Goal: Task Accomplishment & Management: Complete application form

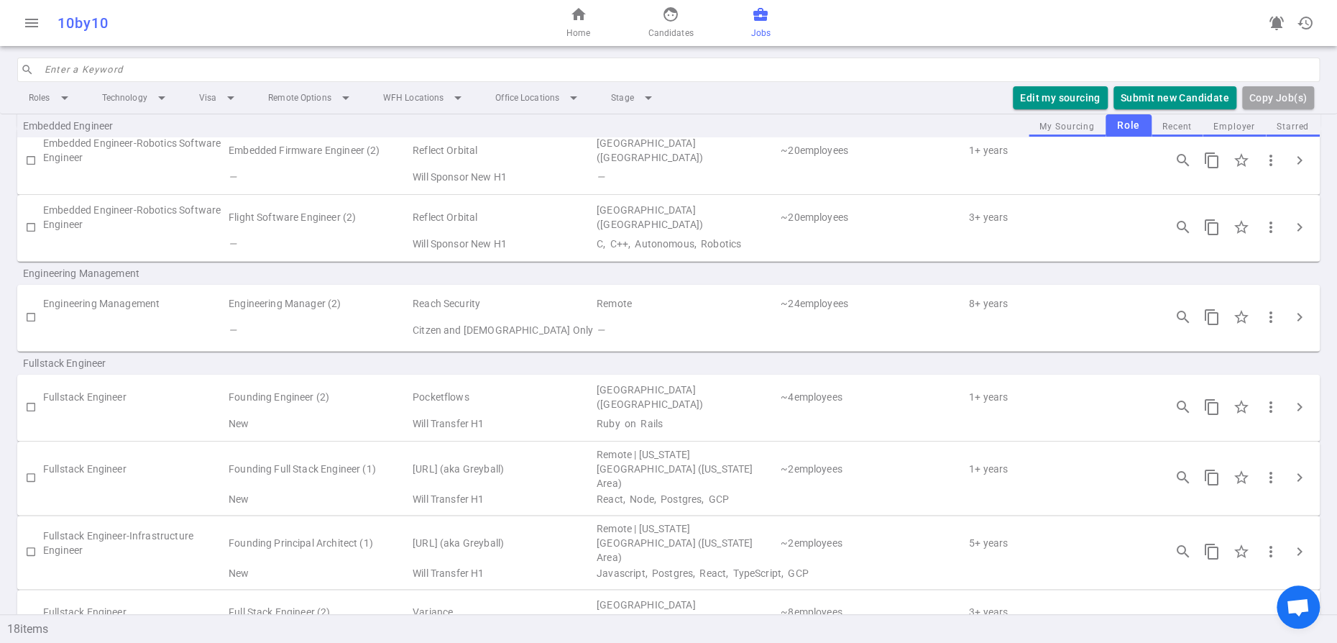
scroll to position [368, 0]
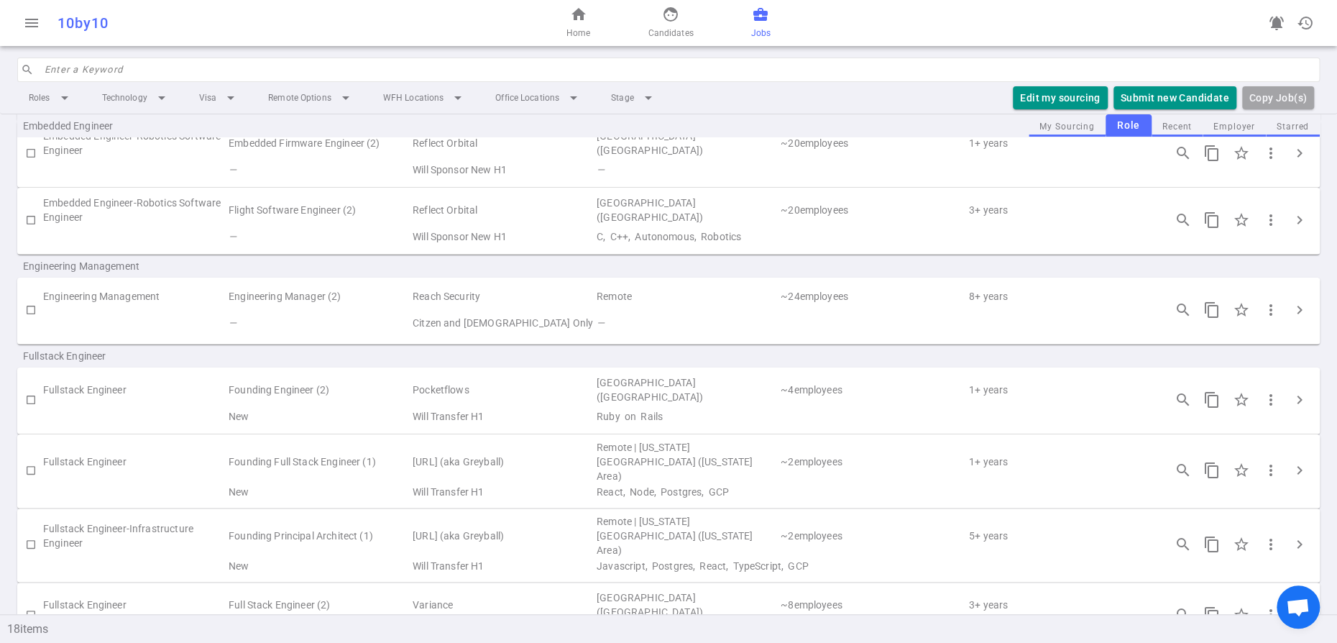
click at [29, 322] on input "checkbox" at bounding box center [31, 310] width 24 height 24
checkbox input "true"
click at [1117, 110] on button "Submit Candidate to ( 1 ) Jobs" at bounding box center [1156, 98] width 160 height 24
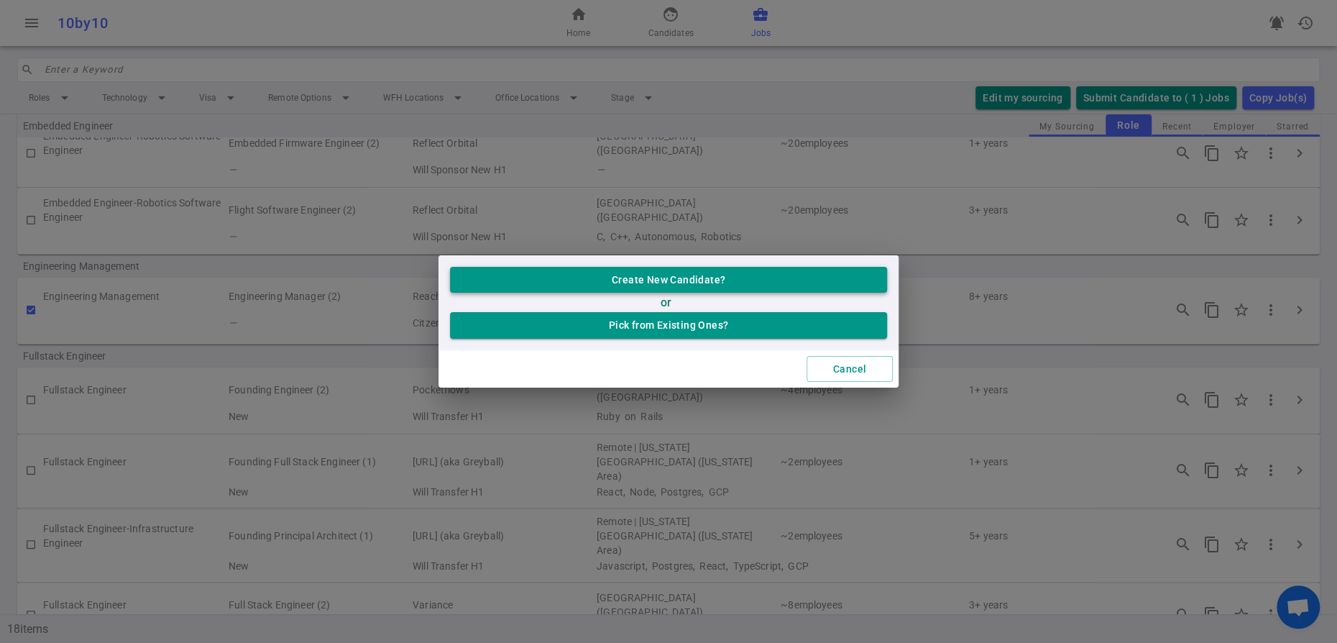
click at [633, 271] on button "Create New Candidate?" at bounding box center [668, 280] width 437 height 27
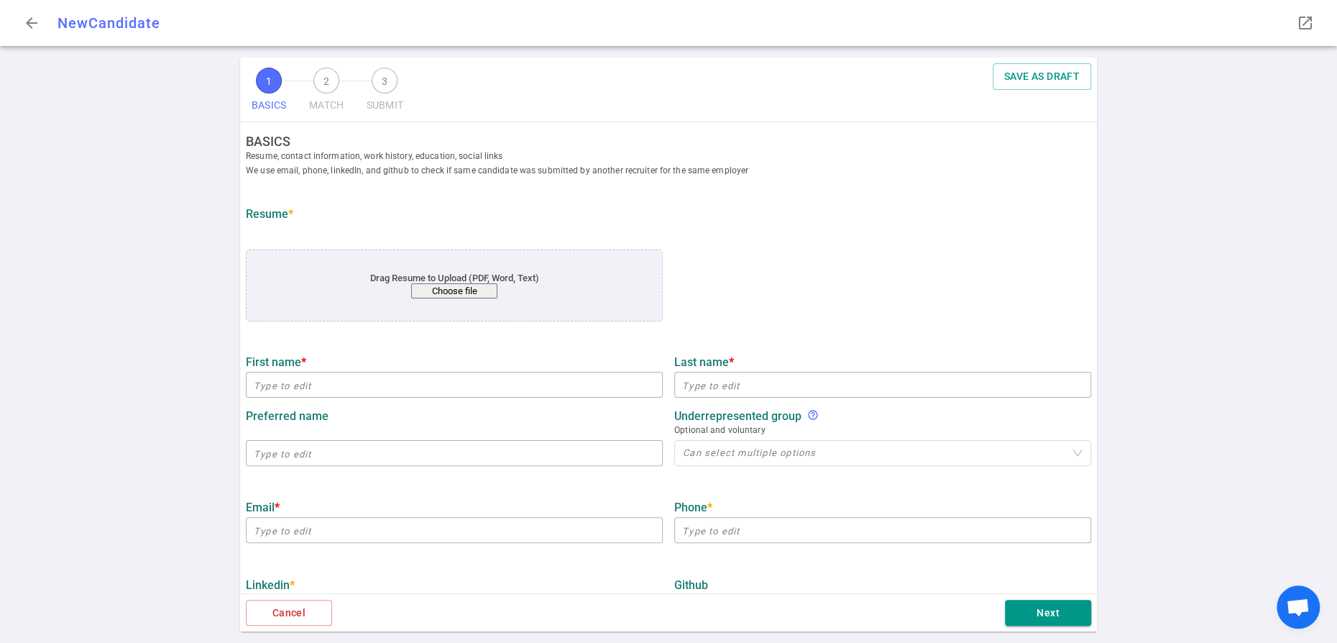
click at [447, 298] on button "Choose file" at bounding box center [454, 290] width 86 height 15
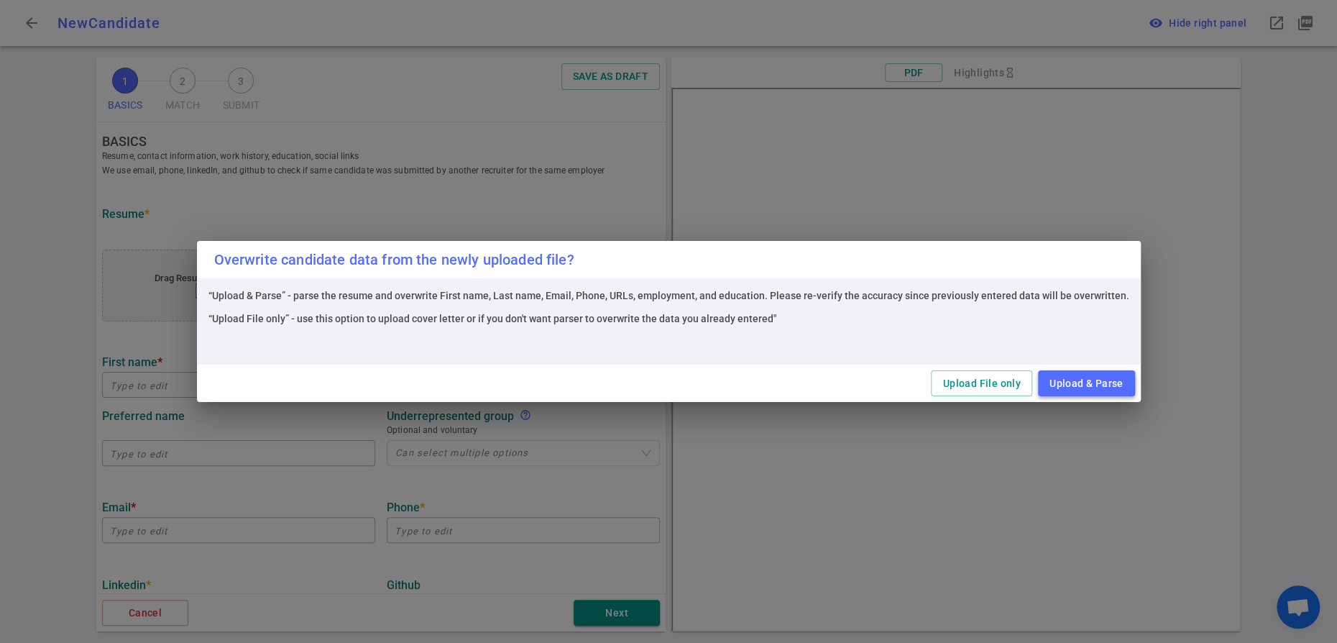
click at [1135, 389] on button "Upload & Parse" at bounding box center [1086, 383] width 97 height 27
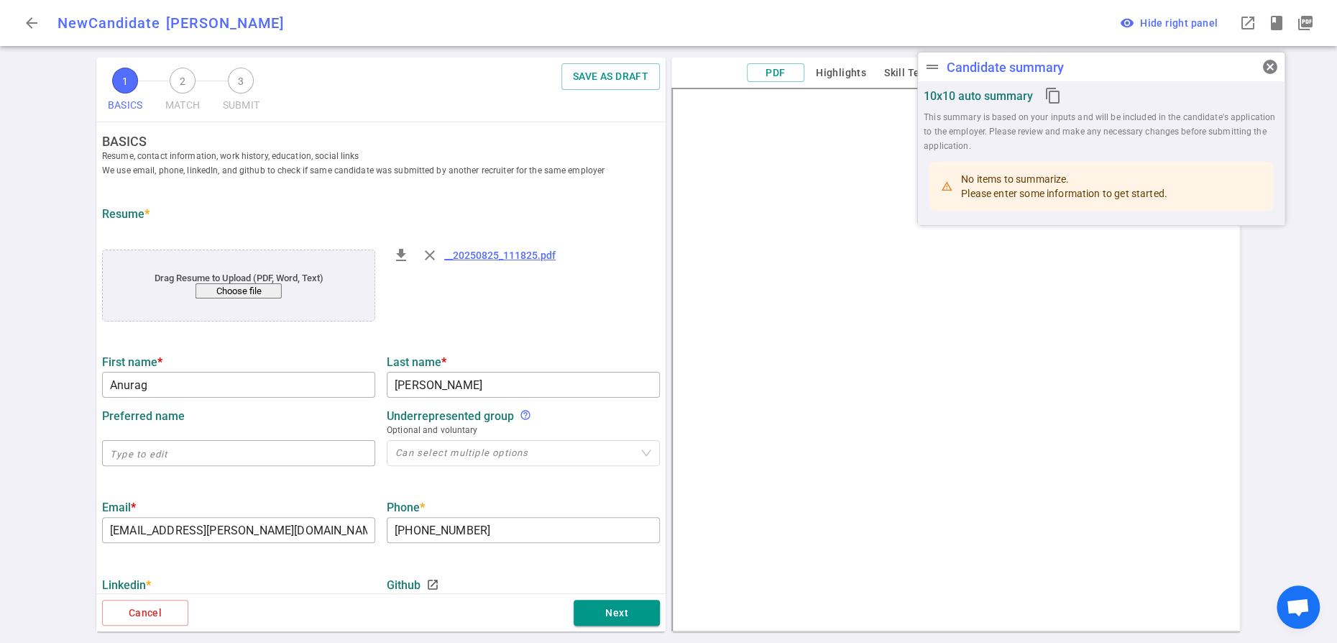
type input "Anurag"
type input "[PERSON_NAME]"
type input "[EMAIL_ADDRESS][PERSON_NAME][DOMAIN_NAME]"
type input "[PHONE_NUMBER]"
type input "[URL][DOMAIN_NAME]"
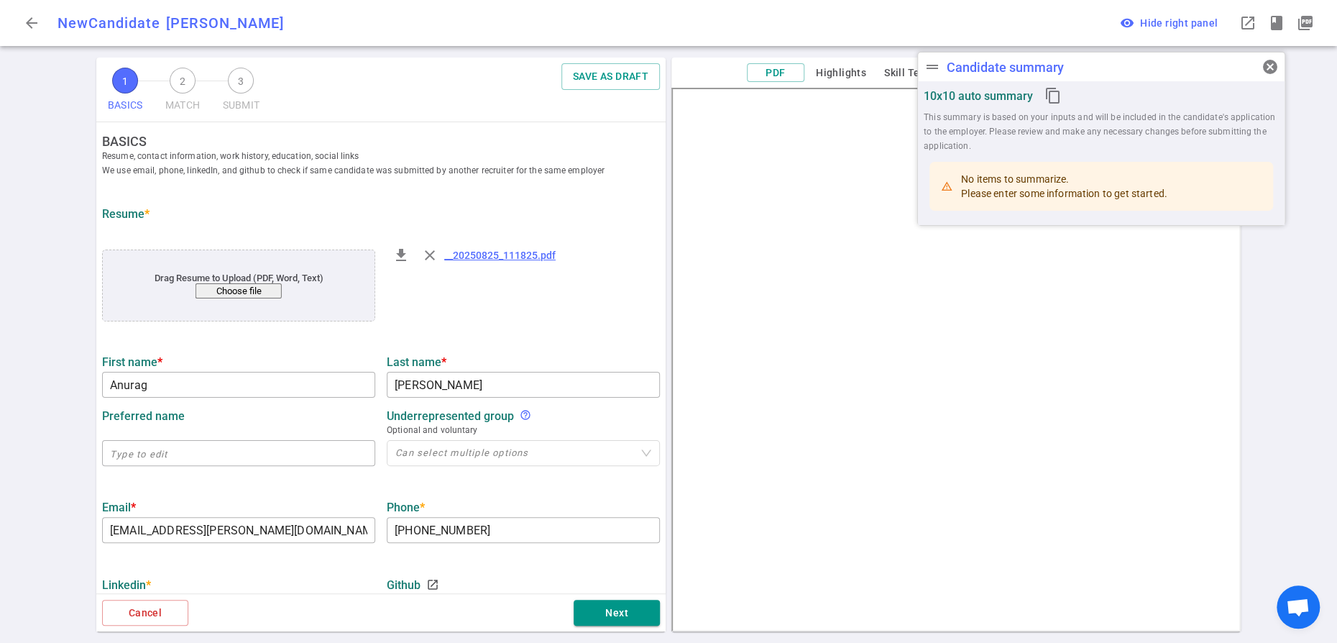
type textarea "[DOMAIN_NAME],[DOMAIN_NAME]"
type input "Palo Alto Networks"
type textarea "Senior Engineering Manager"
type input "8.8"
type input "Usc"
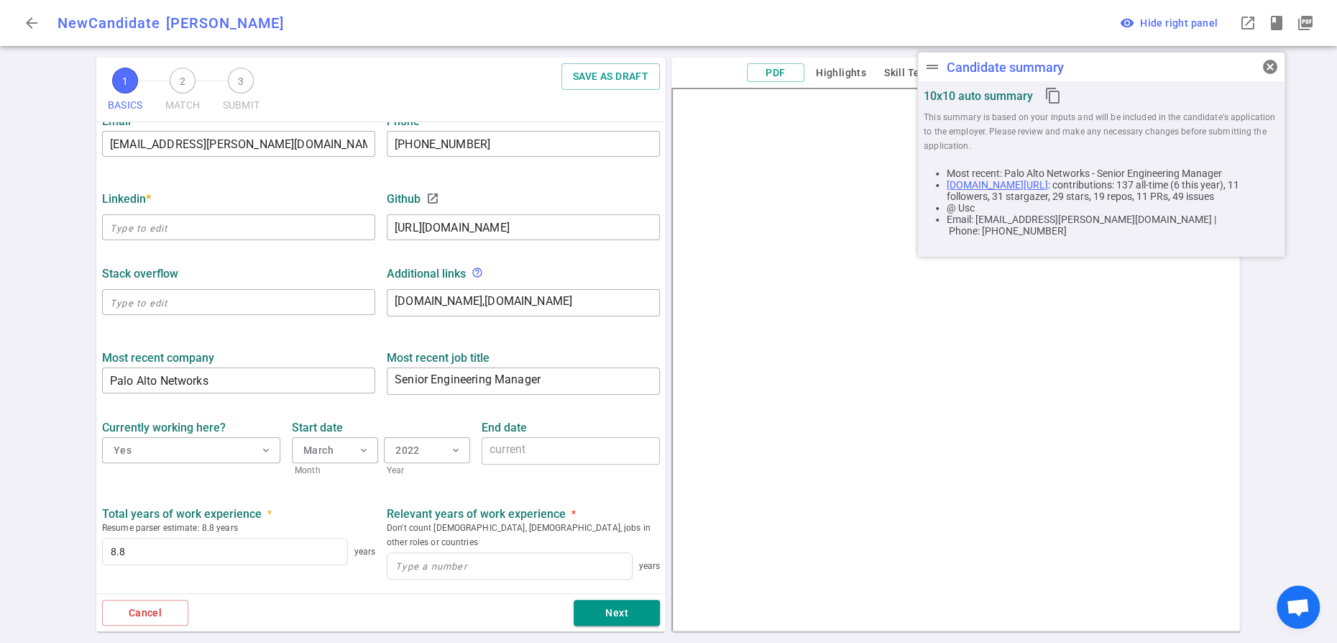
scroll to position [395, 0]
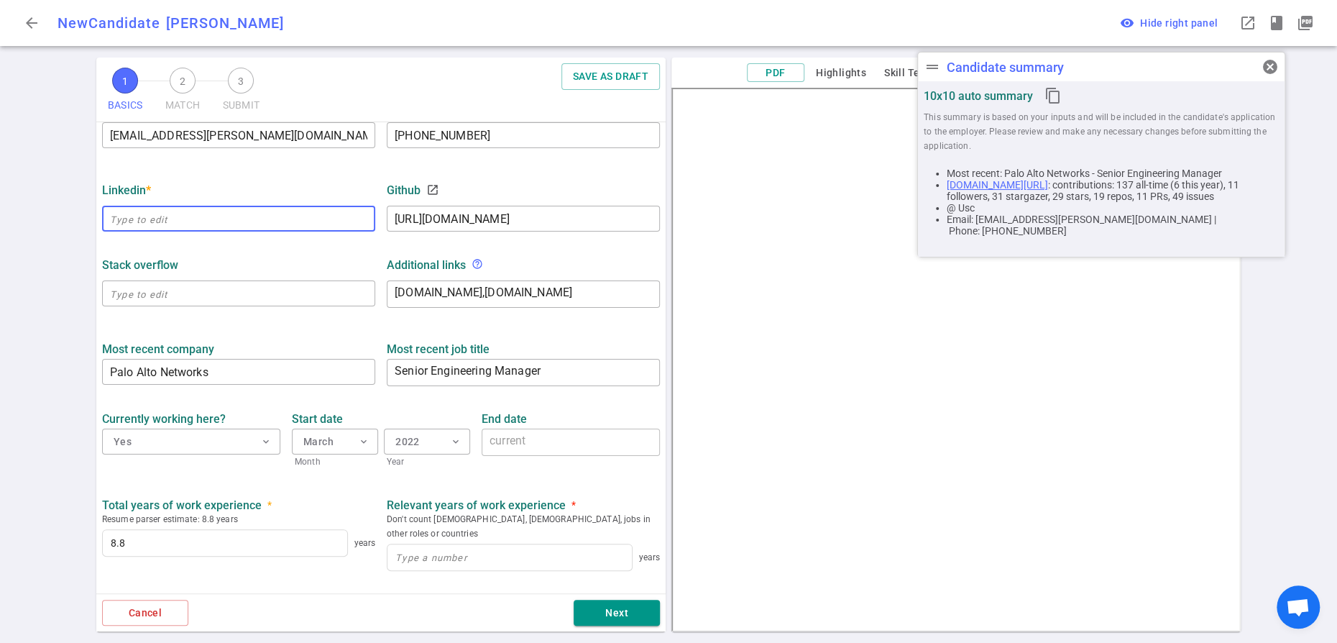
click at [192, 230] on input "text" at bounding box center [238, 218] width 273 height 23
paste input "[URL][DOMAIN_NAME]"
click at [293, 272] on div "Stack Overflow" at bounding box center [238, 265] width 273 height 14
type input "[URL][DOMAIN_NAME]"
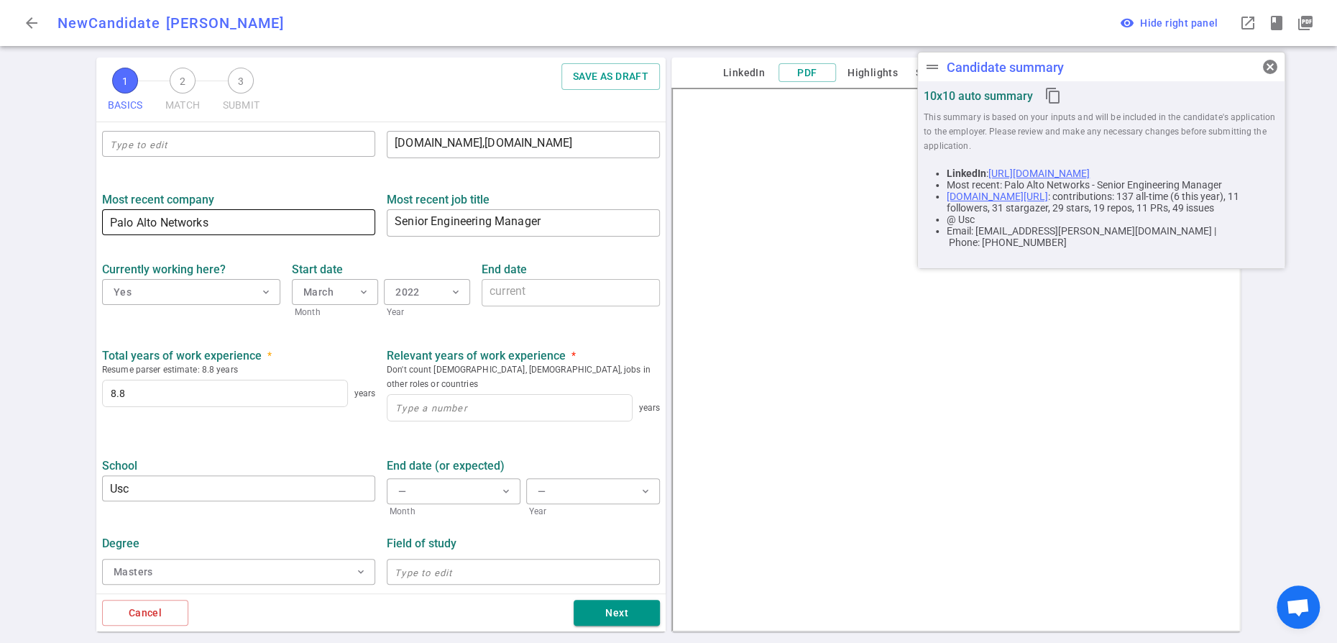
scroll to position [712, 0]
click at [433, 395] on input at bounding box center [509, 408] width 244 height 26
type input "8.8"
click at [440, 399] on div "Total years of work experience * Resume parser estimate: 8.8 years 8.8 years Re…" at bounding box center [380, 384] width 569 height 96
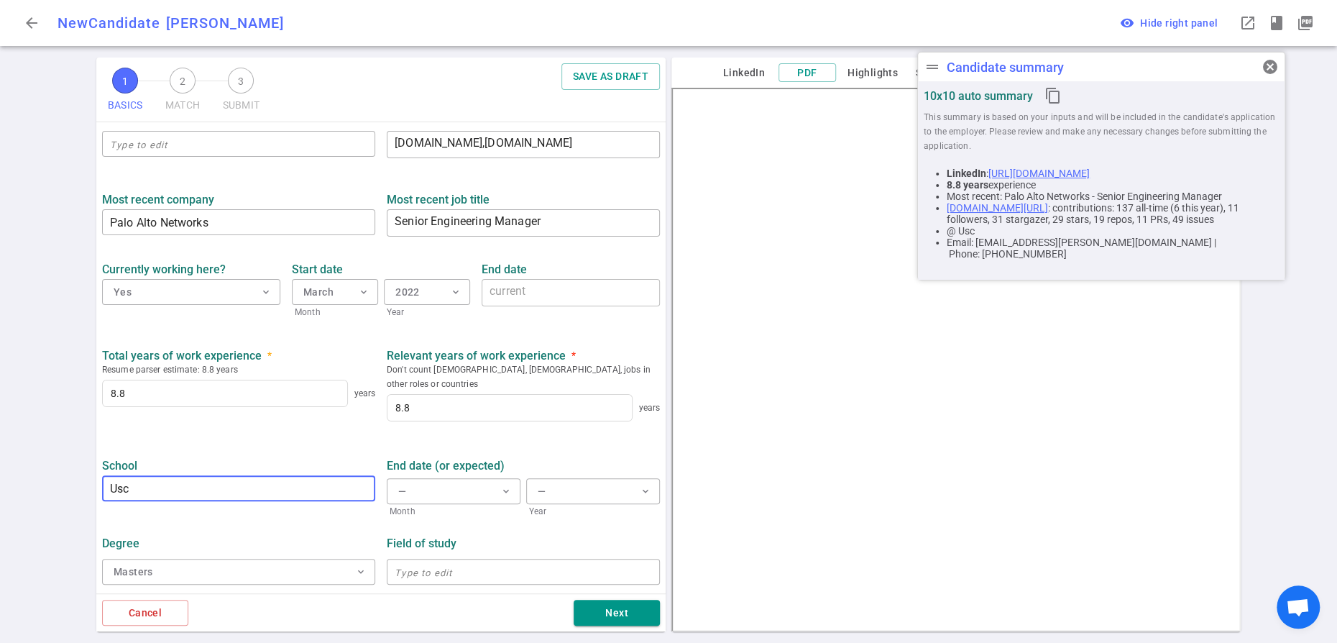
drag, startPoint x: 147, startPoint y: 464, endPoint x: 77, endPoint y: 464, distance: 70.4
click at [77, 464] on div "1 BASICS 2 MATCH 3 SUBMIT SAVE AS DRAFT BASICS Resume, contact information, wor…" at bounding box center [668, 350] width 1337 height 585
type input "[GEOGRAPHIC_DATA][US_STATE]"
click at [640, 485] on span "expand_more" at bounding box center [646, 491] width 12 height 12
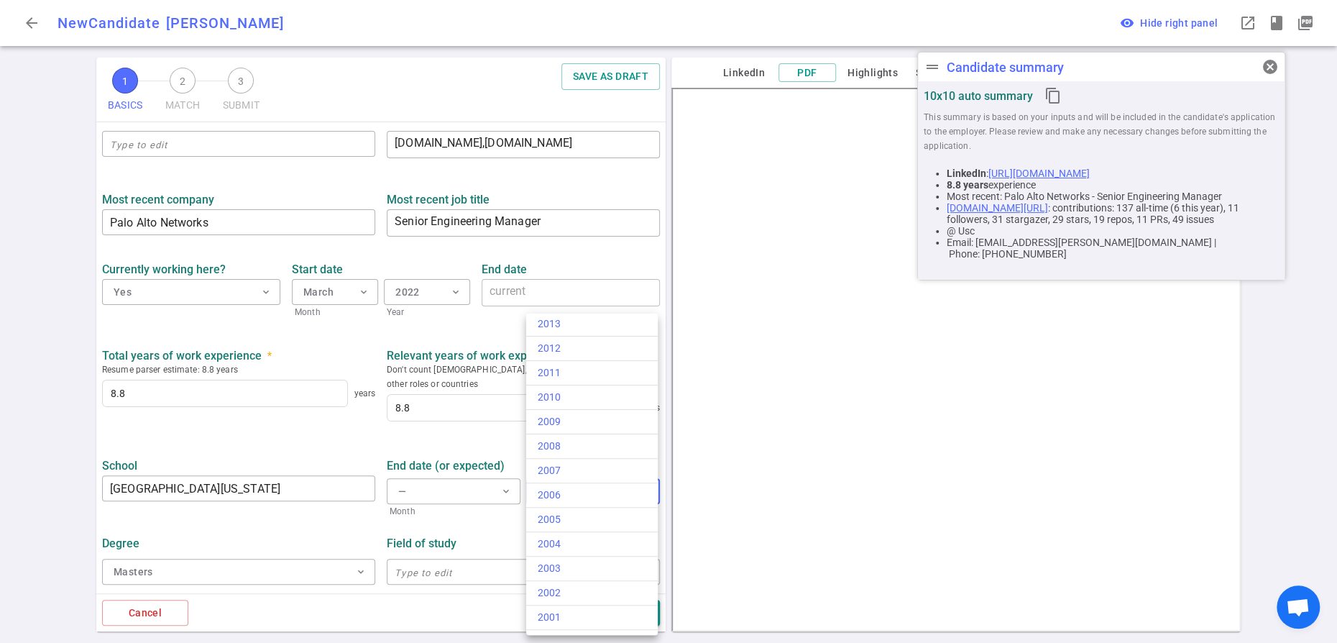
scroll to position [339, 0]
click at [570, 506] on div "2005" at bounding box center [592, 498] width 109 height 15
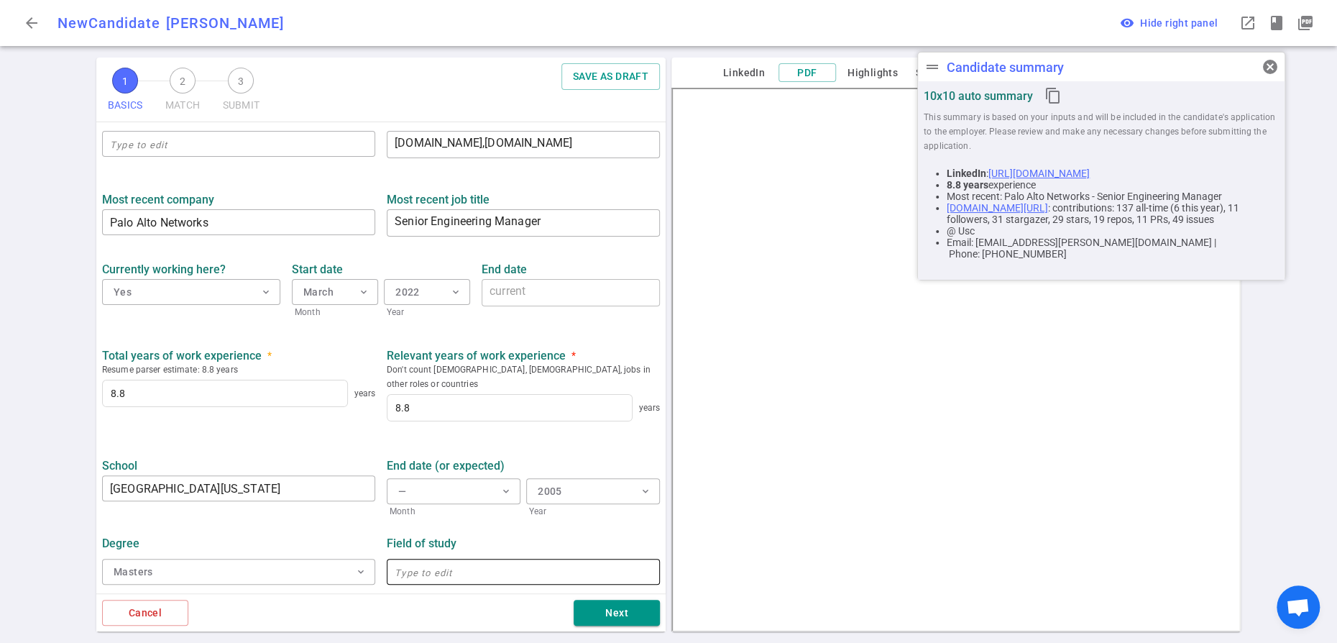
click at [463, 560] on input "text" at bounding box center [523, 571] width 273 height 23
type input "Computer Science"
click at [630, 605] on button "Next" at bounding box center [617, 612] width 86 height 27
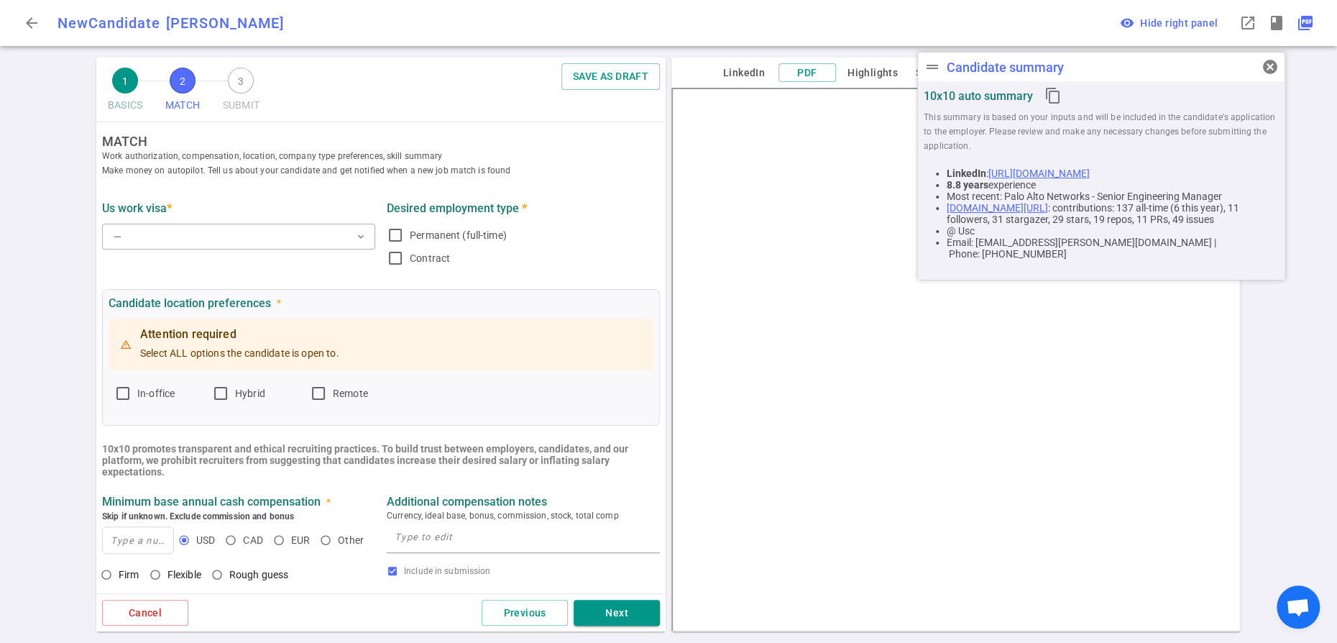
scroll to position [0, 0]
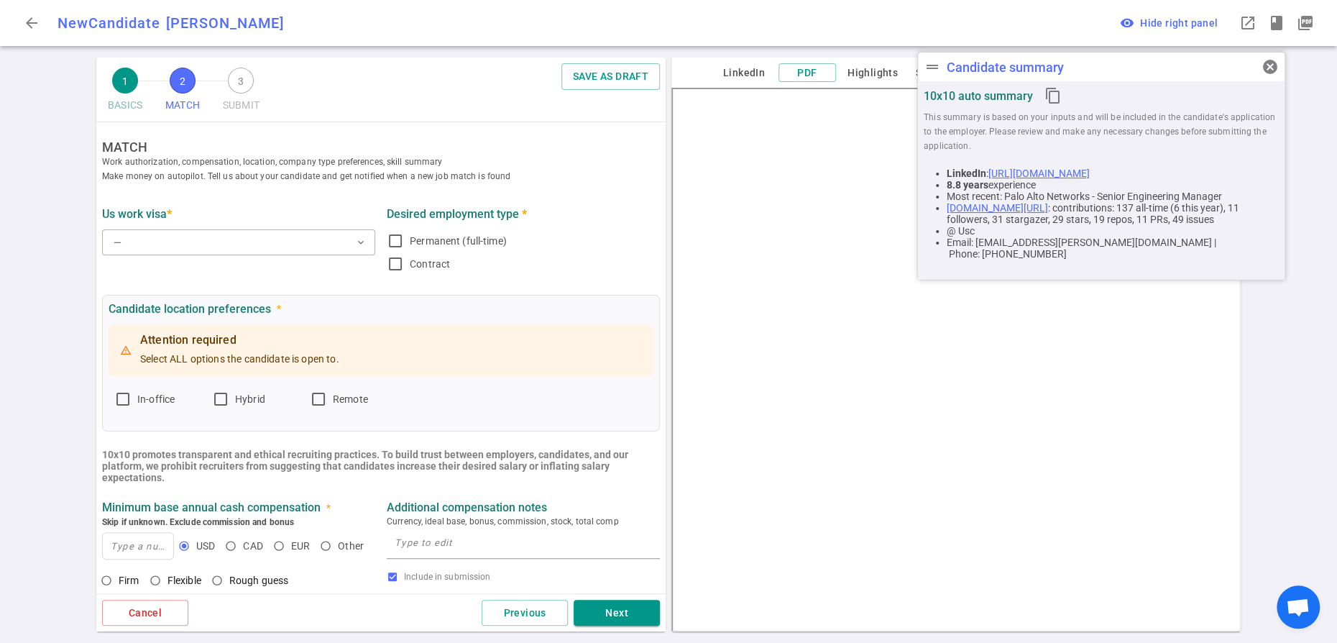
click at [1271, 70] on span "cancel" at bounding box center [1269, 66] width 17 height 17
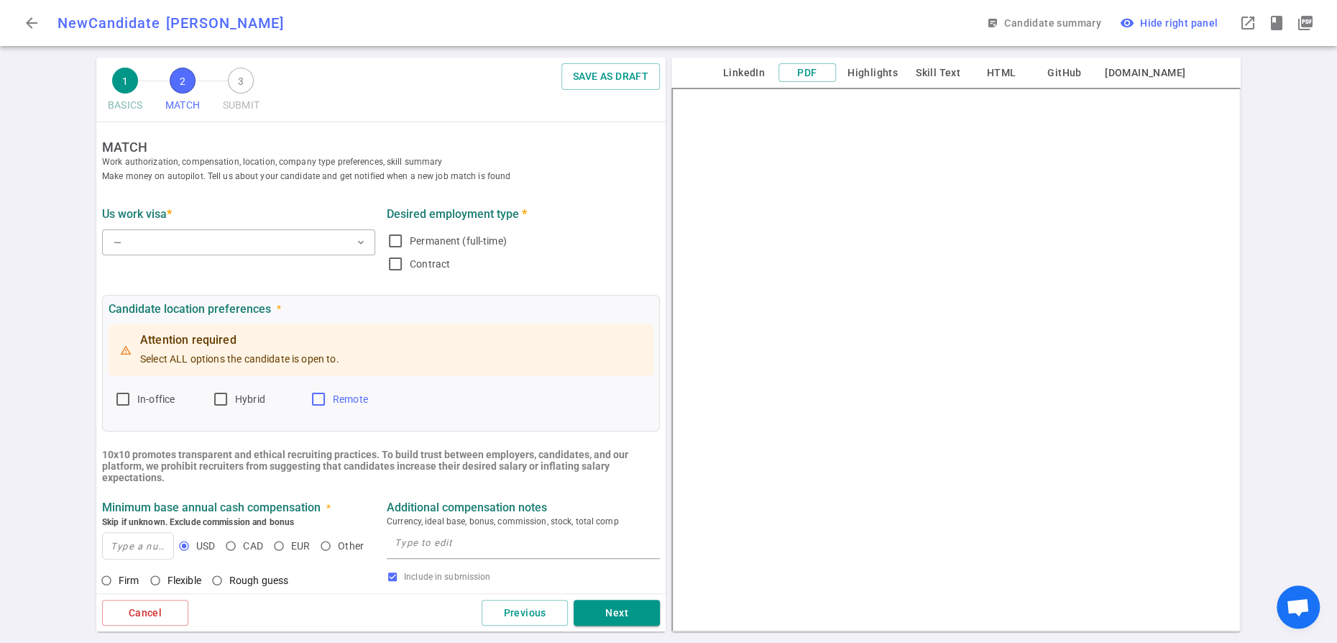
click at [327, 408] on input "Remote" at bounding box center [318, 398] width 17 height 17
checkbox input "false"
click at [165, 255] on button "— expand_more" at bounding box center [238, 242] width 273 height 26
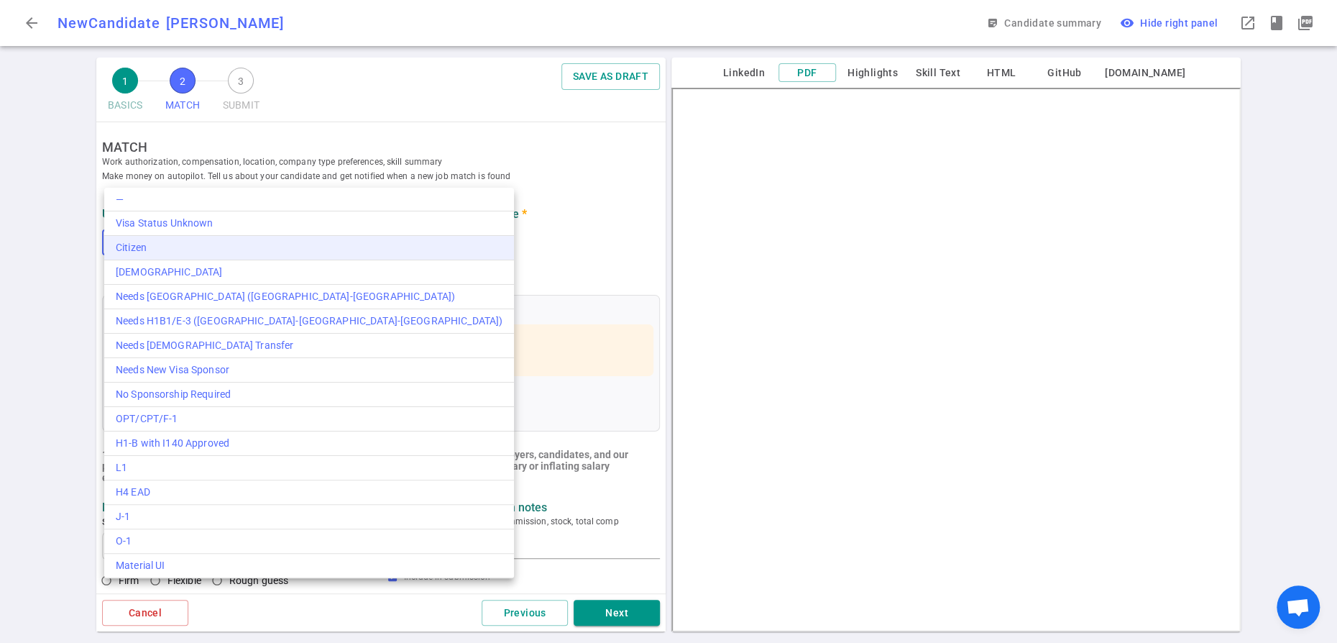
click at [136, 255] on div "Citizen" at bounding box center [309, 247] width 387 height 15
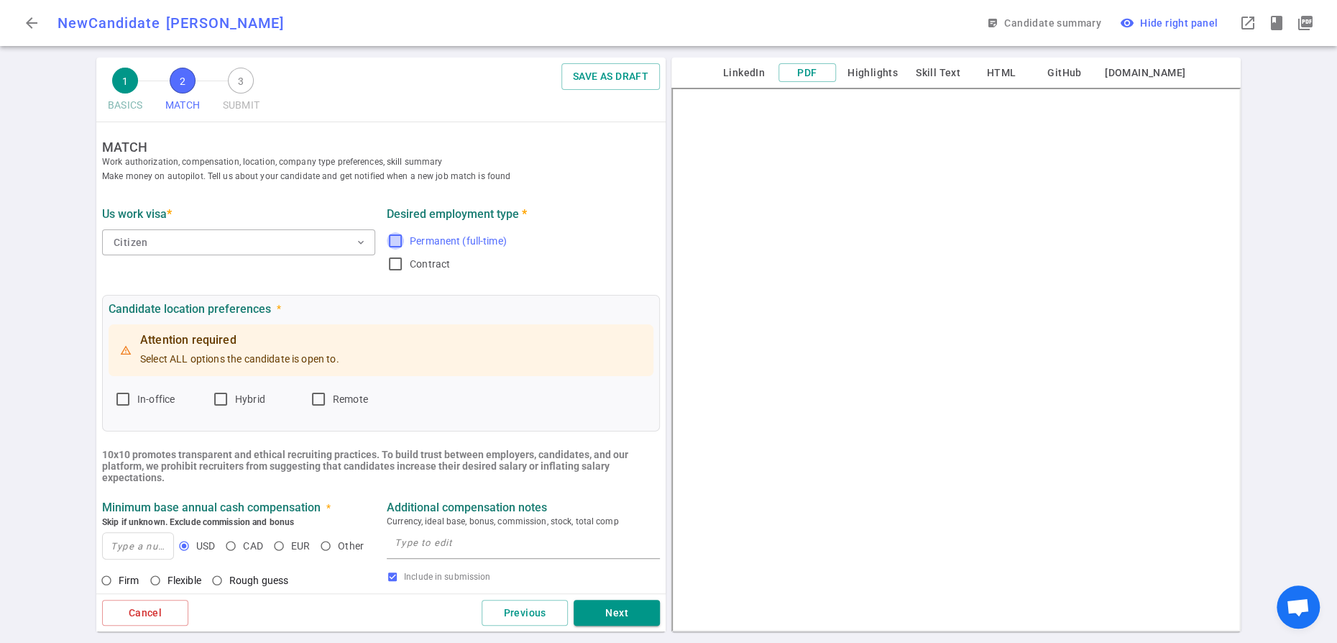
click at [400, 249] on input "Permanent (full-time)" at bounding box center [395, 240] width 17 height 17
checkbox input "true"
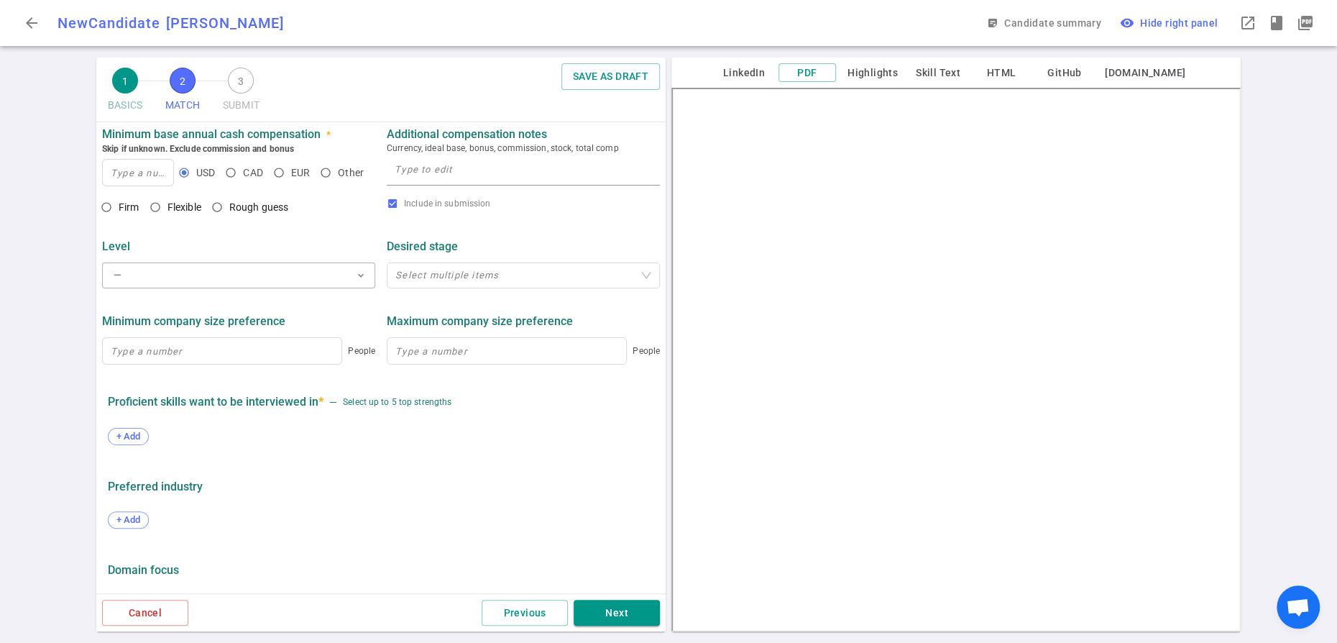
scroll to position [380, 0]
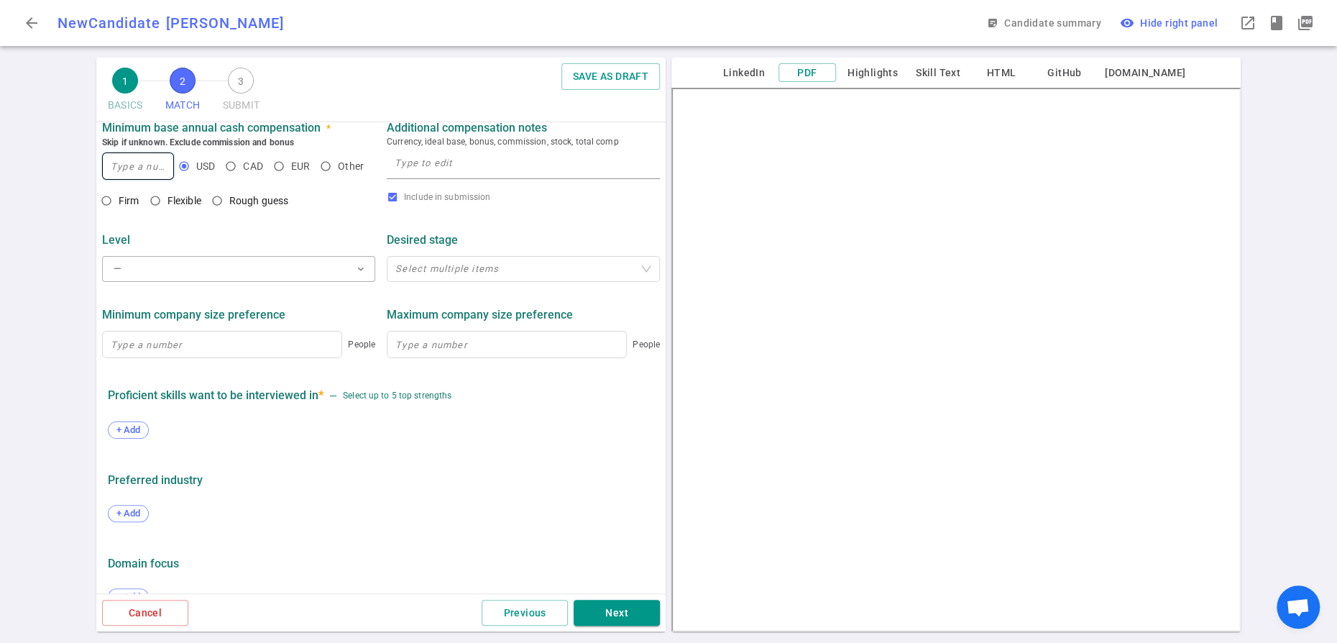
click at [124, 179] on input at bounding box center [138, 166] width 70 height 26
type input "270,000"
click at [167, 213] on input "Flexible" at bounding box center [155, 200] width 24 height 24
radio input "true"
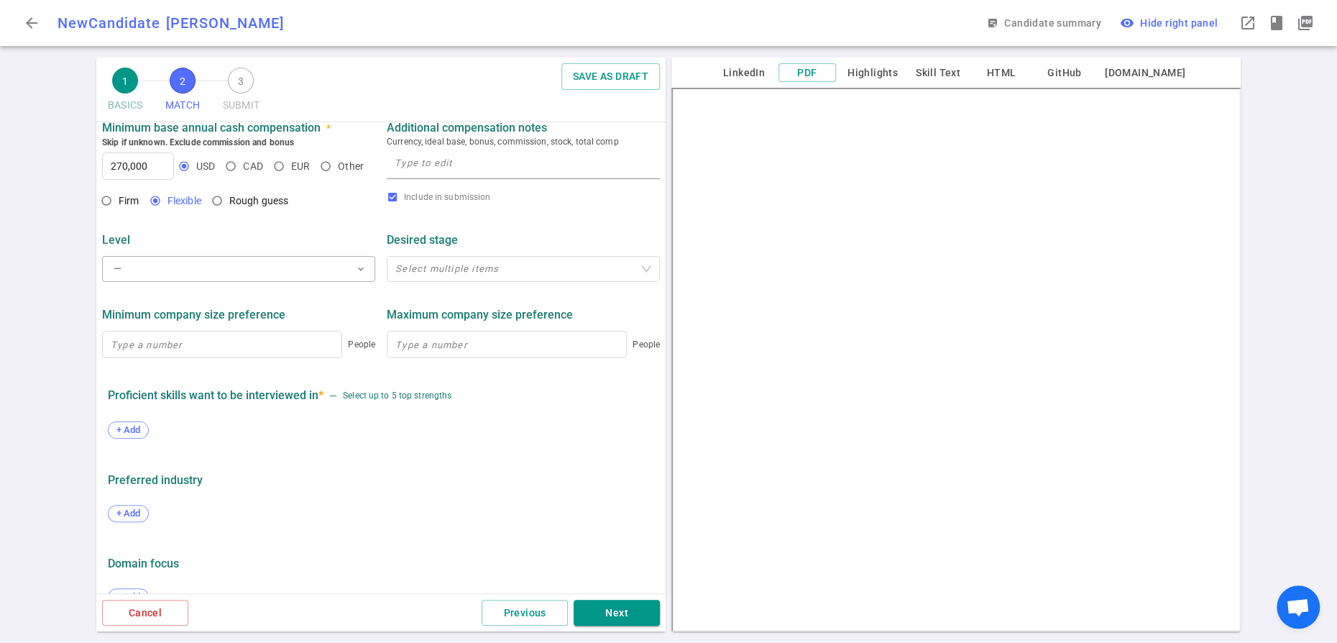
scroll to position [0, 0]
click at [438, 175] on textarea at bounding box center [523, 165] width 257 height 21
paste textarea "Ideally $270,000 base + equity, but can be flexible for the right opportunity"
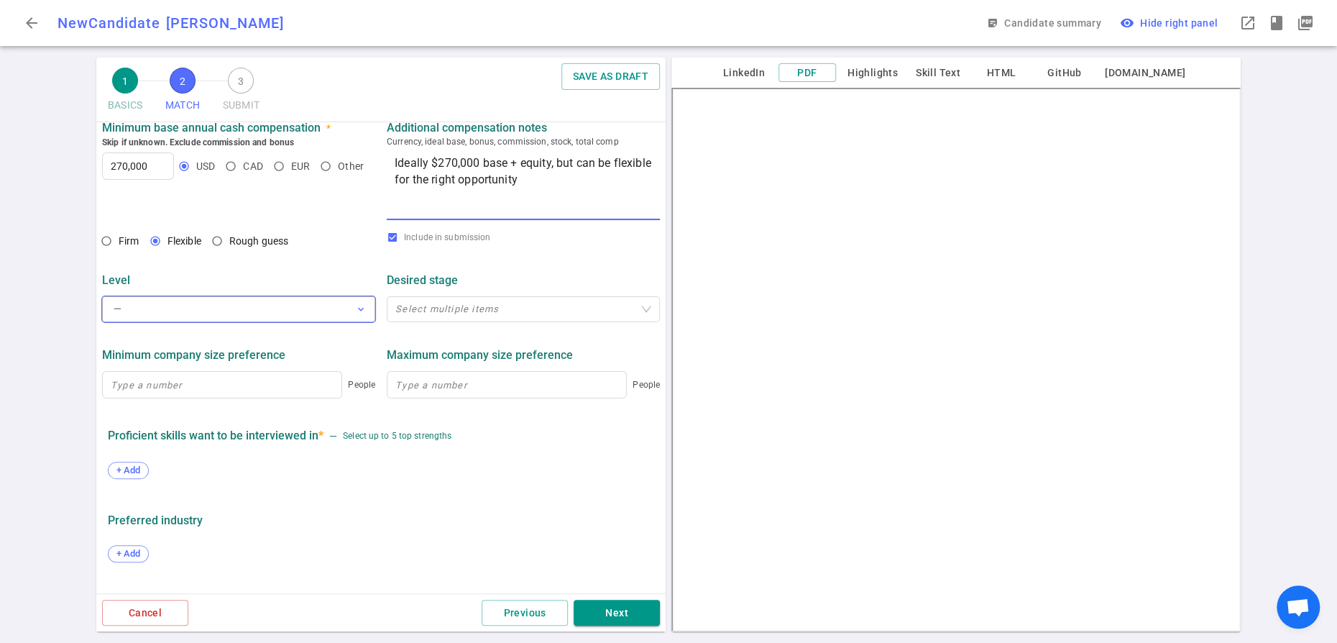
type textarea "Ideally $270,000 base + equity, but can be flexible for the right opportunity"
click at [363, 315] on span "expand_more" at bounding box center [361, 309] width 12 height 12
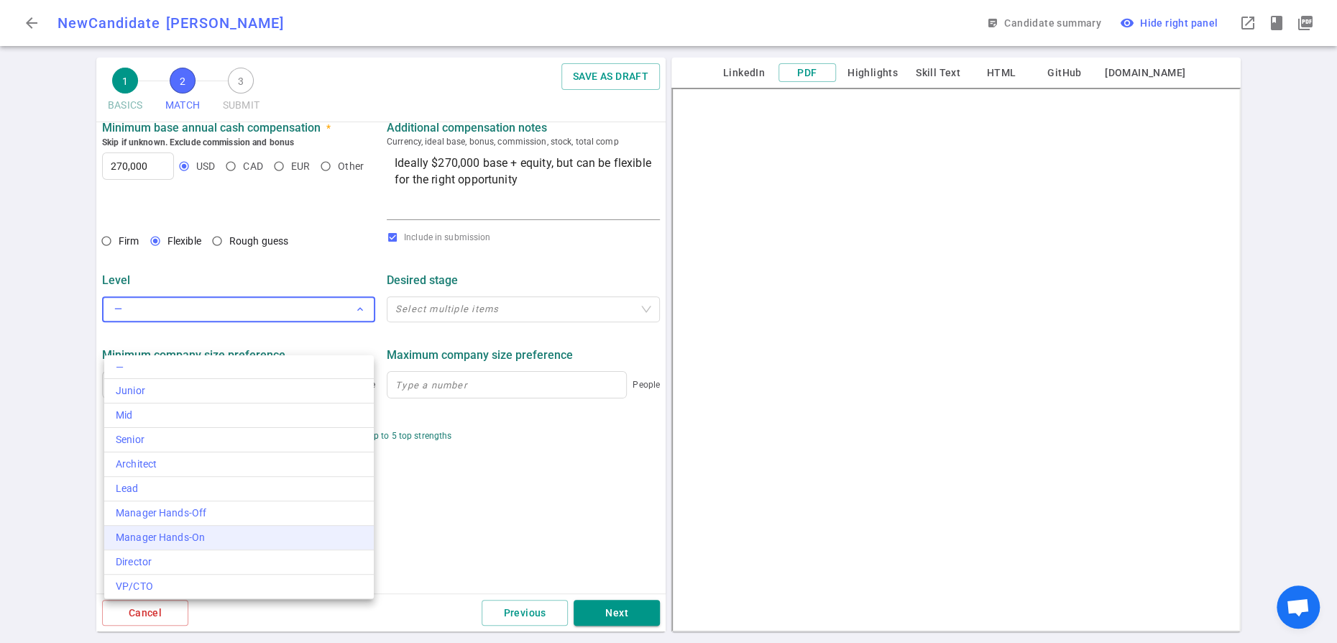
click at [248, 545] on div "Manager Hands-On" at bounding box center [239, 537] width 247 height 15
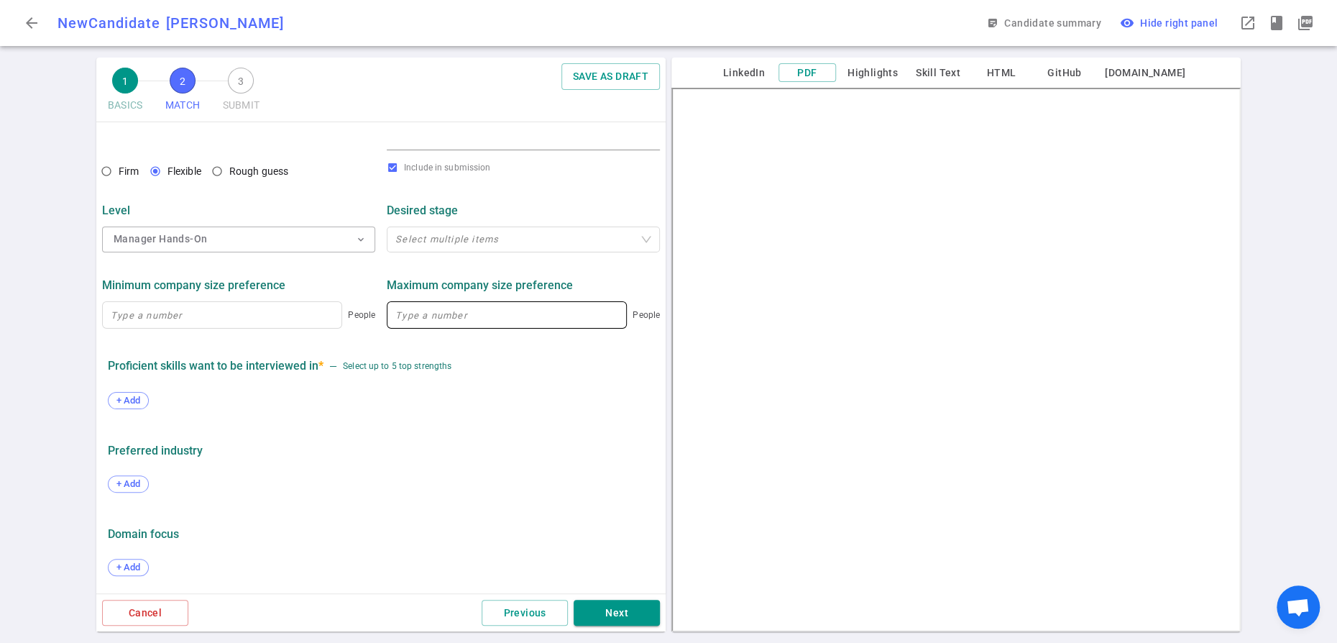
scroll to position [535, 0]
click at [142, 405] on span "+ Add" at bounding box center [128, 400] width 34 height 11
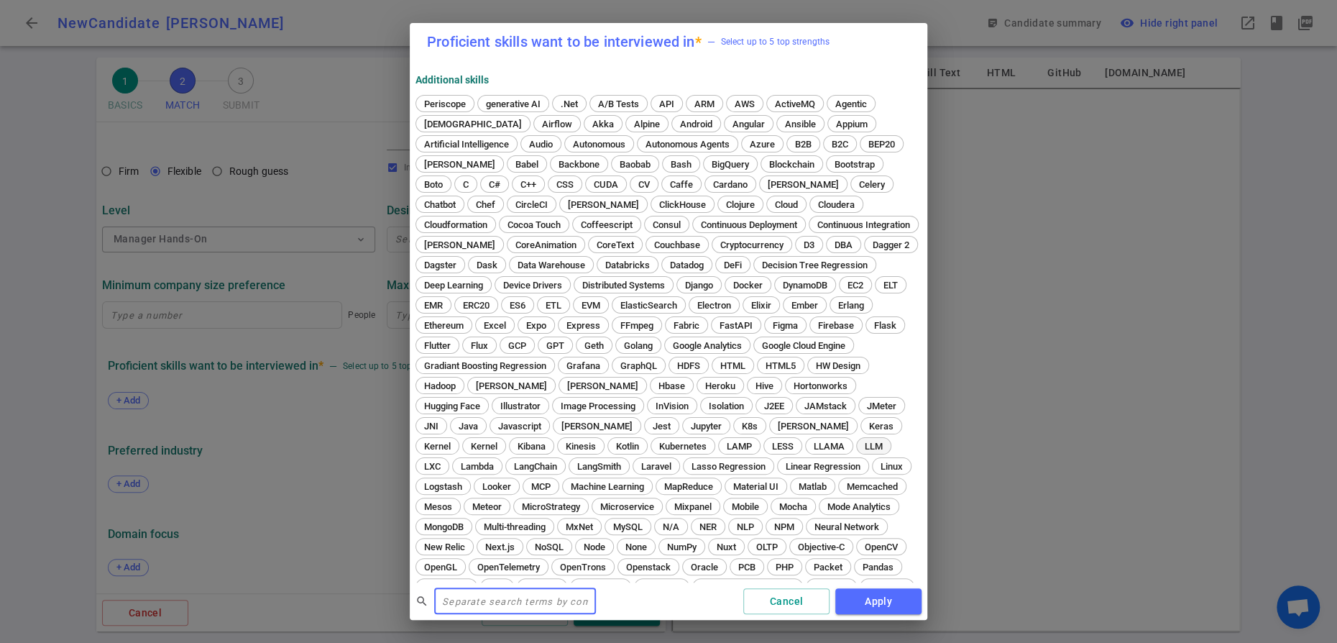
click at [860, 451] on span "LLM" at bounding box center [874, 446] width 28 height 11
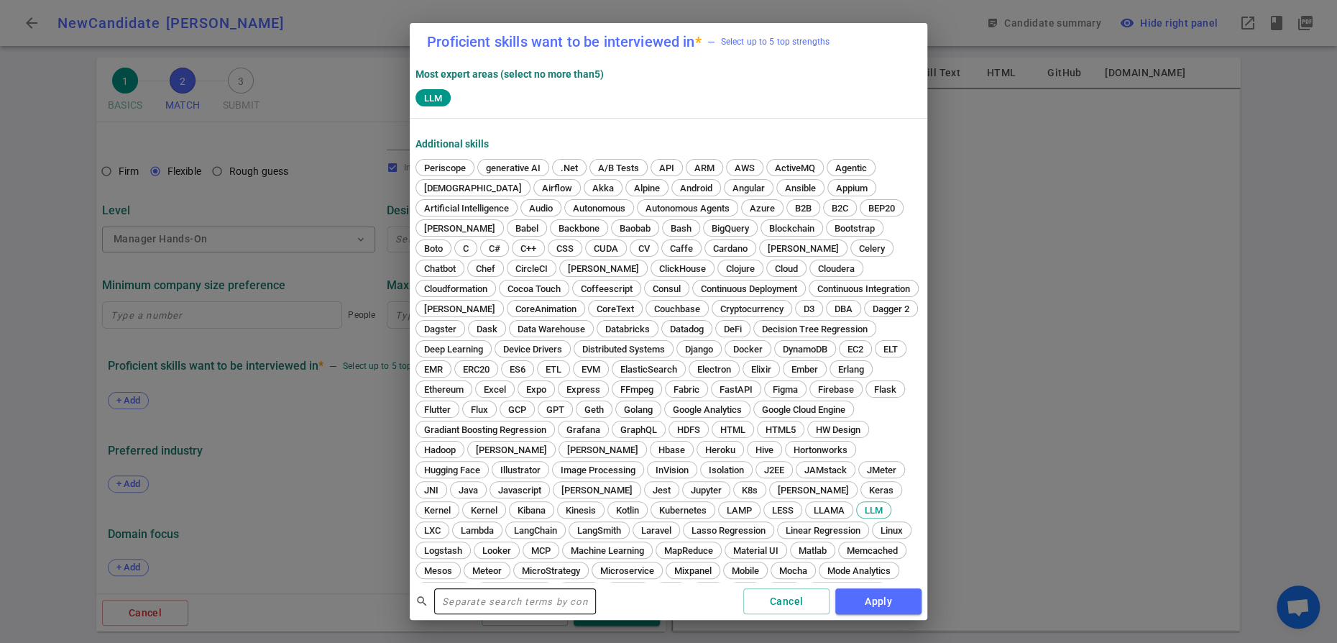
click at [561, 600] on input "text" at bounding box center [515, 600] width 162 height 23
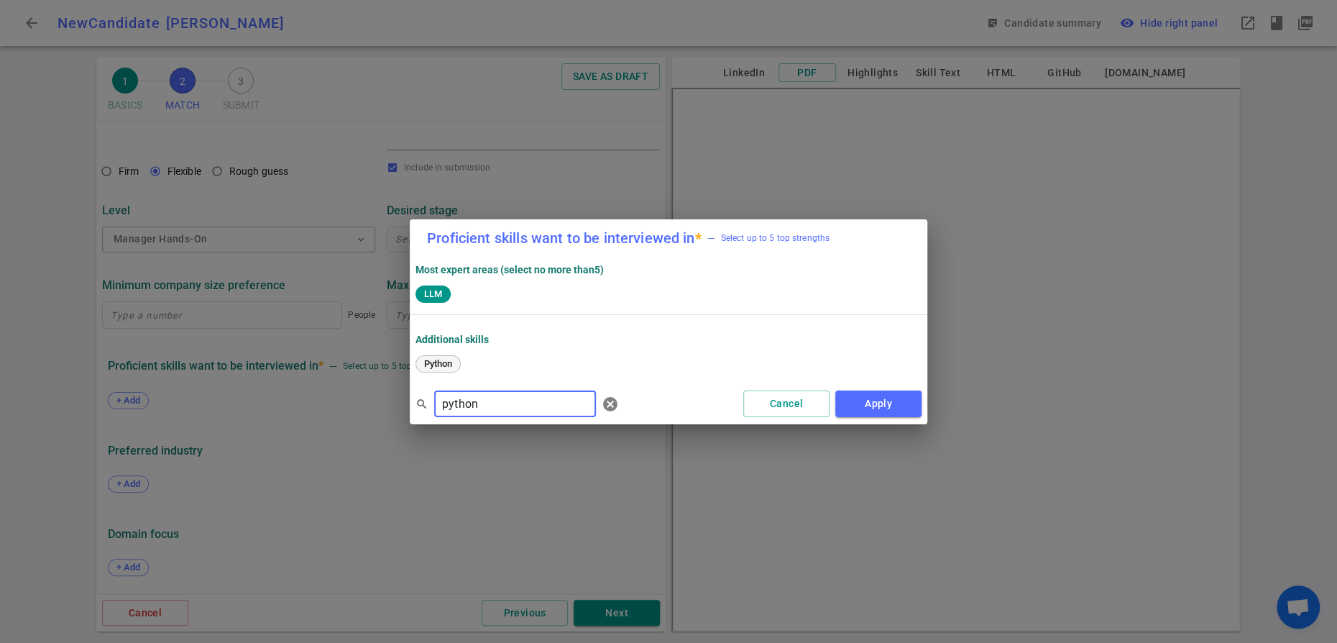
type input "python"
click at [446, 369] on span "Python" at bounding box center [438, 363] width 38 height 11
click at [619, 413] on span "cancel" at bounding box center [610, 403] width 17 height 17
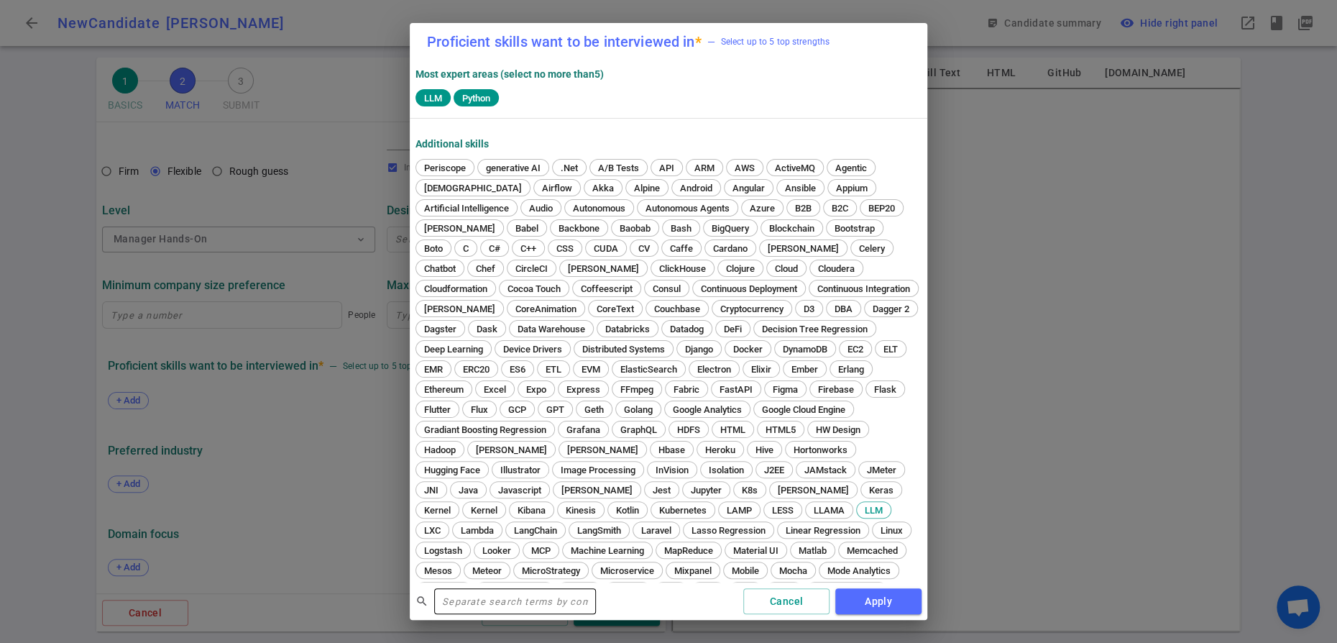
click at [497, 600] on input "text" at bounding box center [515, 600] width 162 height 23
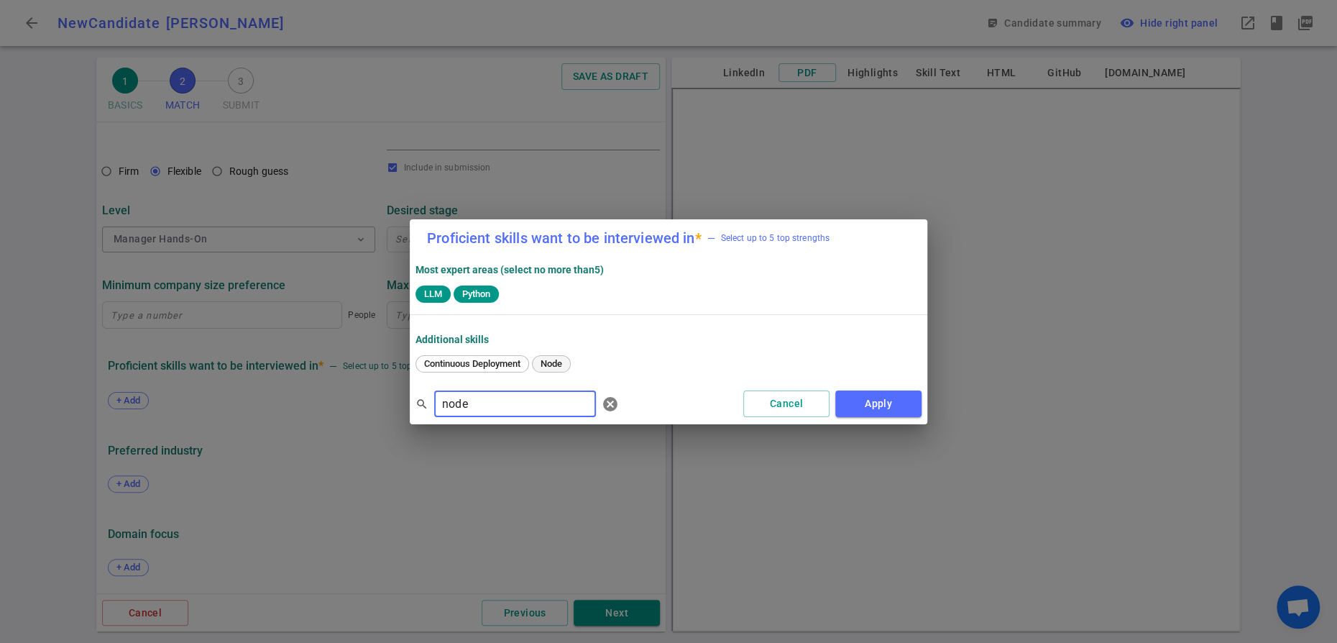
click at [567, 369] on span "Node" at bounding box center [551, 363] width 32 height 11
click at [484, 415] on input "node" at bounding box center [515, 403] width 162 height 23
click at [428, 410] on span "search" at bounding box center [421, 403] width 13 height 13
click at [475, 415] on input "node" at bounding box center [515, 403] width 162 height 23
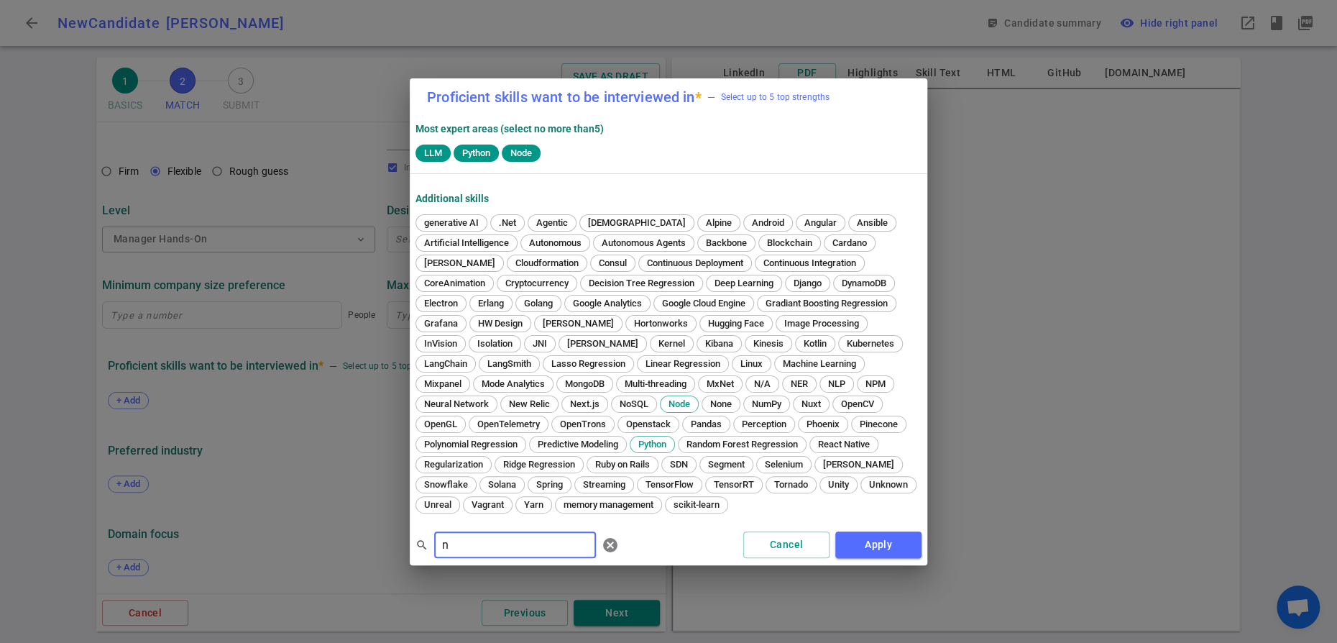
type input "n"
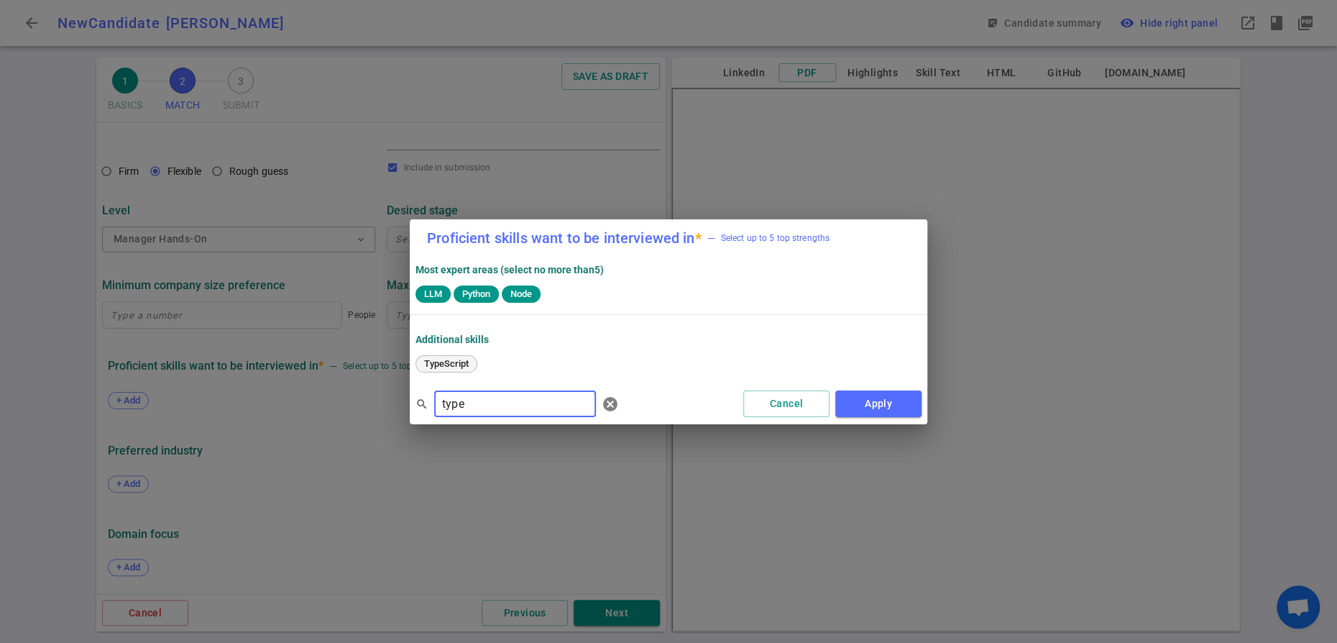
click at [435, 369] on span "TypeScript" at bounding box center [446, 363] width 55 height 11
click at [531, 415] on input "type" at bounding box center [515, 403] width 162 height 23
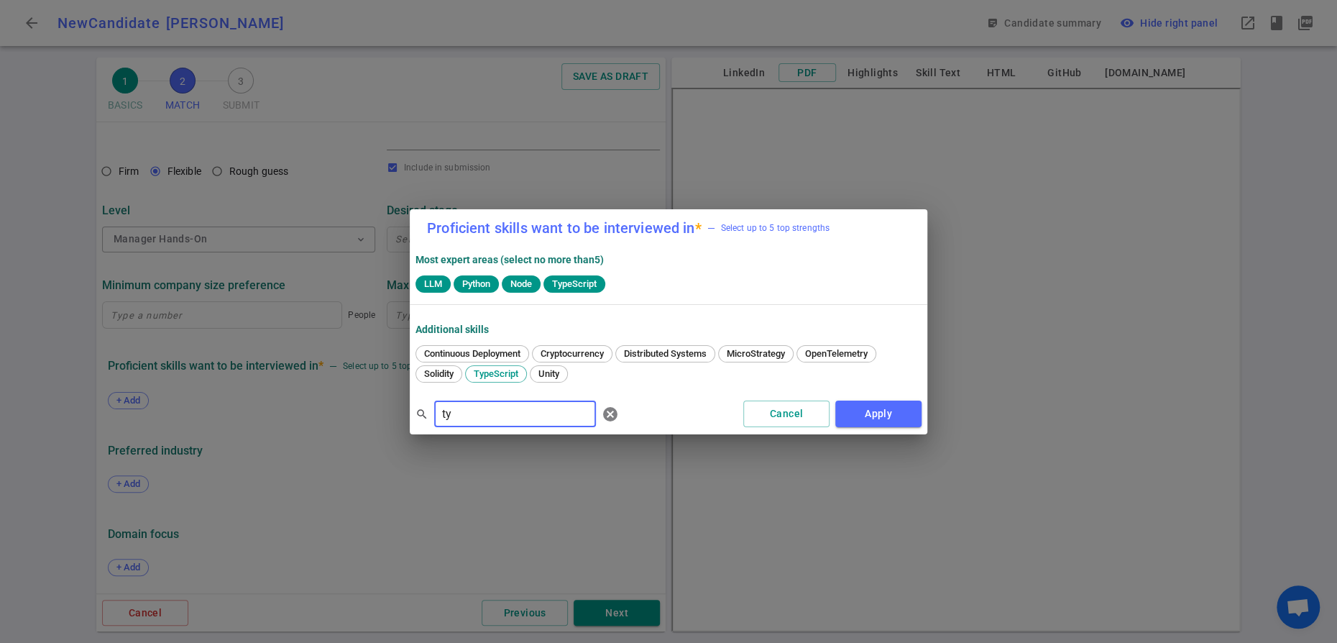
type input "t"
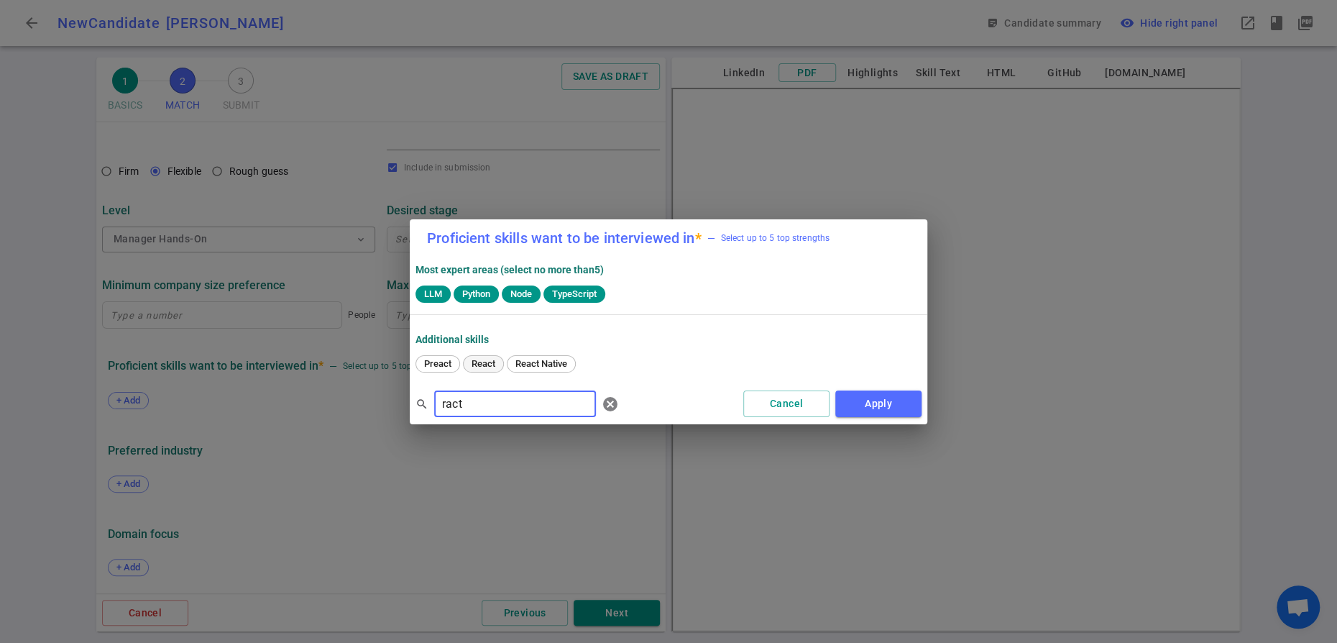
type input "ract"
click at [487, 369] on span "React" at bounding box center [483, 363] width 34 height 11
click at [893, 417] on button "Apply" at bounding box center [878, 403] width 86 height 27
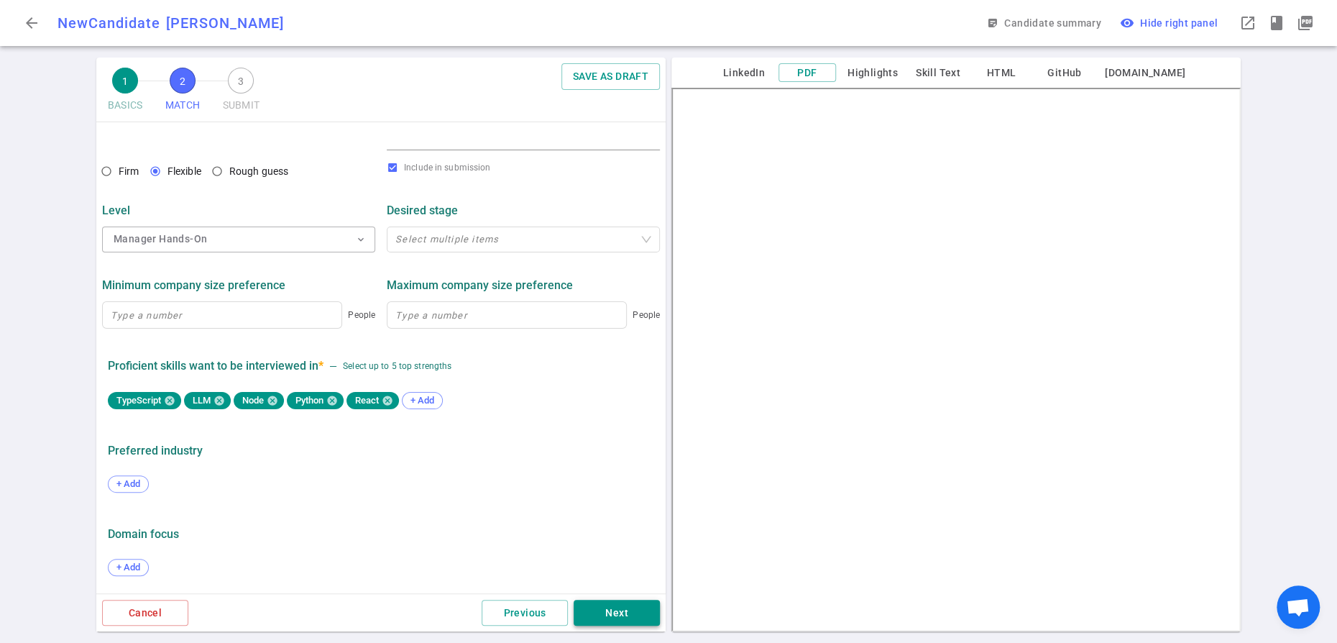
click at [602, 608] on button "Next" at bounding box center [617, 612] width 86 height 27
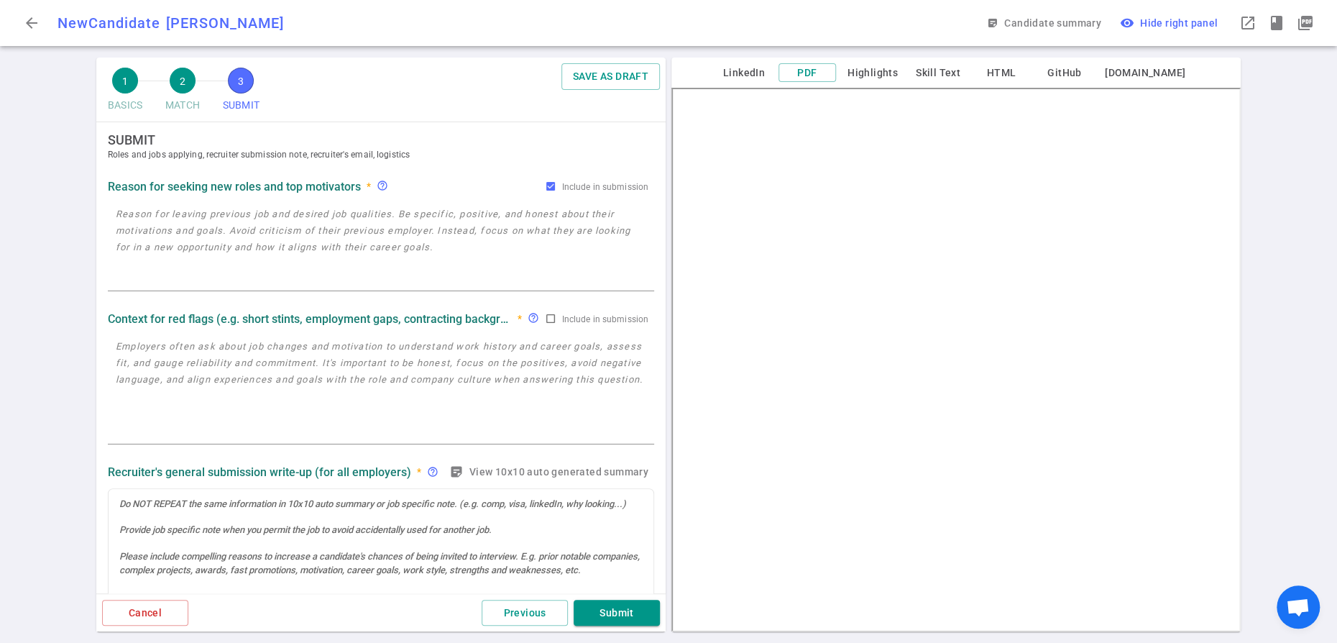
scroll to position [0, 0]
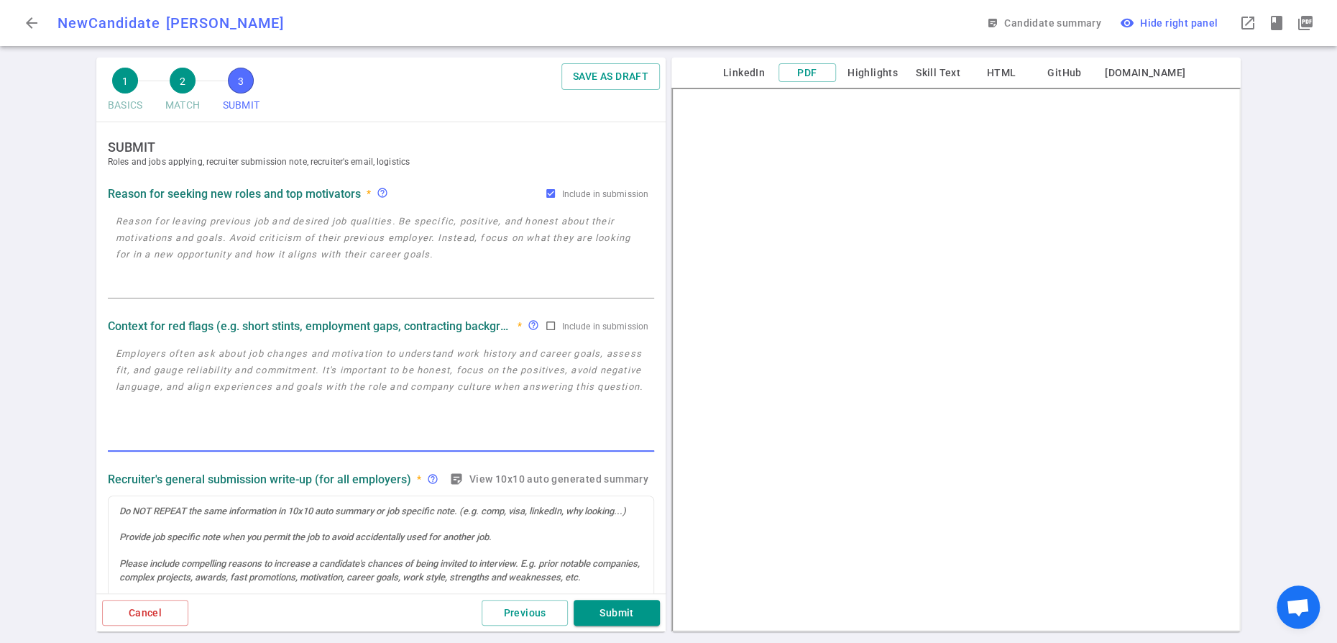
click at [275, 405] on textarea at bounding box center [381, 397] width 530 height 104
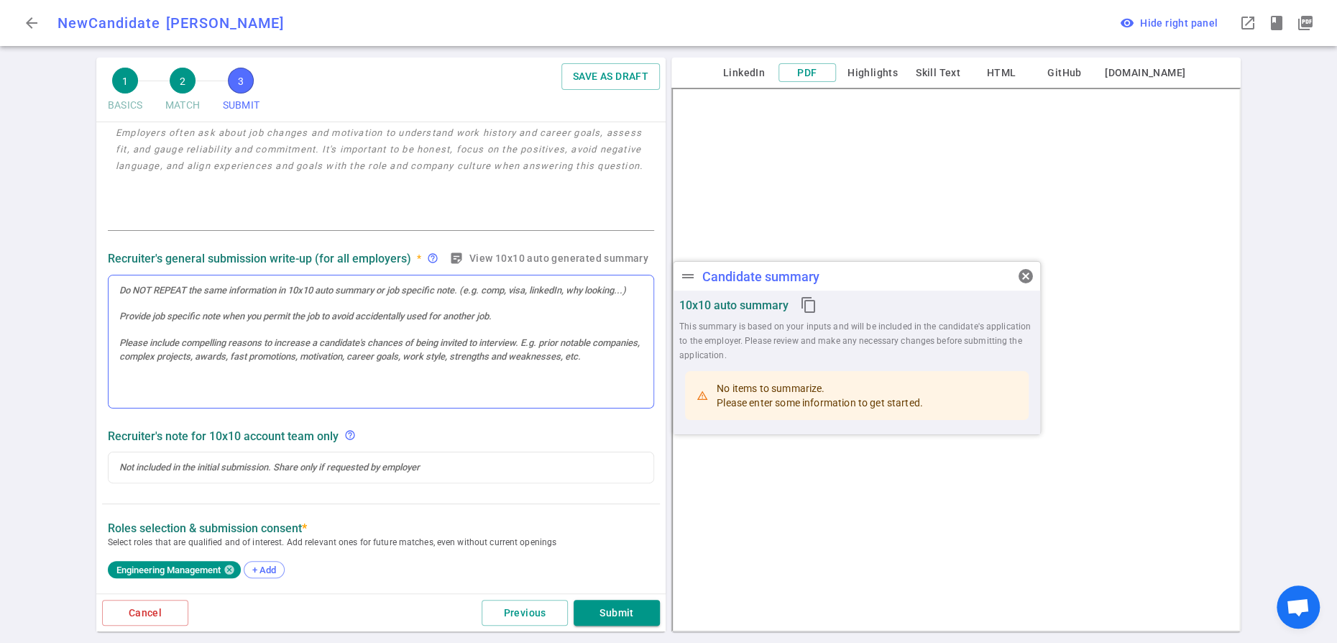
click at [257, 335] on div at bounding box center [381, 341] width 545 height 133
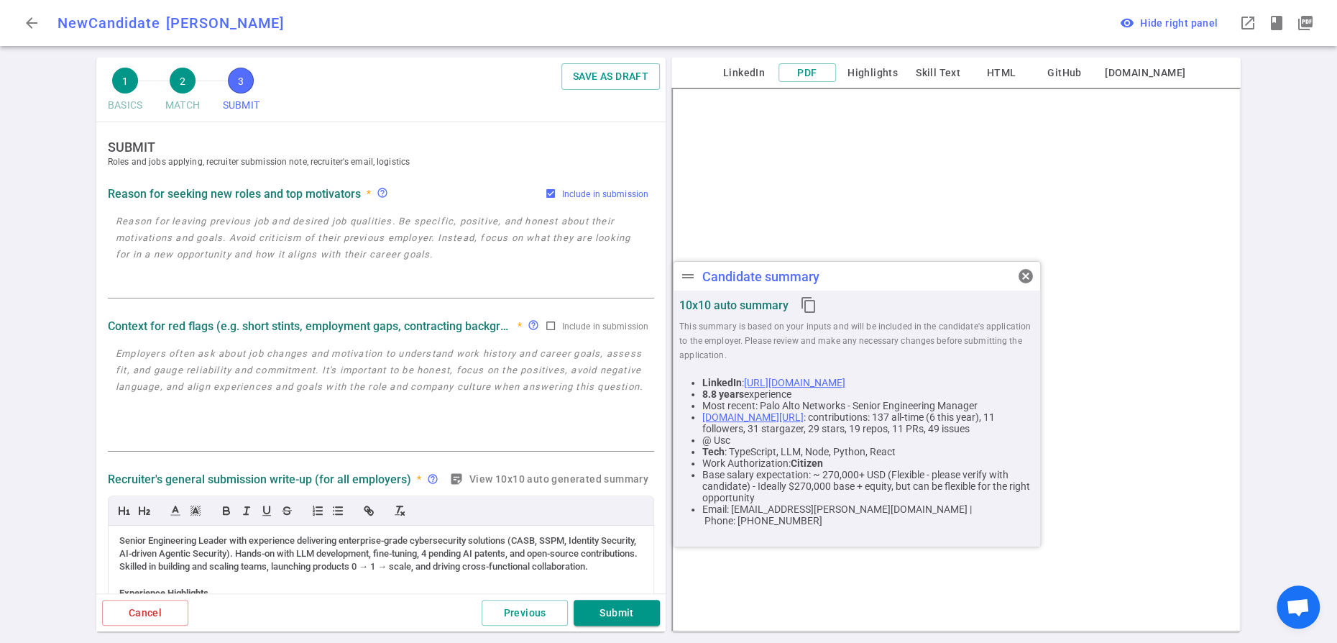
click at [545, 199] on input "Include in submission" at bounding box center [551, 194] width 12 height 12
checkbox input "false"
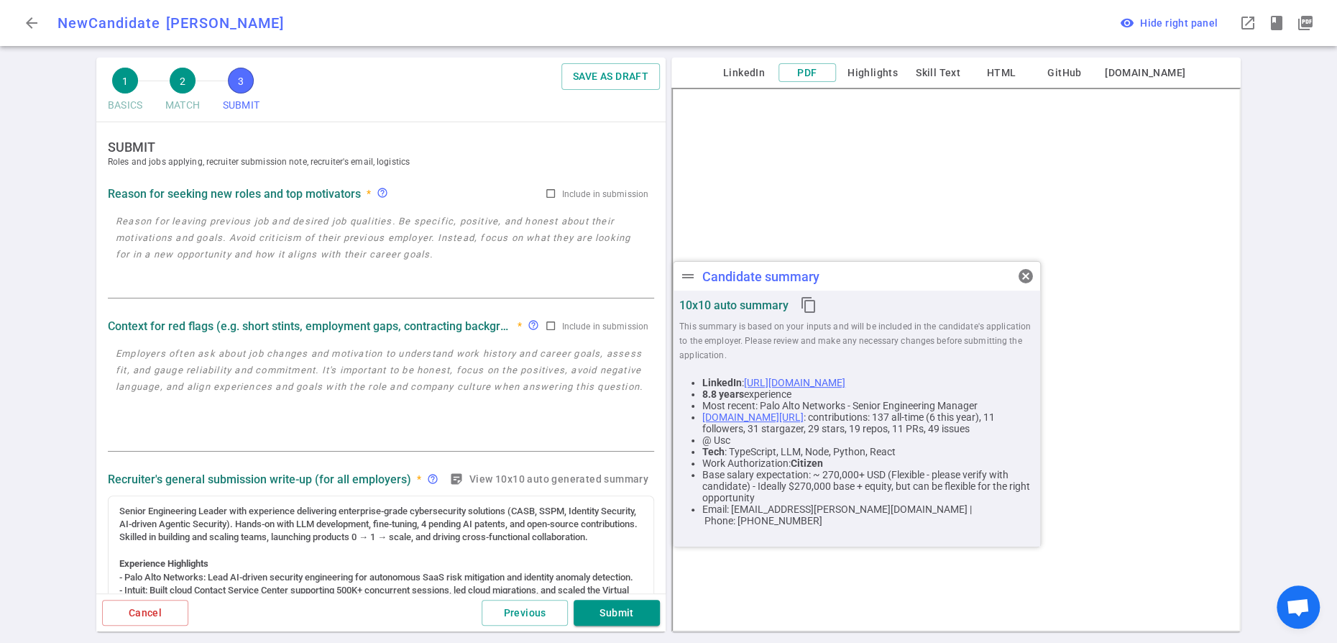
click at [278, 252] on textarea at bounding box center [381, 254] width 530 height 83
paste textarea "Seeking a new technical challenge and a change from Palo Alto Networks"
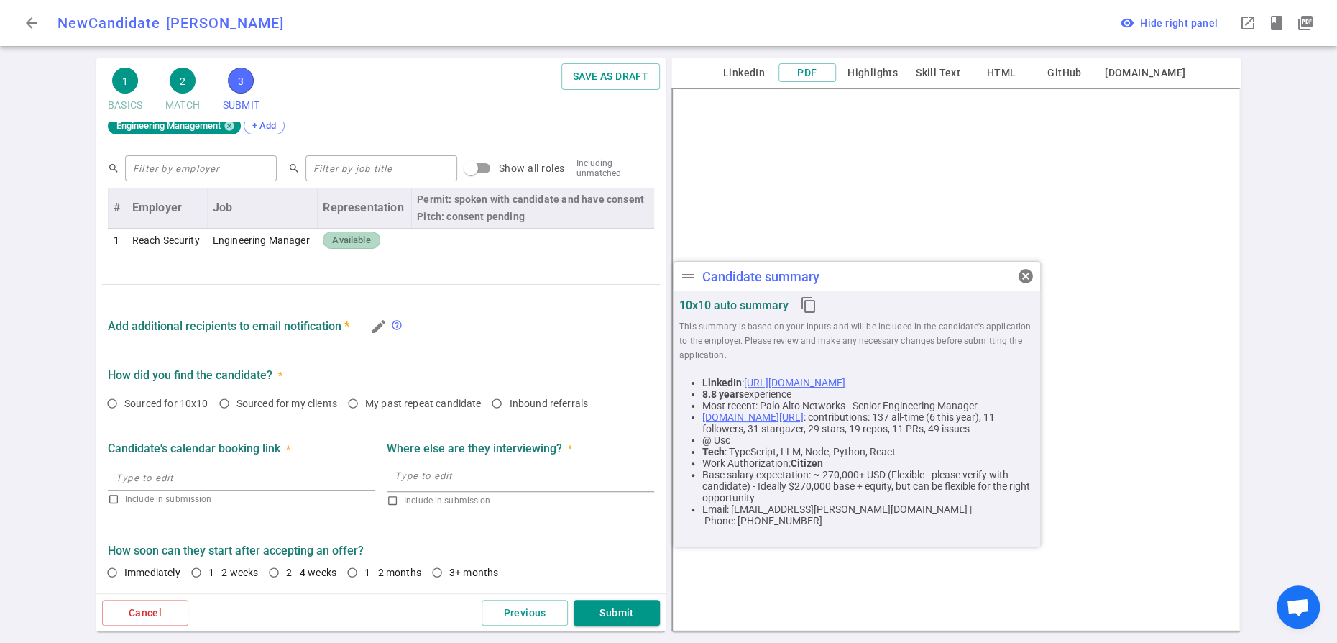
scroll to position [927, 0]
type textarea "Seeking a new technical challenge and a change from Palo Alto Networks"
click at [286, 560] on input "2 - 4 weeks" at bounding box center [274, 572] width 24 height 24
radio input "true"
click at [612, 609] on button "Submit" at bounding box center [617, 612] width 86 height 27
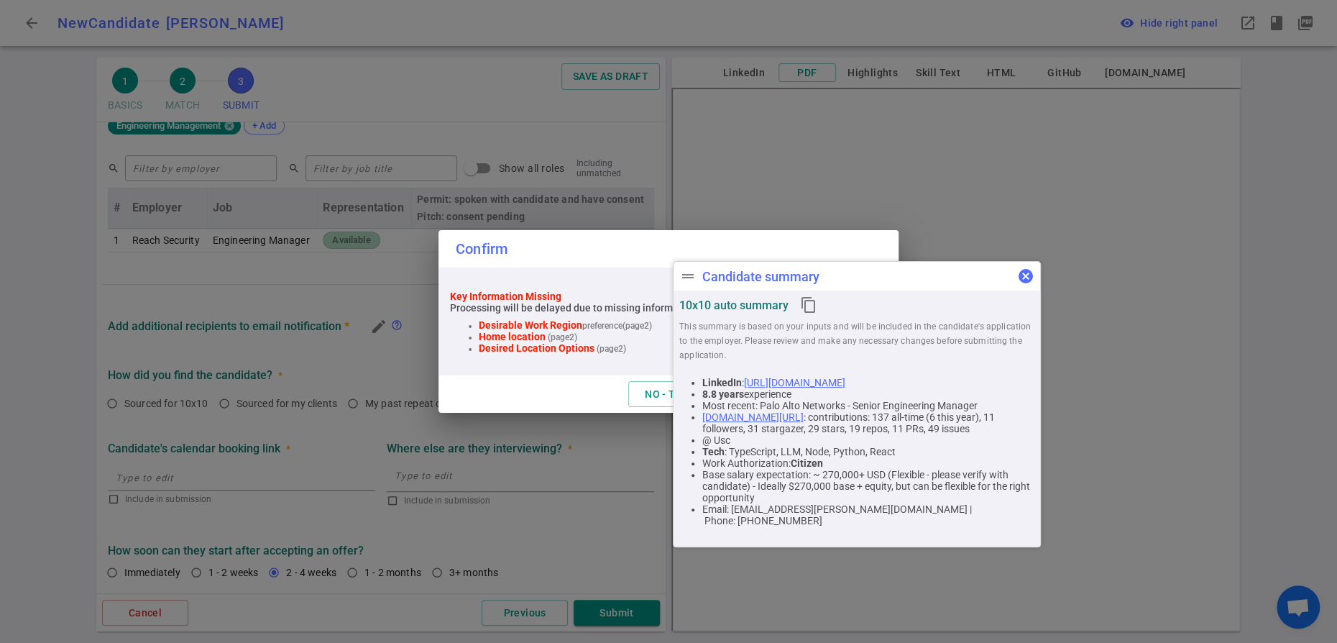
click at [1028, 273] on span "cancel" at bounding box center [1025, 275] width 17 height 17
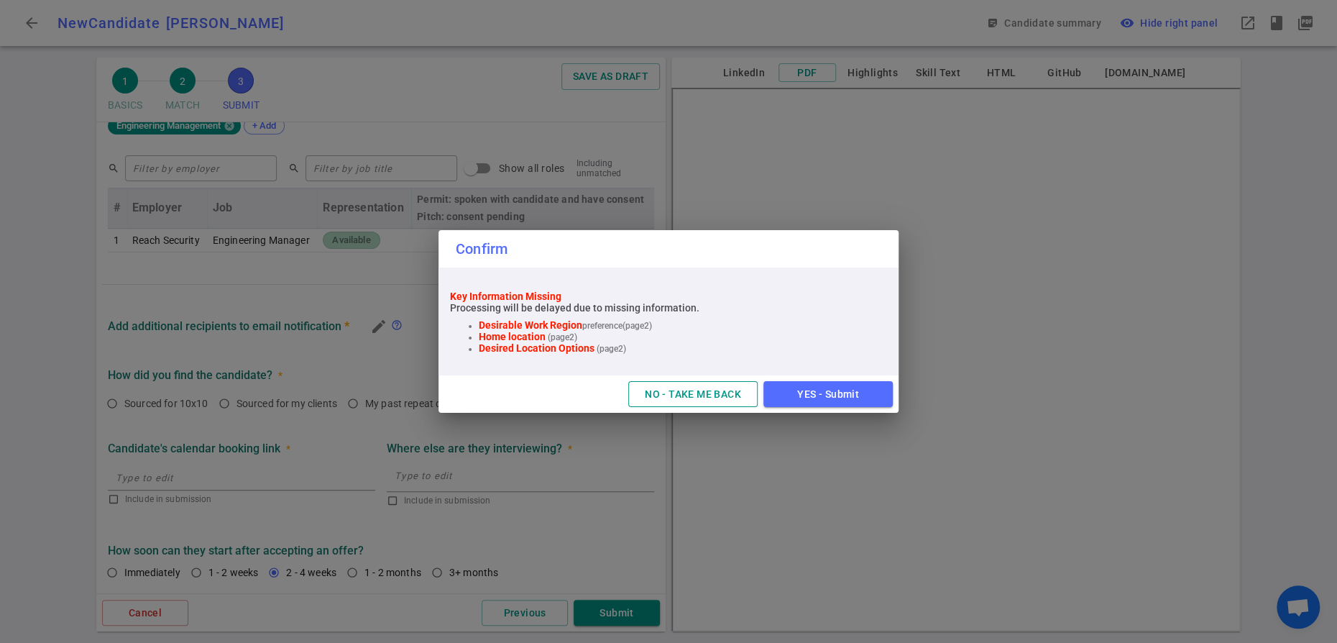
click at [692, 408] on button "NO - TAKE ME BACK" at bounding box center [692, 394] width 129 height 27
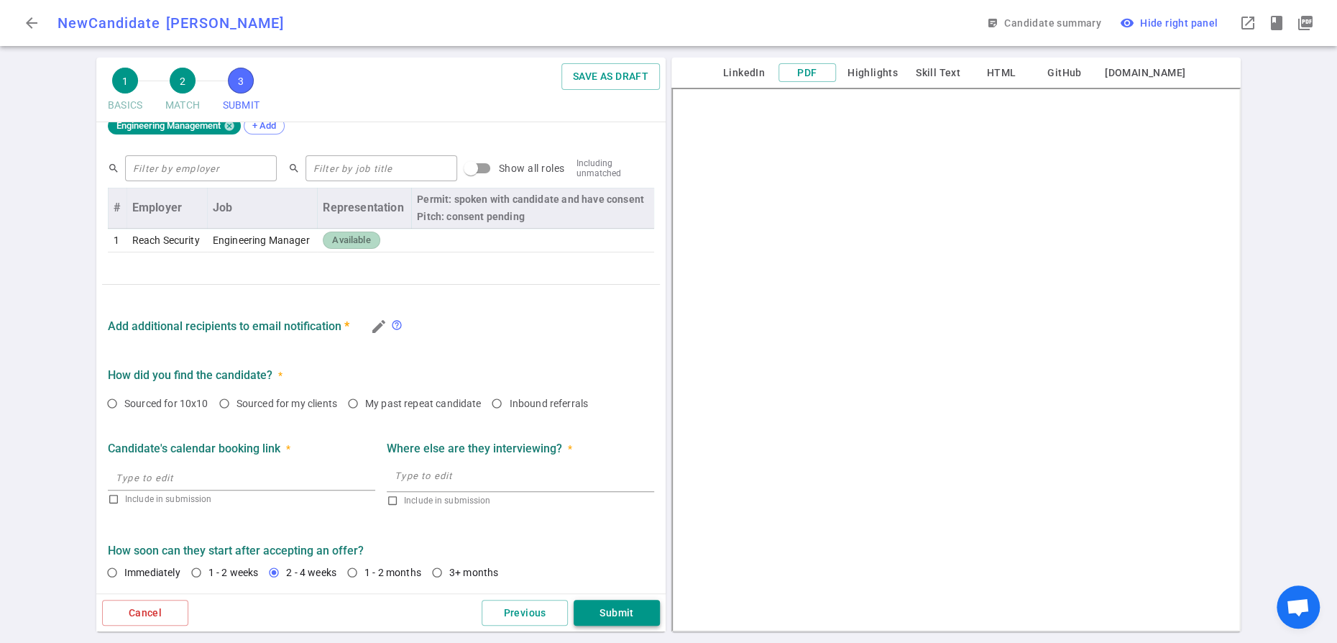
click at [610, 599] on button "Submit" at bounding box center [617, 612] width 86 height 27
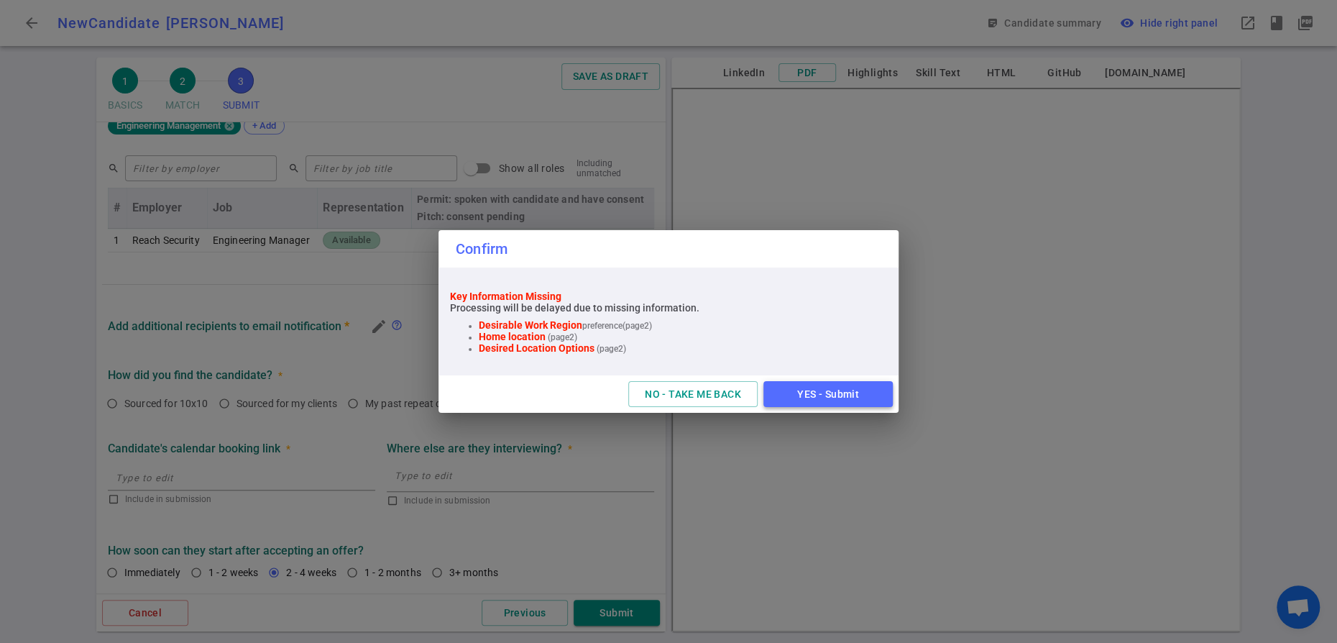
click at [812, 408] on button "YES - Submit" at bounding box center [827, 394] width 129 height 27
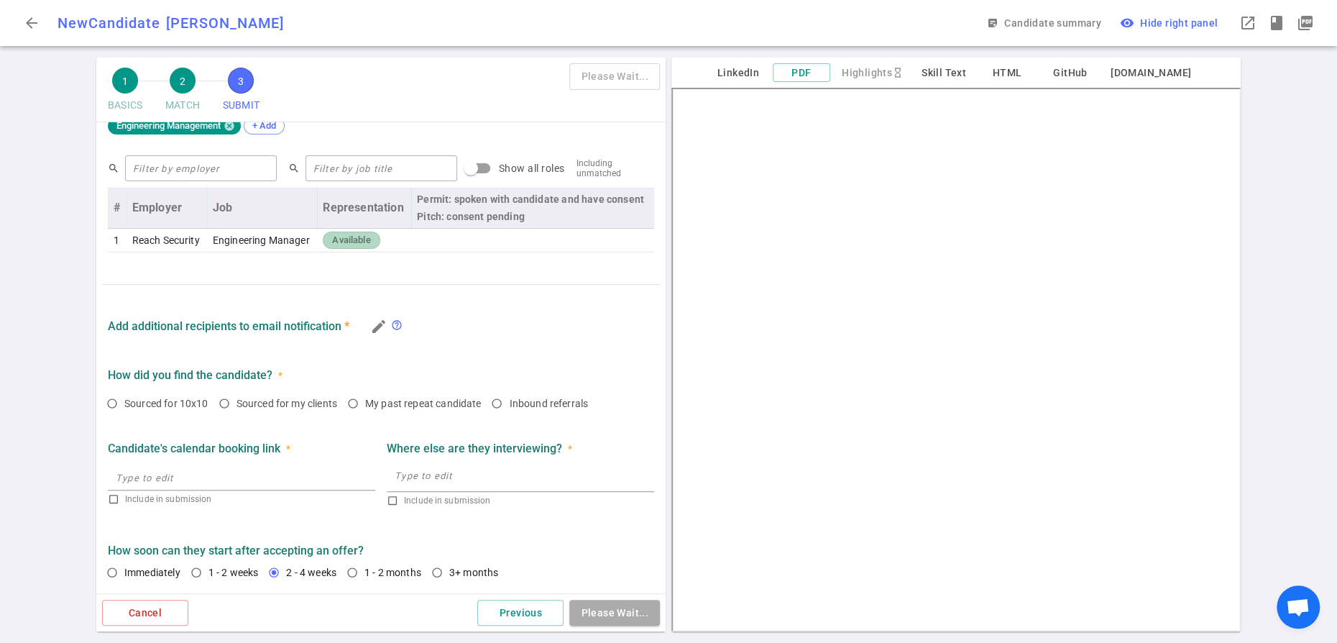
scroll to position [83, 0]
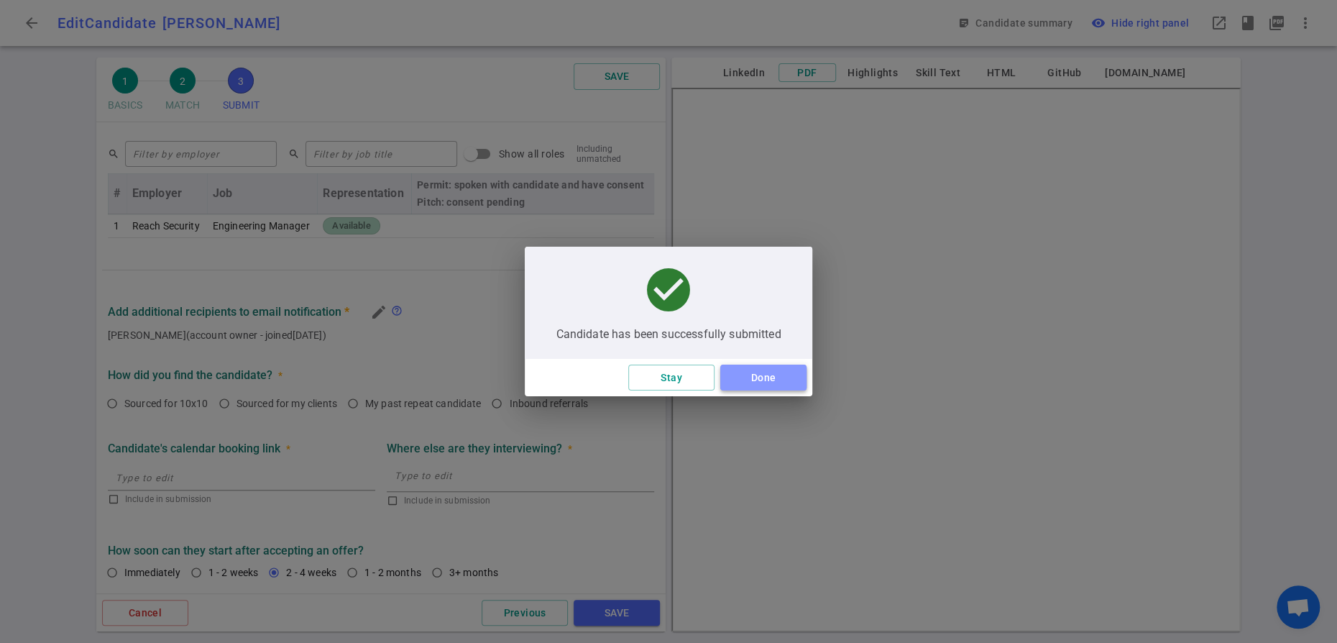
click at [776, 386] on button "Done" at bounding box center [763, 377] width 86 height 27
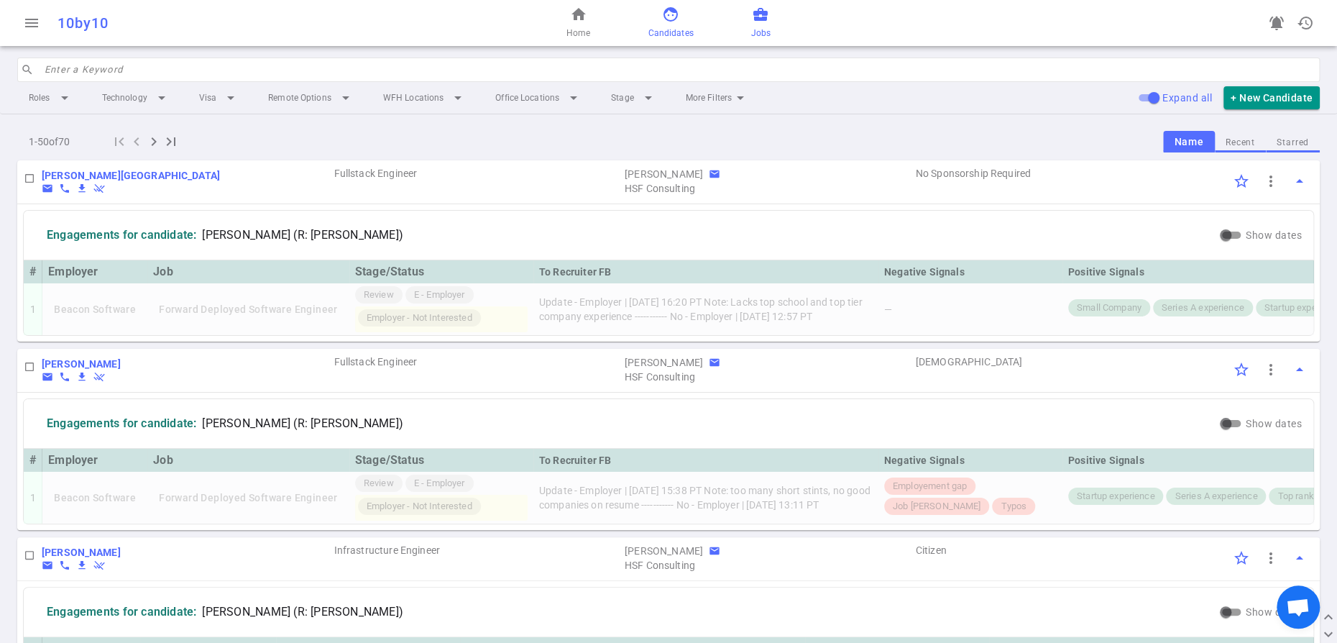
click at [769, 23] on span "business_center" at bounding box center [760, 14] width 17 height 17
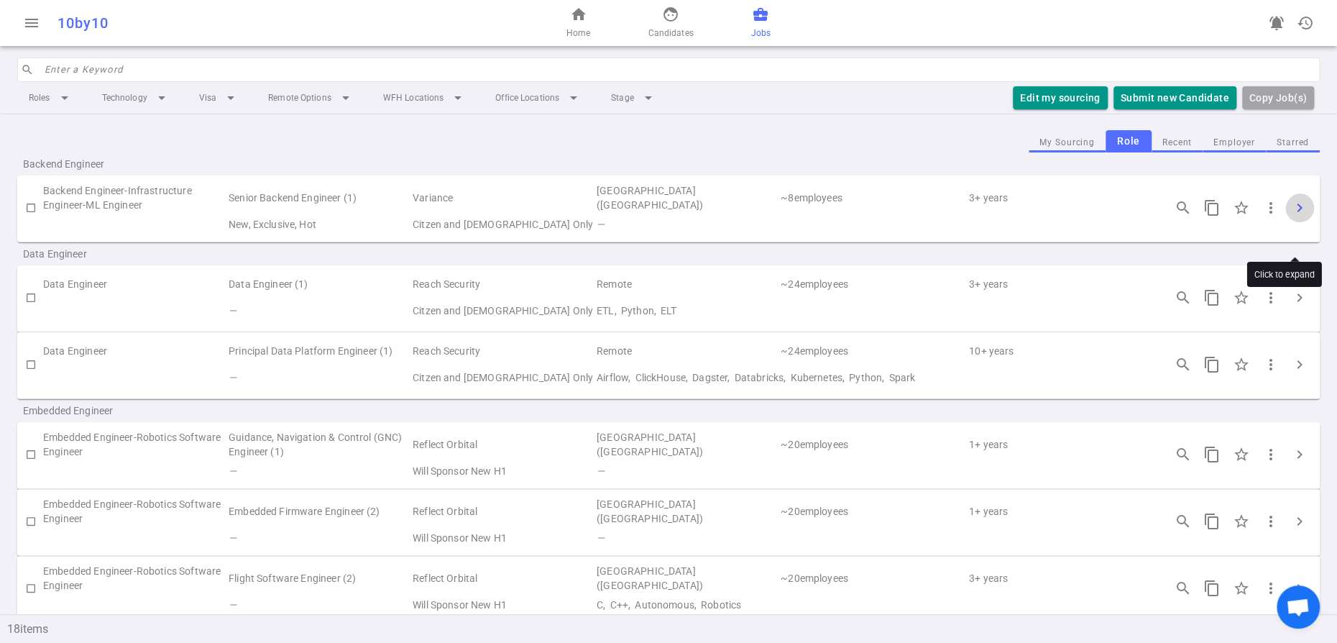
click at [1296, 216] on span "chevron_right" at bounding box center [1299, 207] width 17 height 17
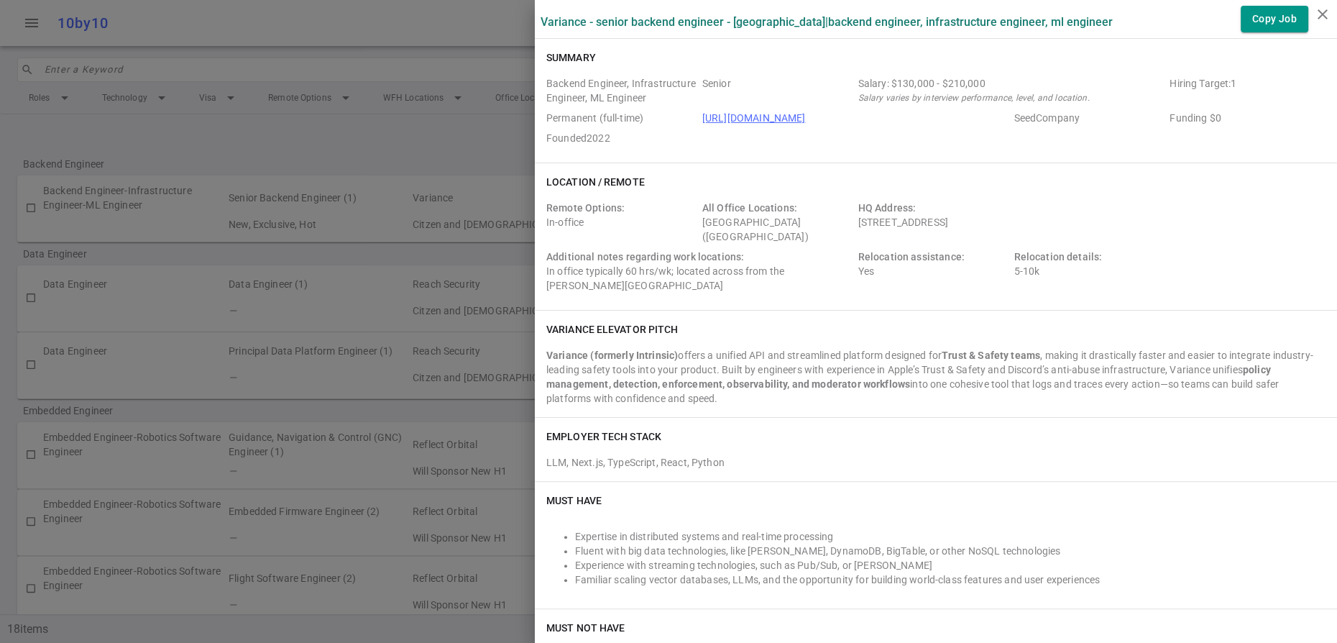
click at [428, 167] on div at bounding box center [668, 321] width 1337 height 643
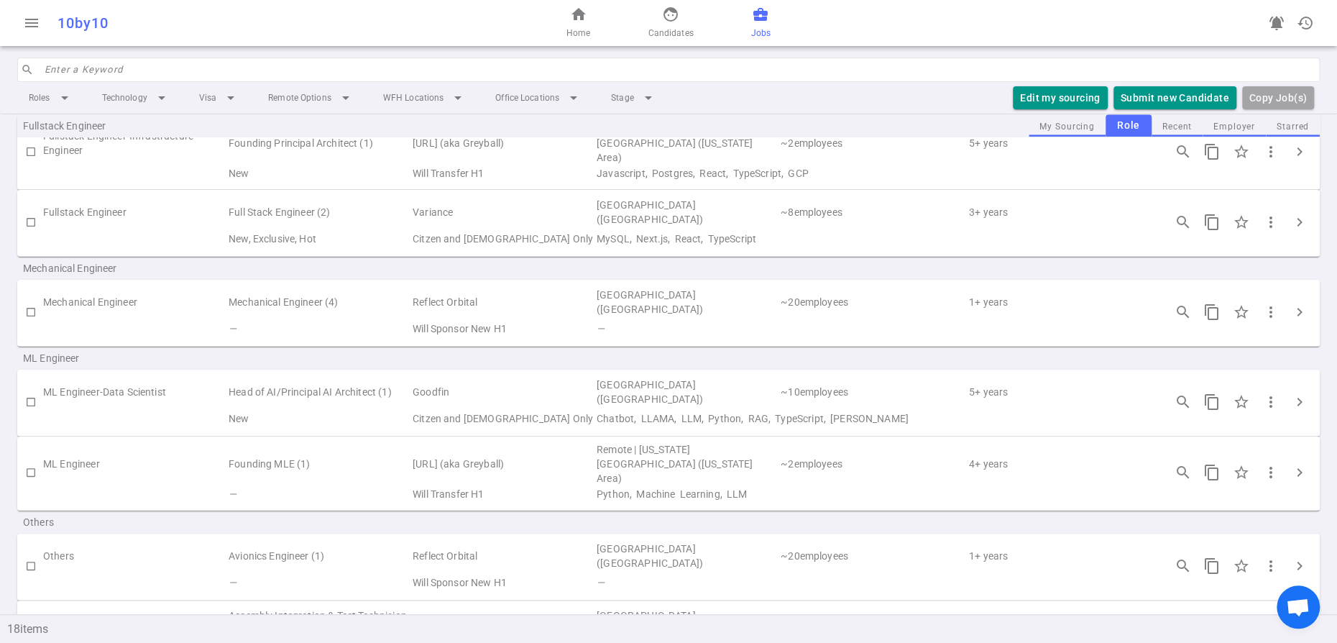
scroll to position [762, 0]
click at [32, 233] on input "checkbox" at bounding box center [31, 220] width 24 height 24
checkbox input "false"
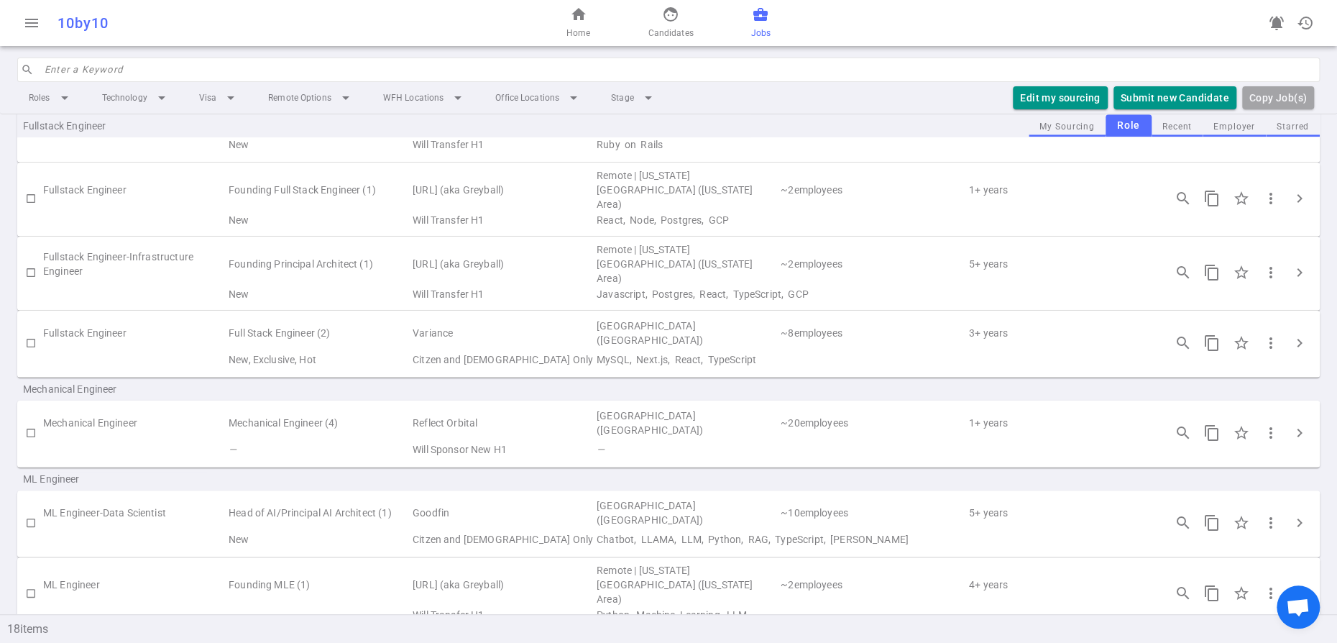
scroll to position [0, 0]
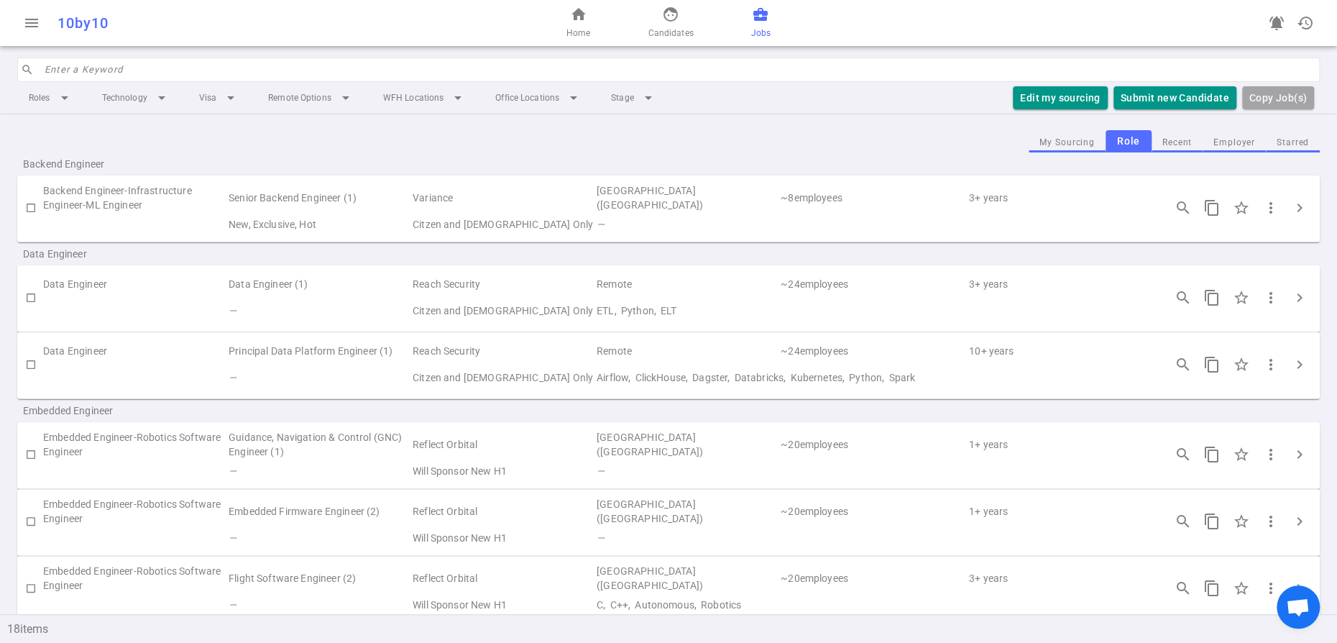
click at [29, 220] on input "checkbox" at bounding box center [31, 208] width 24 height 24
click at [428, 214] on td "Variance" at bounding box center [503, 197] width 184 height 33
click at [1295, 216] on span "chevron_right" at bounding box center [1299, 207] width 17 height 17
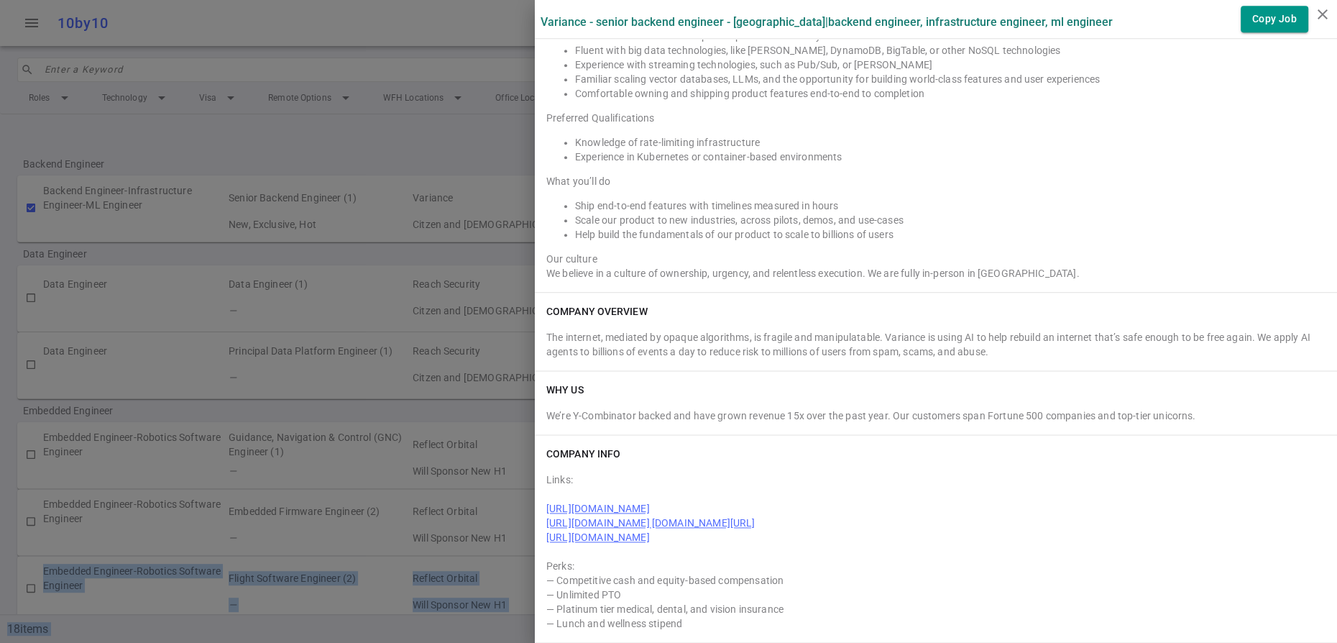
scroll to position [1451, 0]
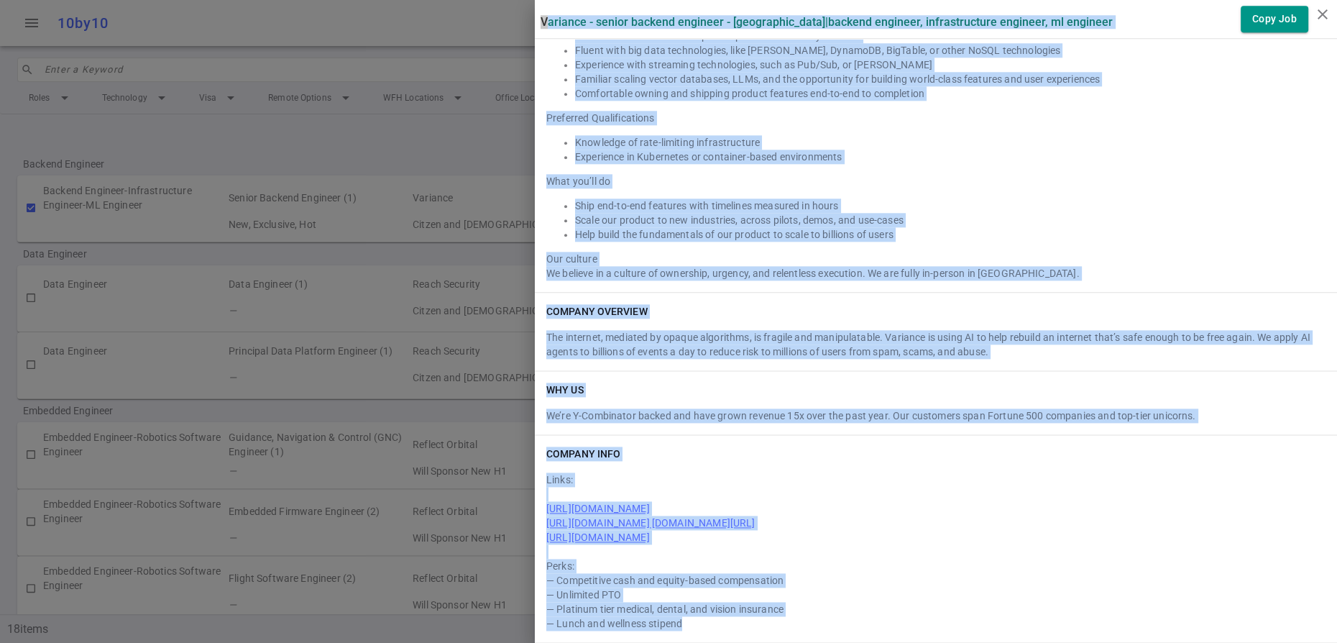
drag, startPoint x: 545, startPoint y: 24, endPoint x: 747, endPoint y: 621, distance: 629.9
copy div "Loremips - Dolors Ametcon Adipisci - Eli Seddoeius | Tempori Utlabore, Etdolore…"
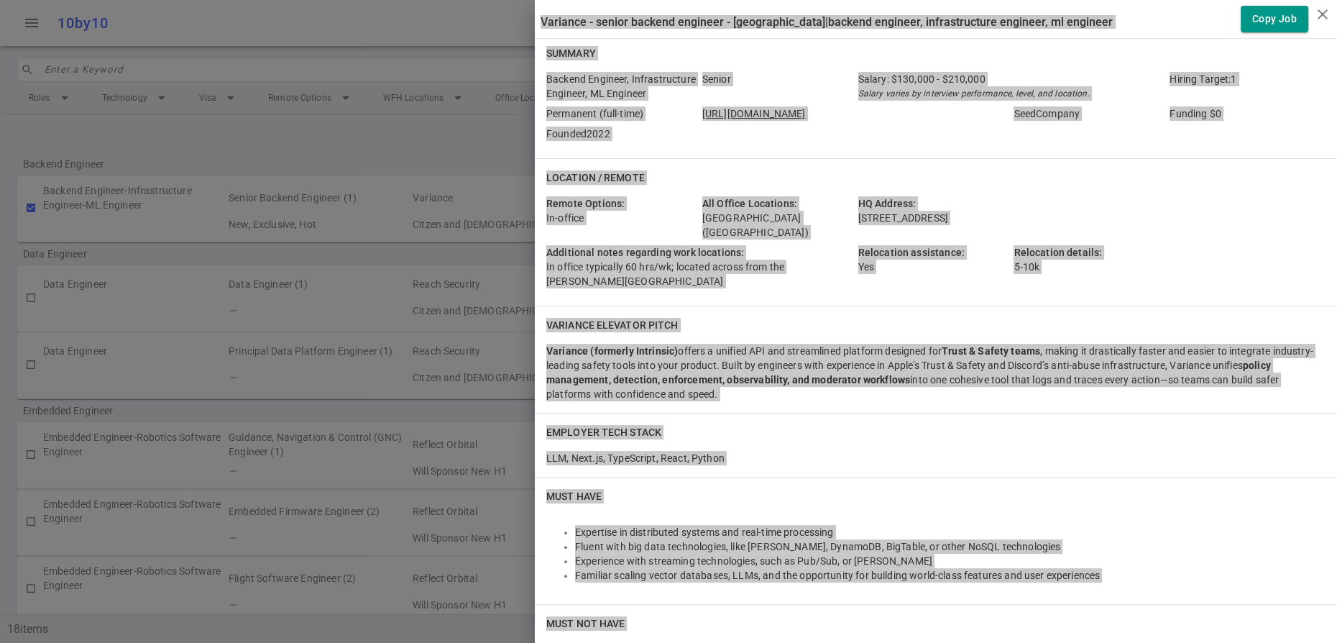
scroll to position [0, 0]
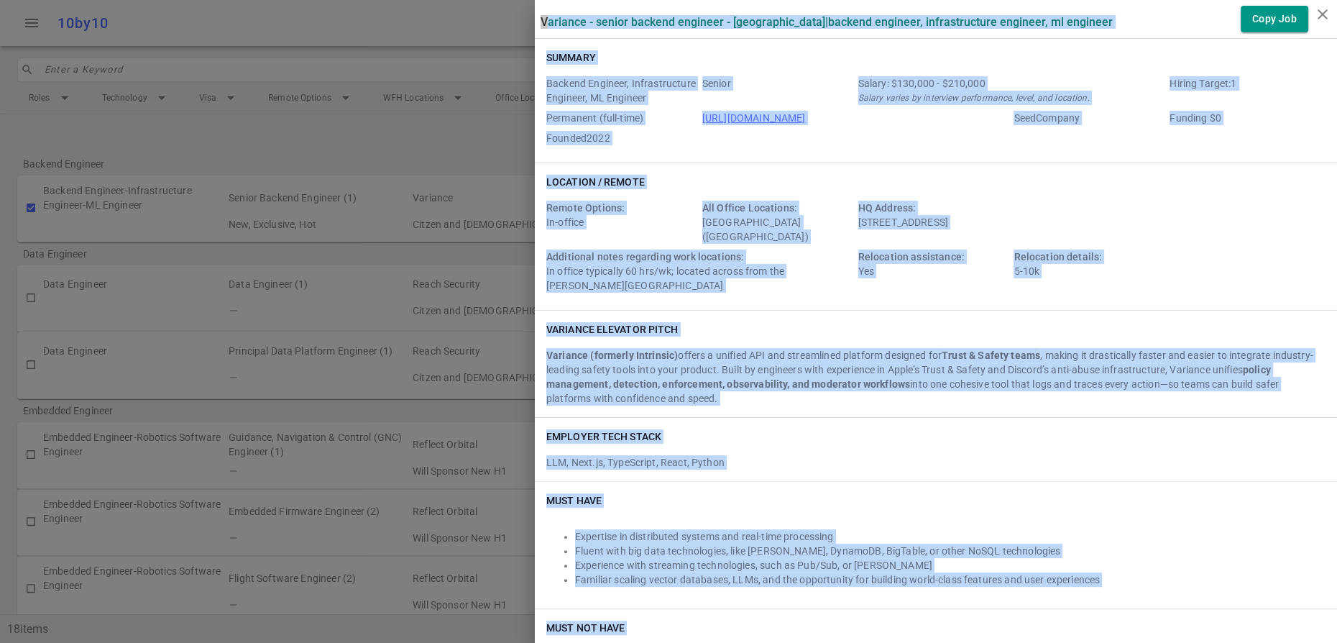
click at [925, 151] on div "Backend Engineer, Infrastructure Engineer, ML Engineer Senior Salary: $130,000 …" at bounding box center [935, 113] width 779 height 75
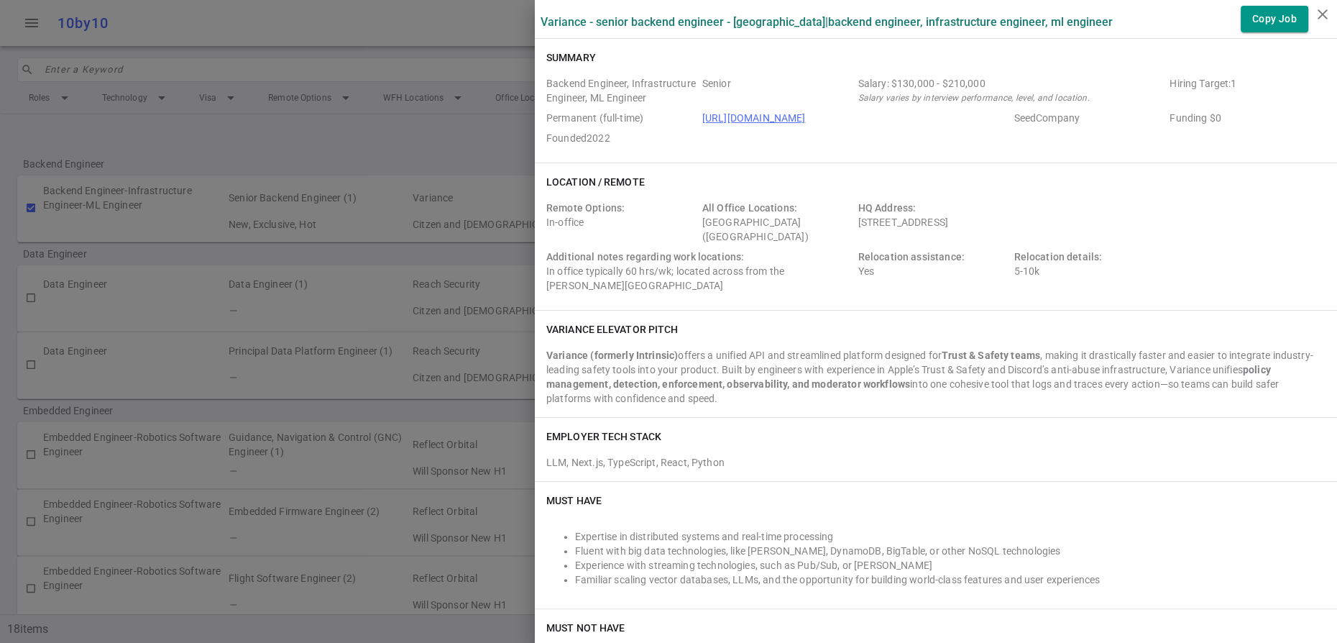
click at [371, 167] on div at bounding box center [668, 321] width 1337 height 643
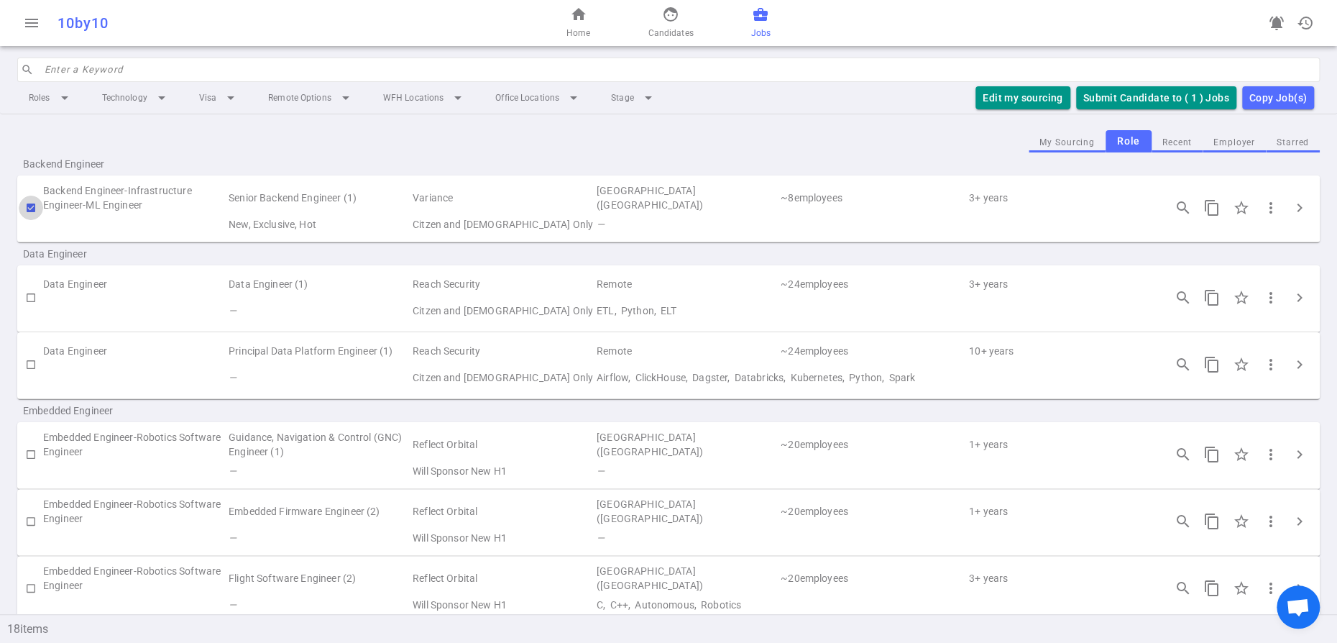
click at [33, 220] on input "checkbox" at bounding box center [31, 208] width 24 height 24
checkbox input "false"
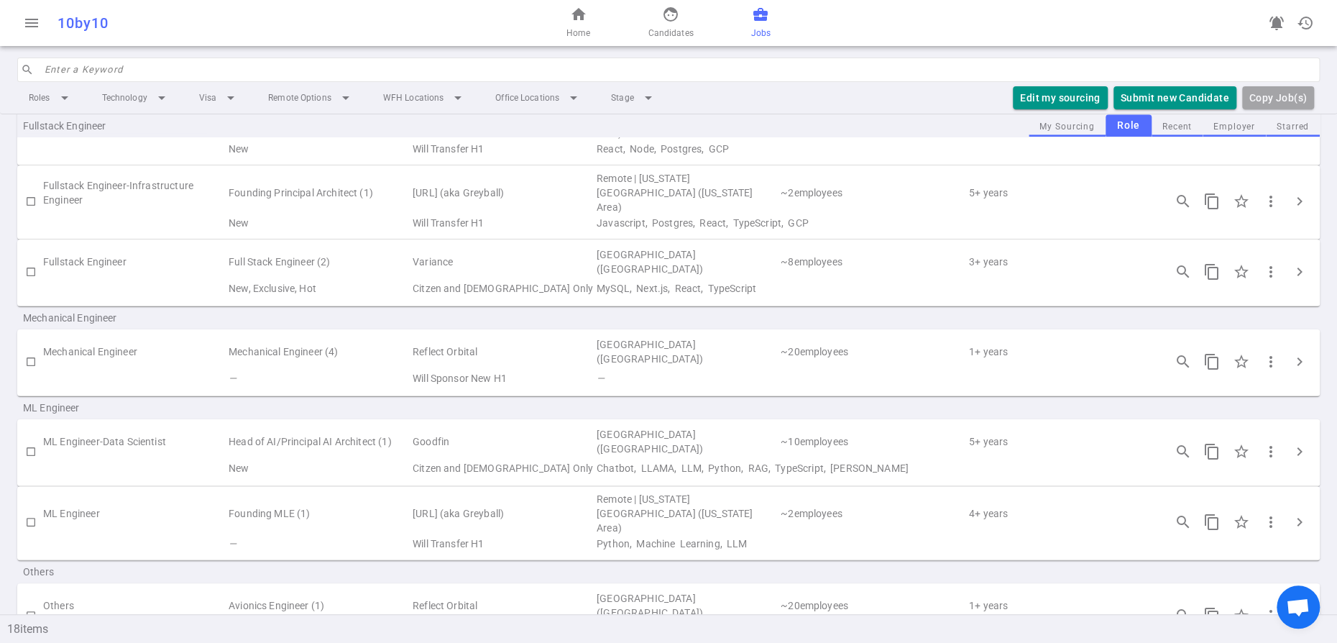
scroll to position [704, 0]
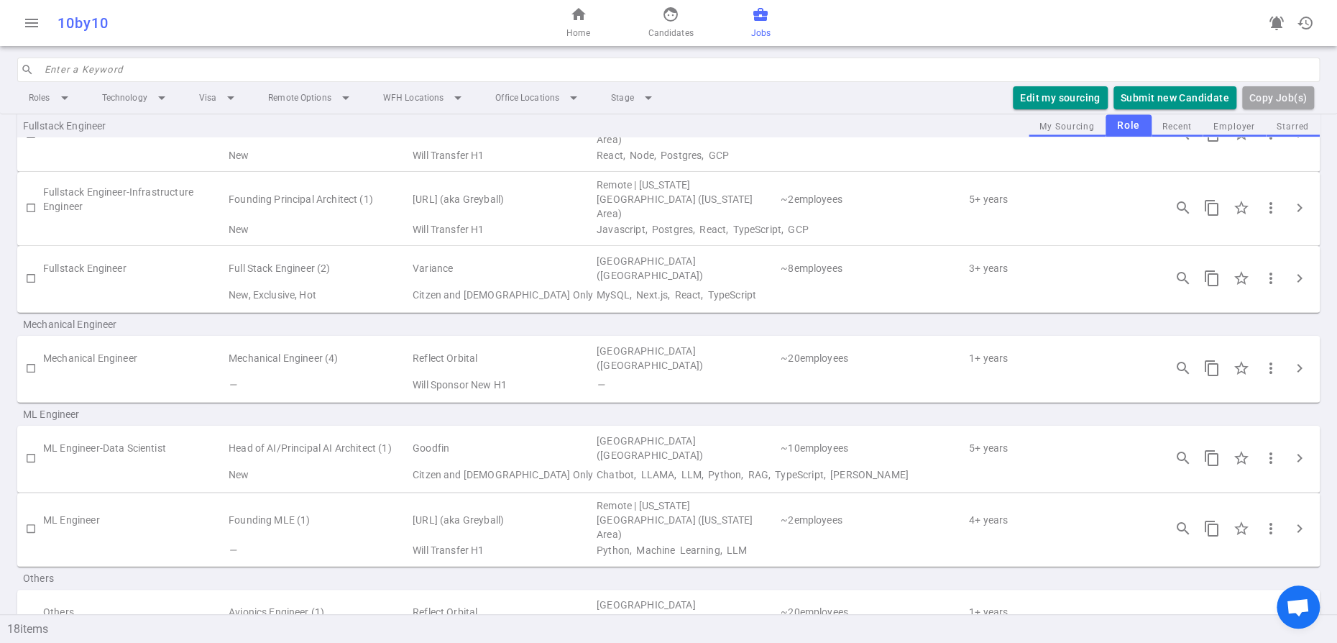
click at [31, 290] on input "checkbox" at bounding box center [31, 278] width 24 height 24
click at [1300, 287] on span "chevron_right" at bounding box center [1299, 278] width 17 height 17
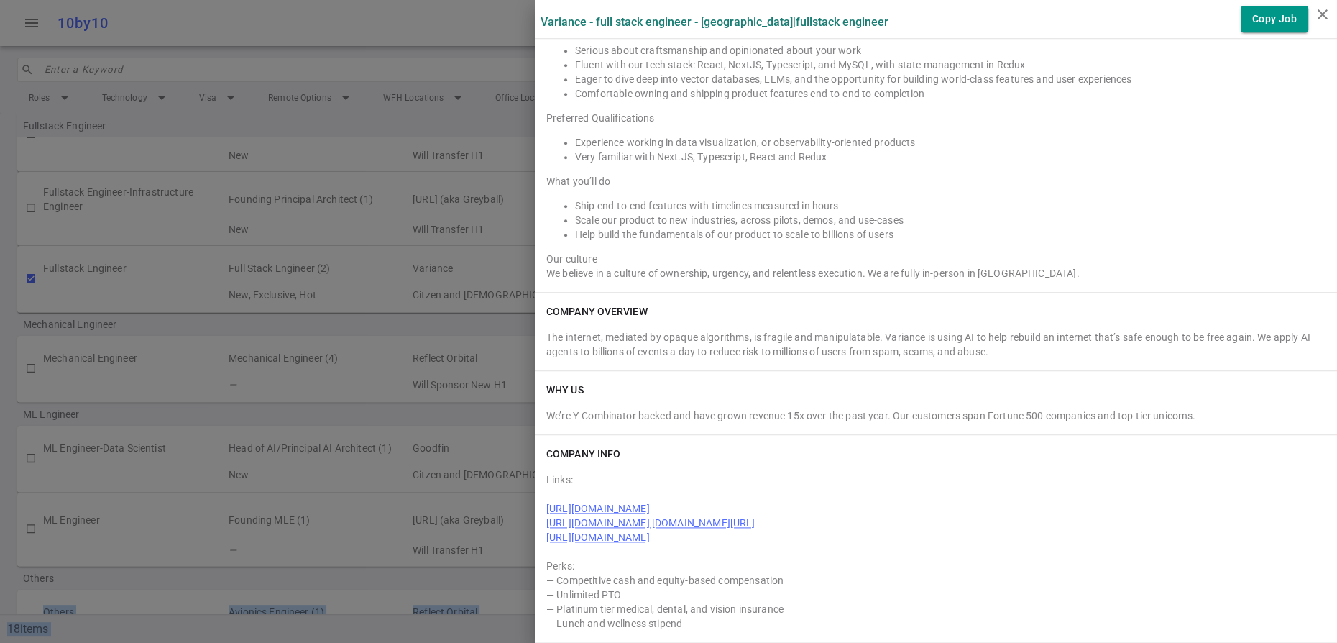
scroll to position [1279, 0]
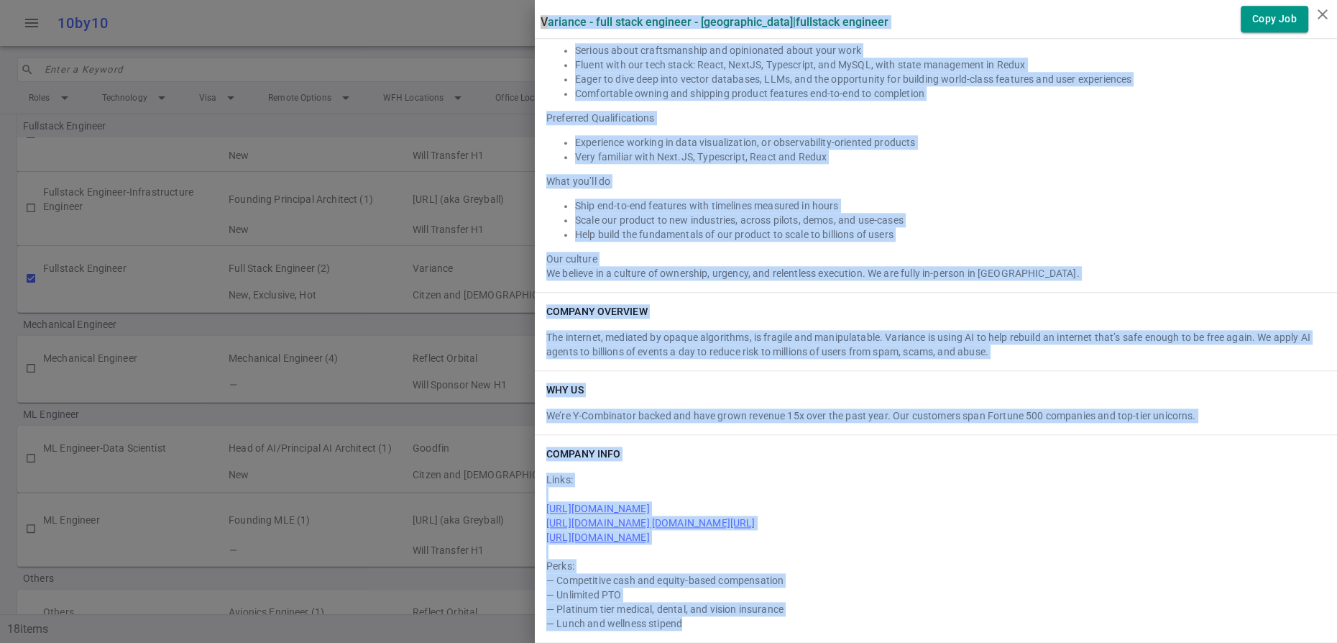
drag, startPoint x: 544, startPoint y: 19, endPoint x: 752, endPoint y: 616, distance: 631.7
copy div "Loremips - Dolo Sitam Consecte - Adi Elitseddo | Eiusmodte Incididu Utla Etd Ma…"
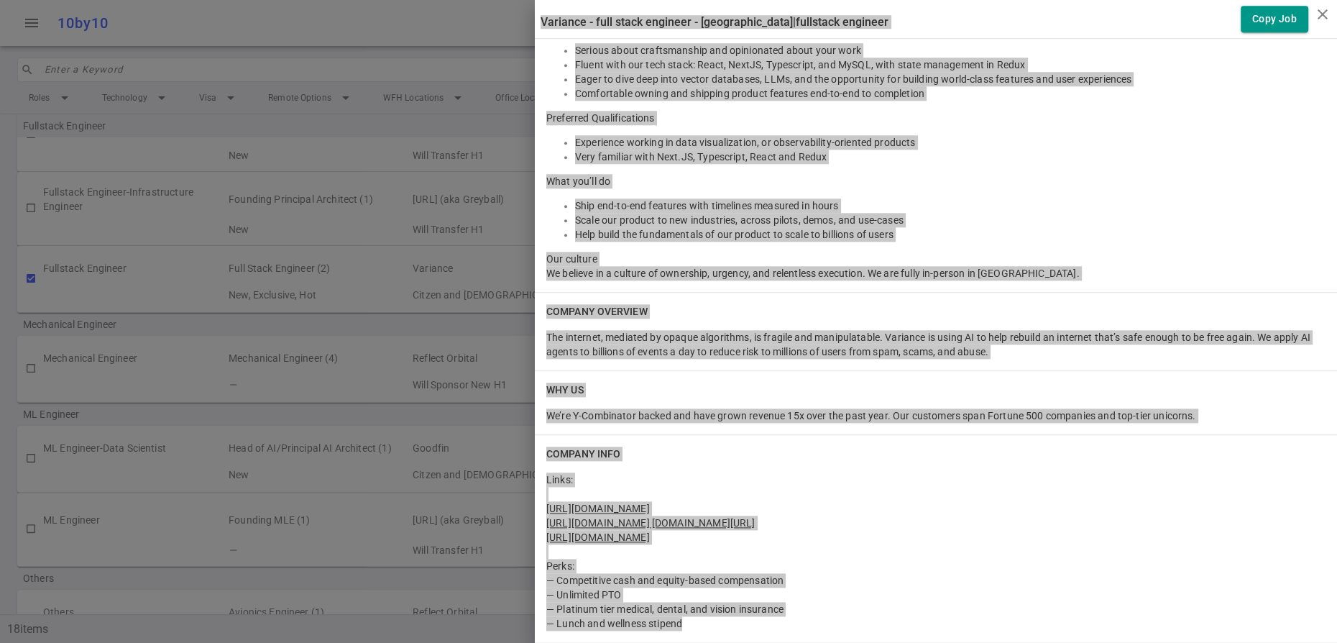
scroll to position [0, 0]
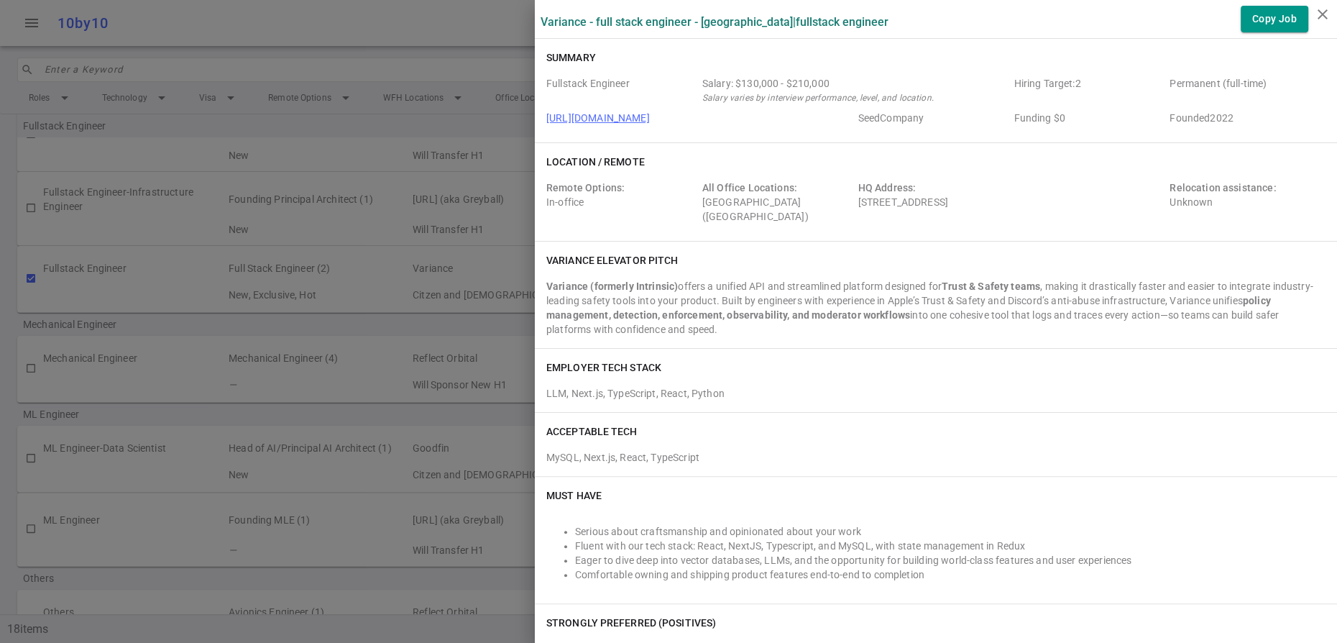
click at [451, 41] on div at bounding box center [668, 321] width 1337 height 643
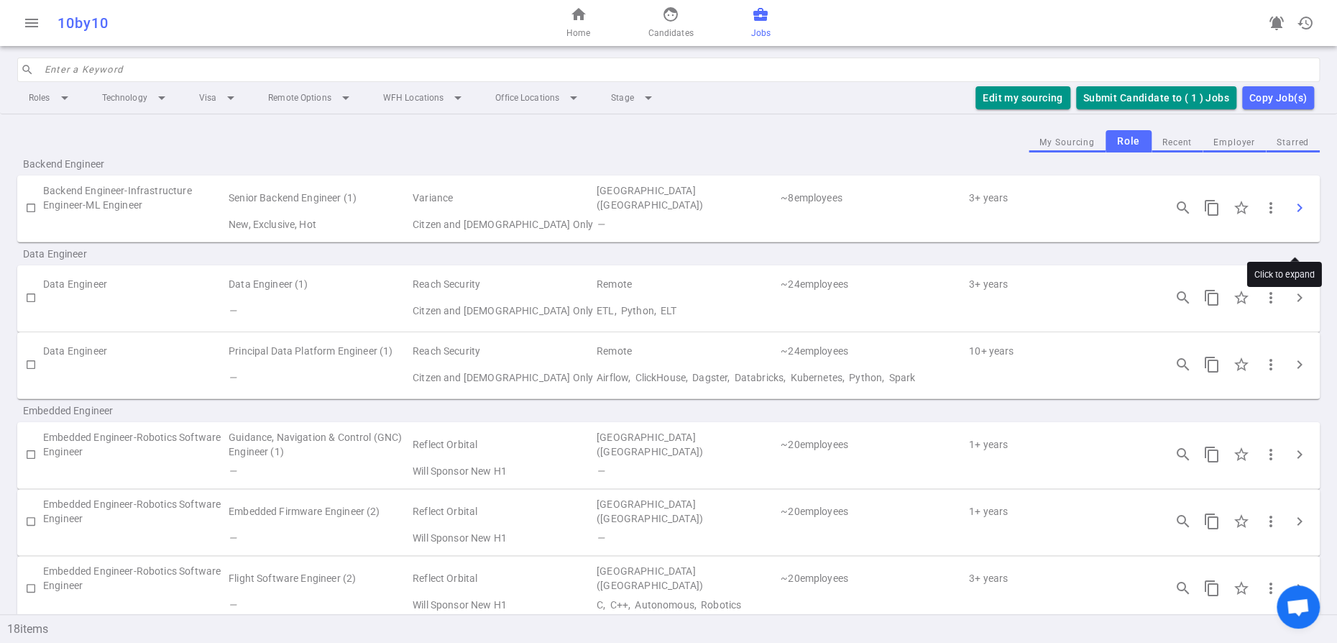
click at [1297, 216] on span "chevron_right" at bounding box center [1299, 207] width 17 height 17
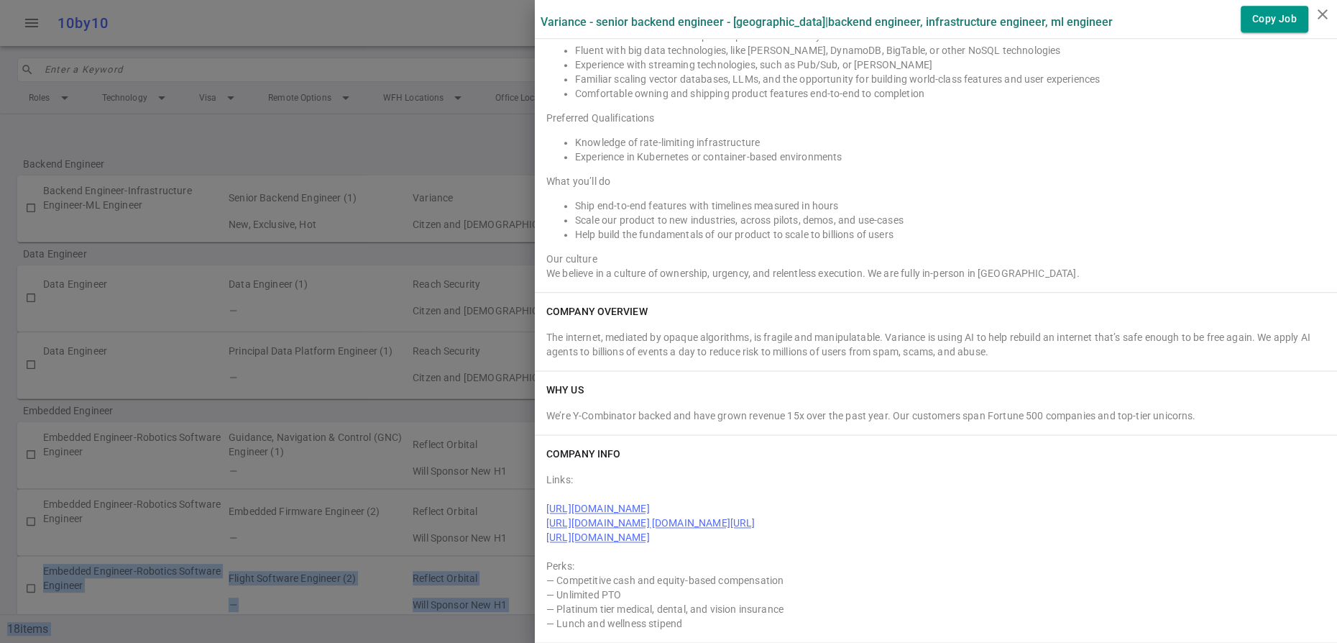
scroll to position [1451, 0]
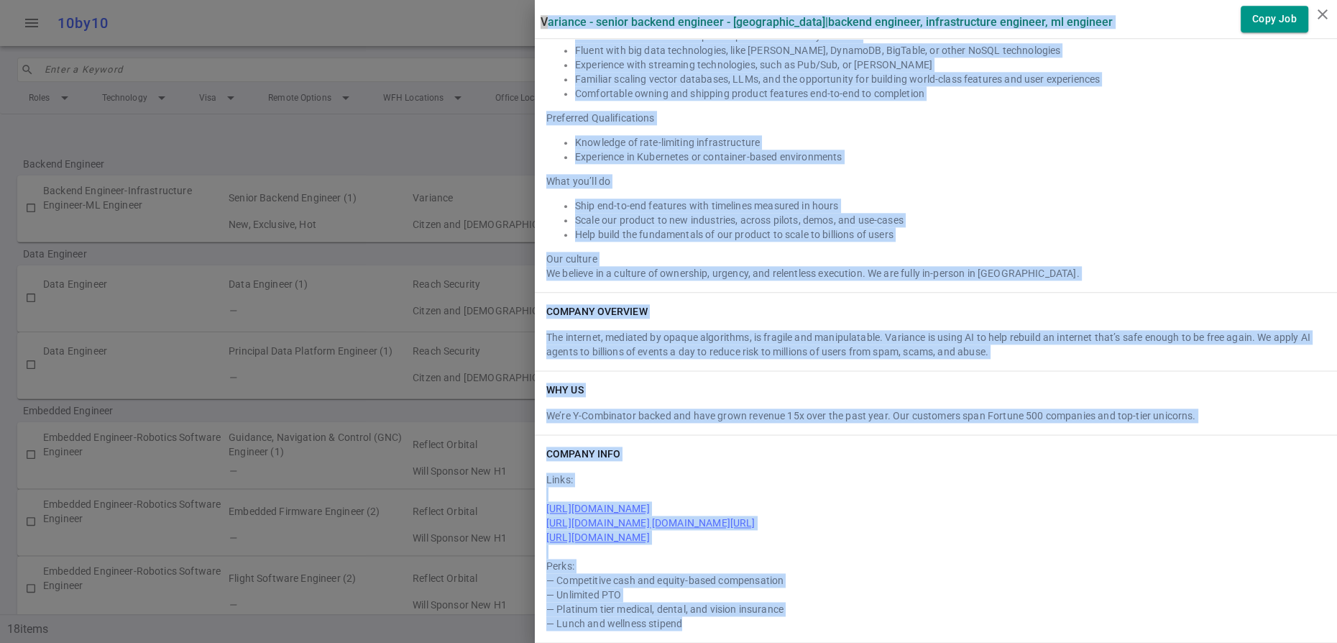
drag, startPoint x: 543, startPoint y: 24, endPoint x: 753, endPoint y: 622, distance: 634.2
copy div "Loremips - Dolors Ametcon Adipisci - Eli Seddoeius | Tempori Utlabore, Etdolore…"
click at [898, 408] on div "We’re Y-Combinator backed and have grown revenue 15x over the past year. Our cu…" at bounding box center [935, 415] width 779 height 14
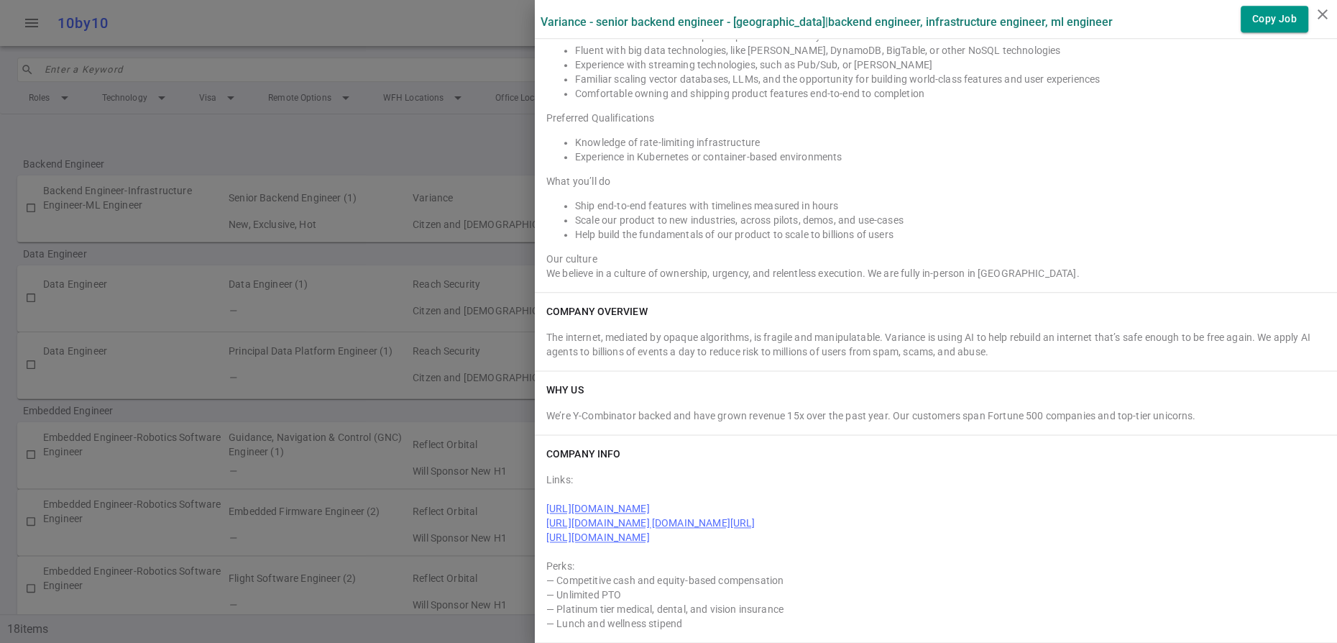
click at [820, 446] on div "COMPANY INFO" at bounding box center [935, 453] width 779 height 14
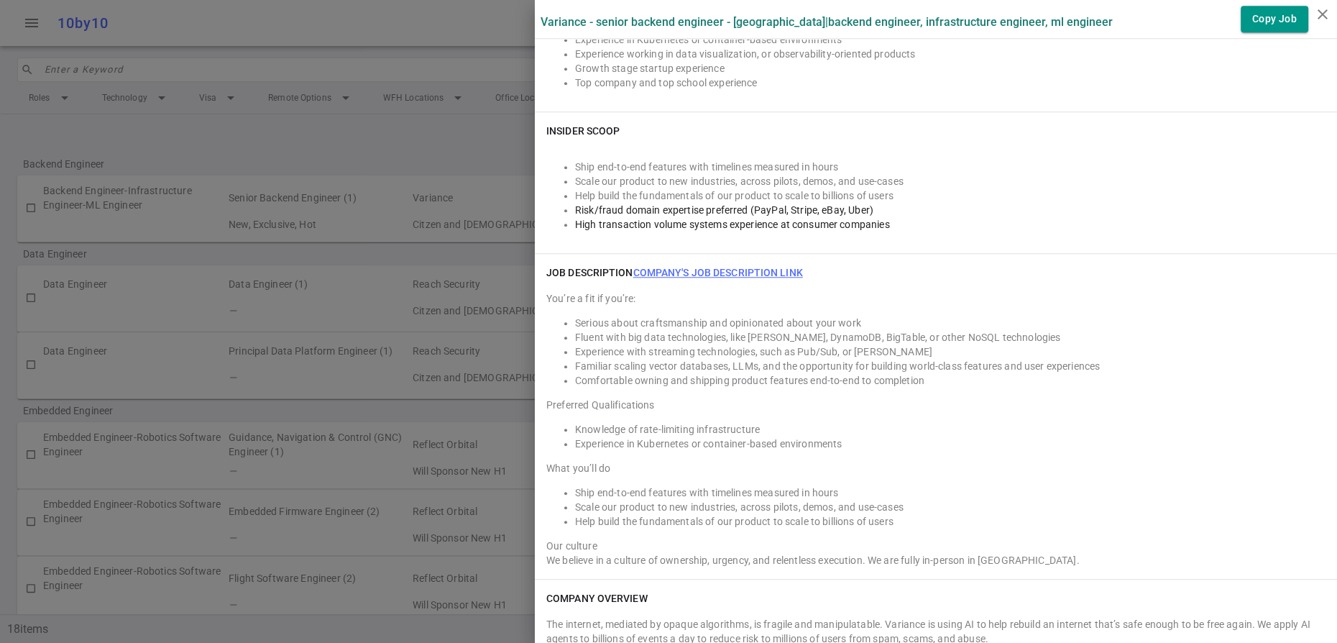
scroll to position [0, 0]
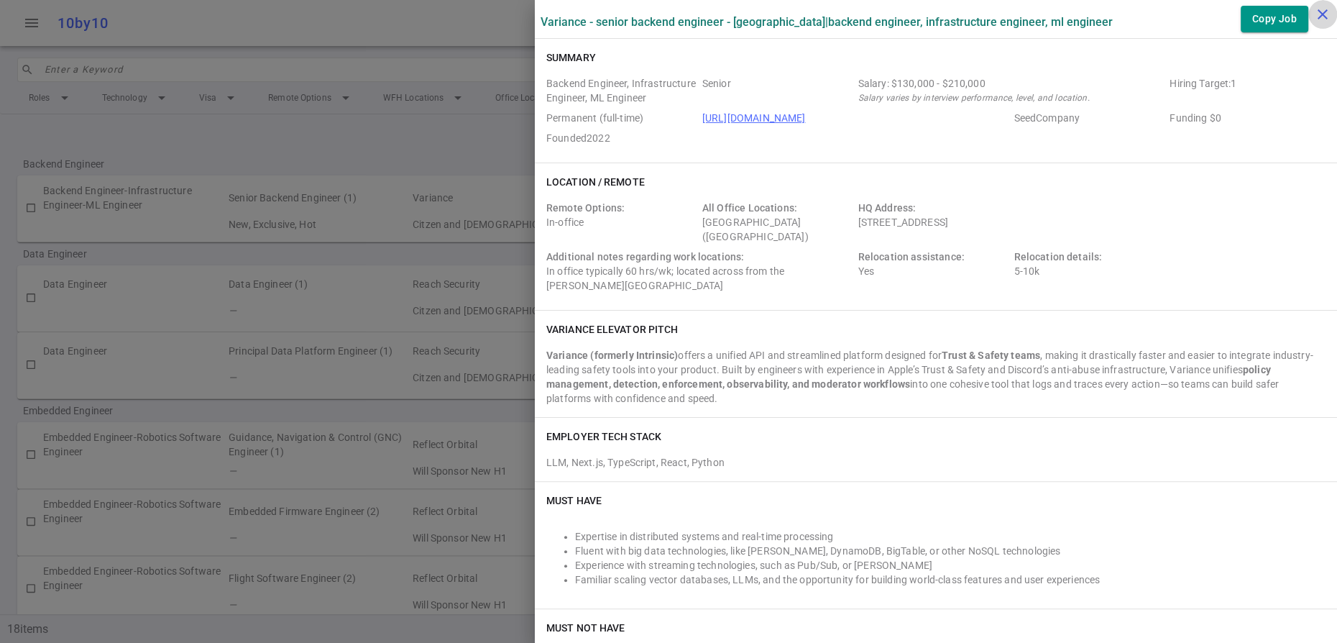
click at [1325, 14] on icon "close" at bounding box center [1322, 14] width 17 height 17
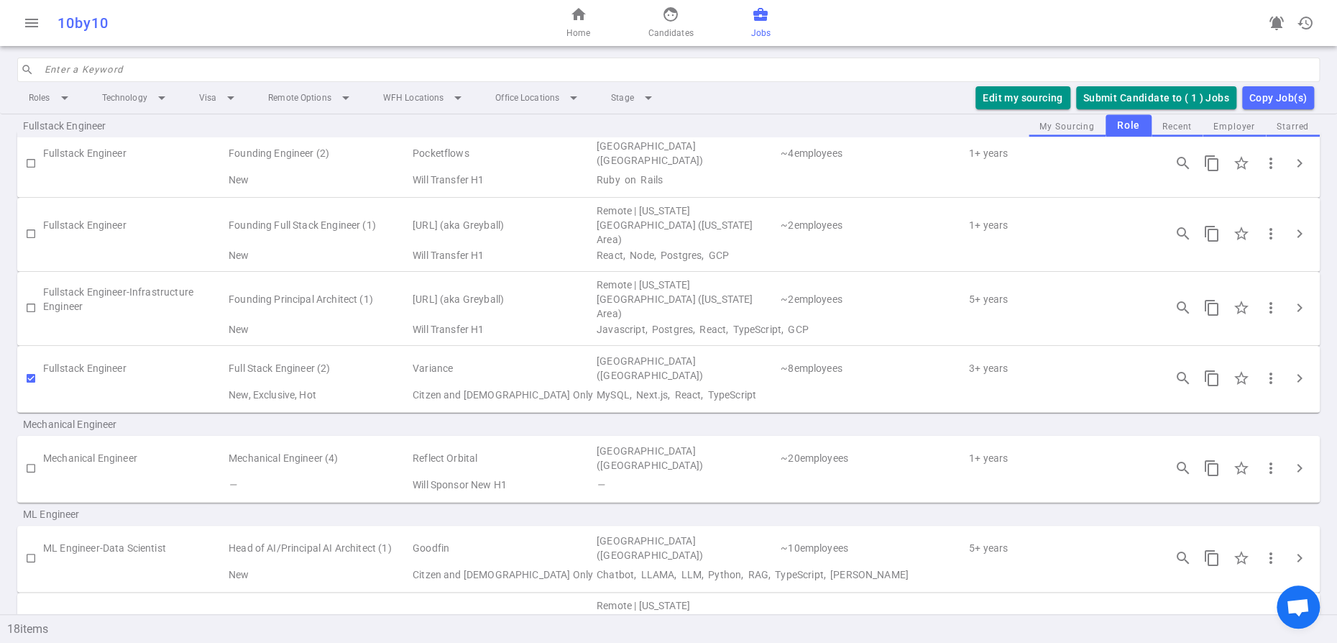
scroll to position [608, 0]
click at [31, 387] on input "checkbox" at bounding box center [31, 374] width 24 height 24
checkbox input "false"
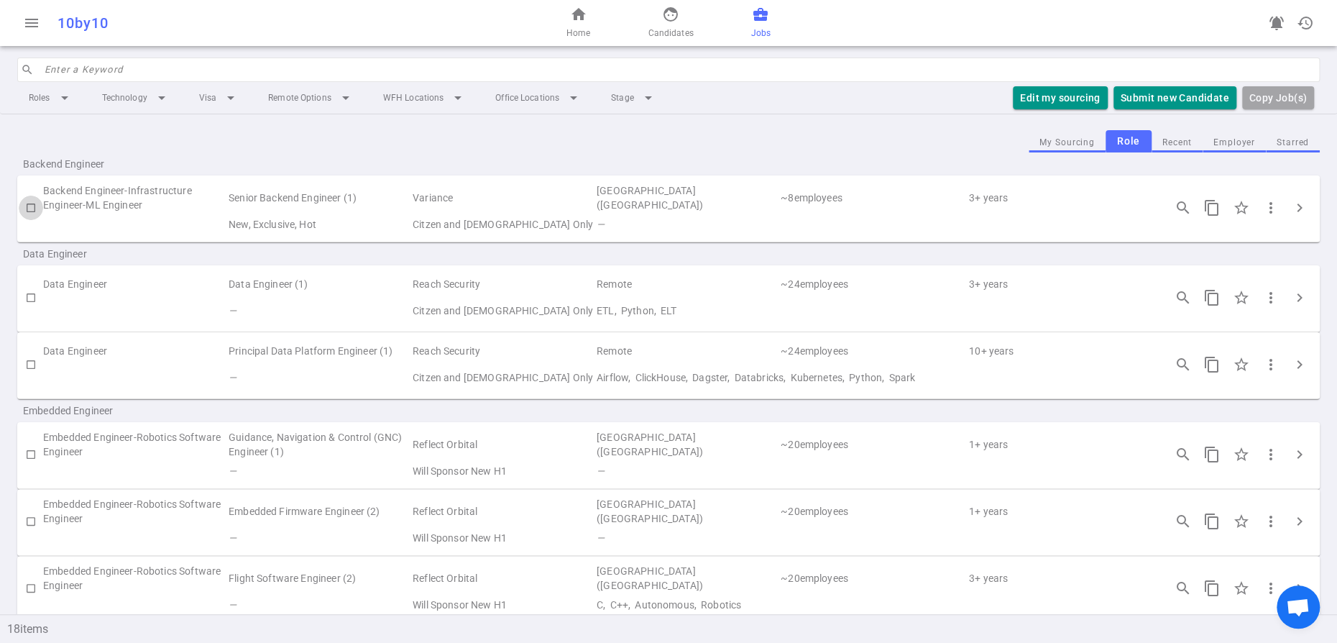
click at [29, 220] on input "checkbox" at bounding box center [31, 208] width 24 height 24
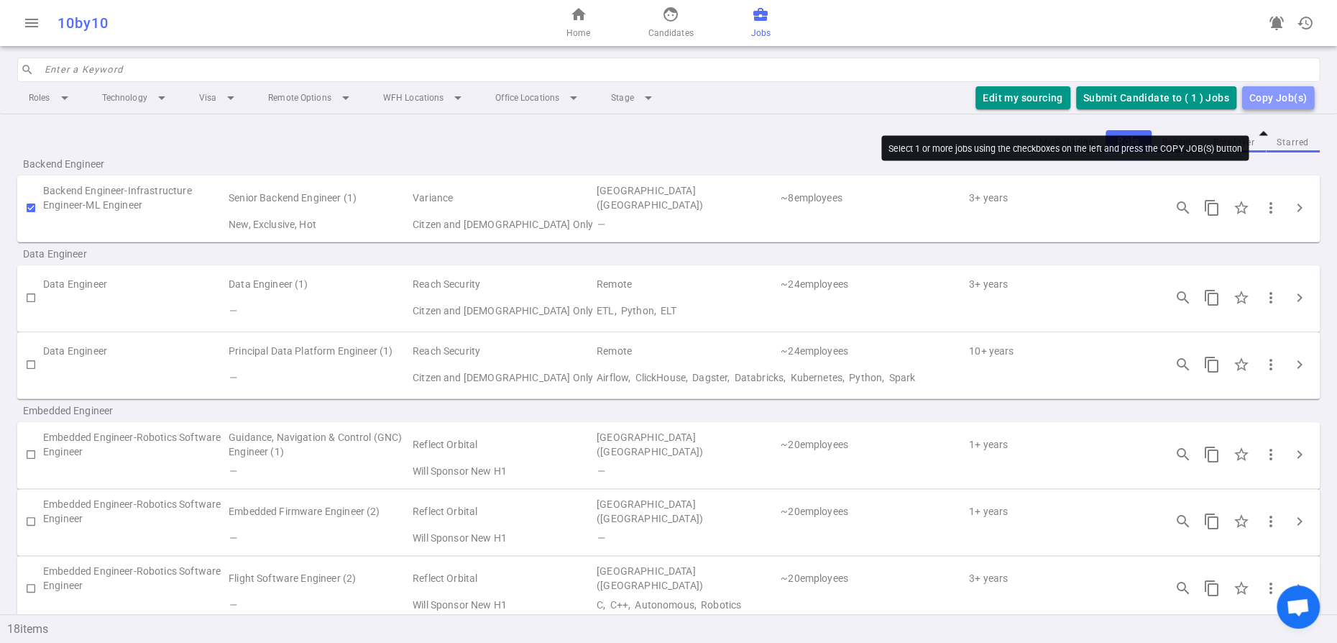
click at [1274, 107] on div "Copy Job(s)" at bounding box center [1278, 98] width 58 height 18
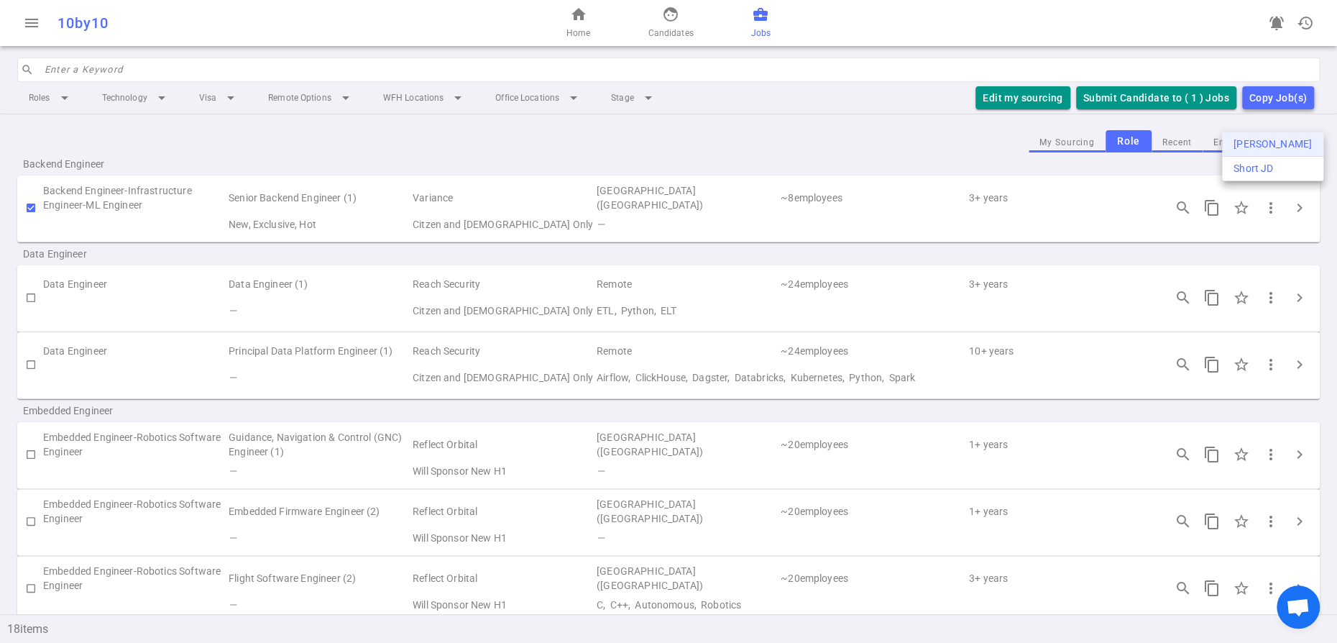
click at [1247, 142] on div "[PERSON_NAME]" at bounding box center [1272, 144] width 78 height 15
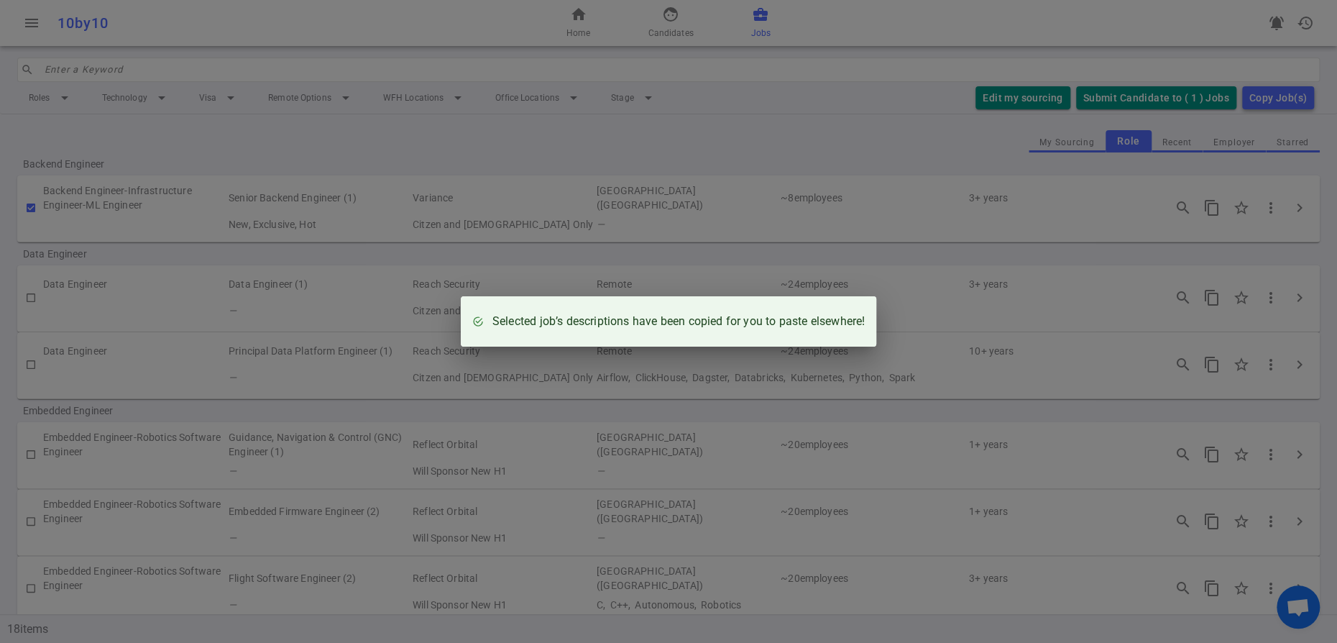
click at [744, 132] on div "Selected job’s descriptions have been copied for you to paste elsewhere!" at bounding box center [668, 321] width 1337 height 643
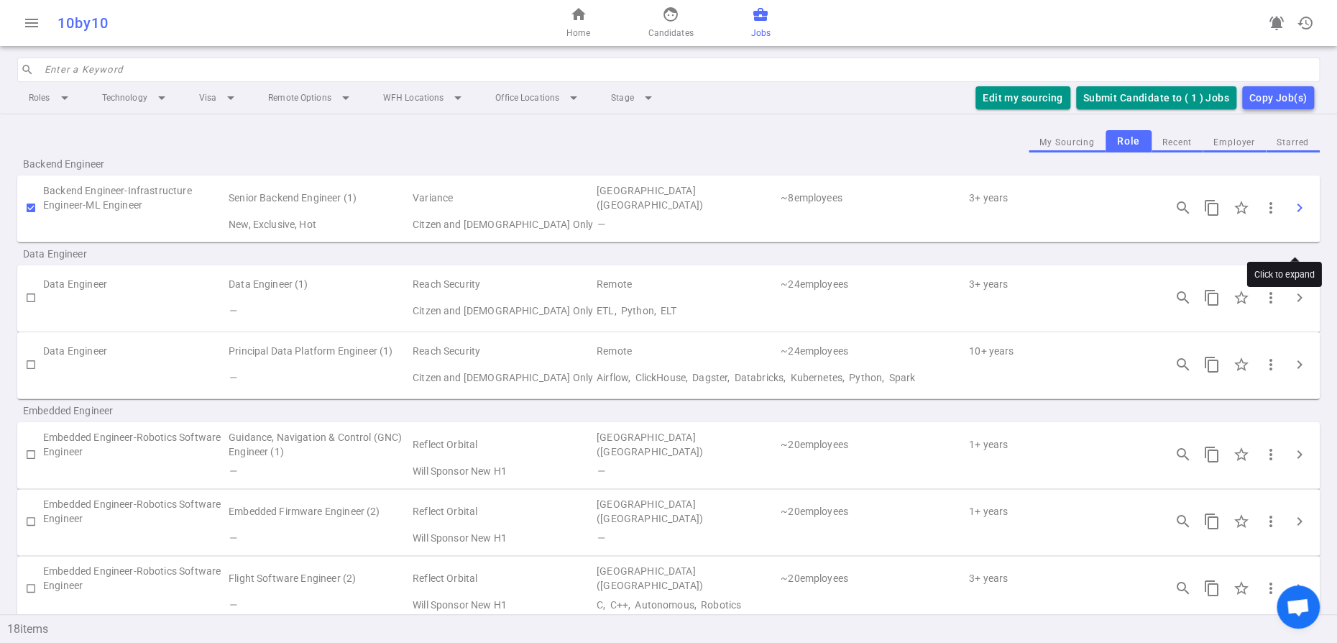
click at [1293, 216] on span "chevron_right" at bounding box center [1299, 207] width 17 height 17
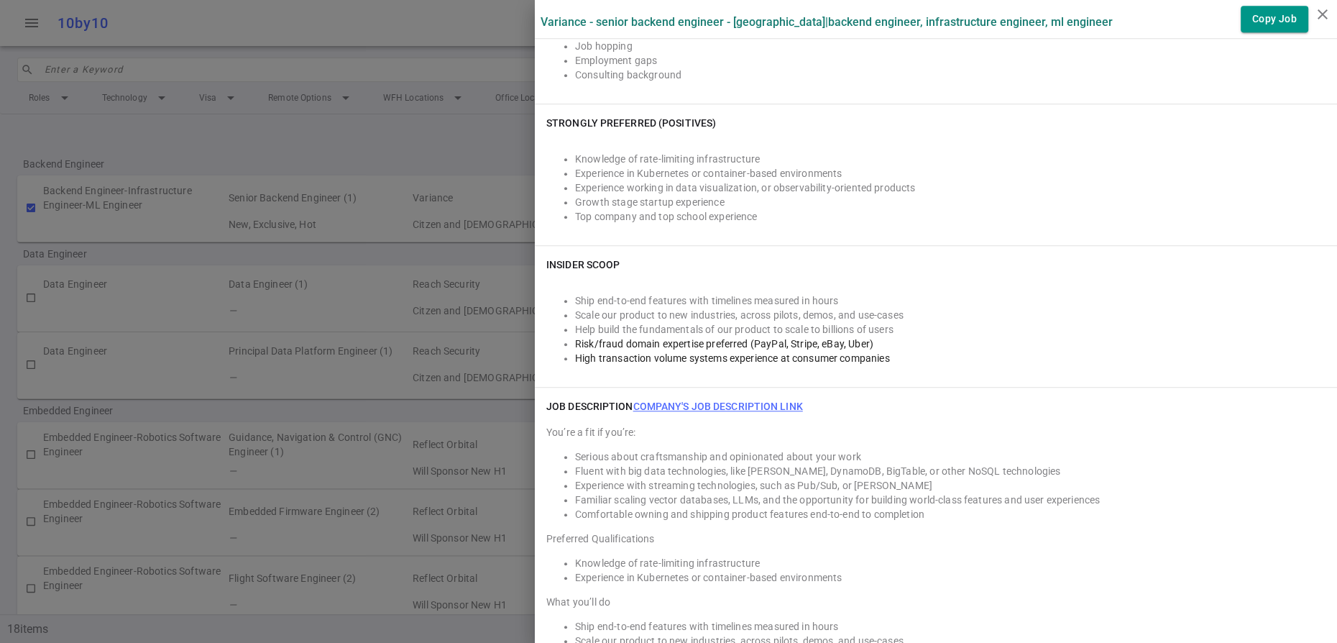
scroll to position [620, 0]
click at [343, 29] on div at bounding box center [668, 321] width 1337 height 643
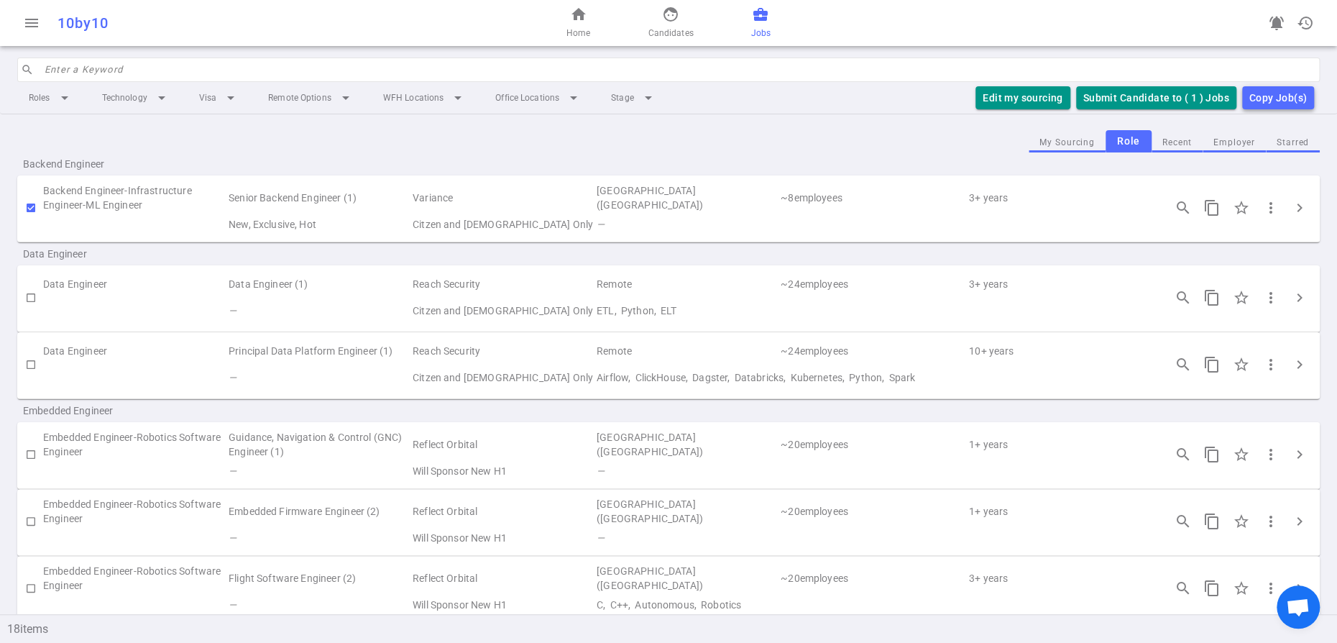
click at [29, 220] on input "checkbox" at bounding box center [31, 208] width 24 height 24
checkbox input "false"
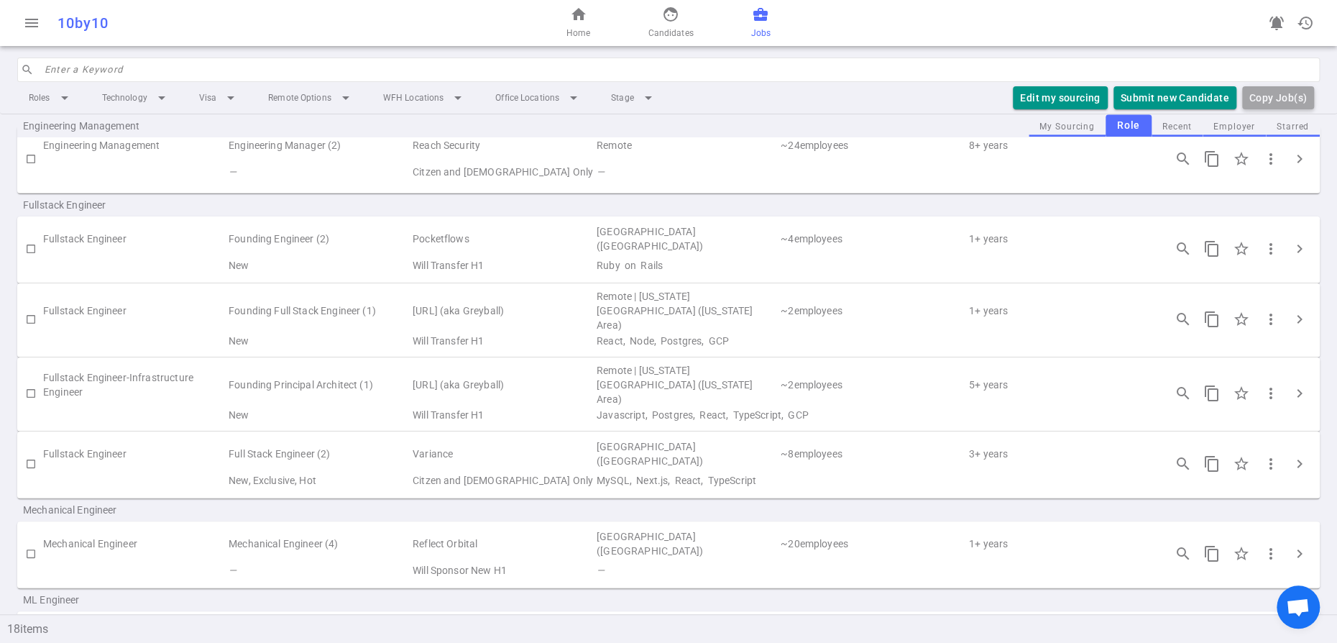
scroll to position [520, 0]
click at [29, 475] on input "checkbox" at bounding box center [31, 463] width 24 height 24
checkbox input "false"
click at [30, 331] on input "checkbox" at bounding box center [31, 318] width 24 height 24
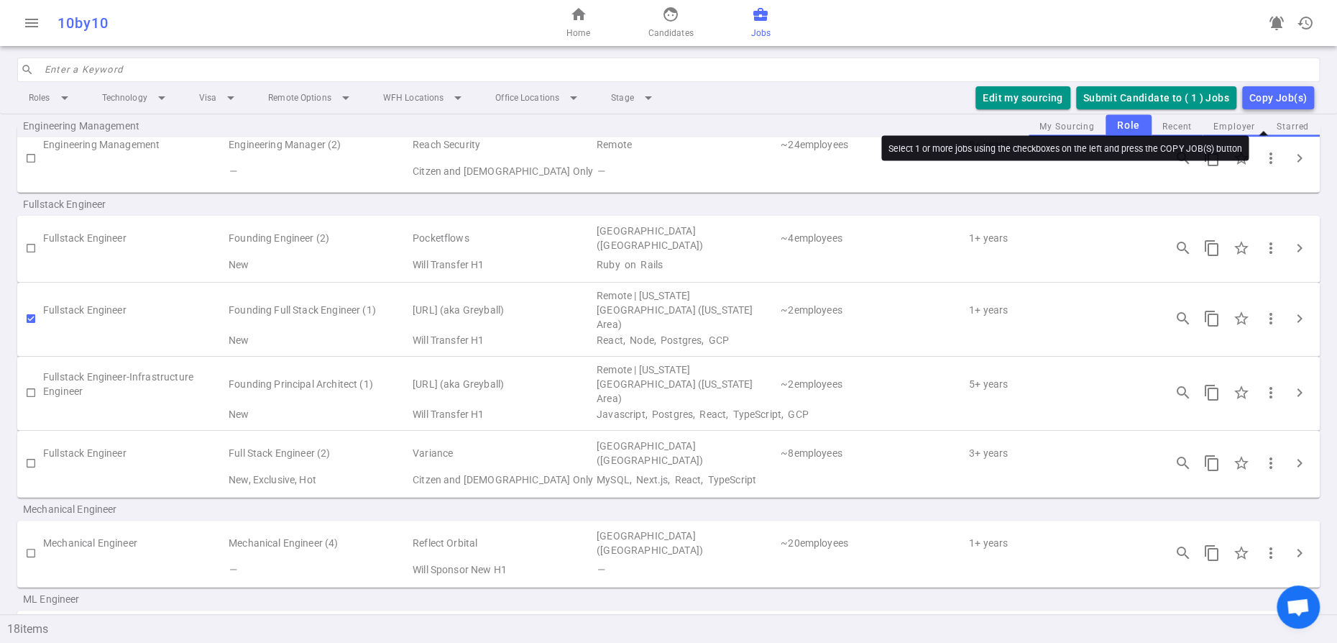
click at [1249, 107] on div "Copy Job(s)" at bounding box center [1278, 98] width 58 height 18
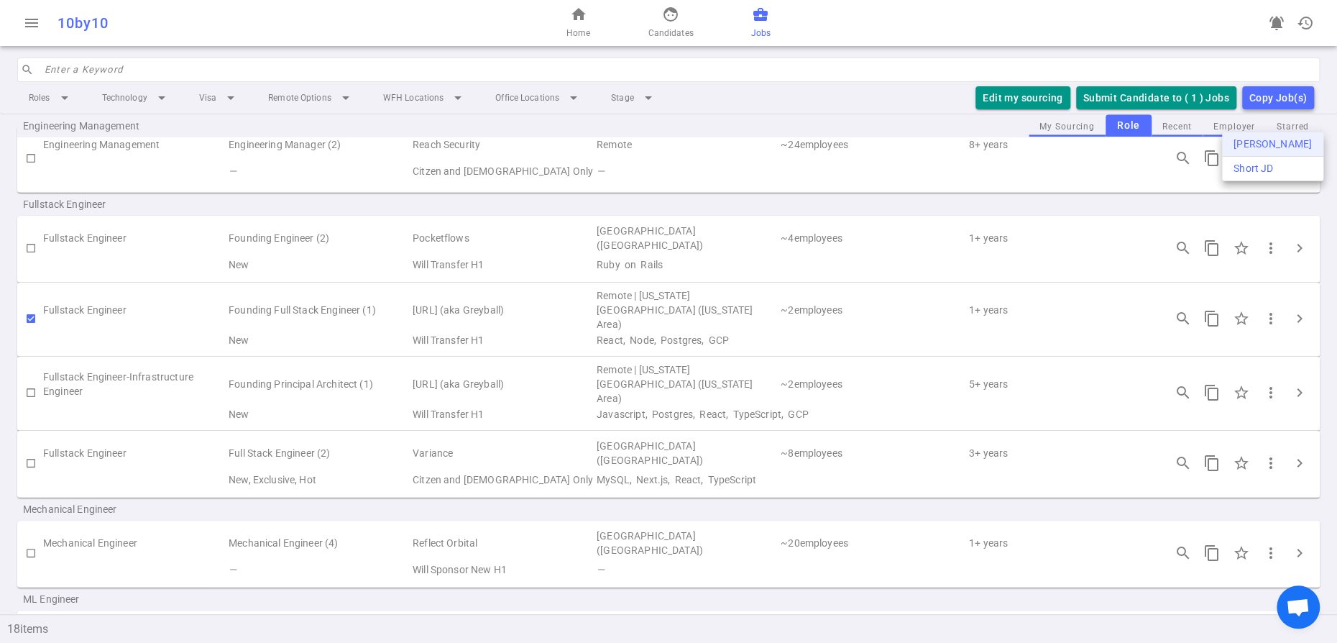
click at [1246, 152] on div "[PERSON_NAME]" at bounding box center [1272, 144] width 78 height 15
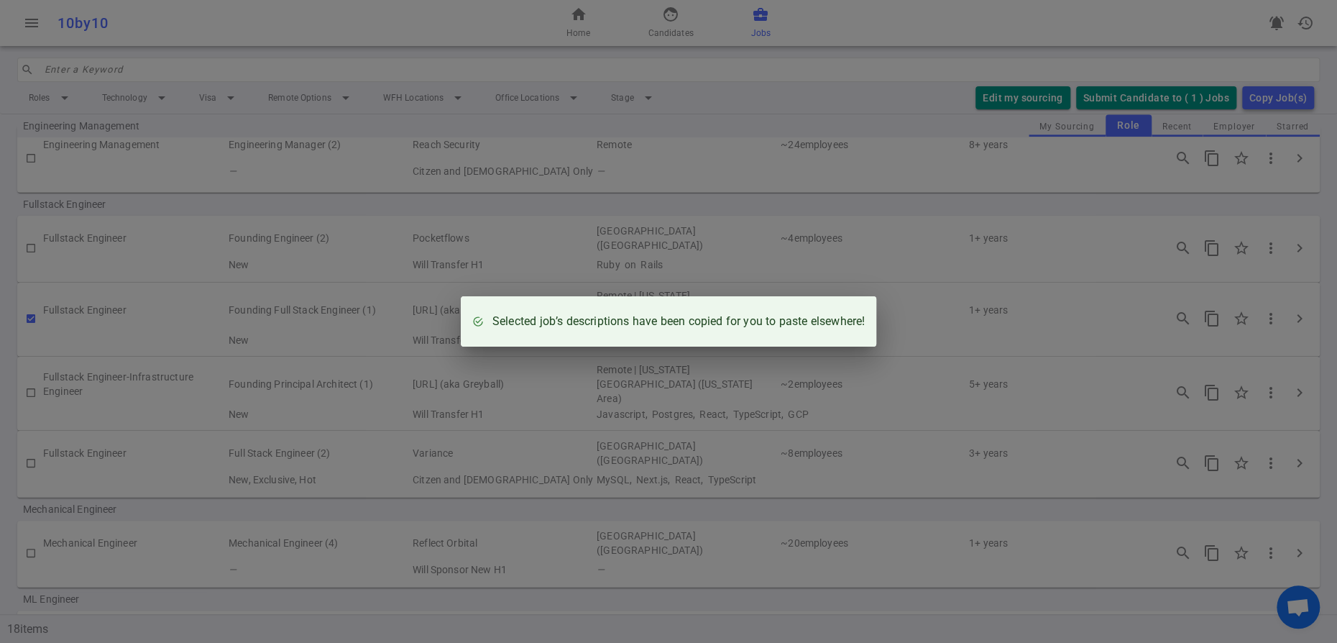
click at [556, 243] on div "Selected job’s descriptions have been copied for you to paste elsewhere!" at bounding box center [668, 321] width 1337 height 643
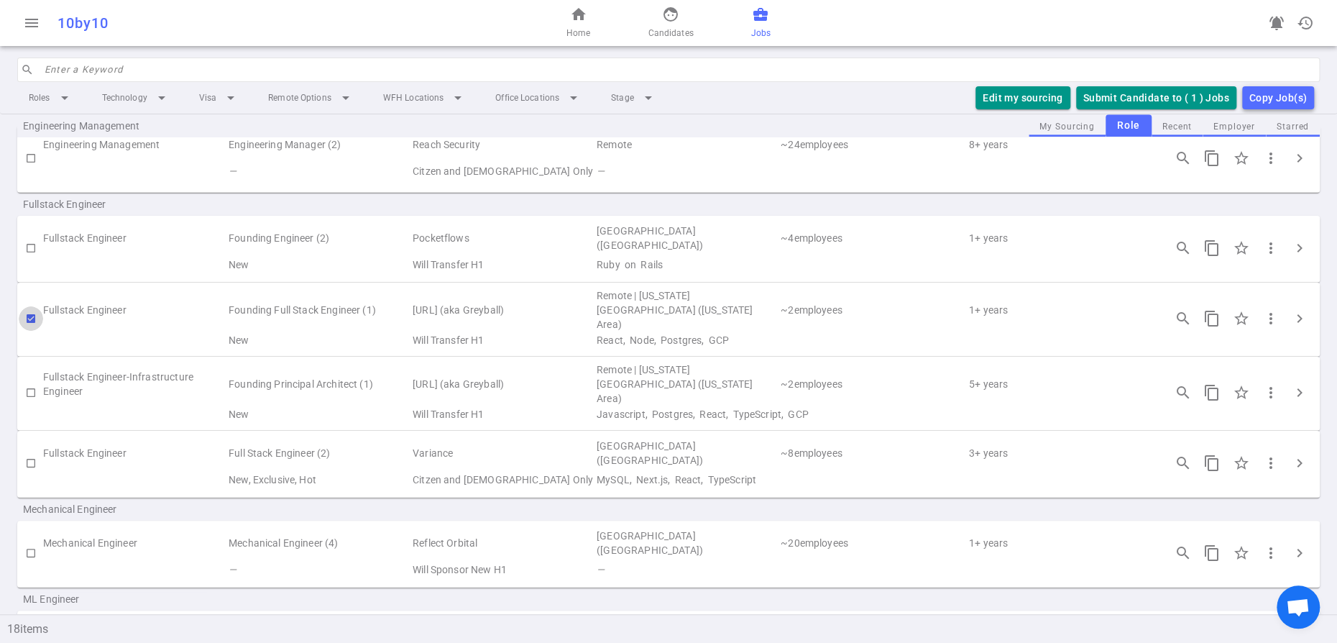
click at [28, 331] on input "checkbox" at bounding box center [31, 318] width 24 height 24
checkbox input "false"
click at [29, 475] on input "checkbox" at bounding box center [31, 463] width 24 height 24
checkbox input "true"
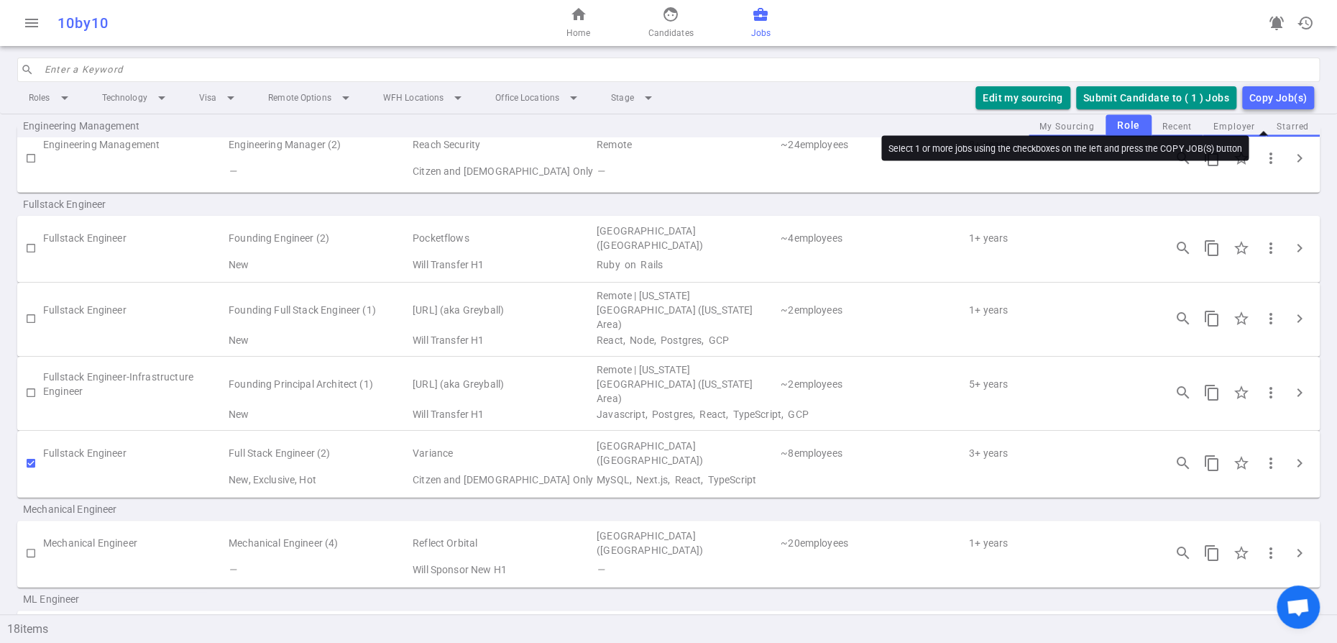
click at [1258, 107] on div "Copy Job(s)" at bounding box center [1278, 98] width 58 height 18
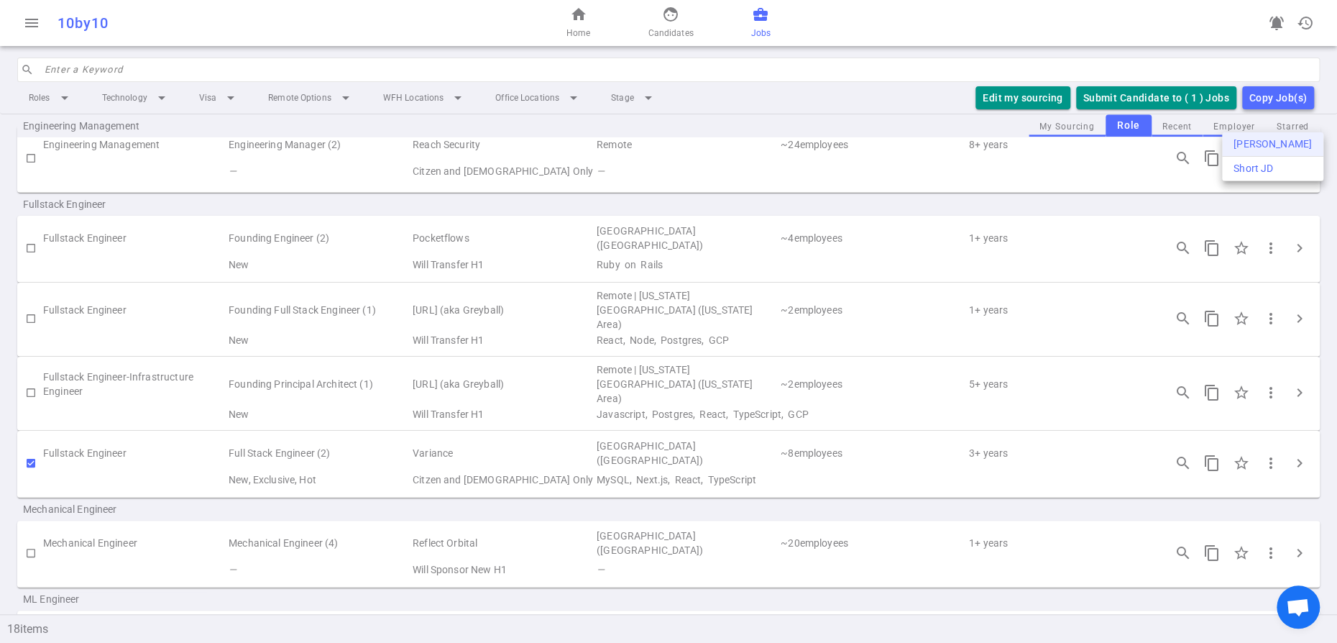
click at [1244, 148] on div "[PERSON_NAME]" at bounding box center [1272, 144] width 78 height 15
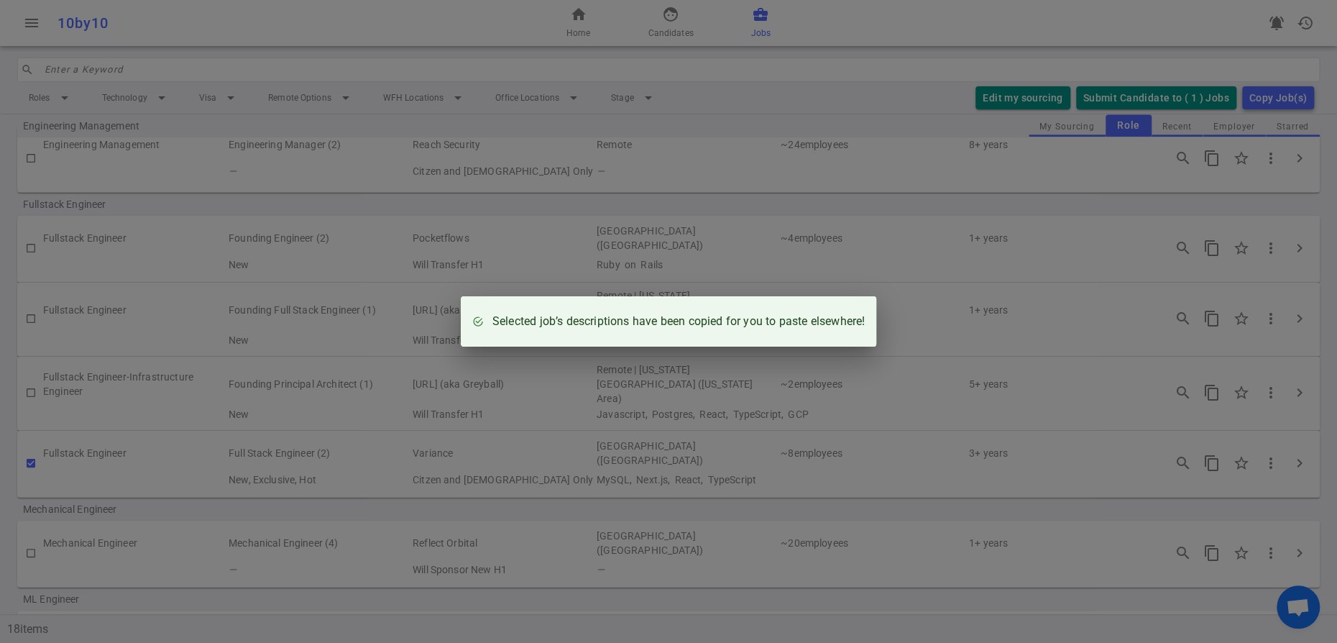
click at [613, 180] on div "Selected job’s descriptions have been copied for you to paste elsewhere!" at bounding box center [668, 321] width 1337 height 643
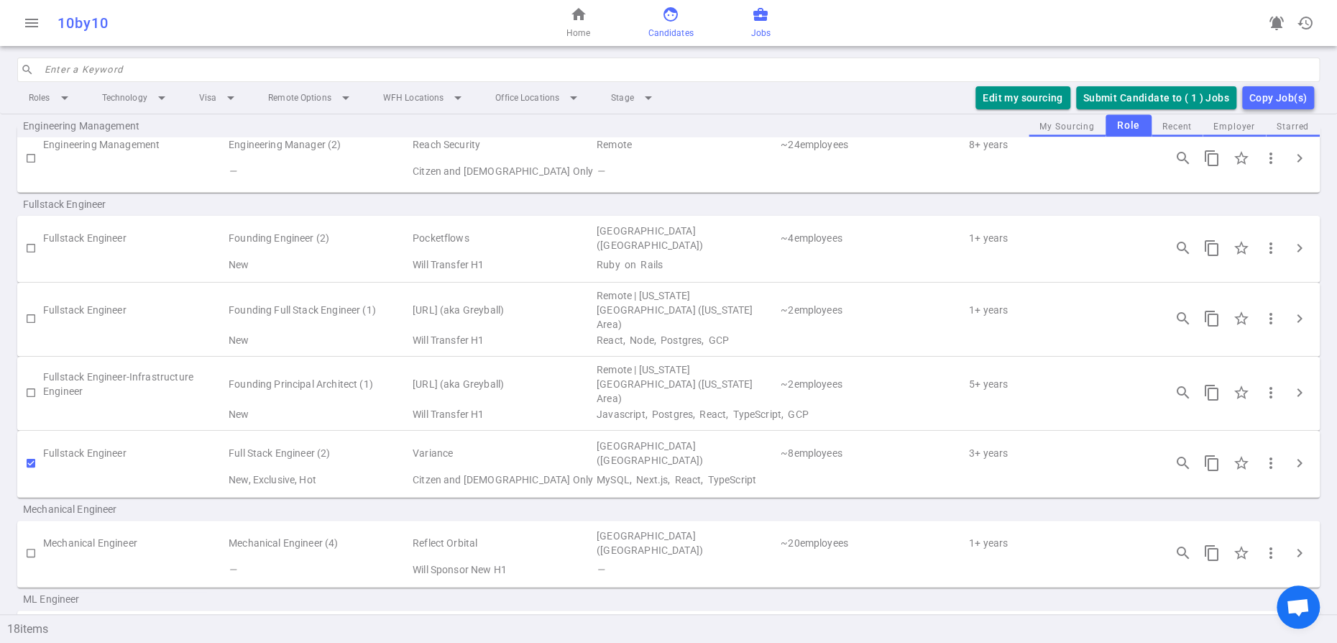
click at [664, 23] on span "face" at bounding box center [670, 14] width 17 height 17
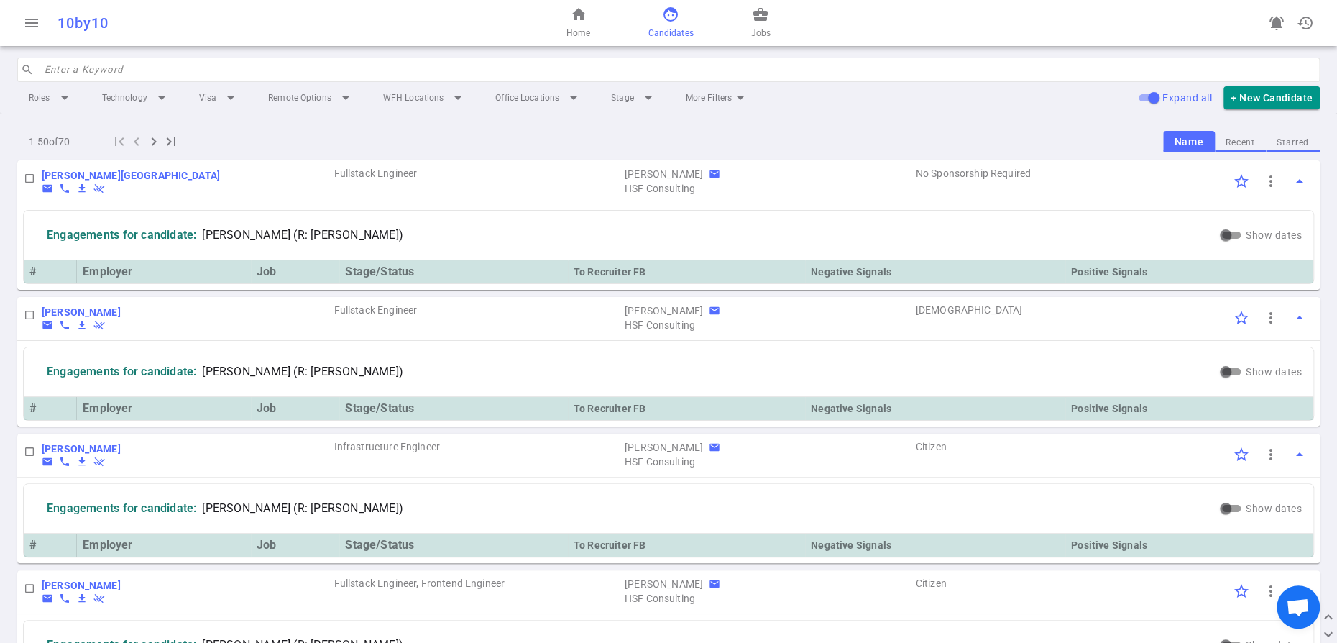
click at [441, 81] on input "search" at bounding box center [678, 69] width 1267 height 23
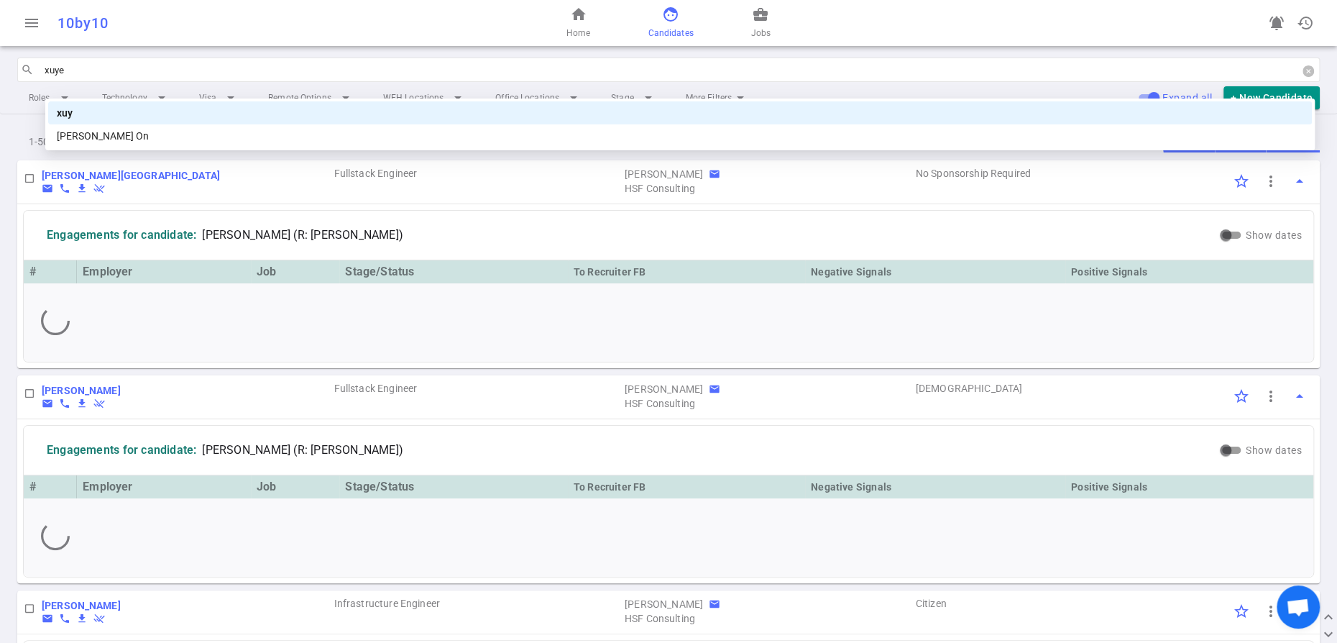
type input "[PERSON_NAME]"
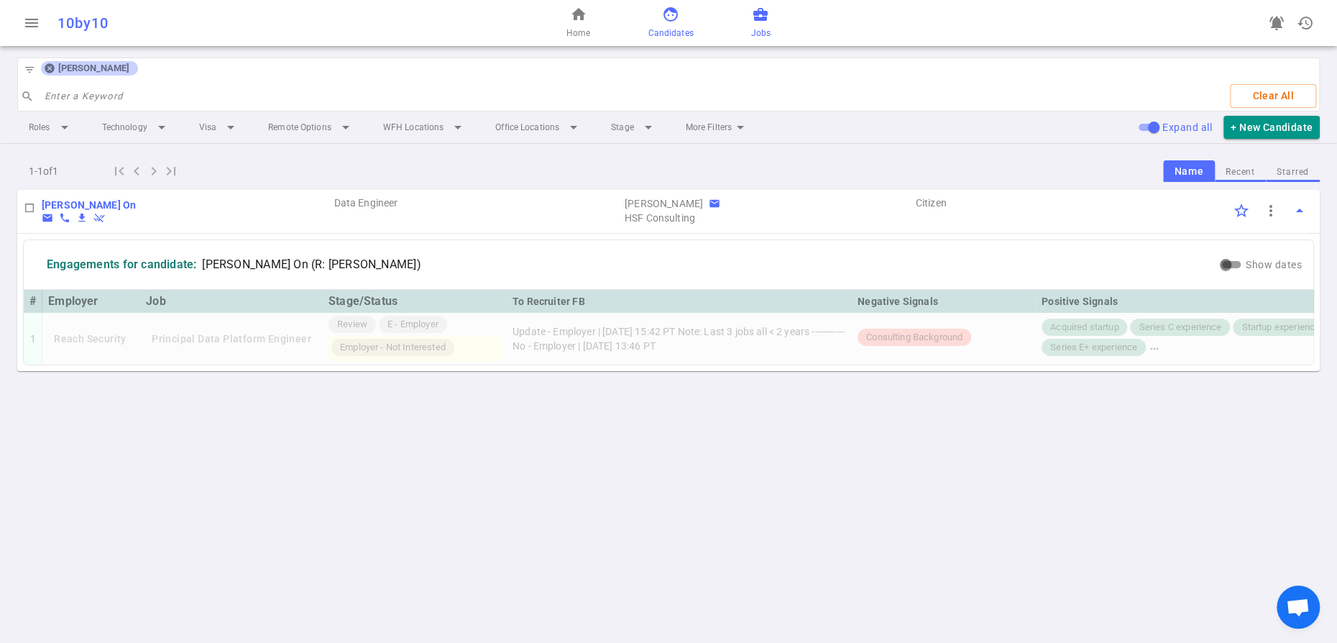
click at [771, 30] on link "business_center Jobs" at bounding box center [760, 23] width 19 height 35
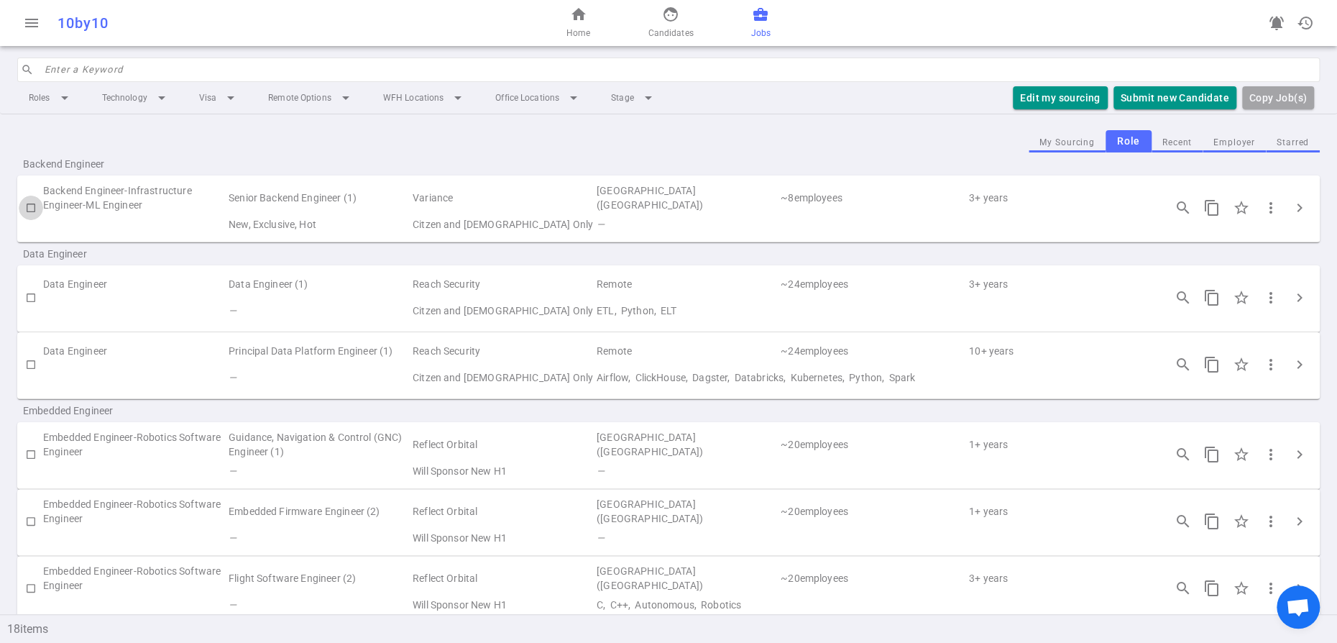
click at [27, 220] on input "checkbox" at bounding box center [31, 208] width 24 height 24
checkbox input "true"
click at [1197, 110] on button "Submit Candidate to ( 1 ) Jobs" at bounding box center [1156, 98] width 160 height 24
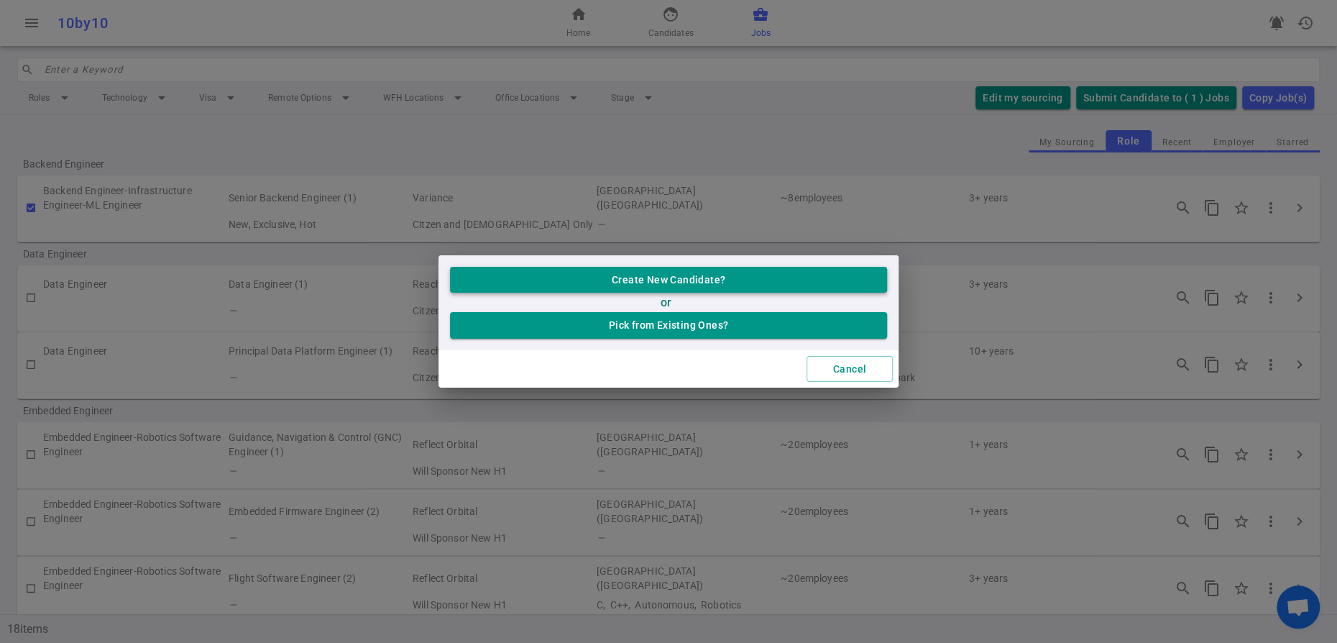
click at [790, 272] on button "Create New Candidate?" at bounding box center [668, 280] width 437 height 27
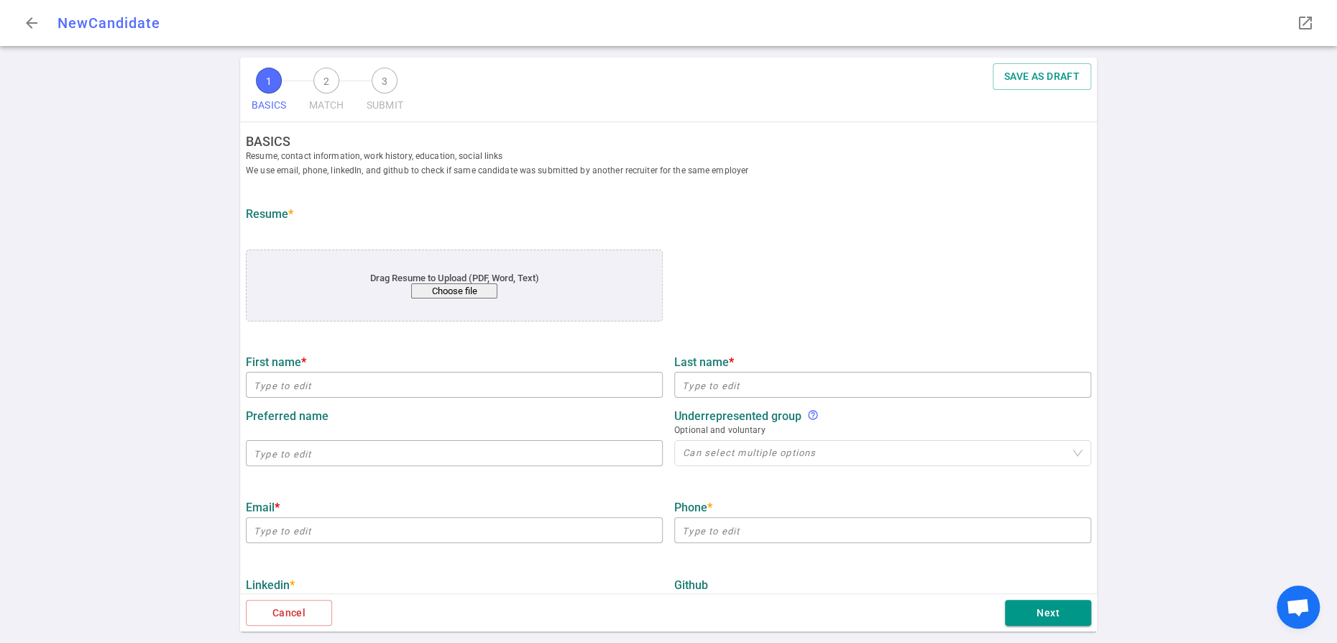
click at [454, 298] on button "Choose file" at bounding box center [454, 290] width 86 height 15
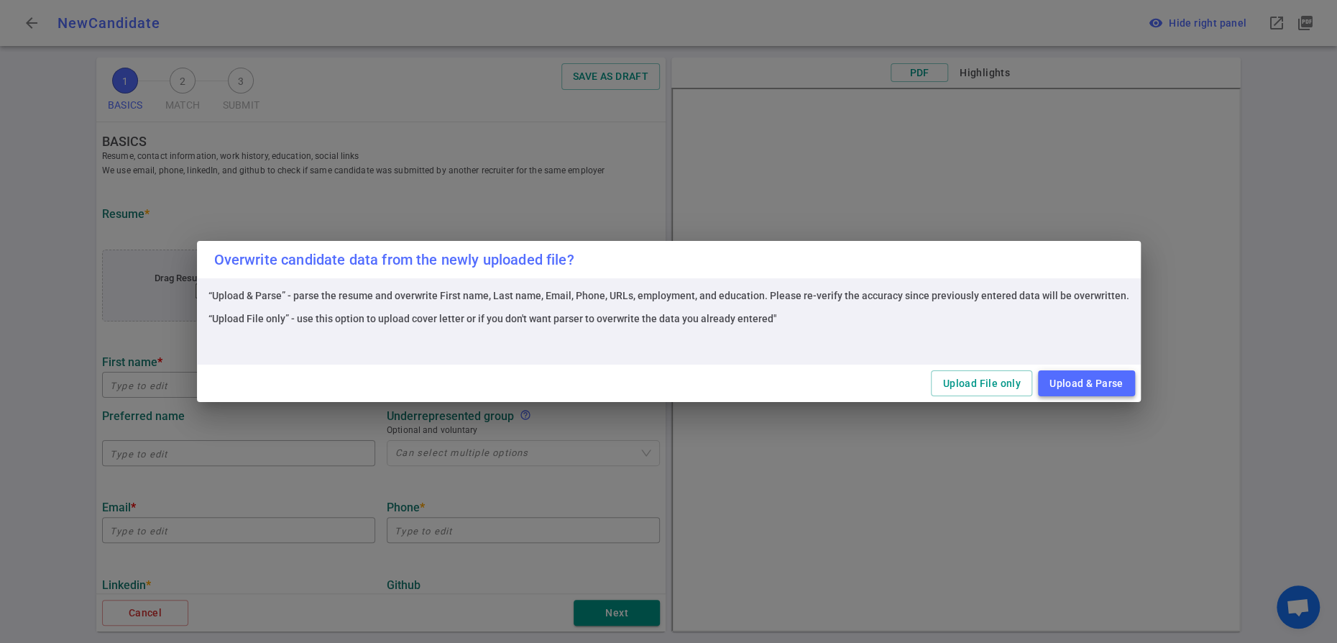
click at [1135, 386] on button "Upload & Parse" at bounding box center [1086, 383] width 97 height 27
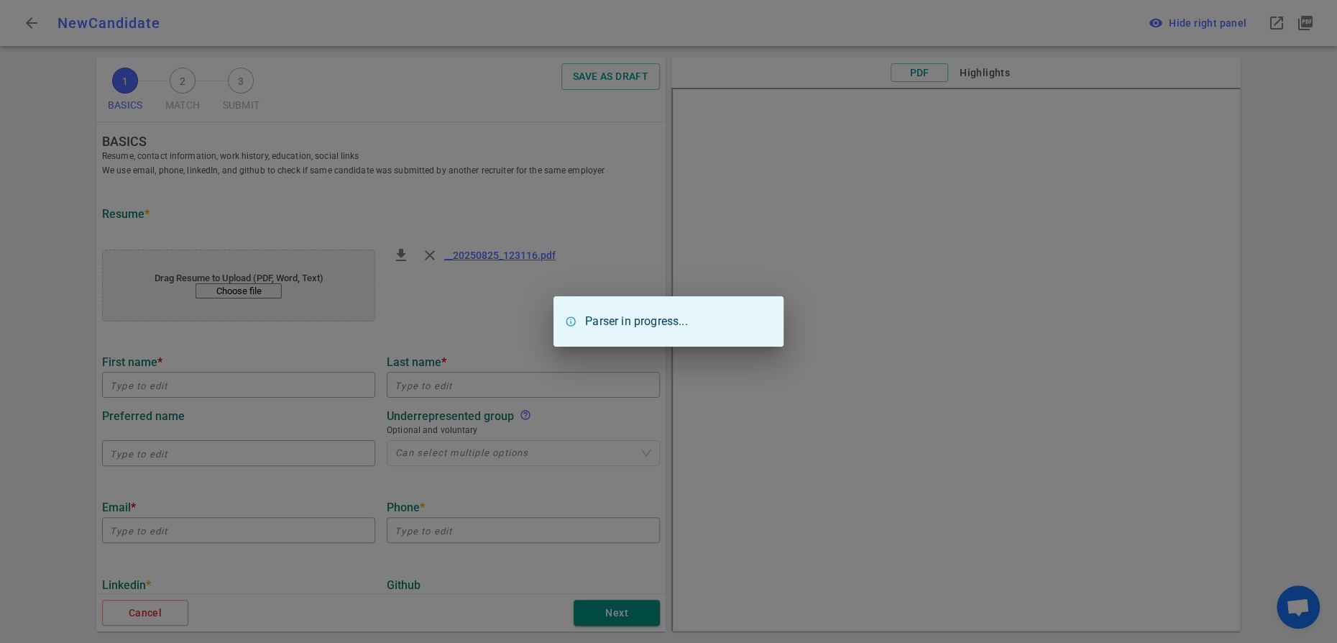
type input "Valliappan"
type input "[PERSON_NAME]"
type input "[EMAIL_ADDRESS][DOMAIN_NAME]"
type input "[PHONE_NUMBER]"
type input "[URL][DOMAIN_NAME]"
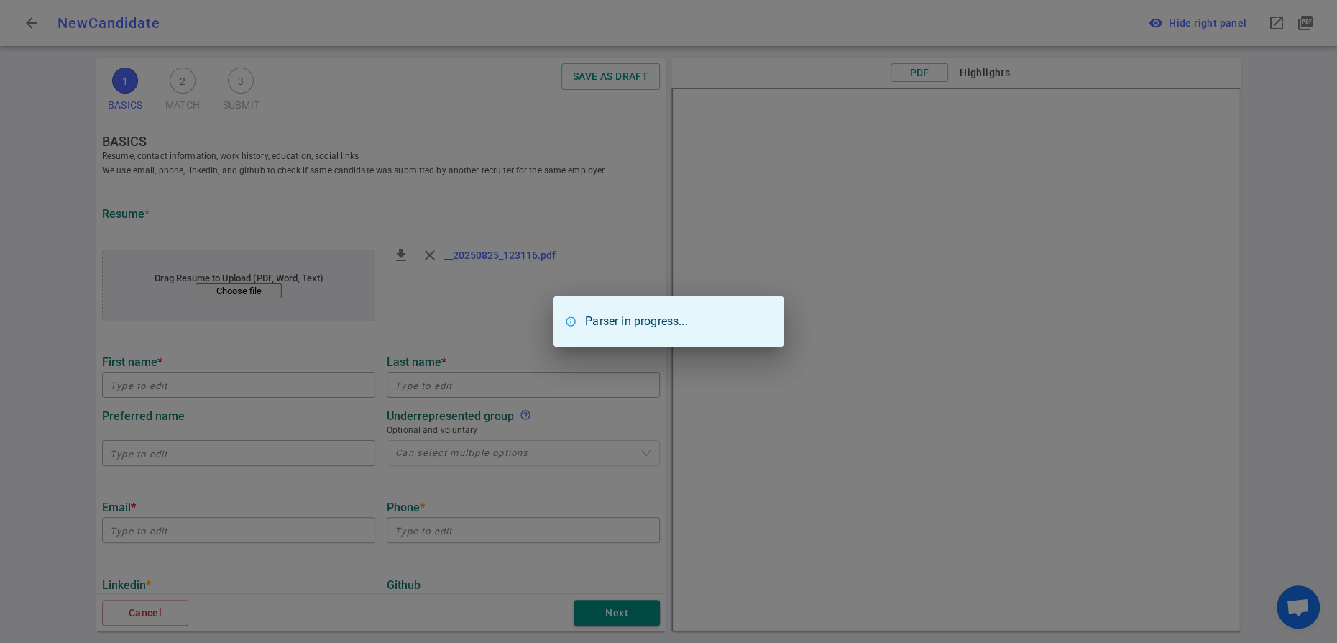
type input "[URL][DOMAIN_NAME]"
type input "Andgo"
type textarea "Senior Software Engineer"
type input "6.6"
type input "[US_STATE] Institute Of Technology"
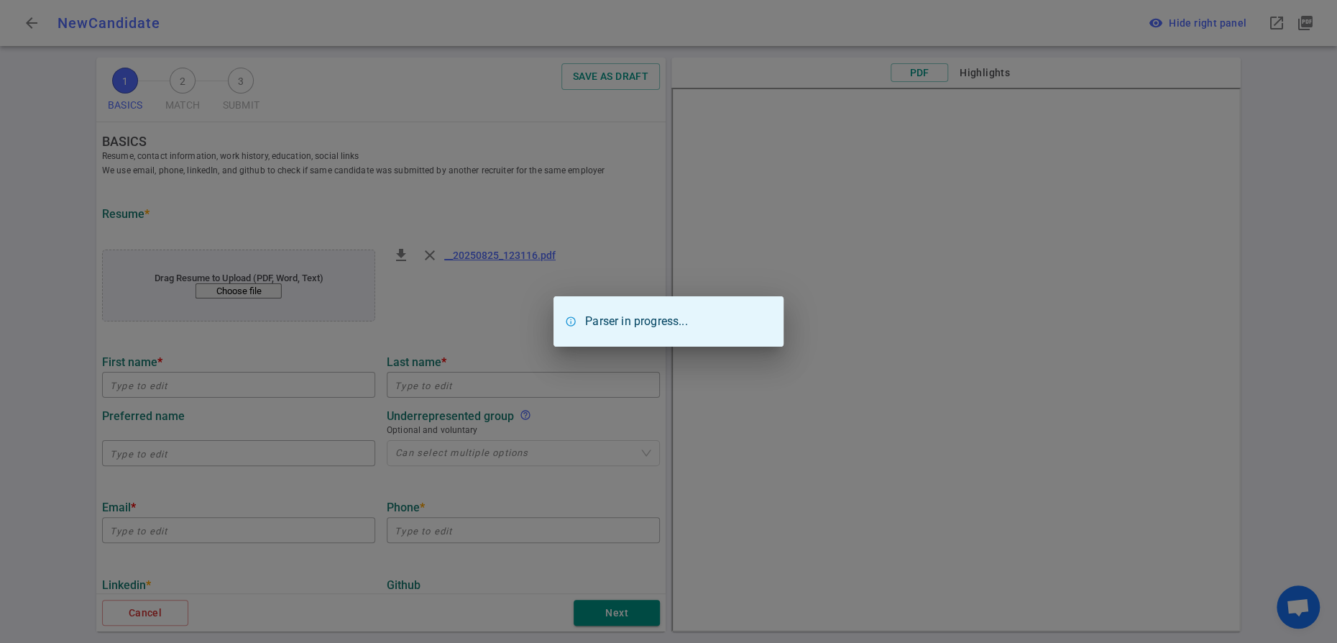
type input "Computer Science"
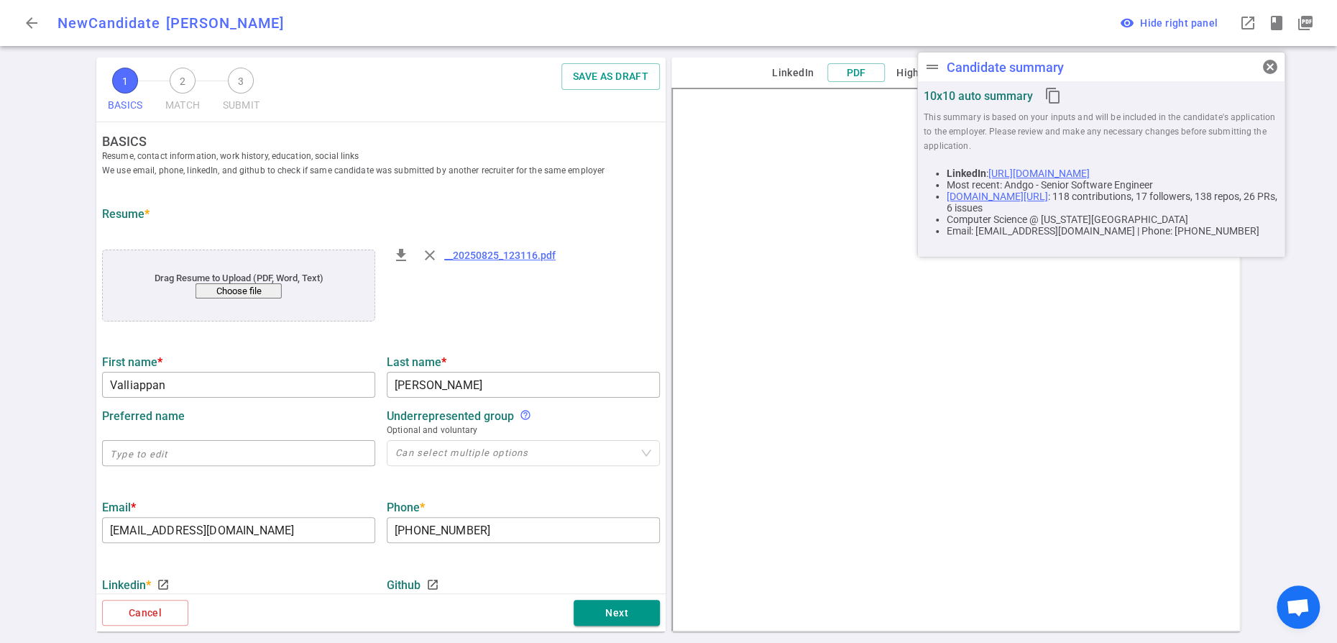
click at [625, 143] on strong "BASICS" at bounding box center [386, 141] width 569 height 15
click at [1273, 67] on span "cancel" at bounding box center [1269, 66] width 17 height 17
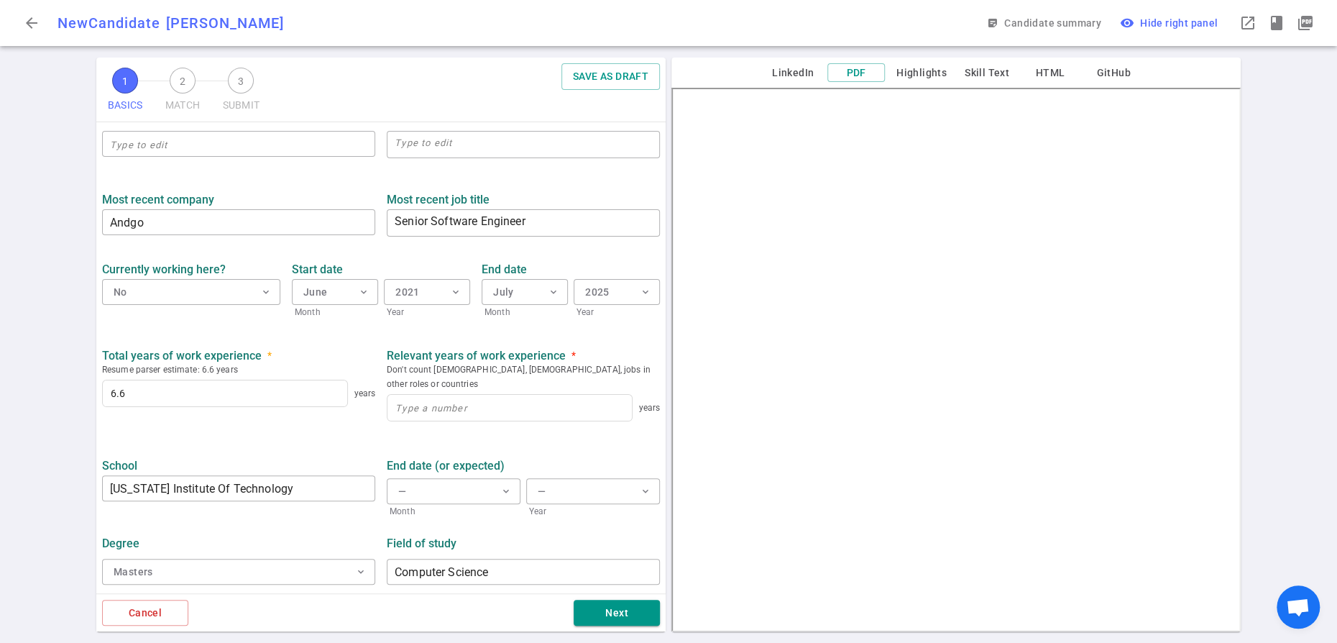
scroll to position [712, 0]
click at [342, 477] on input "[US_STATE] Institute Of Technology" at bounding box center [238, 488] width 273 height 23
type input "[GEOGRAPHIC_DATA]"
click at [451, 536] on strong "Field of study" at bounding box center [422, 543] width 70 height 14
click at [643, 485] on span "expand_more" at bounding box center [646, 491] width 12 height 12
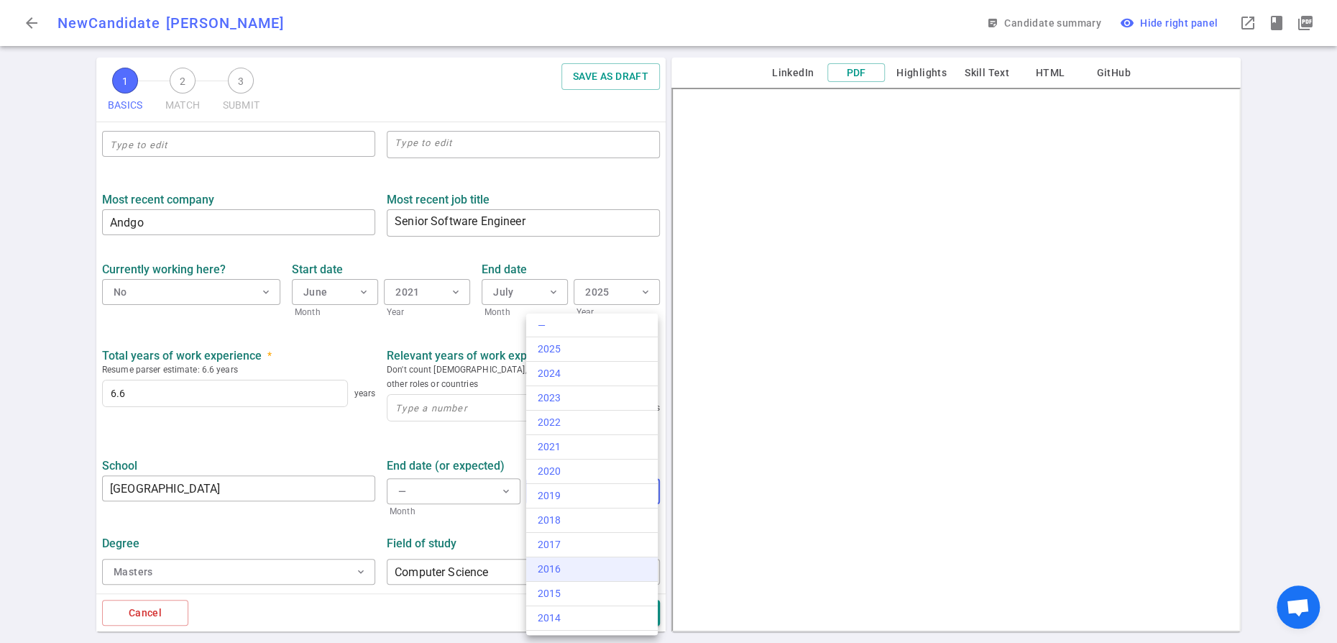
click at [576, 576] on div "2016" at bounding box center [592, 568] width 109 height 15
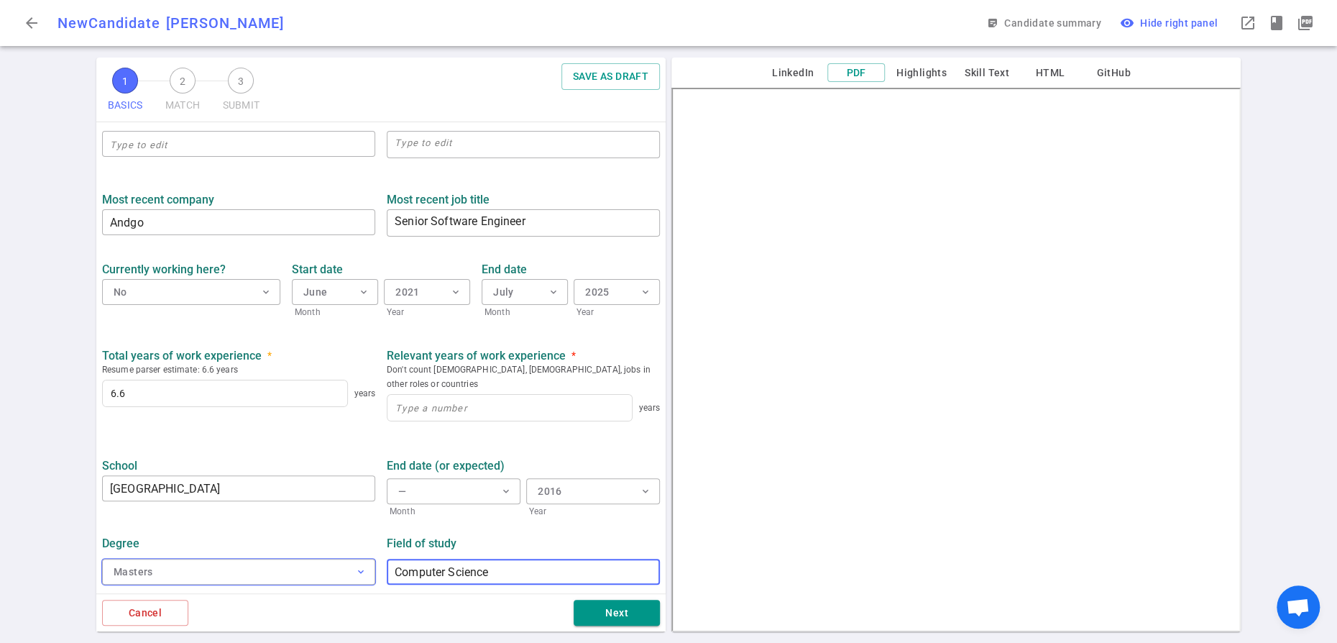
drag, startPoint x: 533, startPoint y: 556, endPoint x: 364, endPoint y: 558, distance: 168.9
click at [364, 558] on div "Degree Masters expand_more Field of study Computer Science ​" at bounding box center [380, 555] width 569 height 75
type input "Engineering Science"
click at [592, 504] on span "Year" at bounding box center [593, 511] width 134 height 14
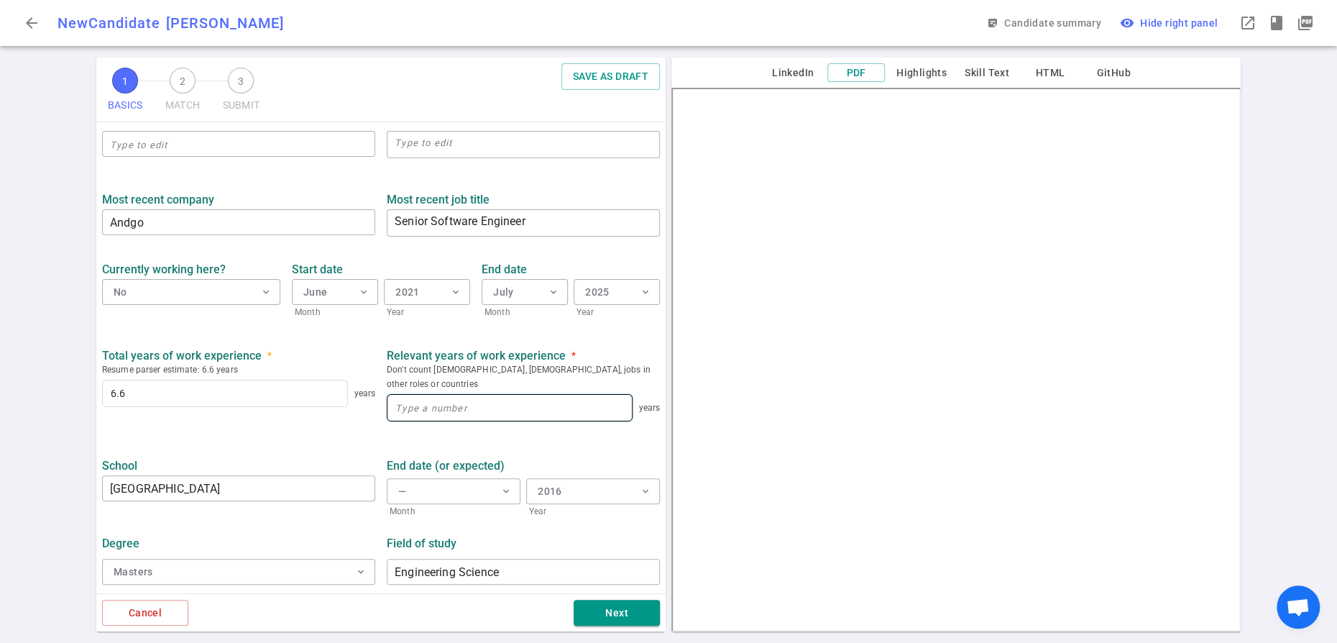
click at [504, 395] on input at bounding box center [509, 408] width 244 height 26
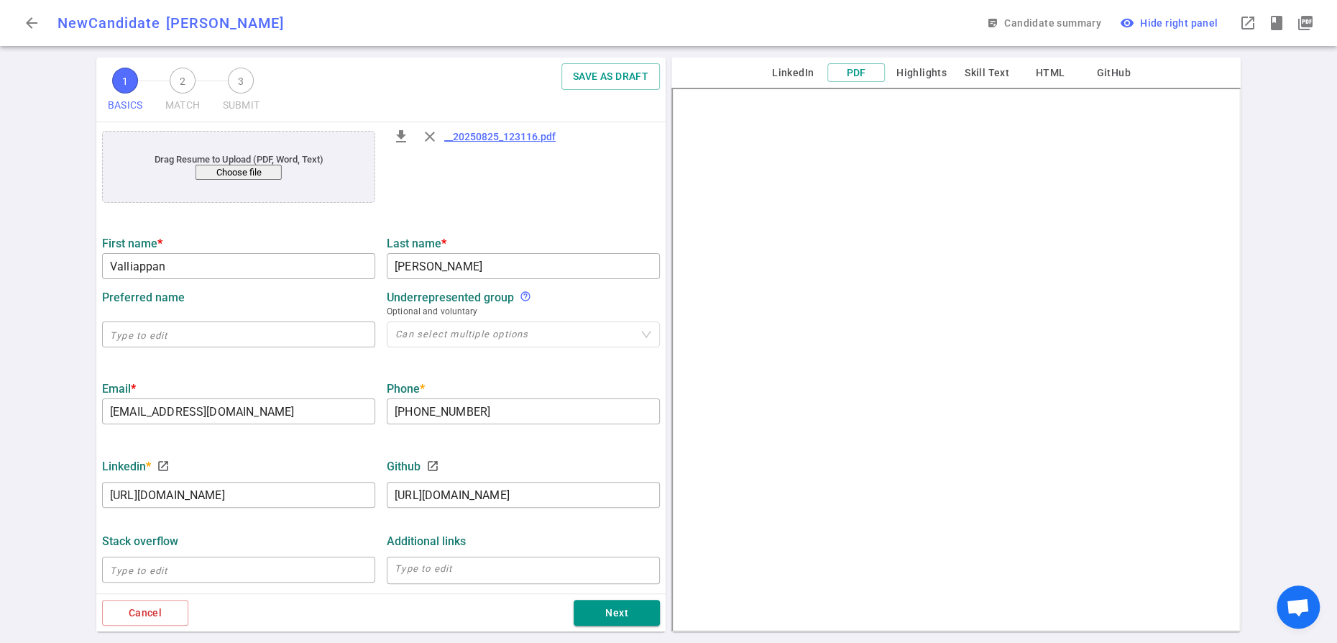
scroll to position [124, 0]
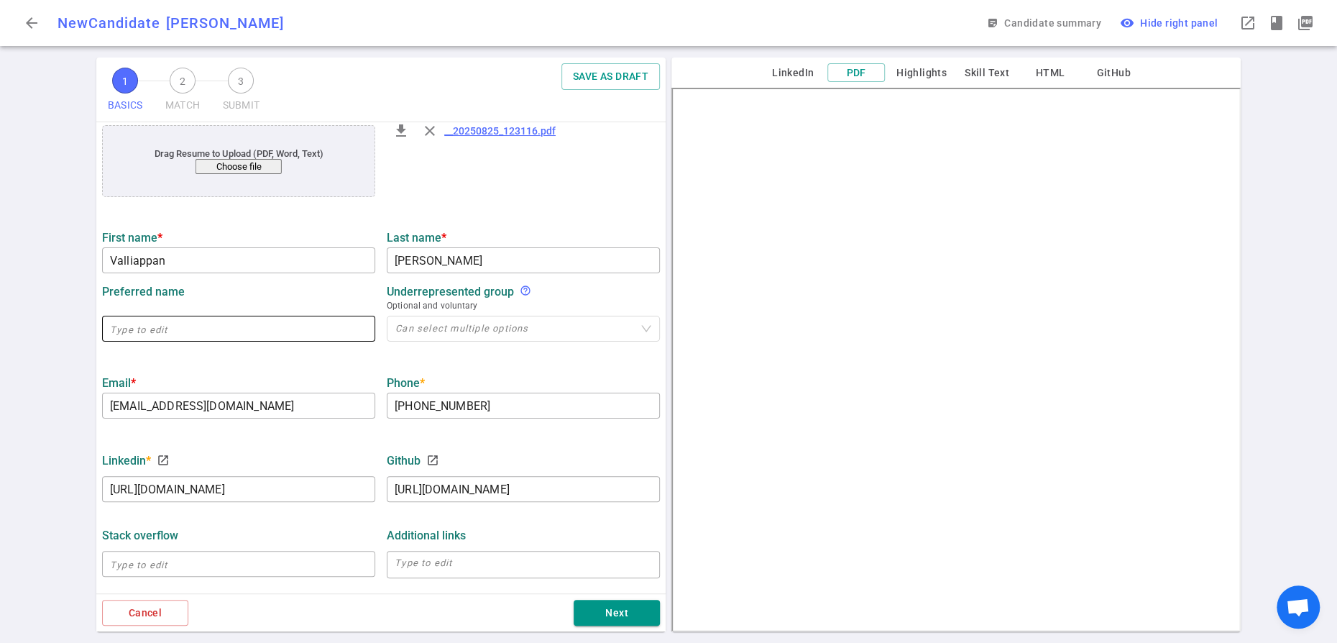
type input "6.6"
click at [131, 340] on input "text" at bounding box center [238, 328] width 273 height 23
type input "Valli"
click at [437, 350] on div "Preferred name [PERSON_NAME] ​ Underrepresented Group help_outline Optional and…" at bounding box center [380, 311] width 569 height 77
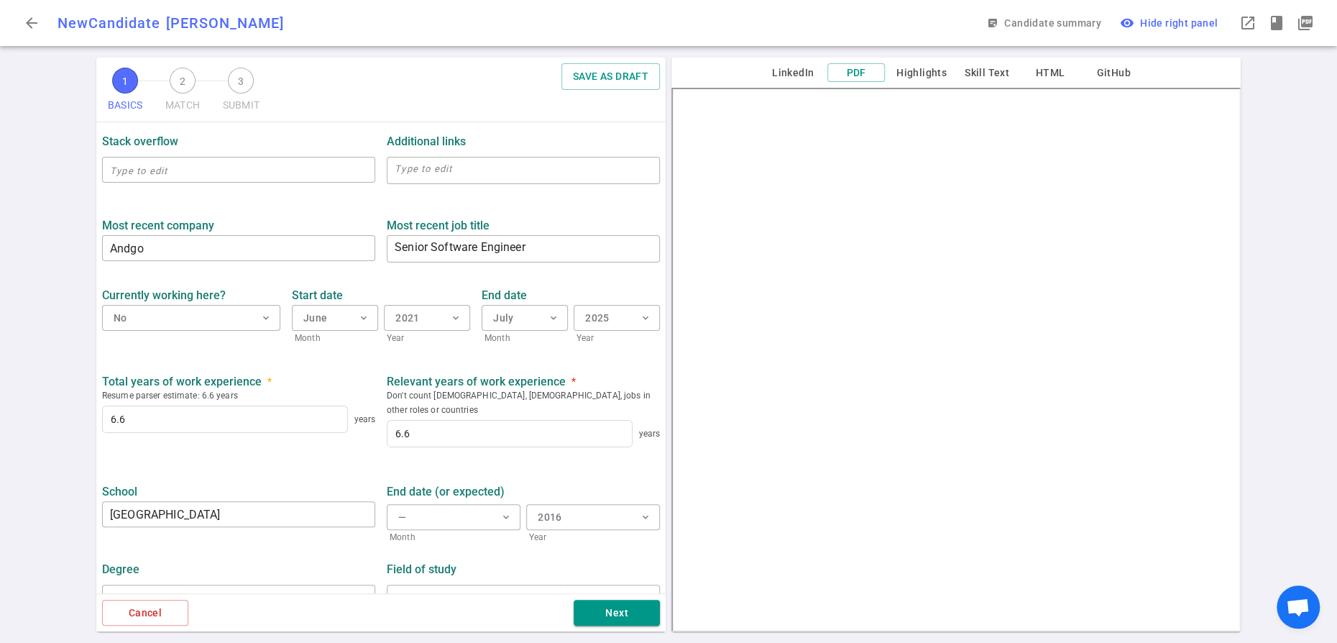
scroll to position [712, 0]
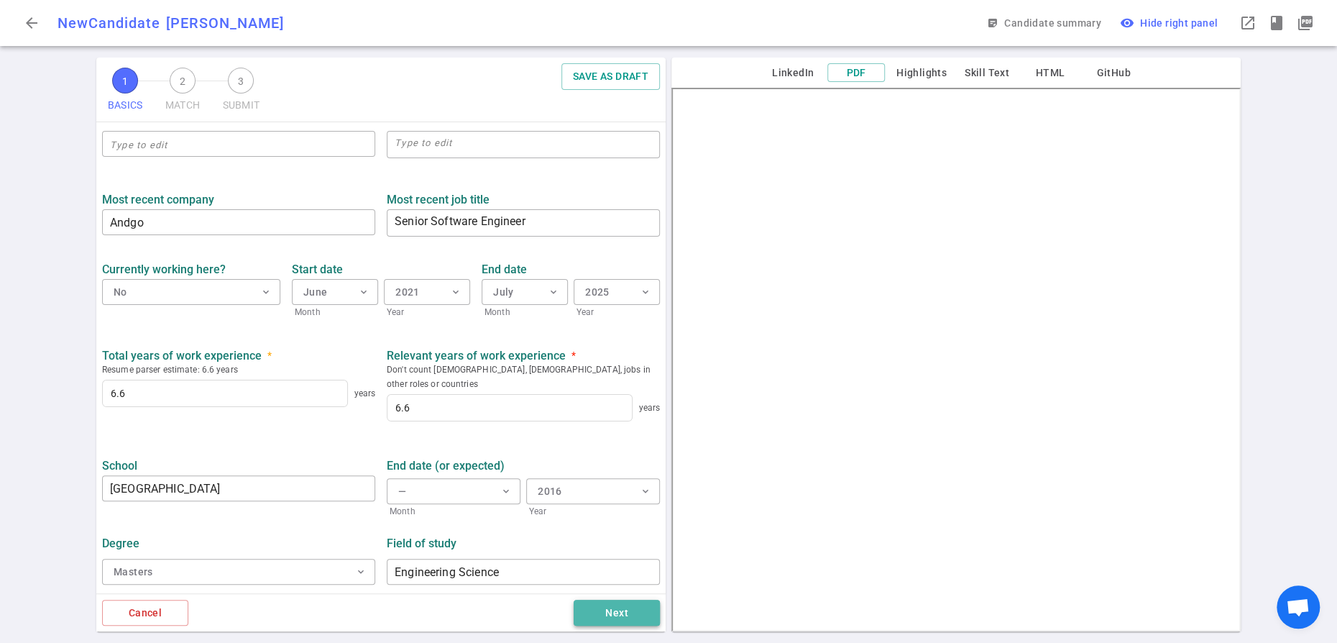
click at [603, 606] on button "Next" at bounding box center [617, 612] width 86 height 27
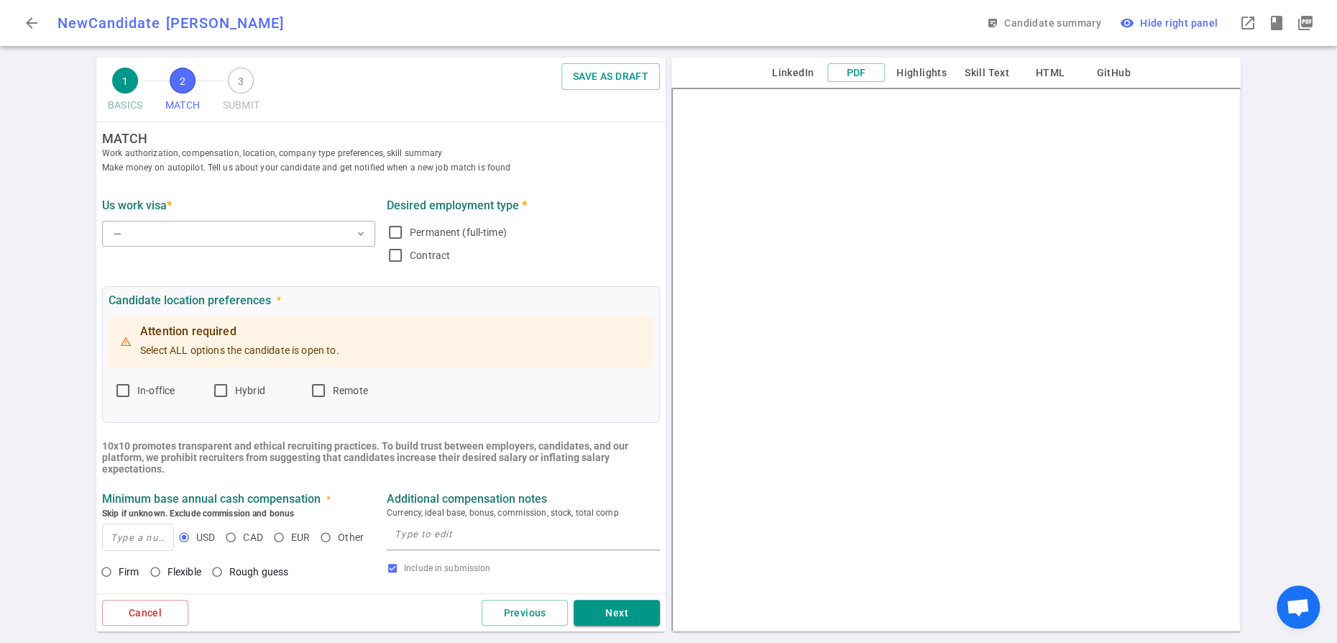
scroll to position [0, 0]
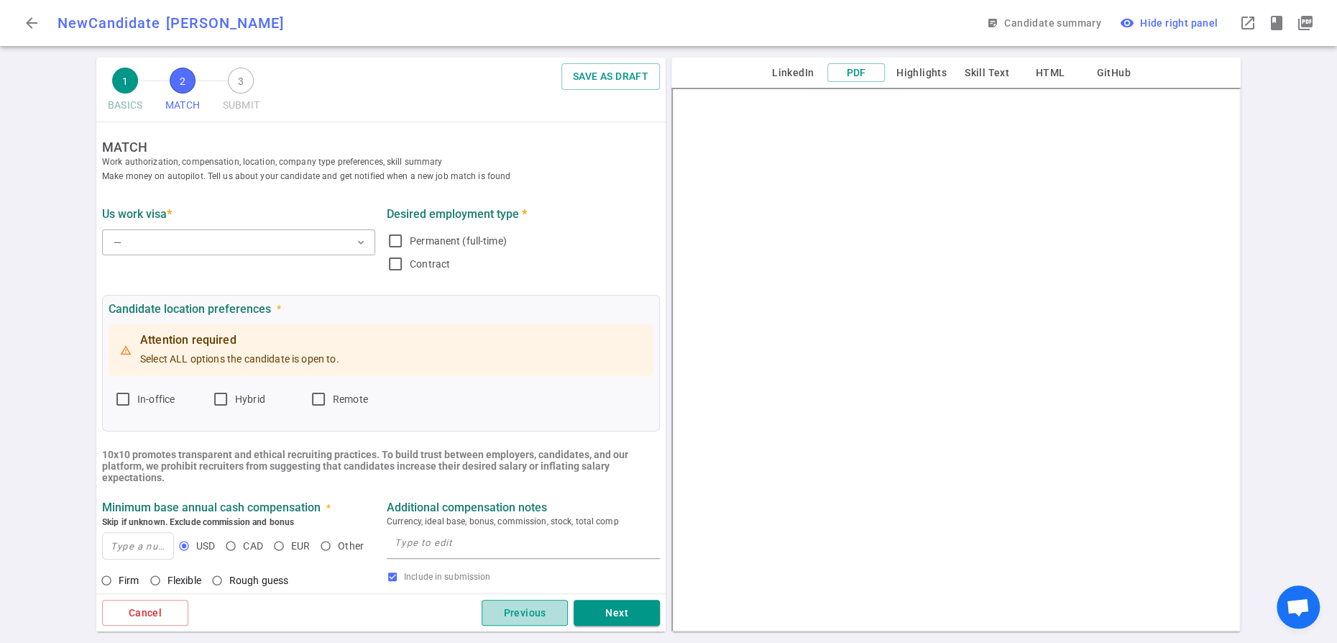
click at [522, 599] on button "Previous" at bounding box center [525, 612] width 86 height 27
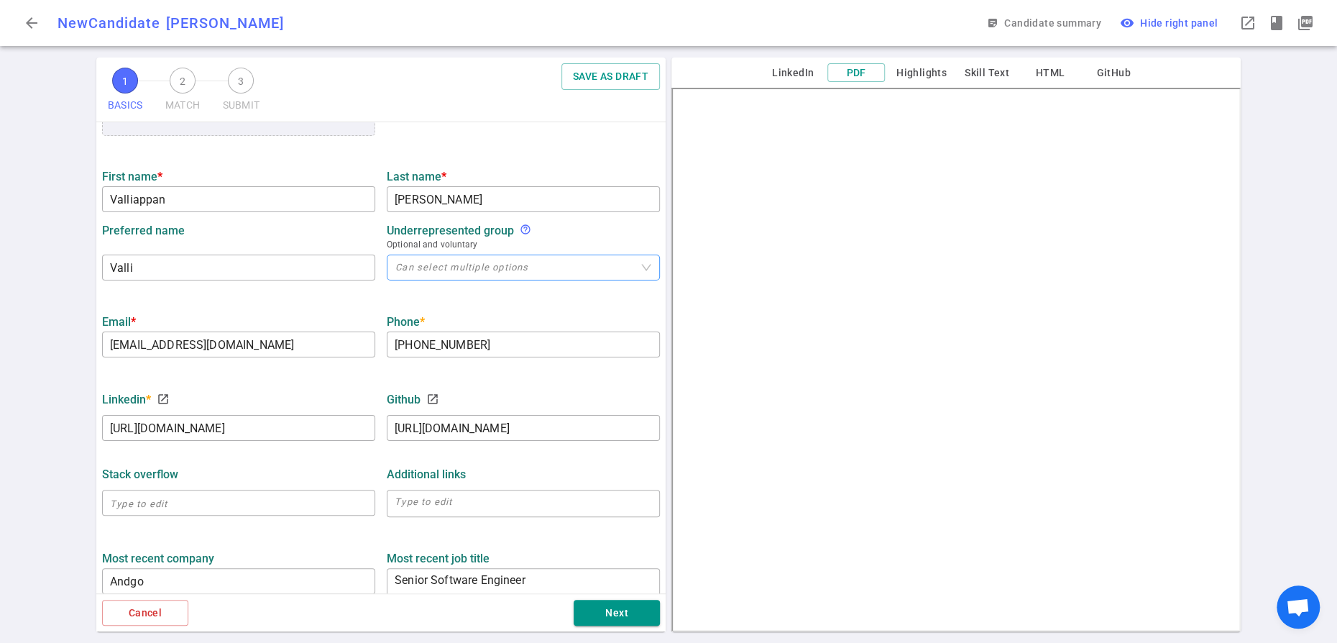
scroll to position [712, 0]
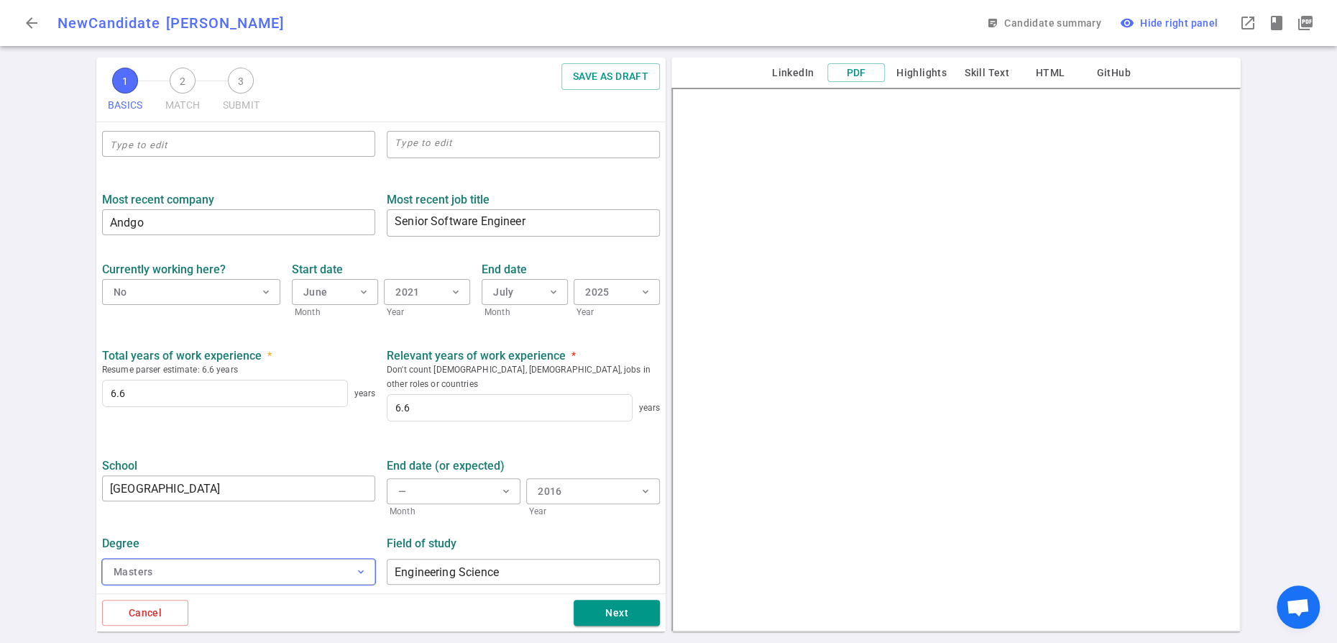
click at [358, 566] on span "expand_more" at bounding box center [361, 572] width 12 height 12
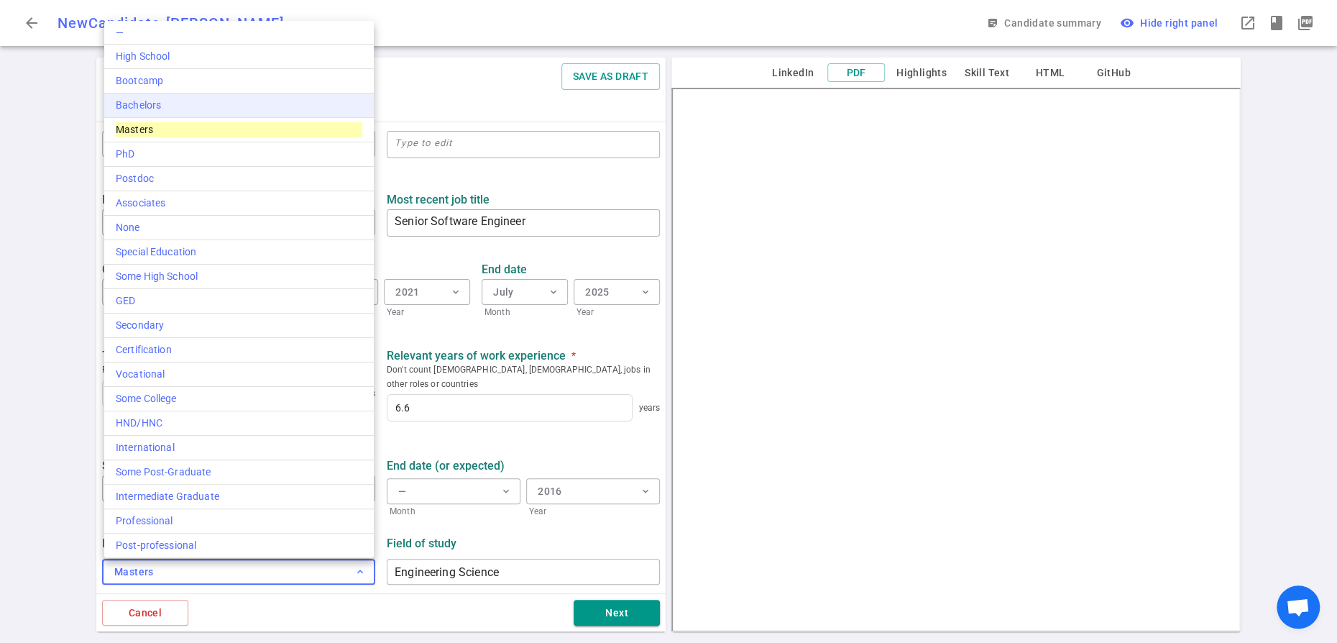
click at [217, 113] on div "Bachelors" at bounding box center [239, 105] width 247 height 15
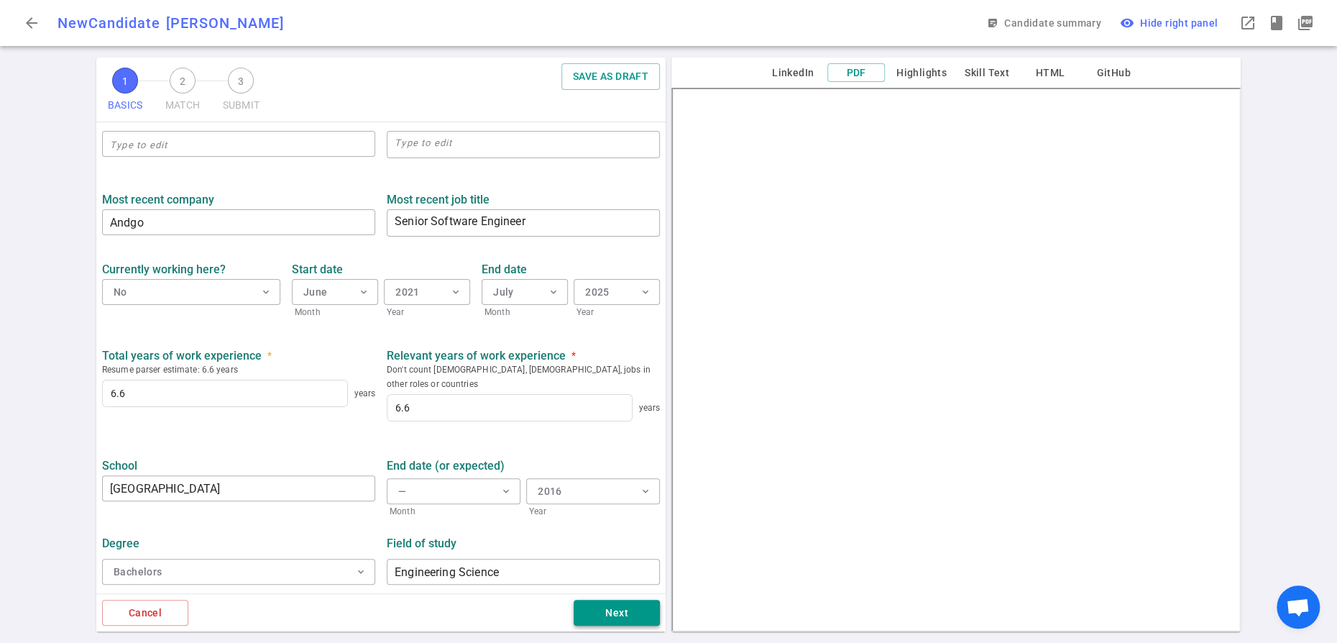
click at [608, 605] on button "Next" at bounding box center [617, 612] width 86 height 27
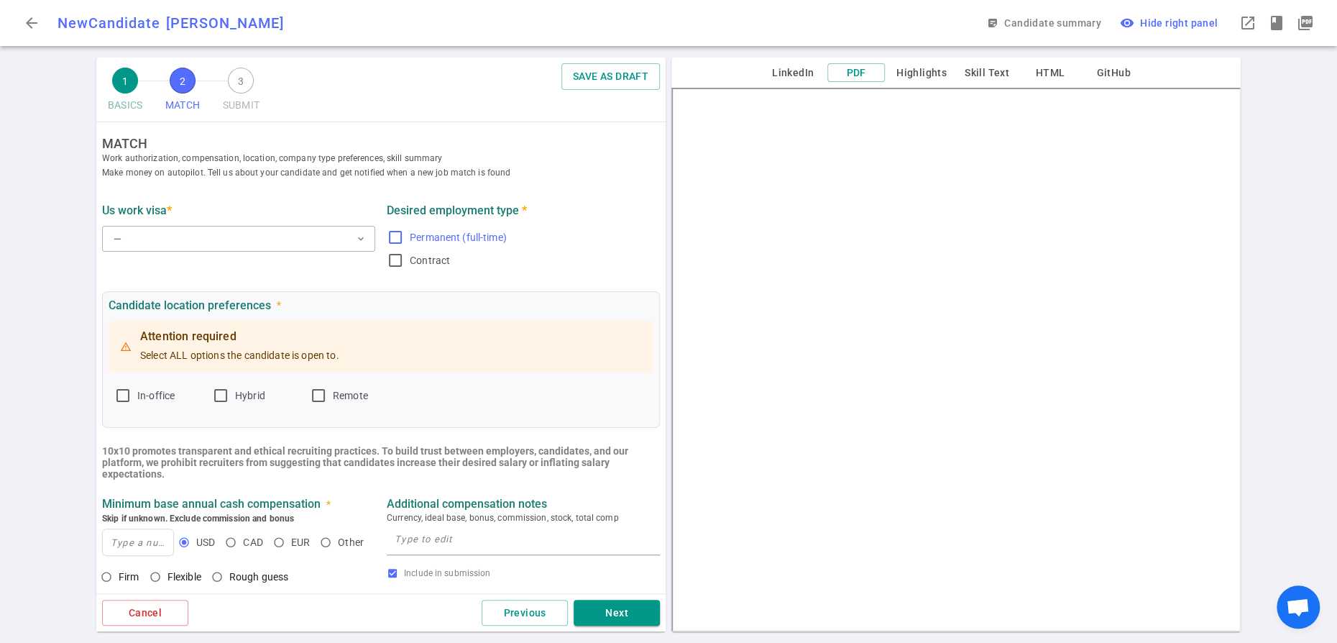
scroll to position [0, 0]
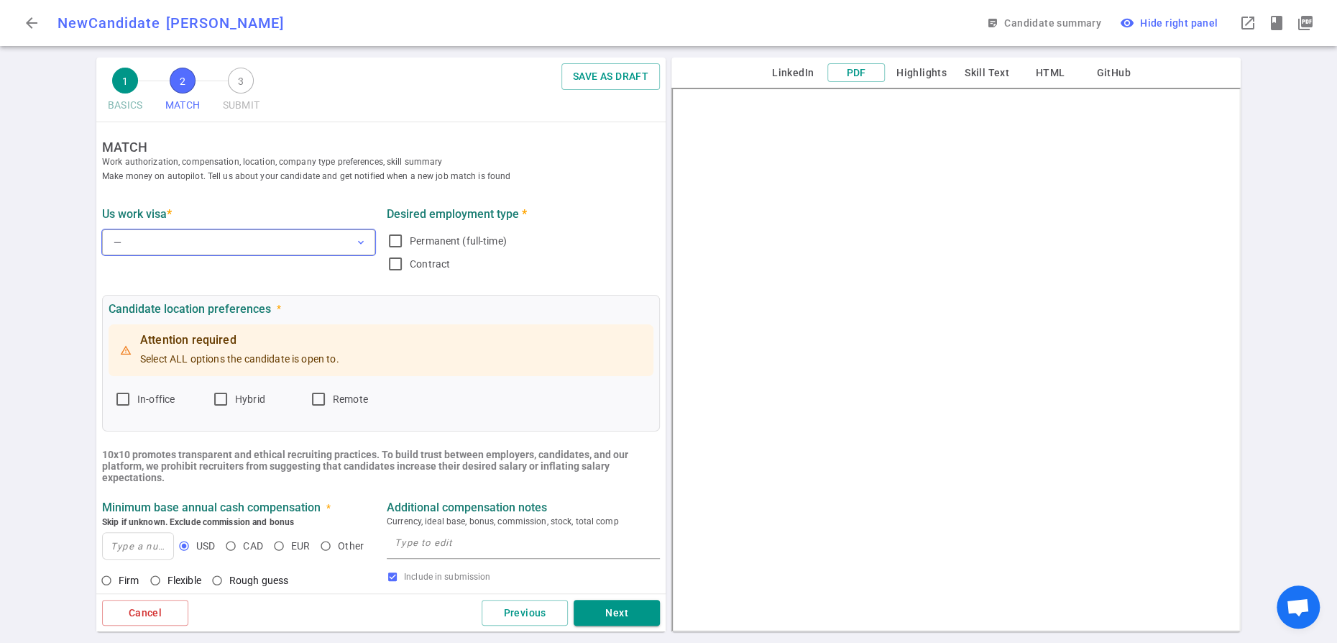
click at [359, 248] on span "expand_more" at bounding box center [361, 242] width 12 height 12
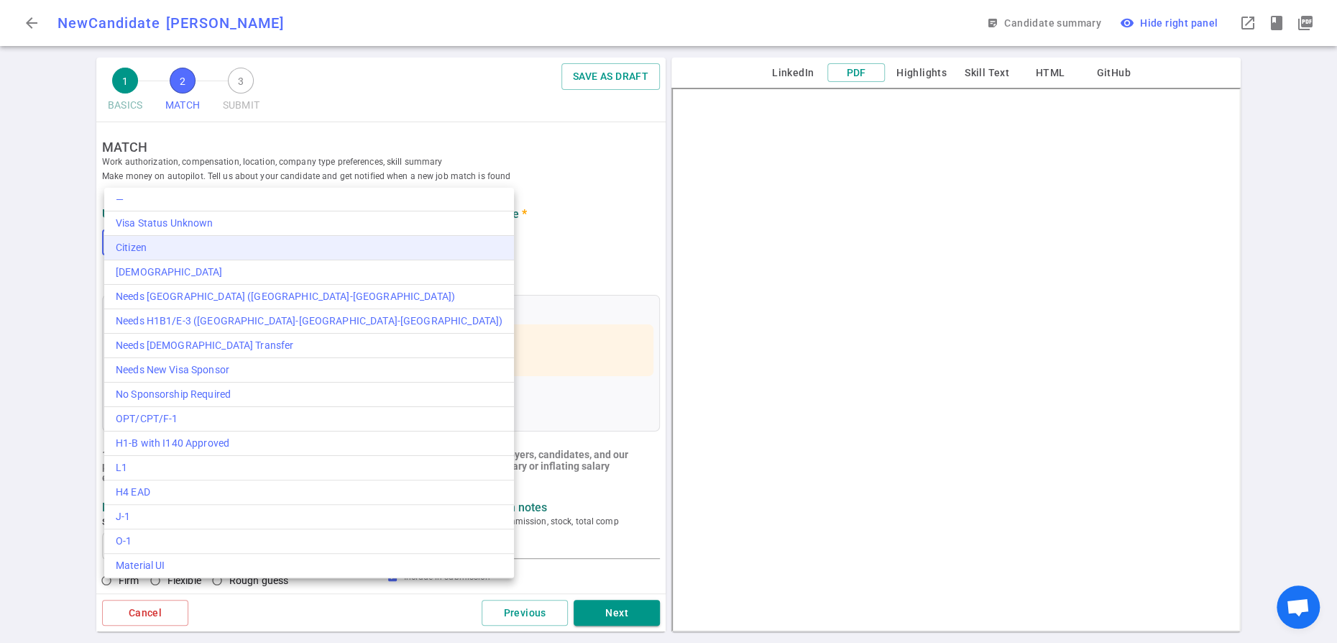
click at [191, 255] on div "Citizen" at bounding box center [309, 247] width 387 height 15
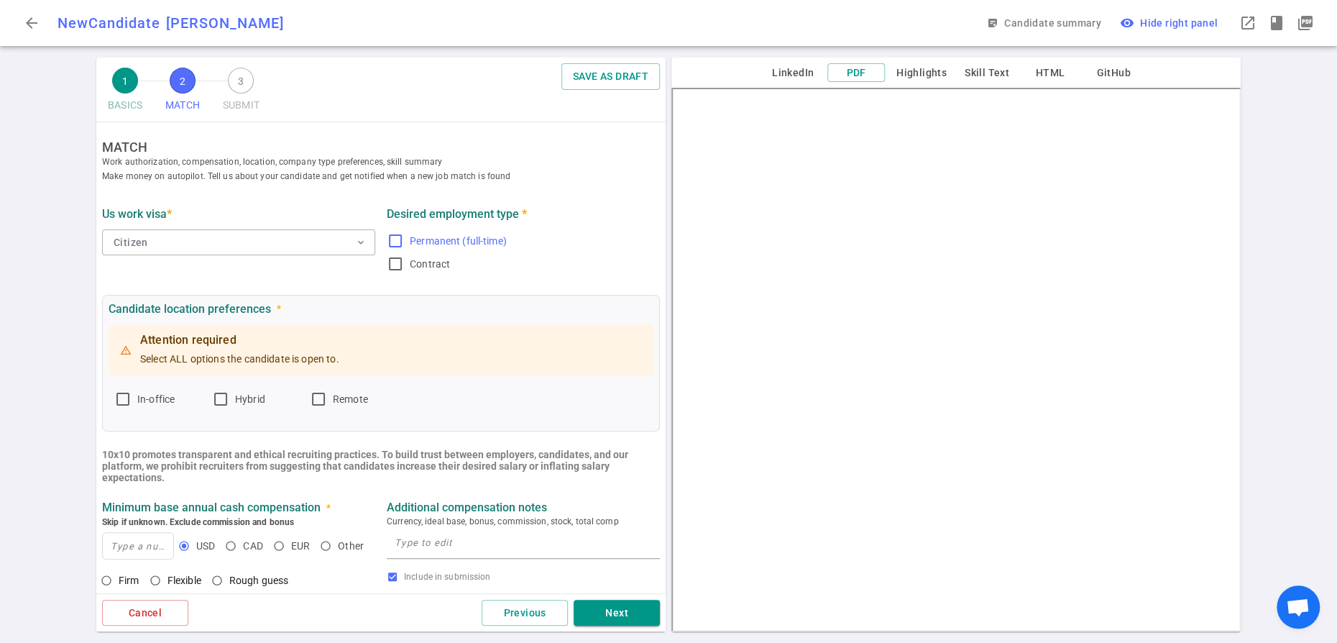
click at [400, 249] on input "Permanent (full-time)" at bounding box center [395, 240] width 17 height 17
checkbox input "true"
click at [327, 408] on input "Remote" at bounding box center [318, 398] width 17 height 17
checkbox input "true"
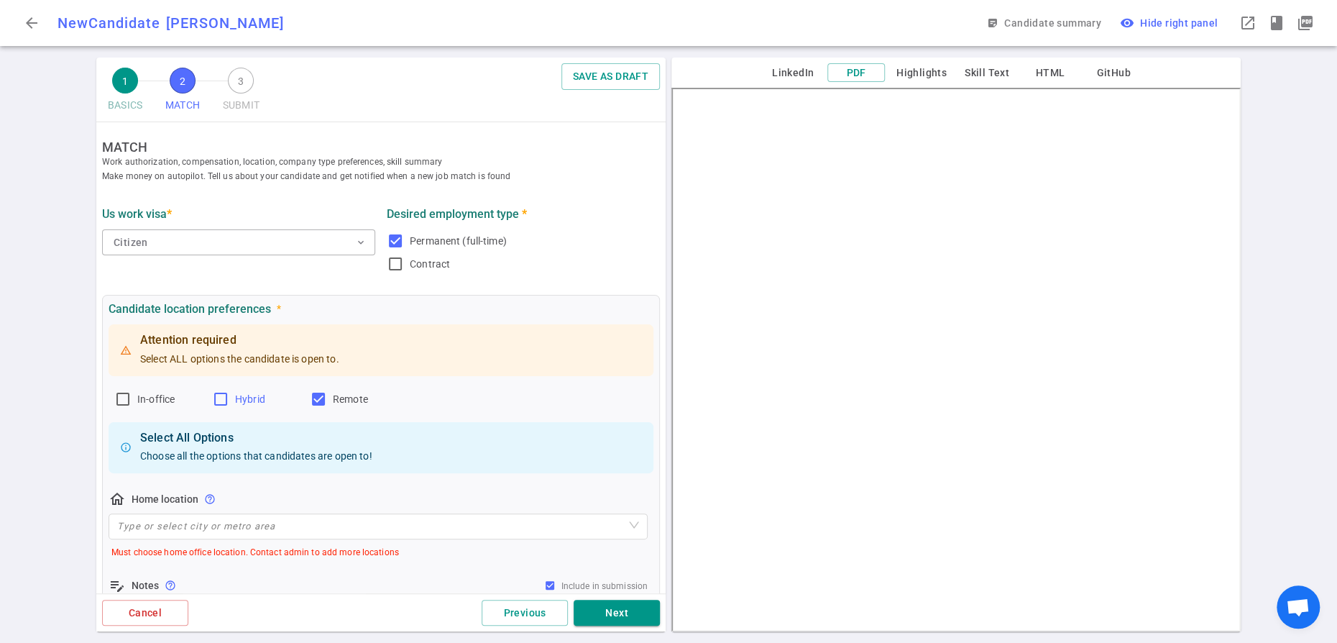
click at [228, 408] on input "Hybrid" at bounding box center [220, 398] width 17 height 17
checkbox input "false"
click at [130, 408] on input "In-office" at bounding box center [122, 398] width 17 height 17
checkbox input "true"
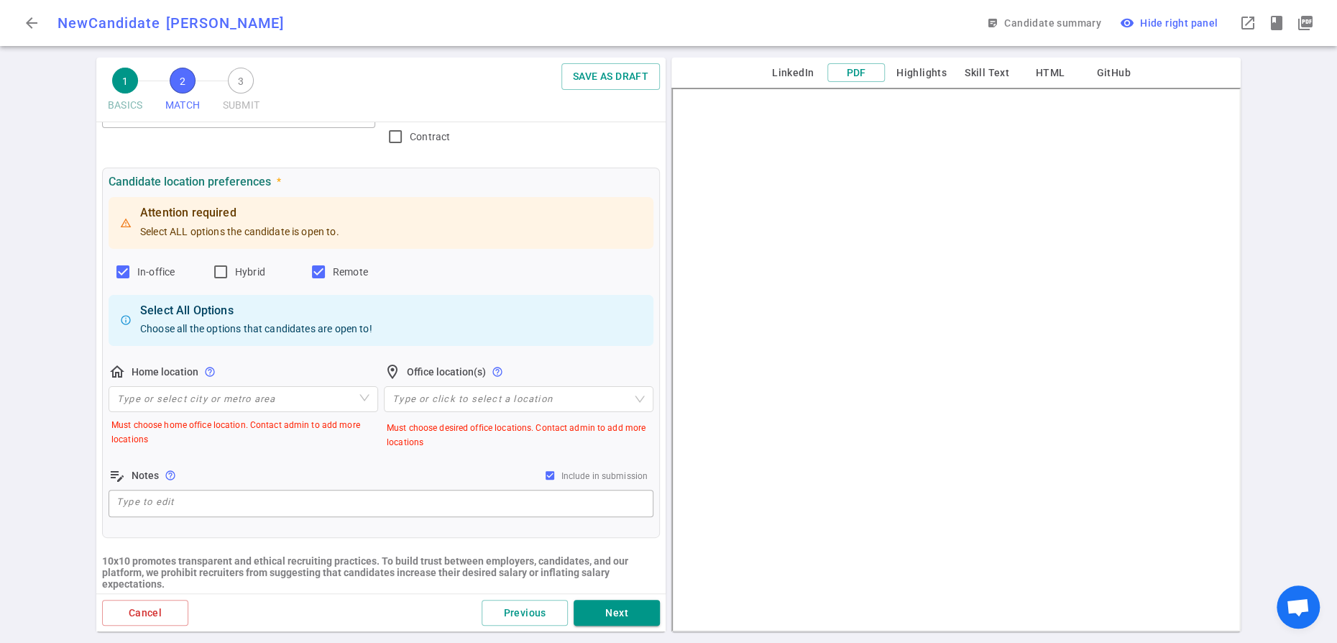
scroll to position [128, 0]
click at [257, 410] on input "search" at bounding box center [243, 398] width 252 height 24
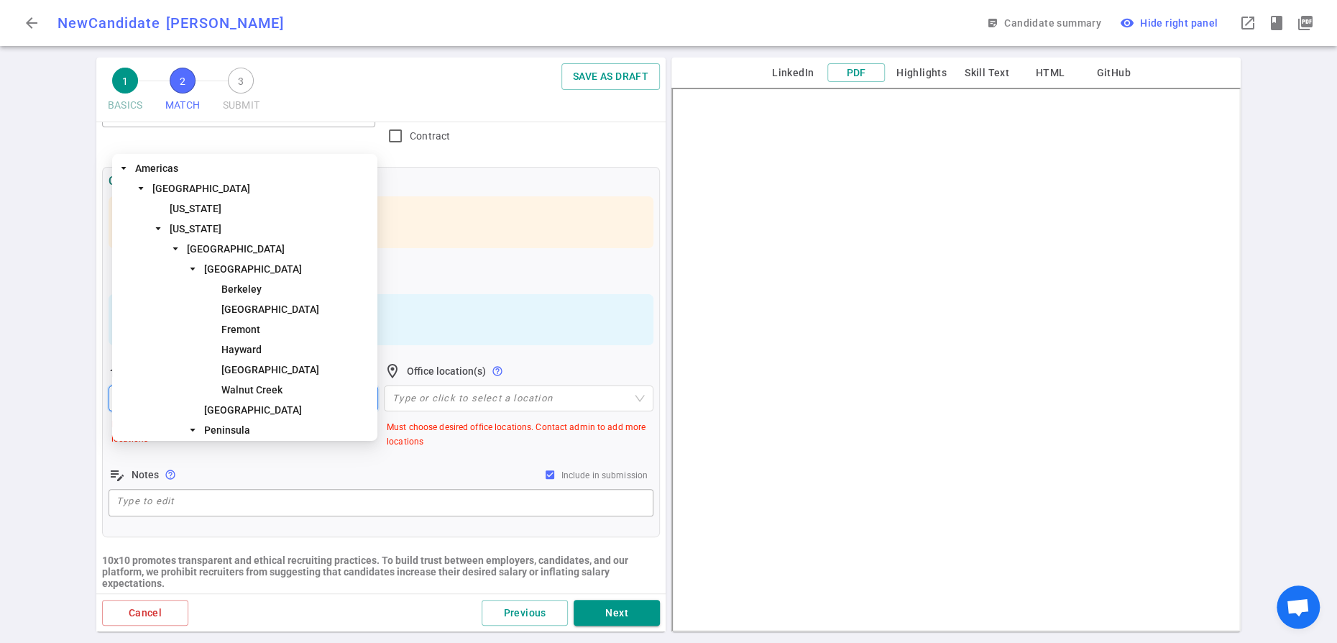
type input "san"
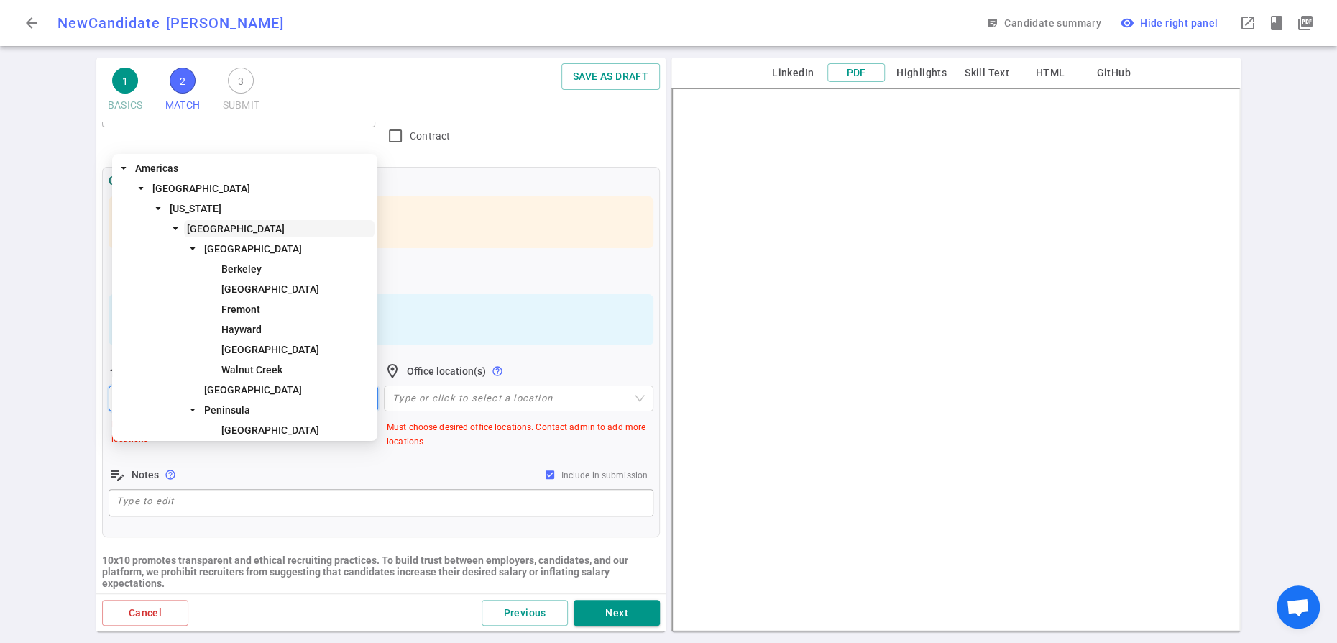
click at [273, 236] on span "[GEOGRAPHIC_DATA]" at bounding box center [279, 228] width 190 height 17
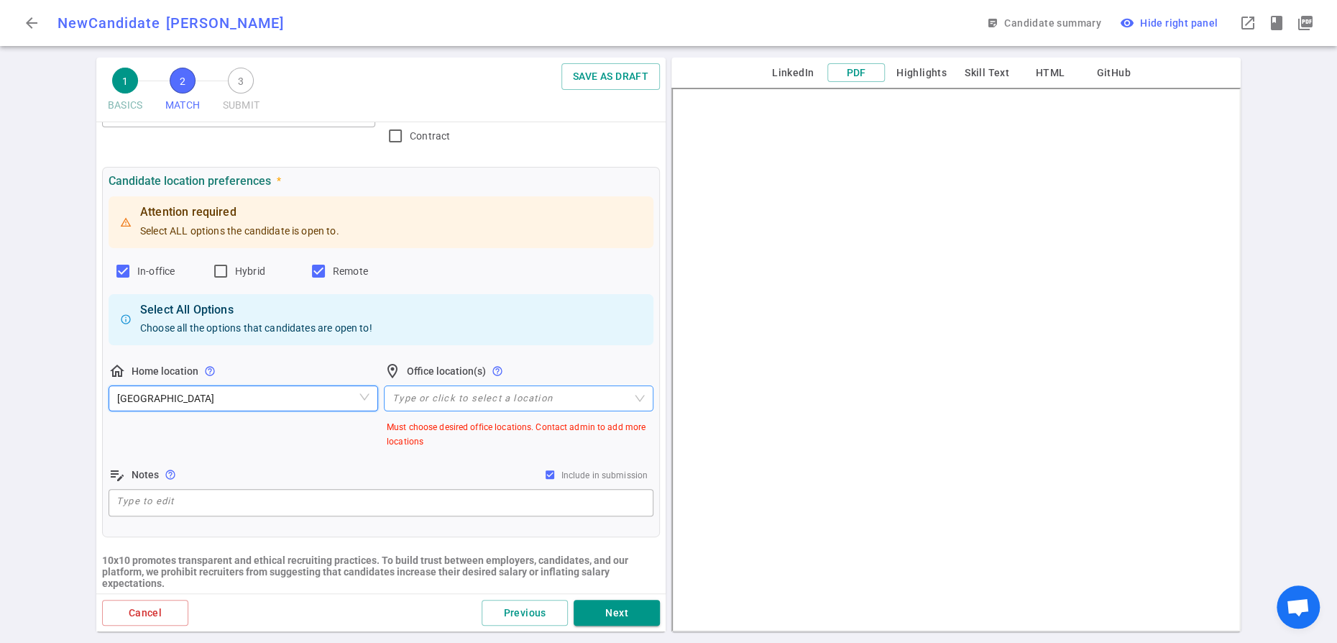
click at [464, 404] on div at bounding box center [511, 398] width 249 height 11
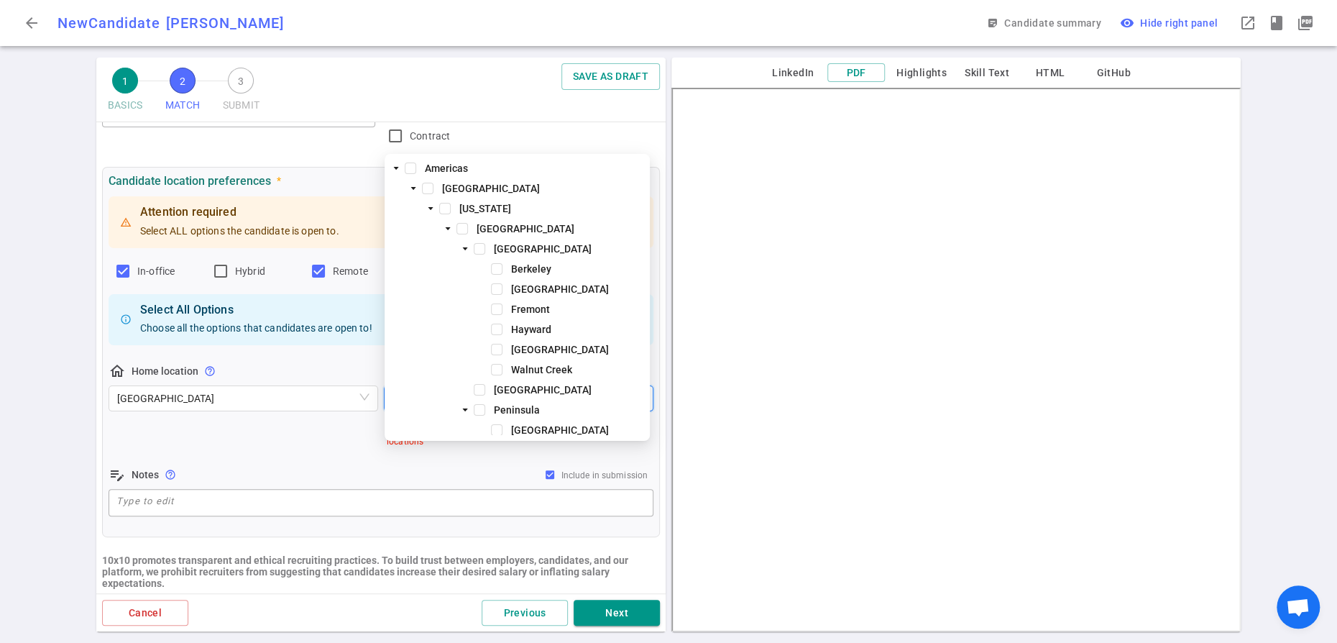
type input "san f"
click at [464, 227] on span at bounding box center [462, 229] width 12 height 12
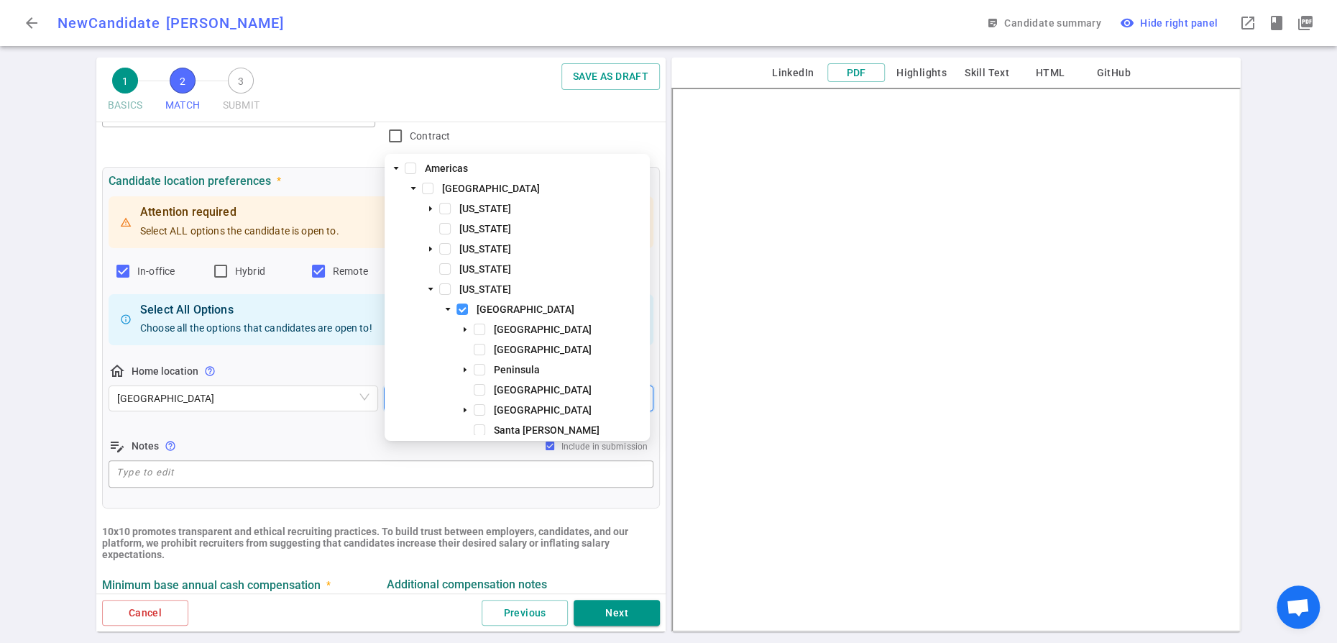
scroll to position [0, 0]
click at [510, 481] on div "Attention required Select ALL options the candidate is open to. In-office Hybri…" at bounding box center [381, 341] width 545 height 297
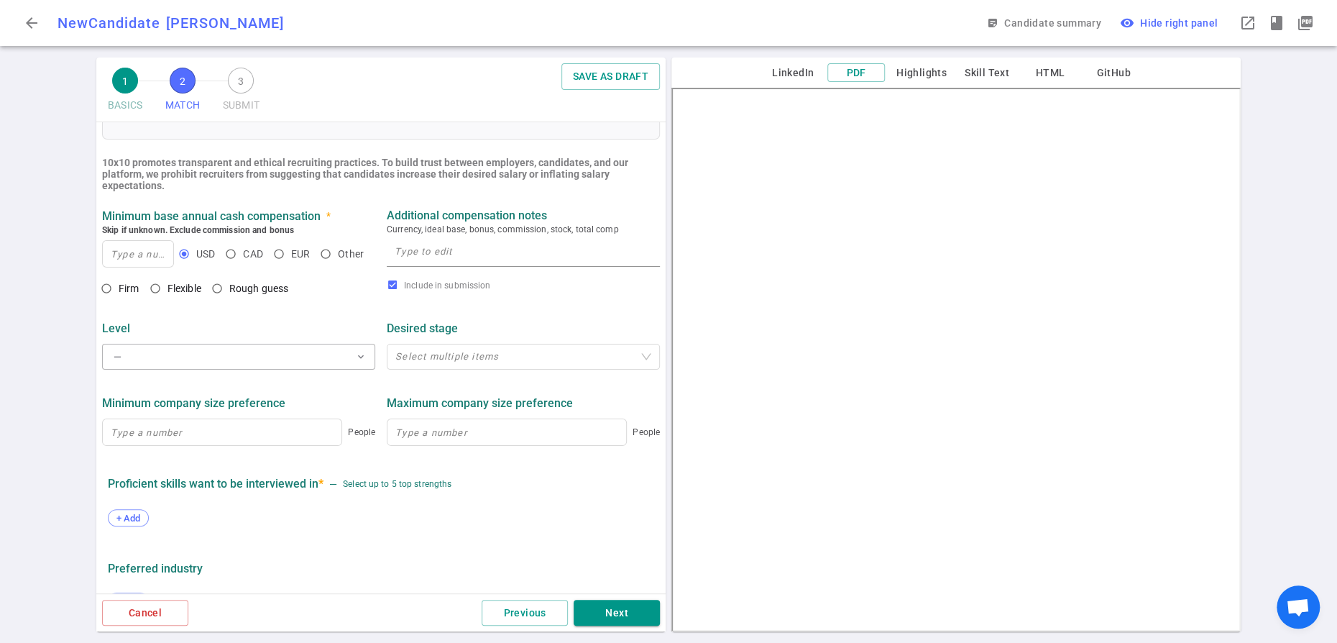
scroll to position [503, 0]
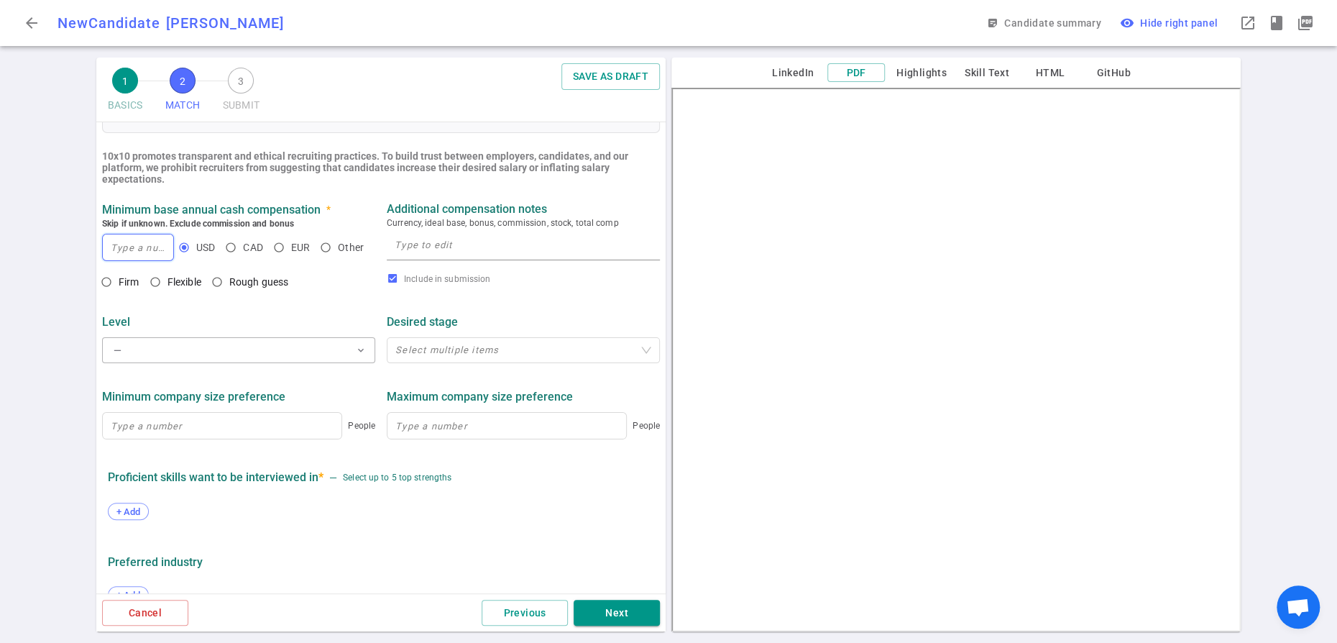
click at [122, 260] on input at bounding box center [138, 247] width 70 height 26
type input "165,000"
click at [229, 294] on input "Rough guess" at bounding box center [217, 282] width 24 height 24
radio input "true"
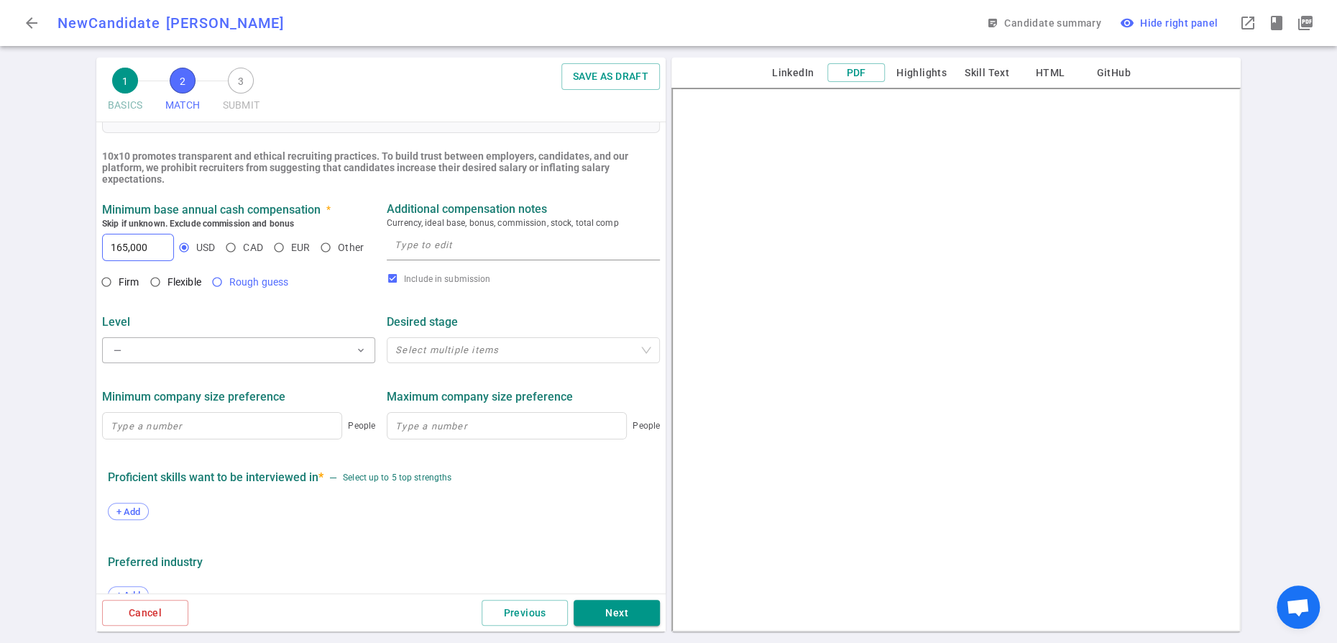
scroll to position [0, 0]
click at [454, 257] on textarea at bounding box center [523, 246] width 257 height 21
type textarea "said Market rate"
click at [360, 356] on span "expand_more" at bounding box center [361, 350] width 12 height 12
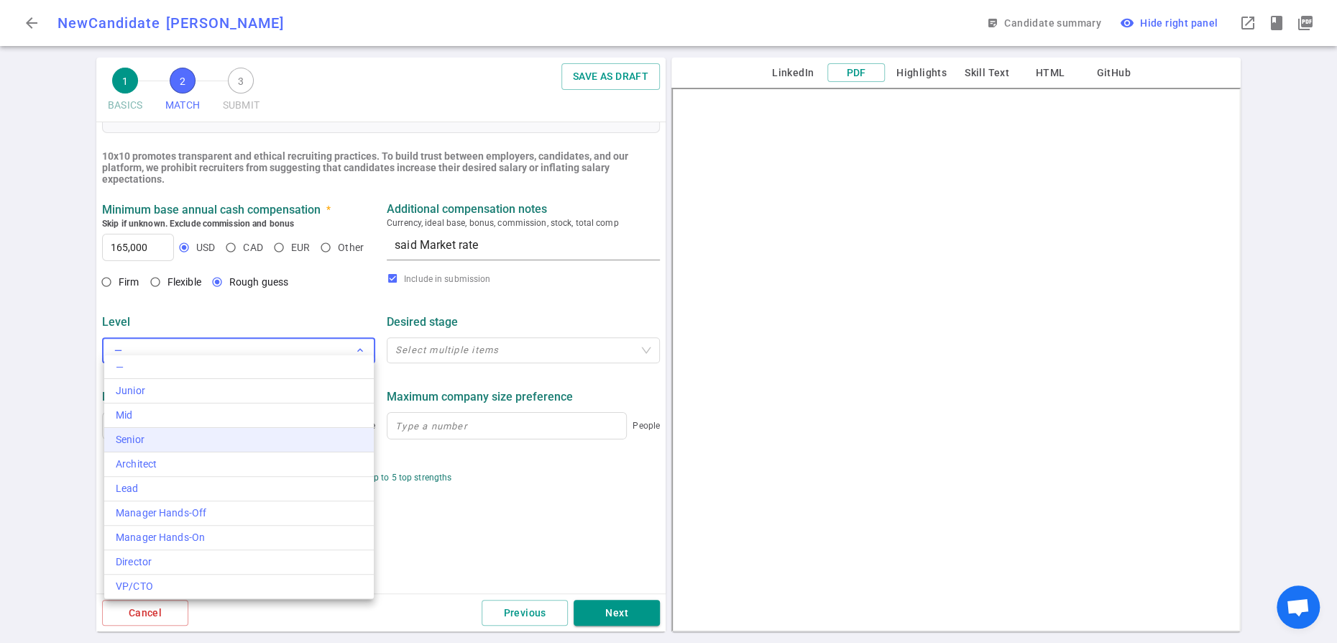
click at [213, 447] on div "Senior" at bounding box center [239, 439] width 247 height 15
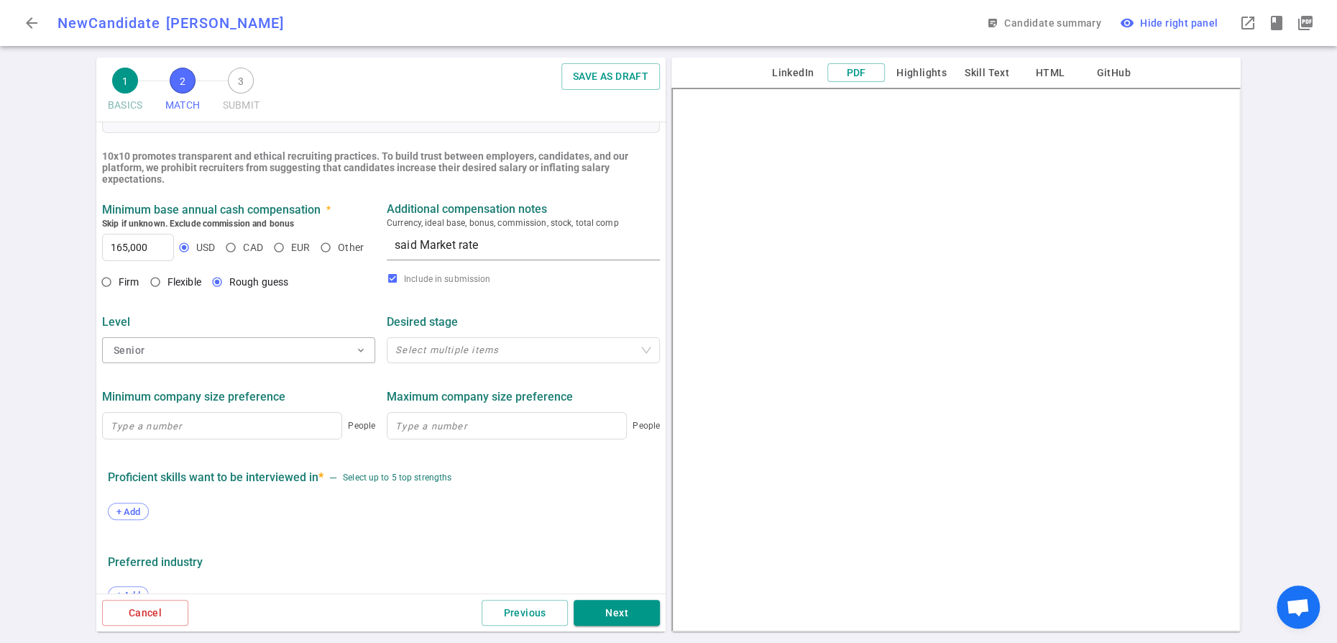
click at [375, 366] on div "Level Senior expand_more" at bounding box center [238, 337] width 285 height 58
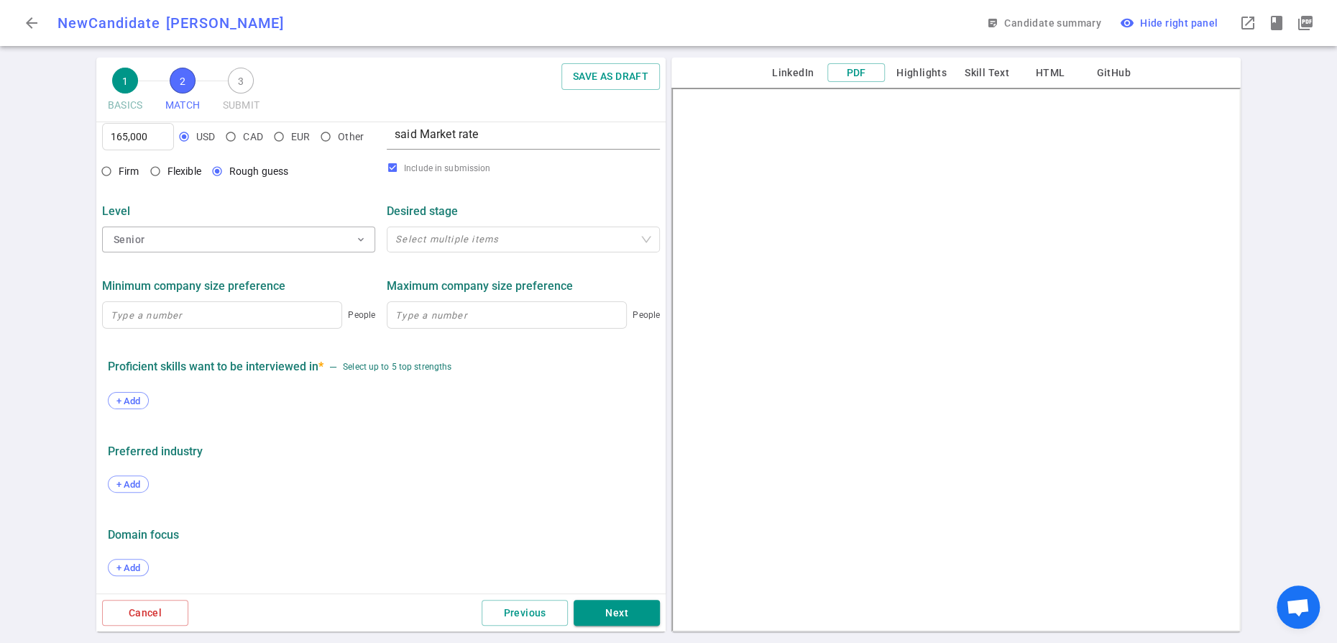
scroll to position [699, 0]
click at [361, 245] on span "expand_more" at bounding box center [361, 240] width 12 height 12
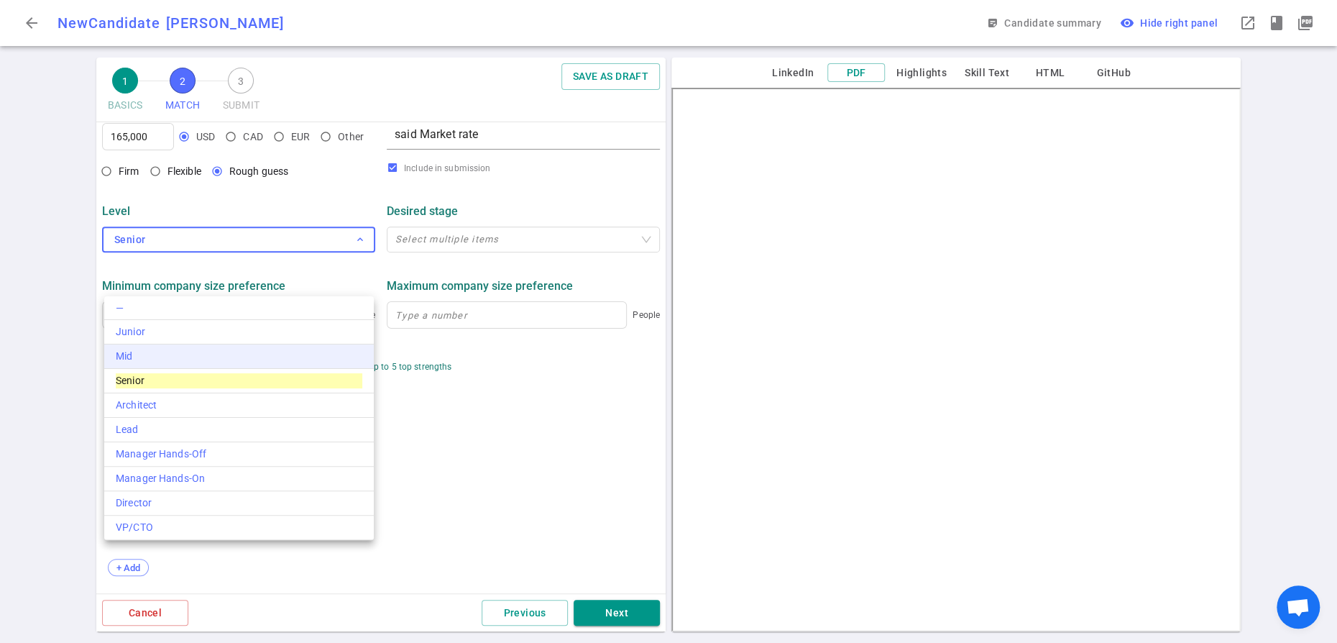
click at [228, 364] on div "Mid" at bounding box center [239, 356] width 247 height 15
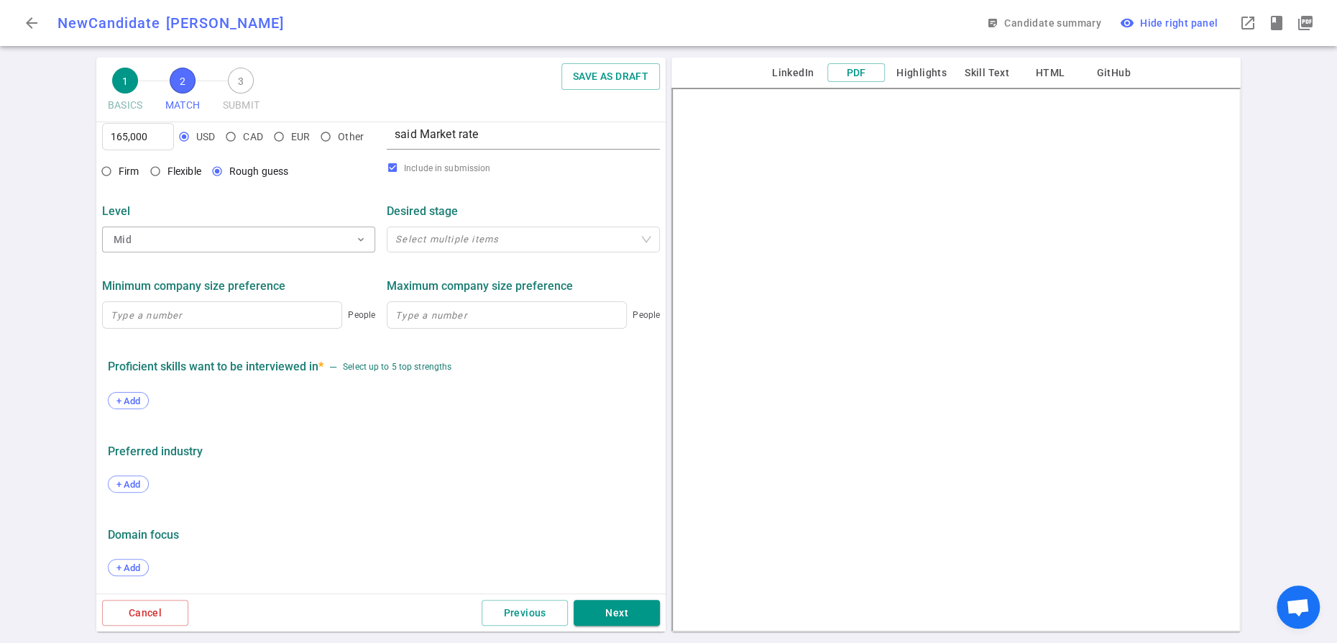
click at [384, 397] on ul "MATCH Work authorization, compensation, location, company type preferences, ski…" at bounding box center [380, 50] width 569 height 1085
click at [130, 406] on span "+ Add" at bounding box center [128, 400] width 34 height 11
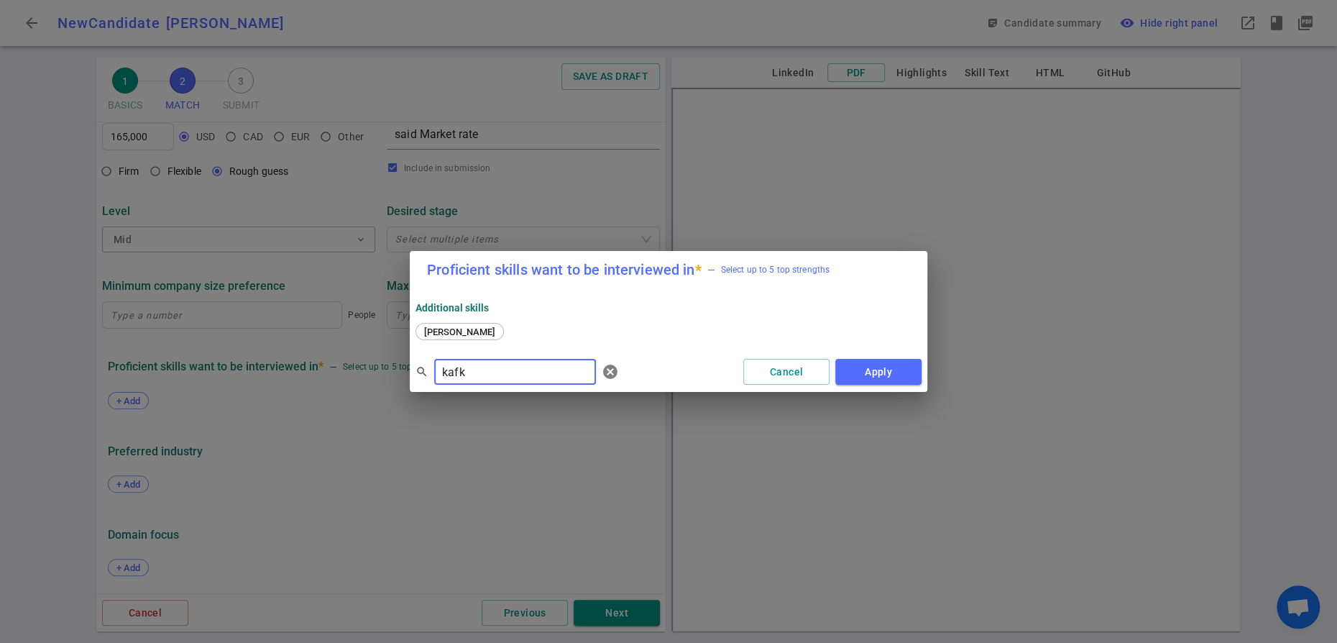
type input "[PERSON_NAME]"
type input "[PERSON_NAME] node react Graph"
click at [449, 326] on span "[PERSON_NAME]" at bounding box center [459, 331] width 81 height 11
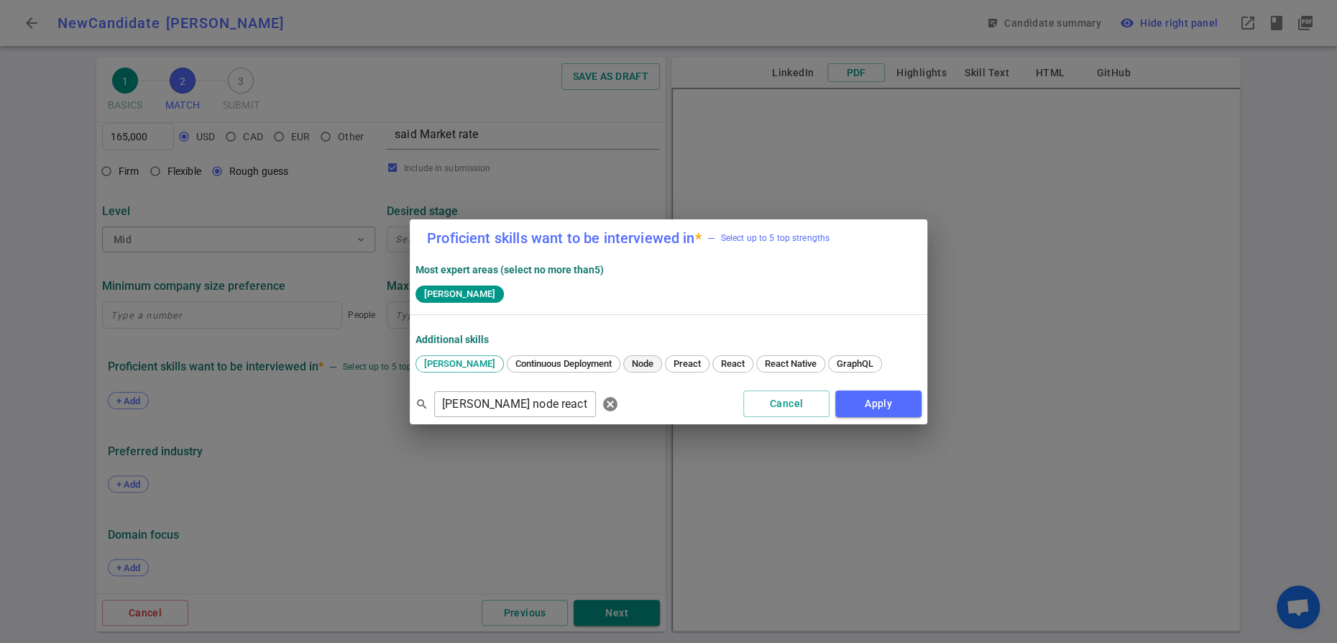
click at [638, 364] on span "Node" at bounding box center [643, 363] width 32 height 11
click at [740, 359] on span "React" at bounding box center [733, 363] width 34 height 11
click at [832, 369] on span "GraphQL" at bounding box center [855, 363] width 47 height 11
click at [619, 413] on span "cancel" at bounding box center [610, 403] width 17 height 17
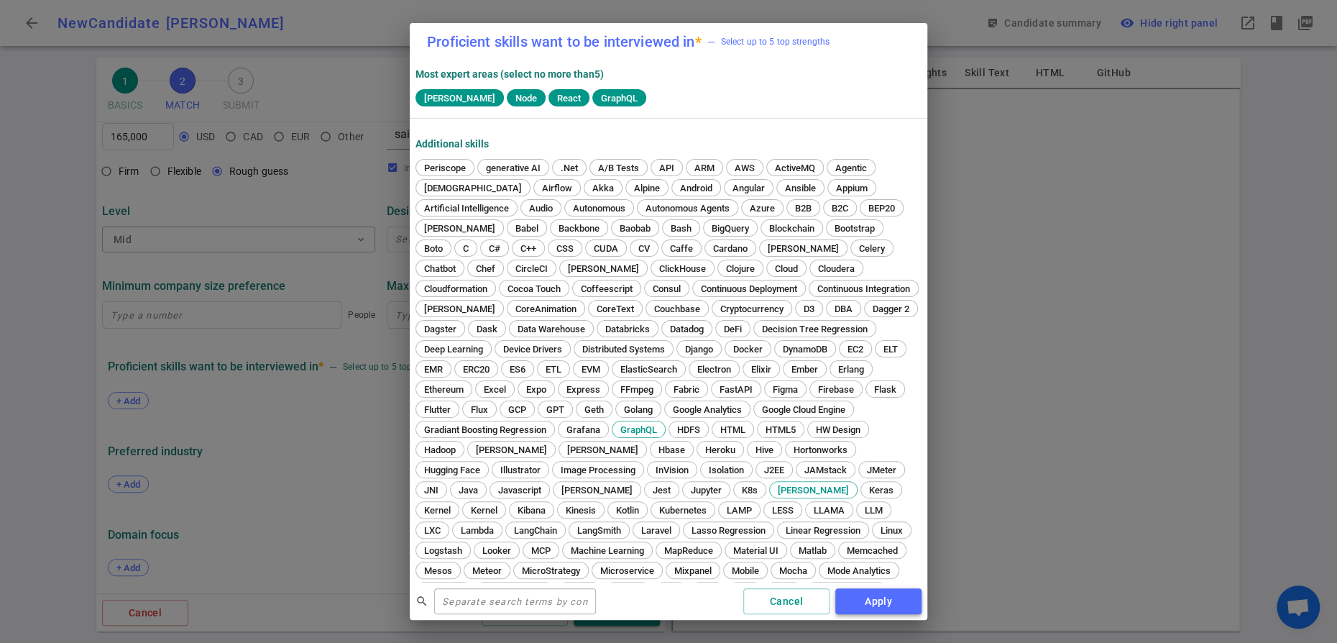
click at [891, 598] on button "Apply" at bounding box center [878, 601] width 86 height 27
click at [617, 601] on div at bounding box center [668, 321] width 1337 height 643
click at [617, 609] on div at bounding box center [668, 321] width 1337 height 643
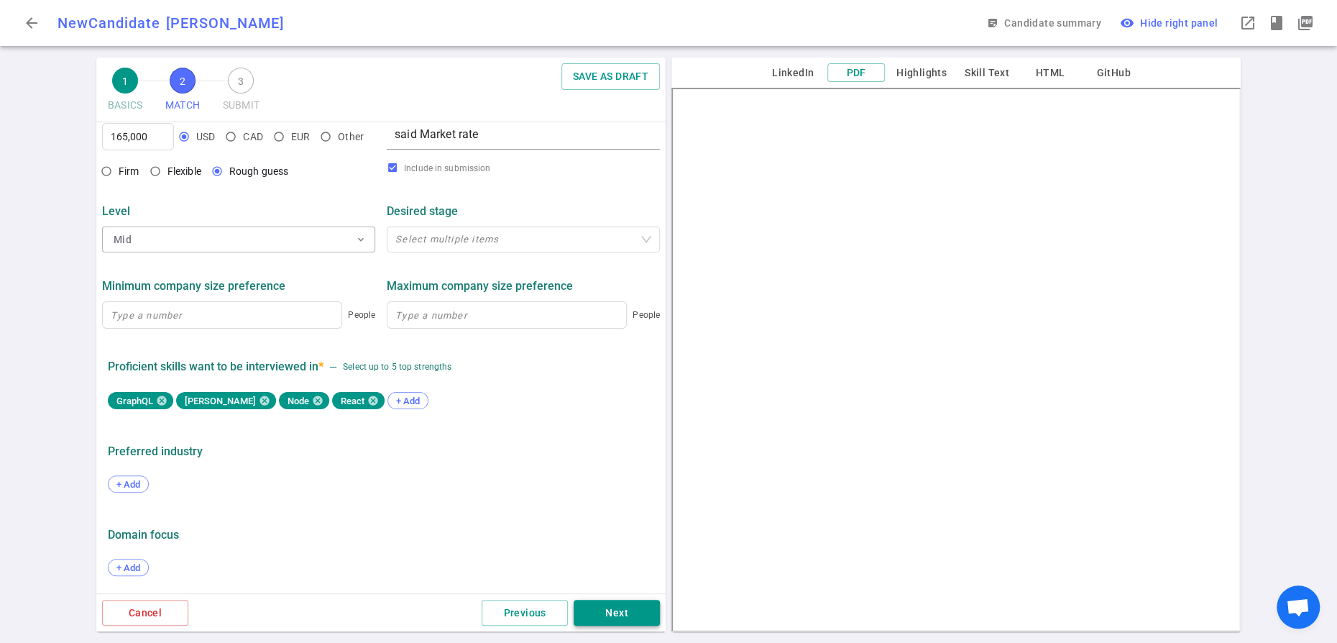
click at [623, 610] on button "Next" at bounding box center [617, 612] width 86 height 27
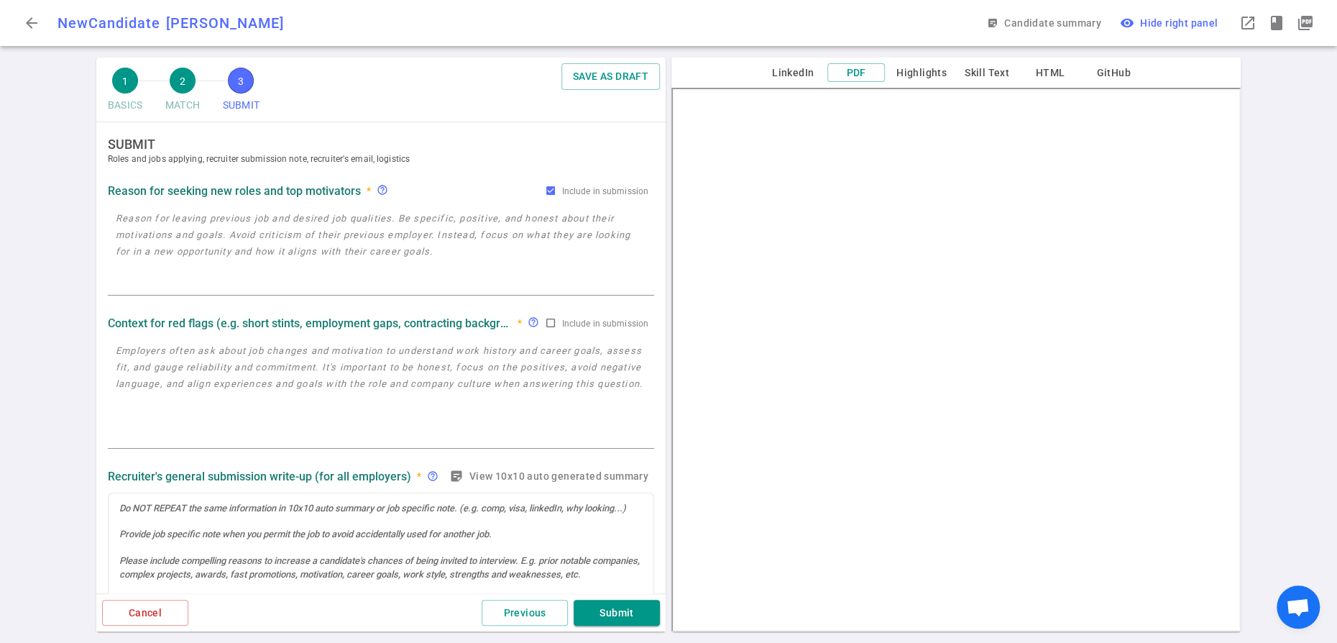
scroll to position [0, 0]
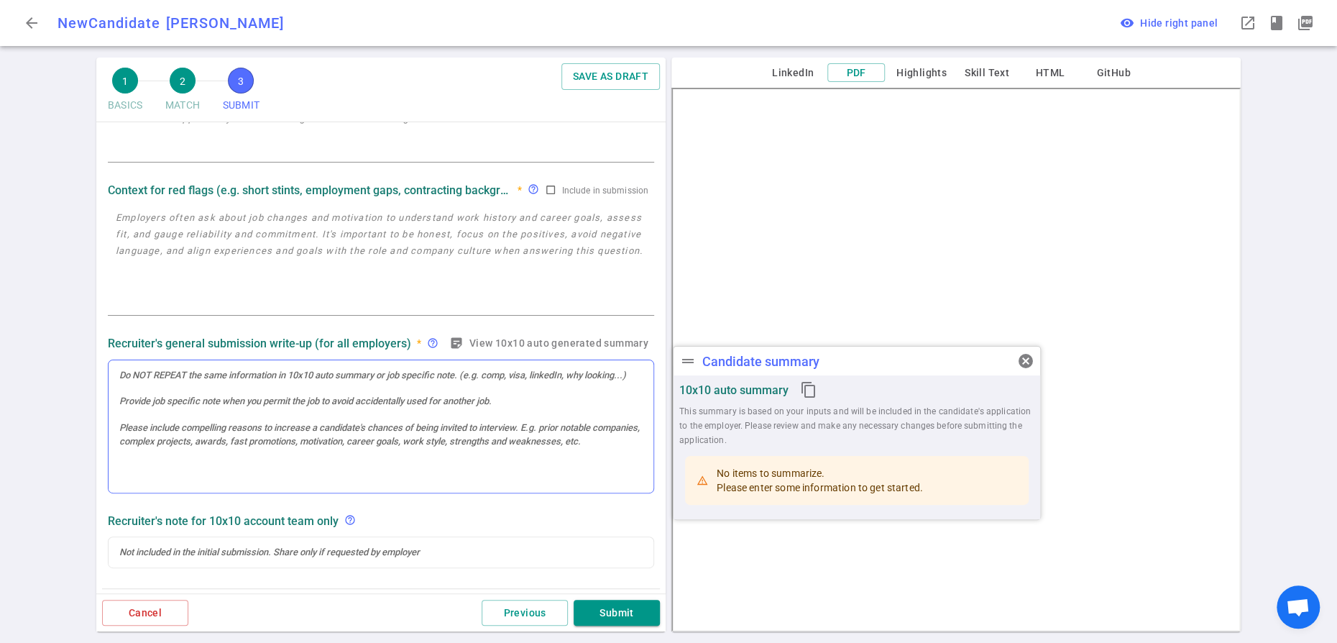
click at [181, 422] on div at bounding box center [381, 426] width 545 height 133
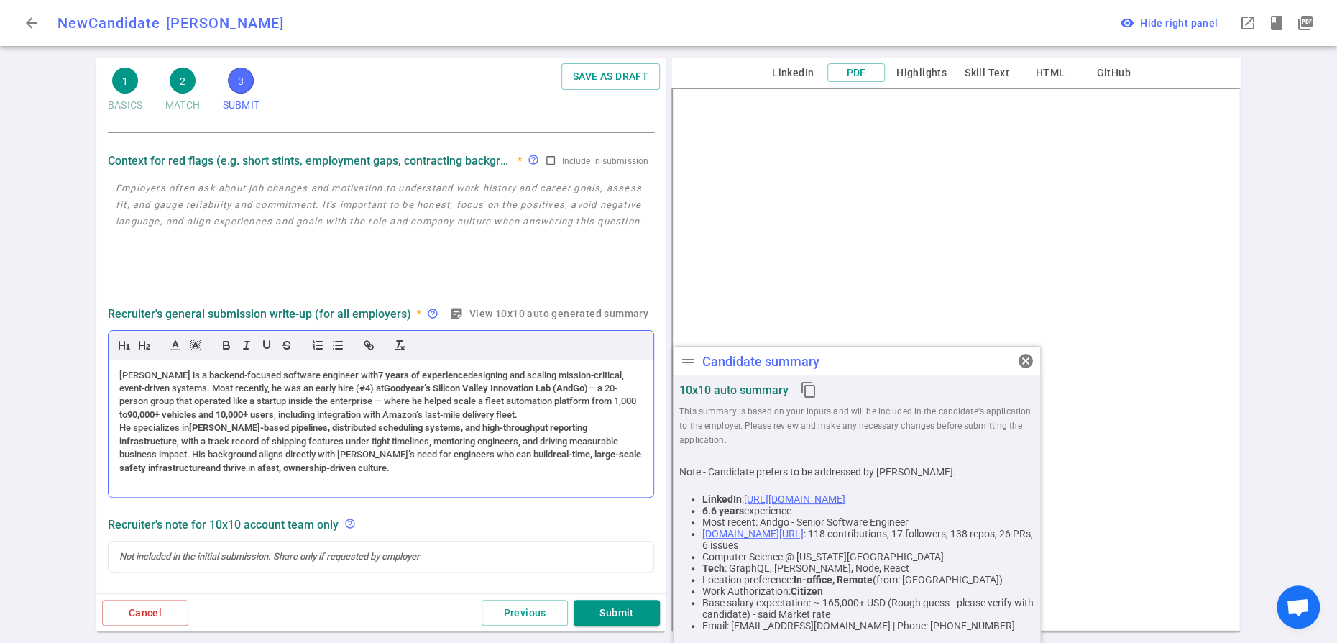
click at [498, 422] on div "[PERSON_NAME] is a backend-focused software engineer with 7 years of experience…" at bounding box center [380, 395] width 523 height 53
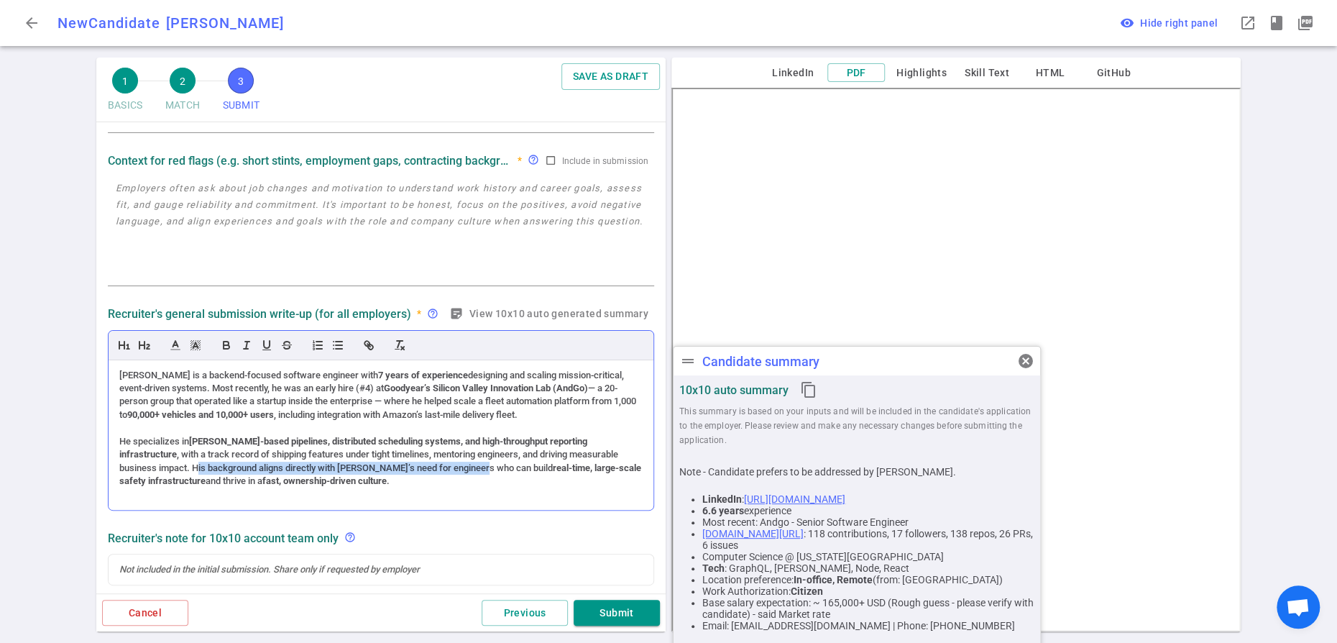
drag, startPoint x: 395, startPoint y: 498, endPoint x: 628, endPoint y: 485, distance: 234.0
click at [628, 485] on div "He specializes in [PERSON_NAME]-based pipelines, distributed scheduling systems…" at bounding box center [380, 461] width 523 height 53
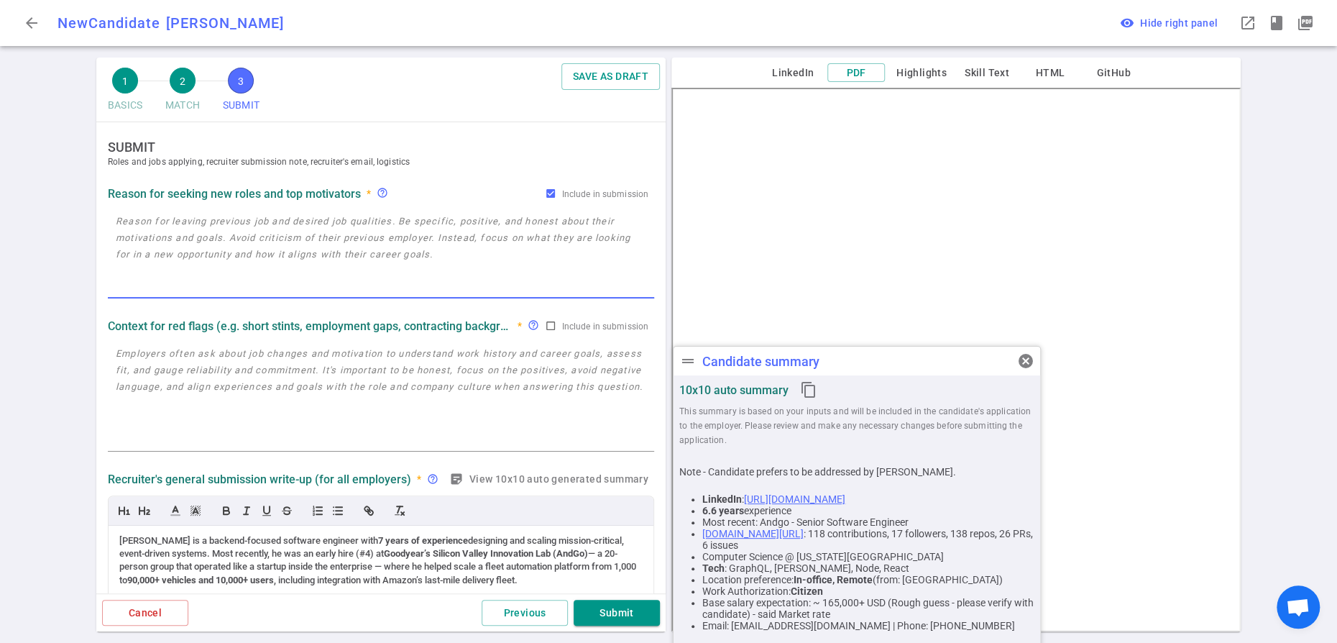
click at [183, 272] on textarea at bounding box center [381, 254] width 530 height 83
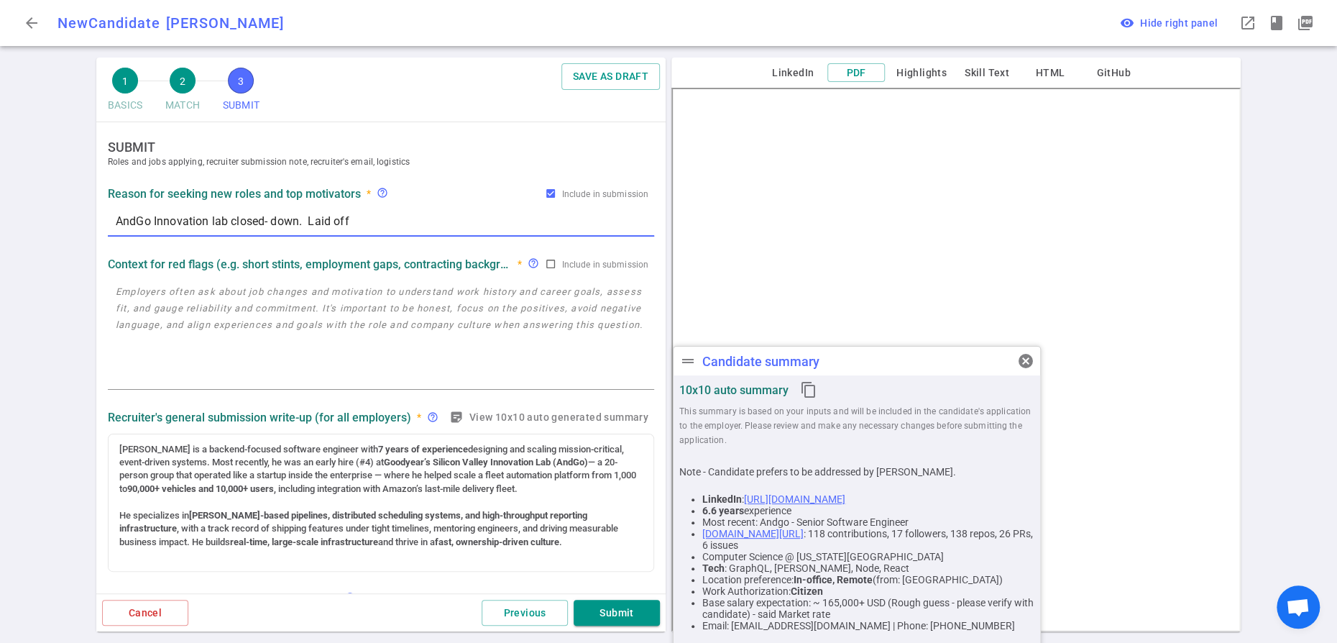
click at [167, 234] on textarea "AndGo Innovation lab closed- down. Laid off" at bounding box center [381, 223] width 530 height 21
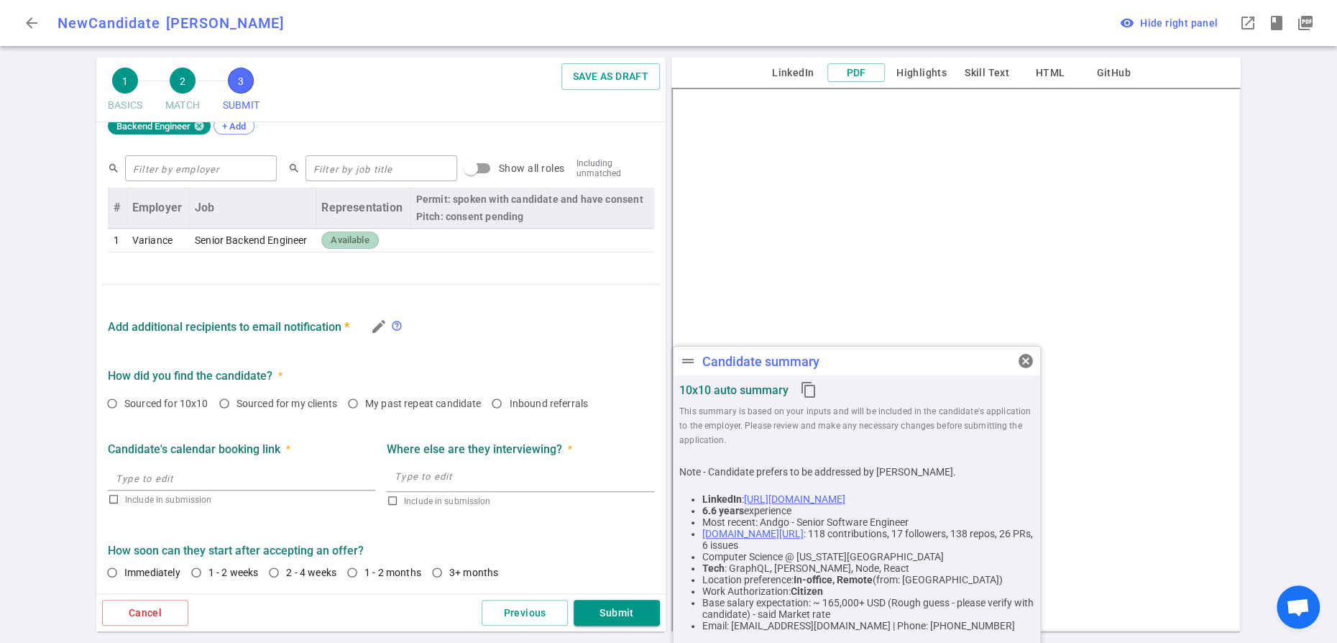
scroll to position [824, 0]
type textarea "AndGo SF Innovation lab closed- down. Laid off"
click at [236, 391] on input "Sourced for my clients" at bounding box center [224, 403] width 24 height 24
radio input "true"
click at [118, 562] on input "Immediately" at bounding box center [112, 572] width 24 height 24
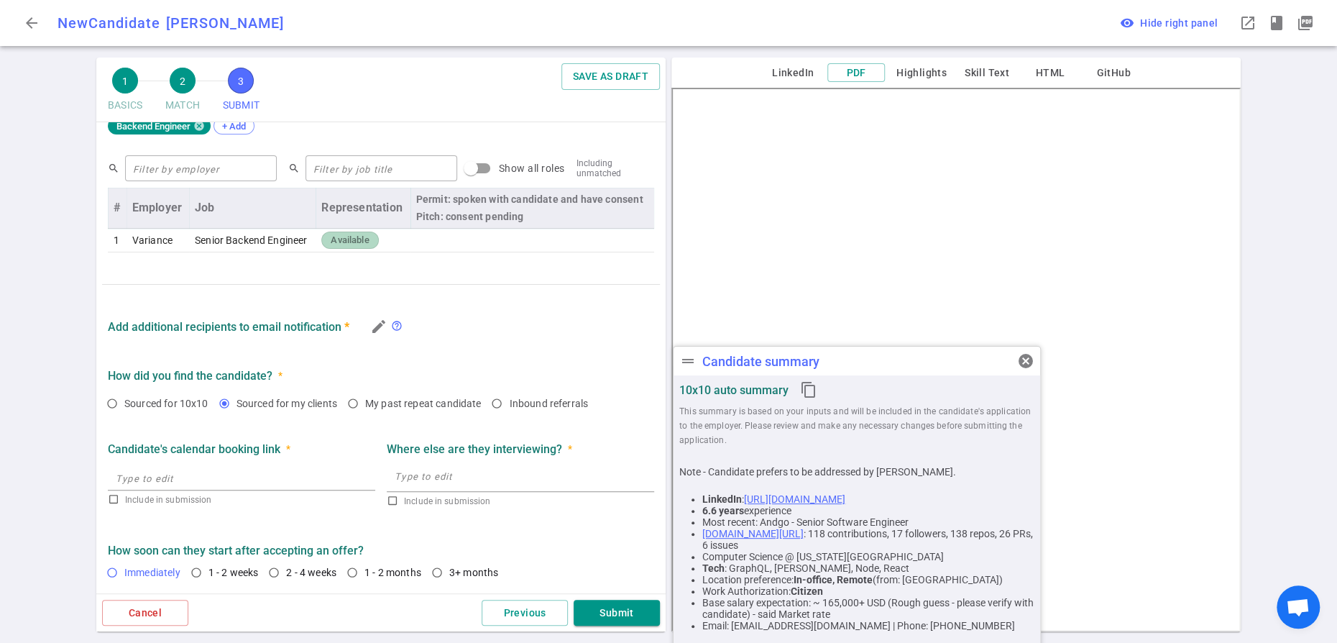
click at [118, 562] on input "Immediately" at bounding box center [112, 572] width 24 height 24
radio input "false"
click at [1021, 364] on span "cancel" at bounding box center [1025, 360] width 17 height 17
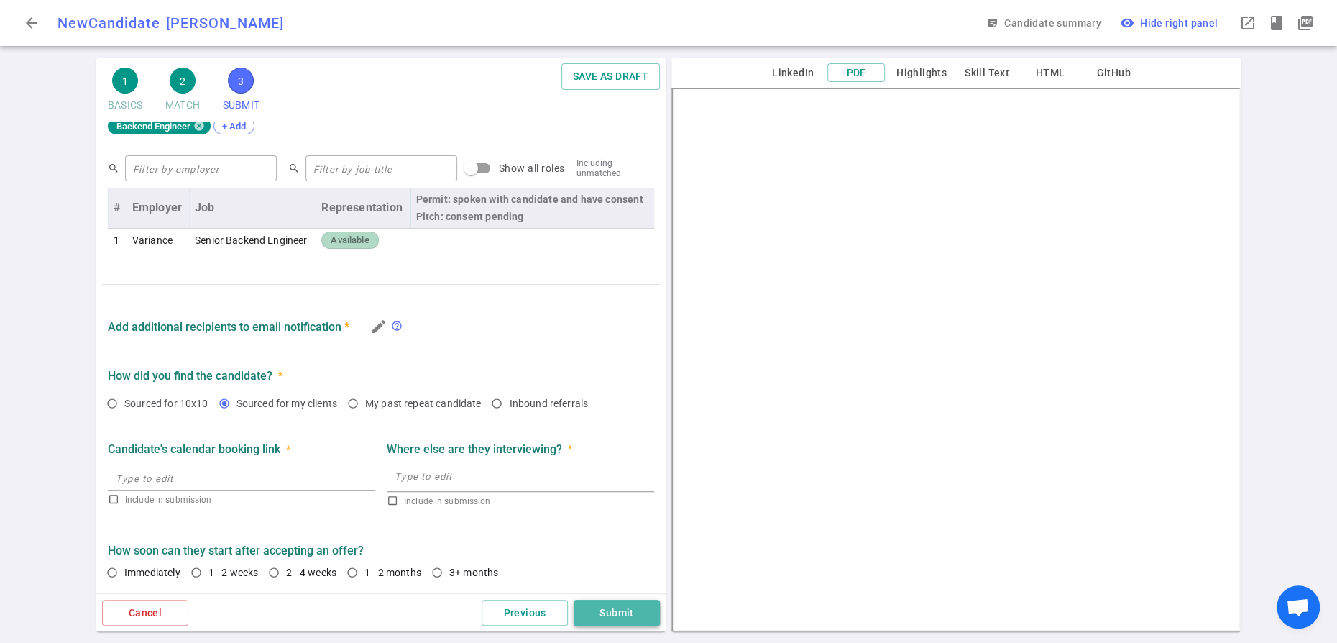
click at [610, 605] on button "Submit" at bounding box center [617, 612] width 86 height 27
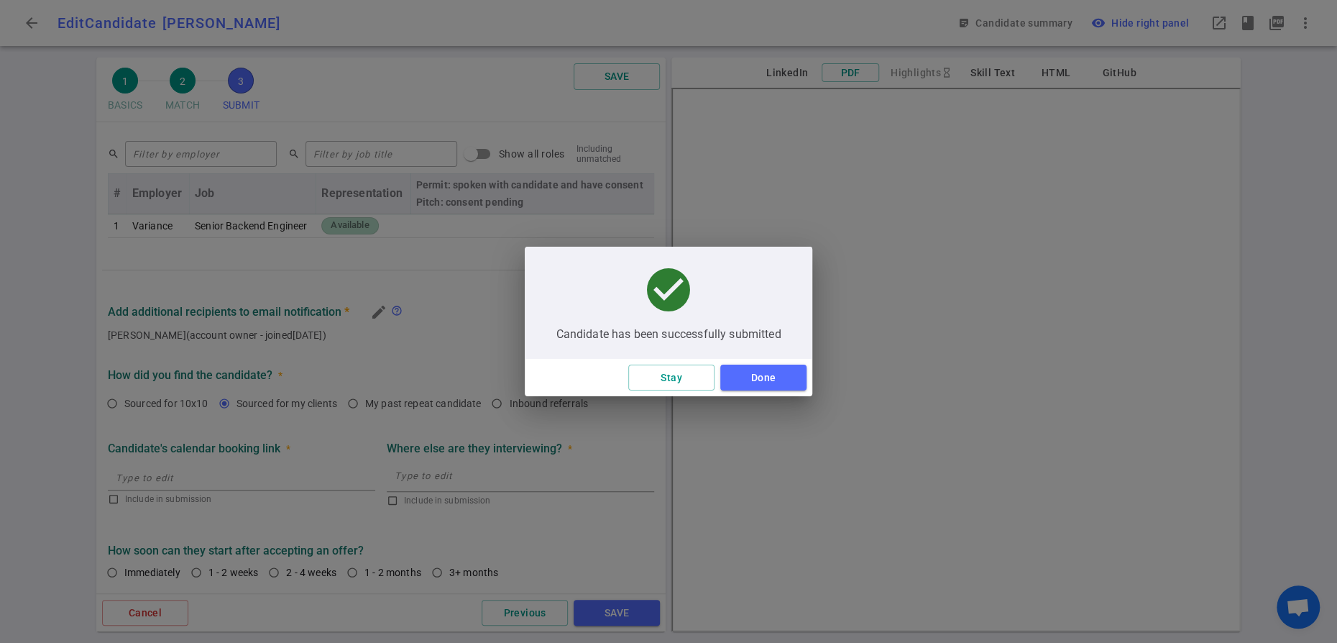
scroll to position [810, 0]
click at [785, 387] on button "Done" at bounding box center [763, 377] width 86 height 27
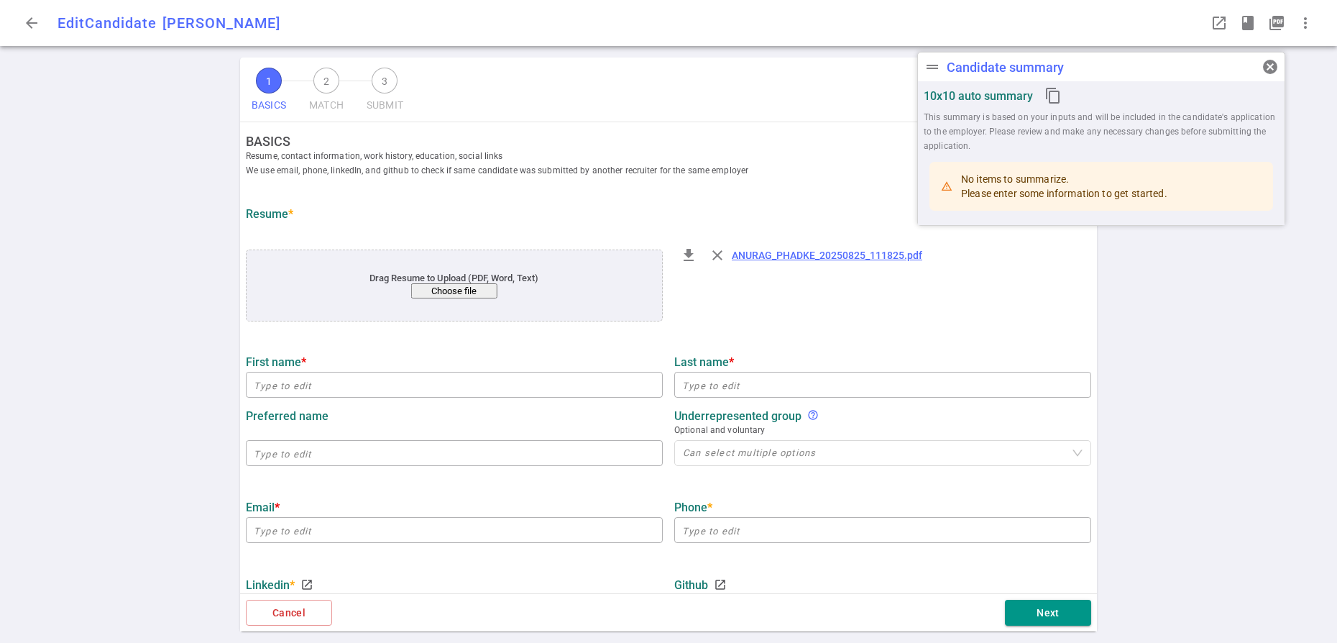
type input "Anurag"
type input "[PERSON_NAME]"
type input "[EMAIL_ADDRESS][PERSON_NAME][DOMAIN_NAME]"
type input "[PHONE_NUMBER]"
type input "[URL][DOMAIN_NAME]"
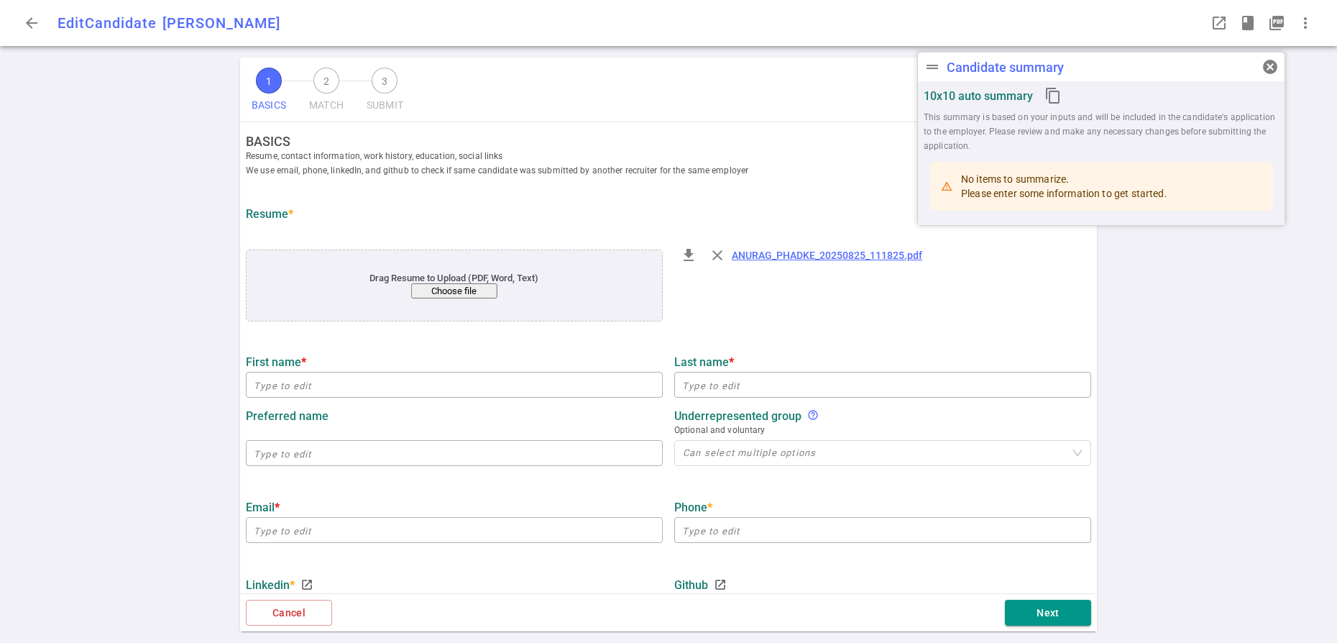
type input "[URL][DOMAIN_NAME]"
type input "Palo Alto Networks"
type input "8.8"
type input "[GEOGRAPHIC_DATA][US_STATE]"
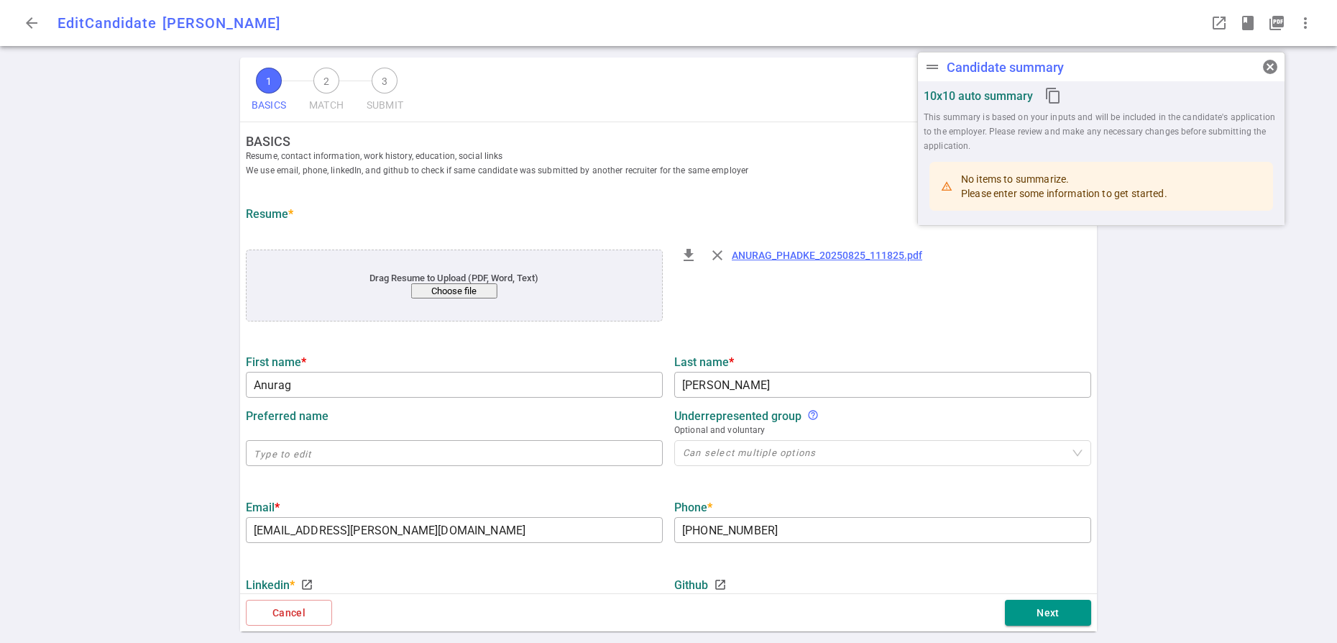
type input "Computer Science"
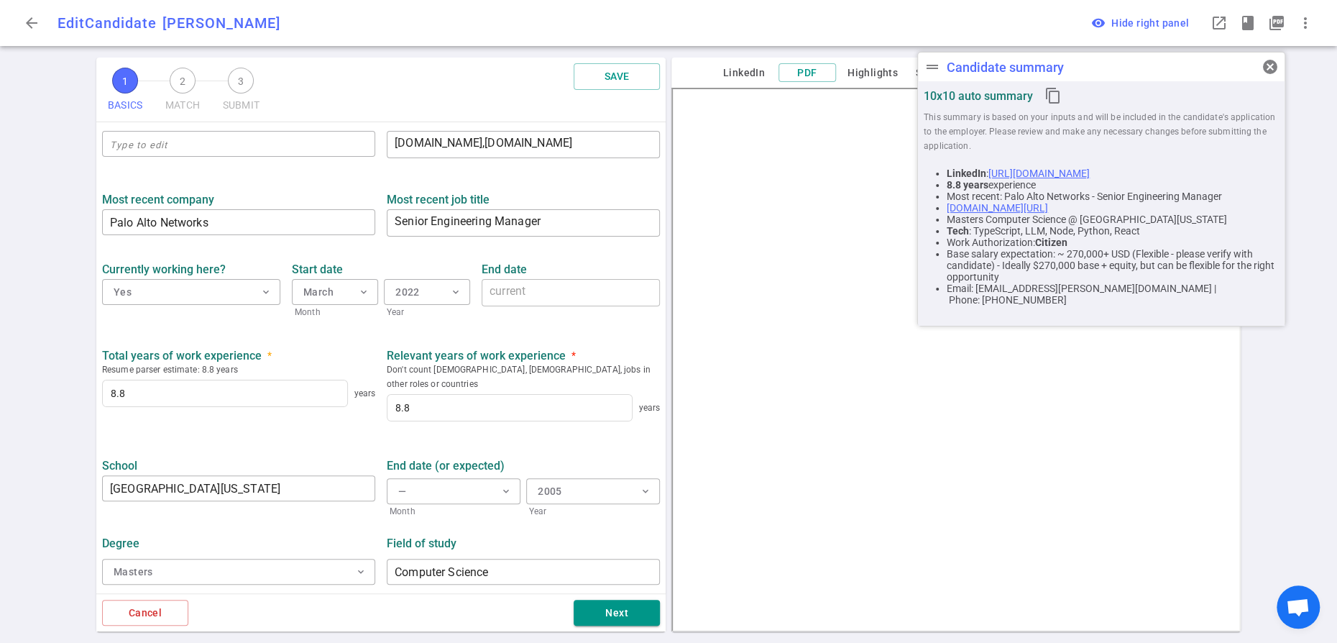
scroll to position [712, 0]
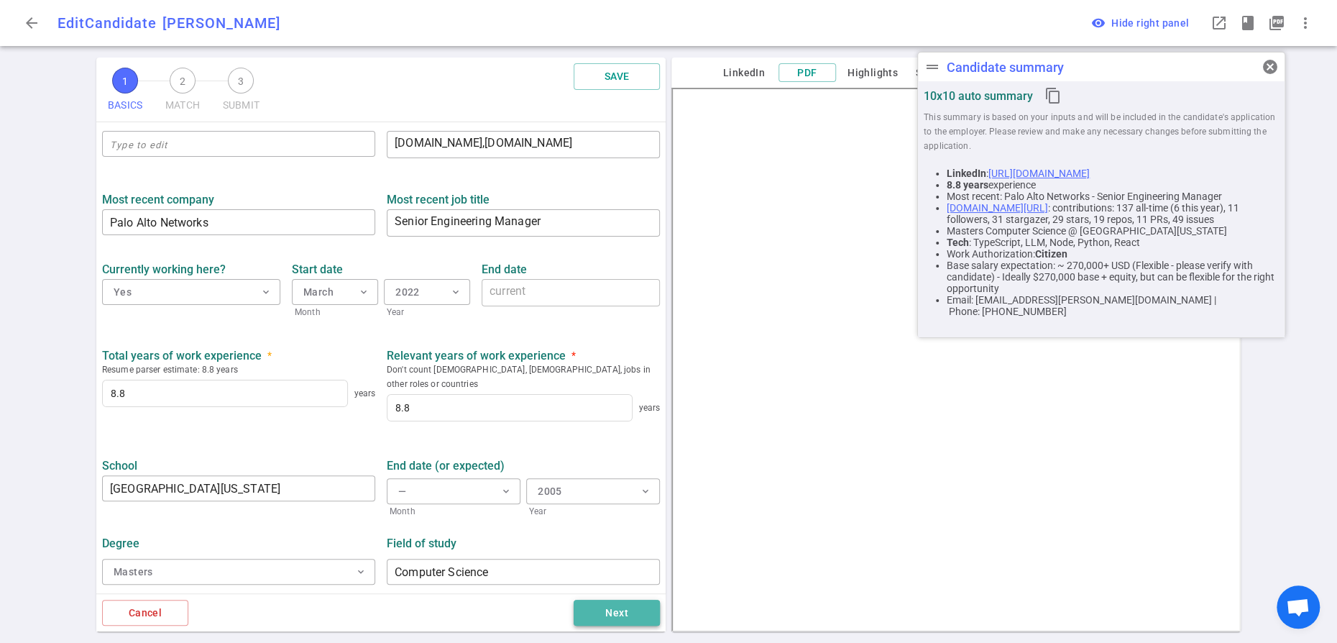
click at [594, 605] on button "Next" at bounding box center [617, 612] width 86 height 27
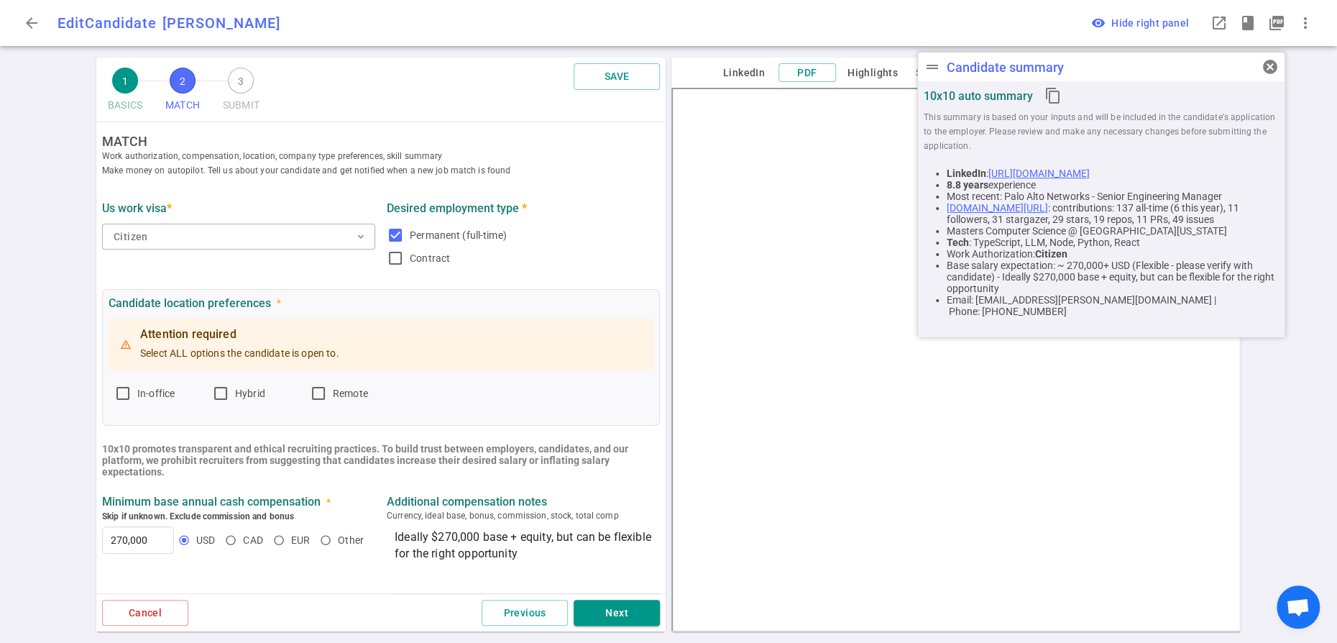
scroll to position [0, 0]
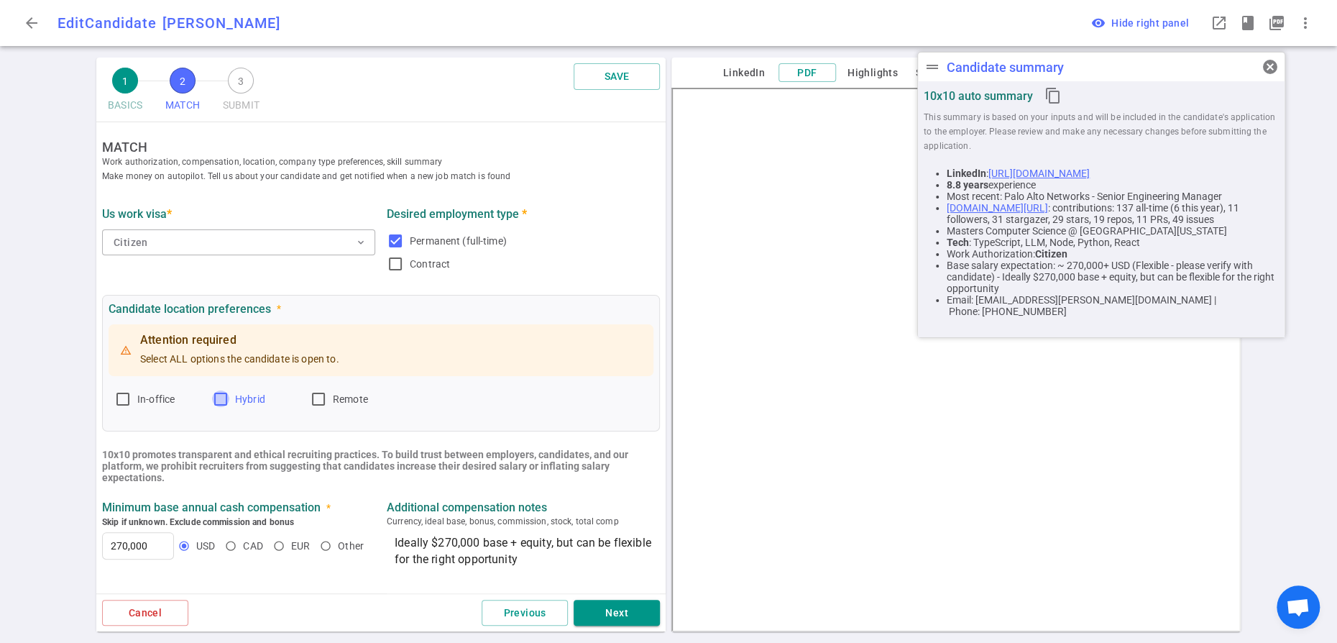
click at [226, 408] on input "Hybrid" at bounding box center [220, 398] width 17 height 17
checkbox input "true"
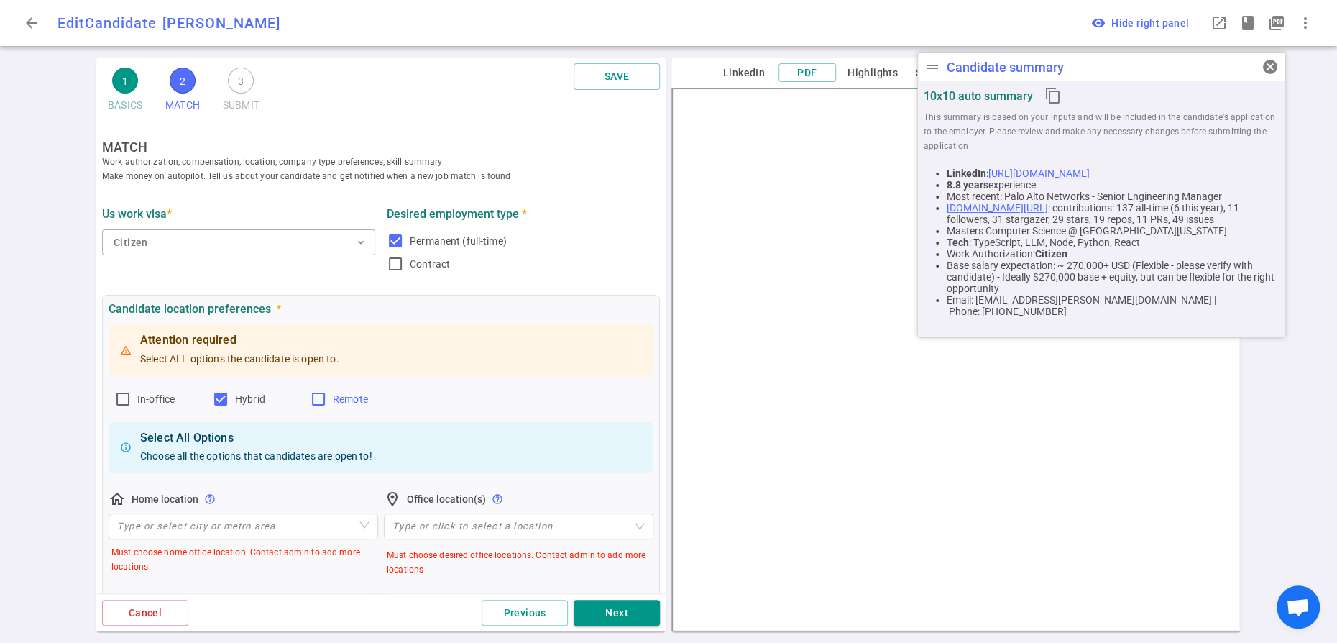
click at [327, 408] on input "Remote" at bounding box center [318, 398] width 17 height 17
checkbox input "false"
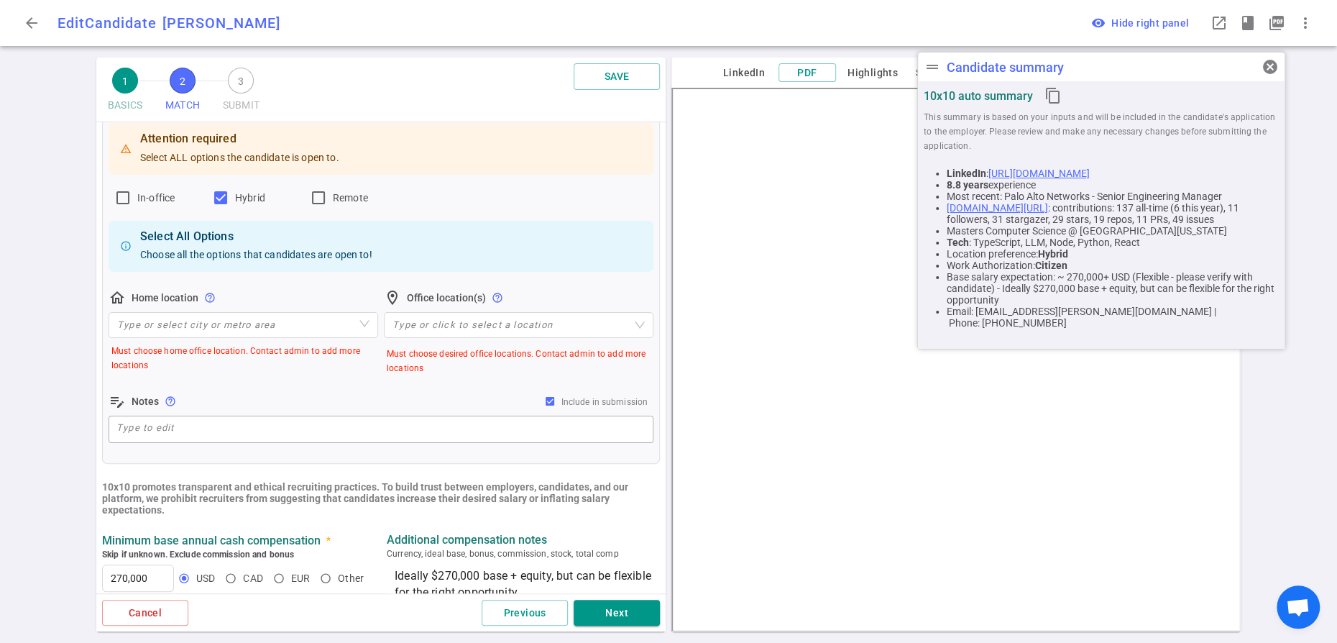
scroll to position [208, 0]
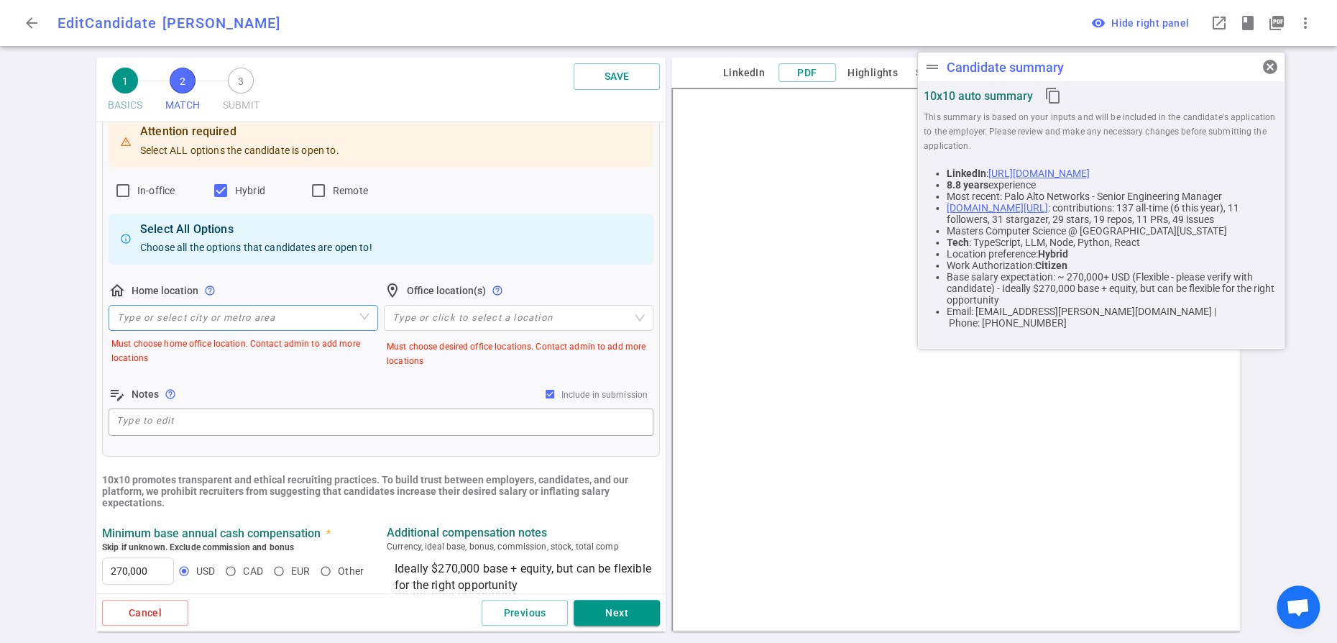
click at [224, 330] on input "search" at bounding box center [243, 317] width 252 height 24
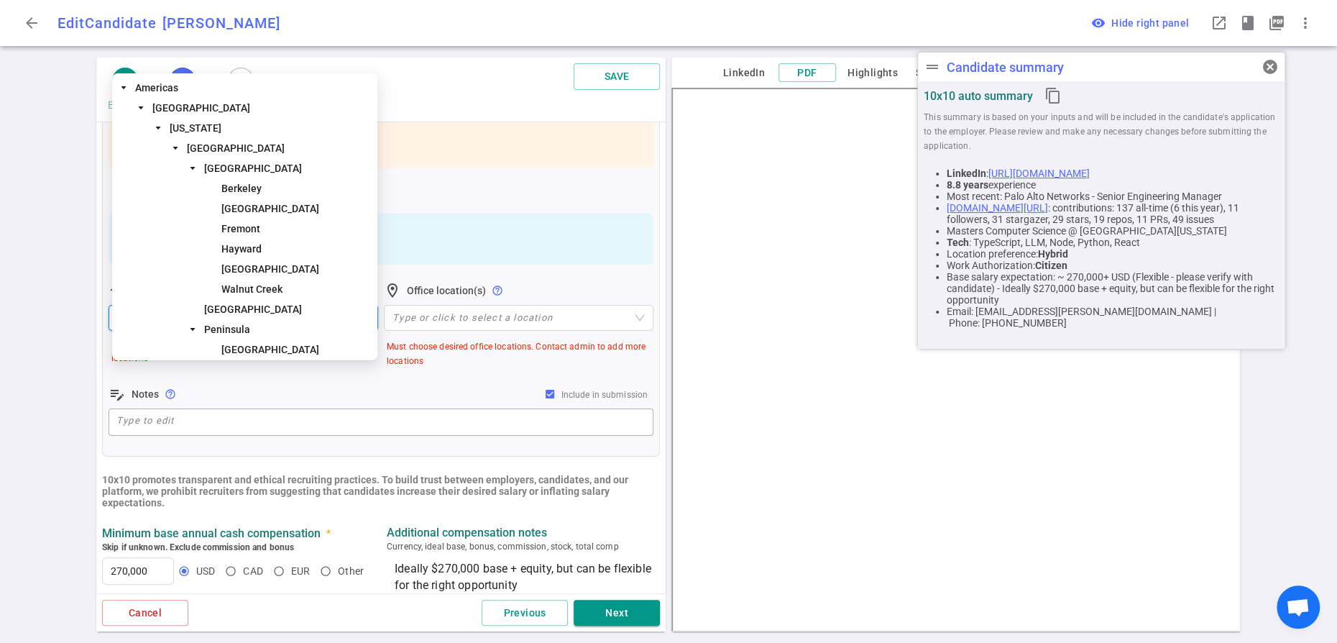
type input "san fr"
click at [285, 149] on span "[GEOGRAPHIC_DATA]" at bounding box center [236, 148] width 98 height 12
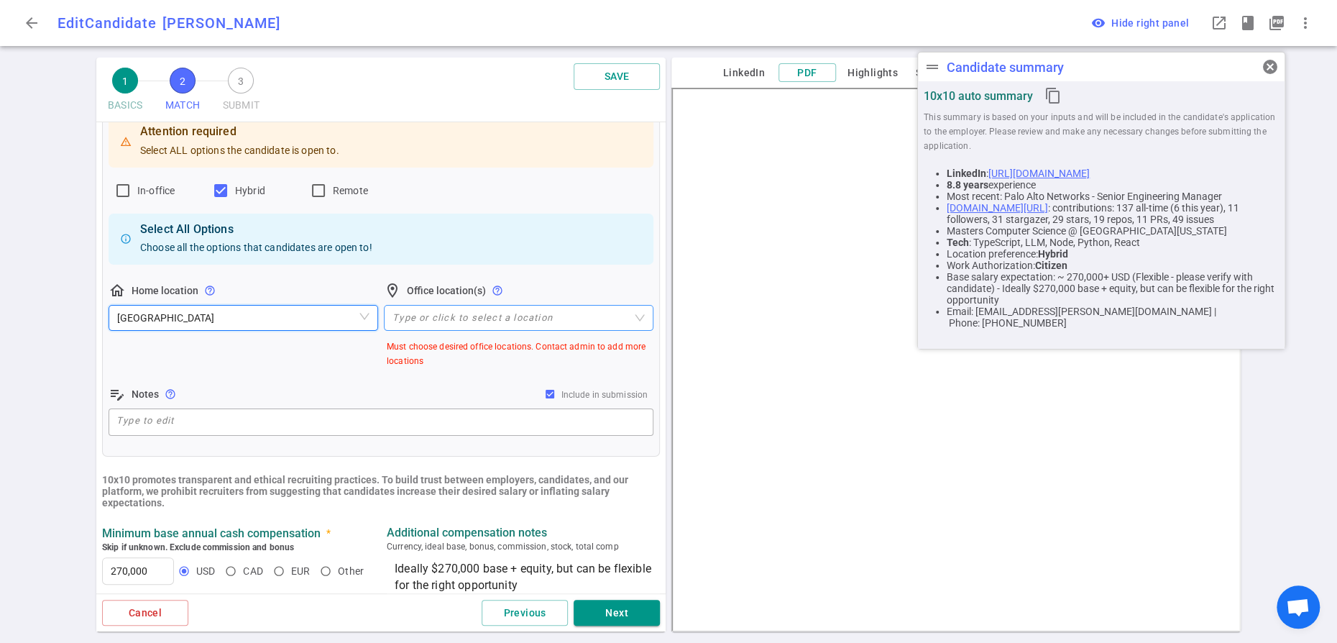
click at [429, 323] on div at bounding box center [511, 318] width 249 height 11
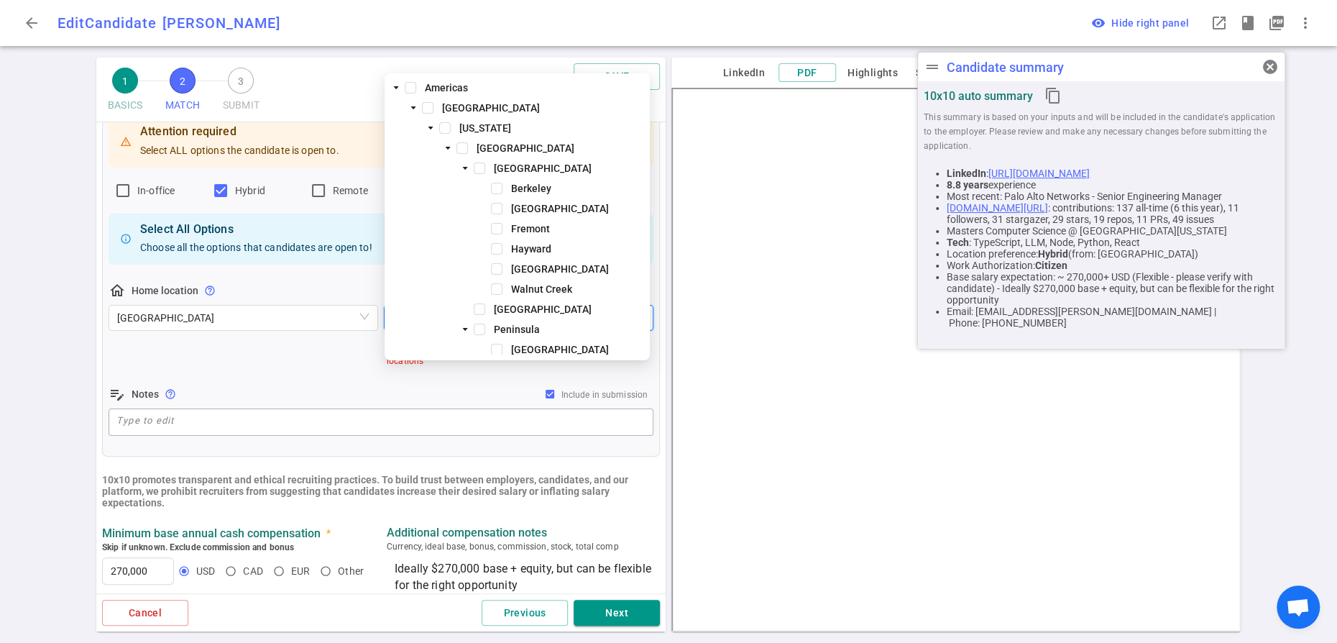
type input "san fr"
click at [464, 149] on span at bounding box center [462, 148] width 12 height 12
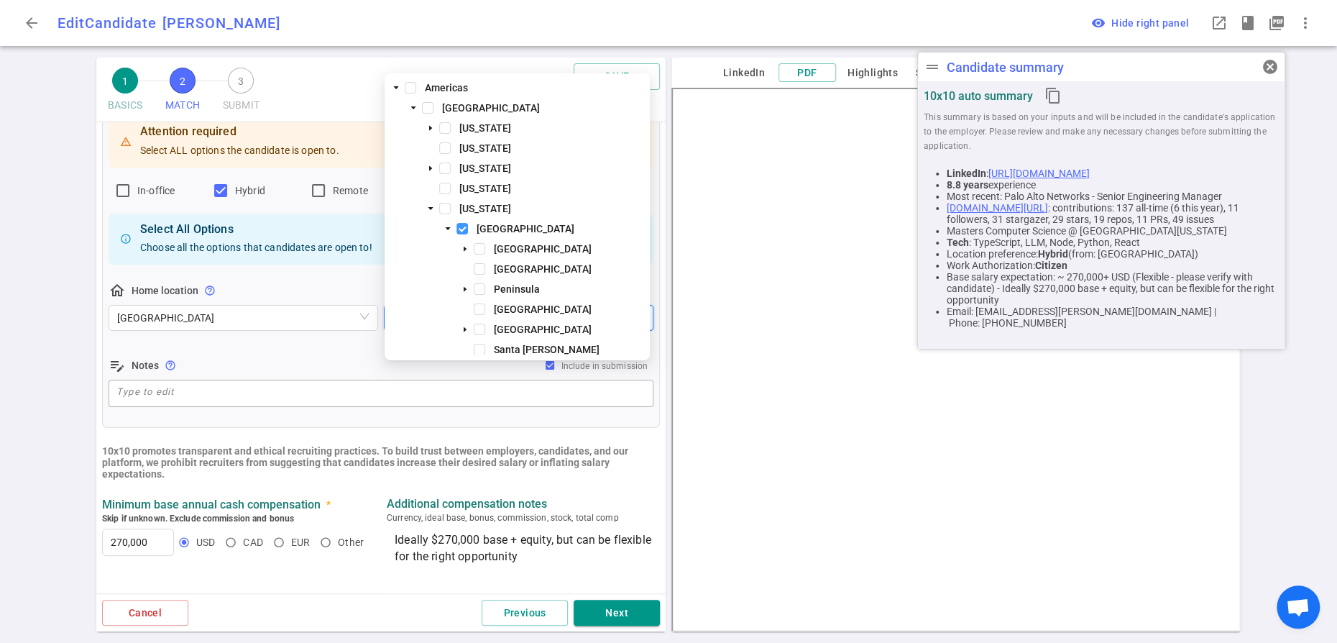
scroll to position [0, 0]
click at [603, 599] on button "Next" at bounding box center [617, 612] width 86 height 27
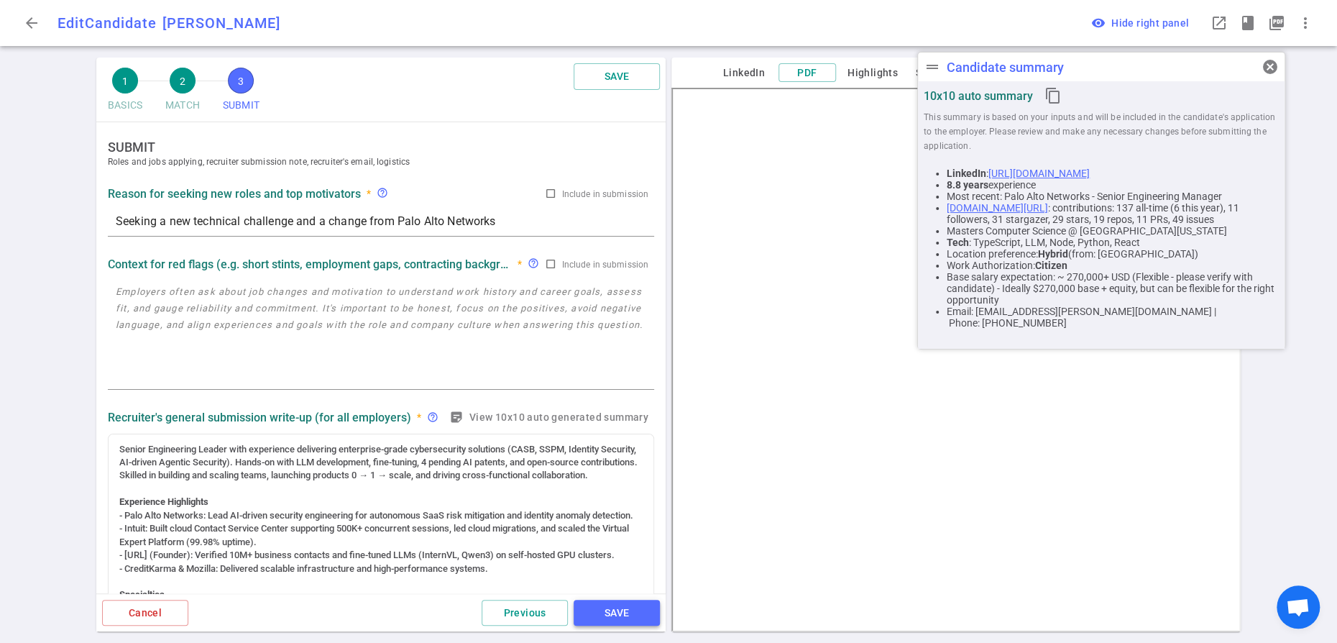
click at [607, 603] on button "SAVE" at bounding box center [617, 612] width 86 height 27
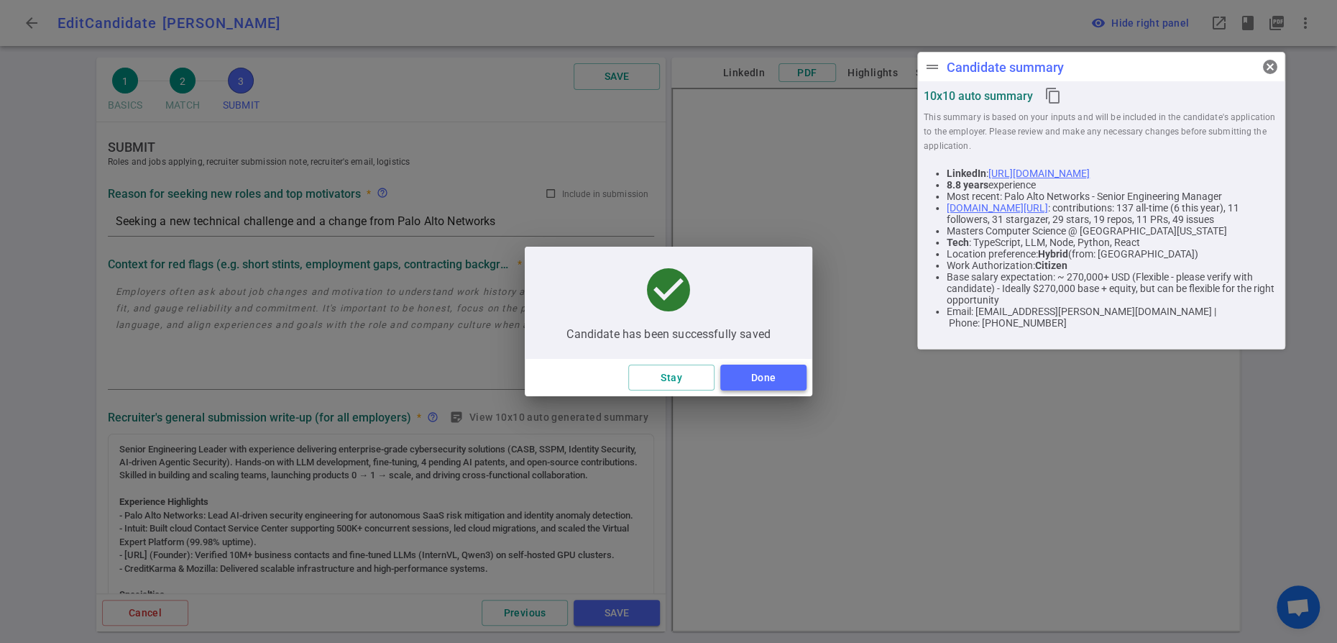
click at [768, 384] on button "Done" at bounding box center [763, 377] width 86 height 27
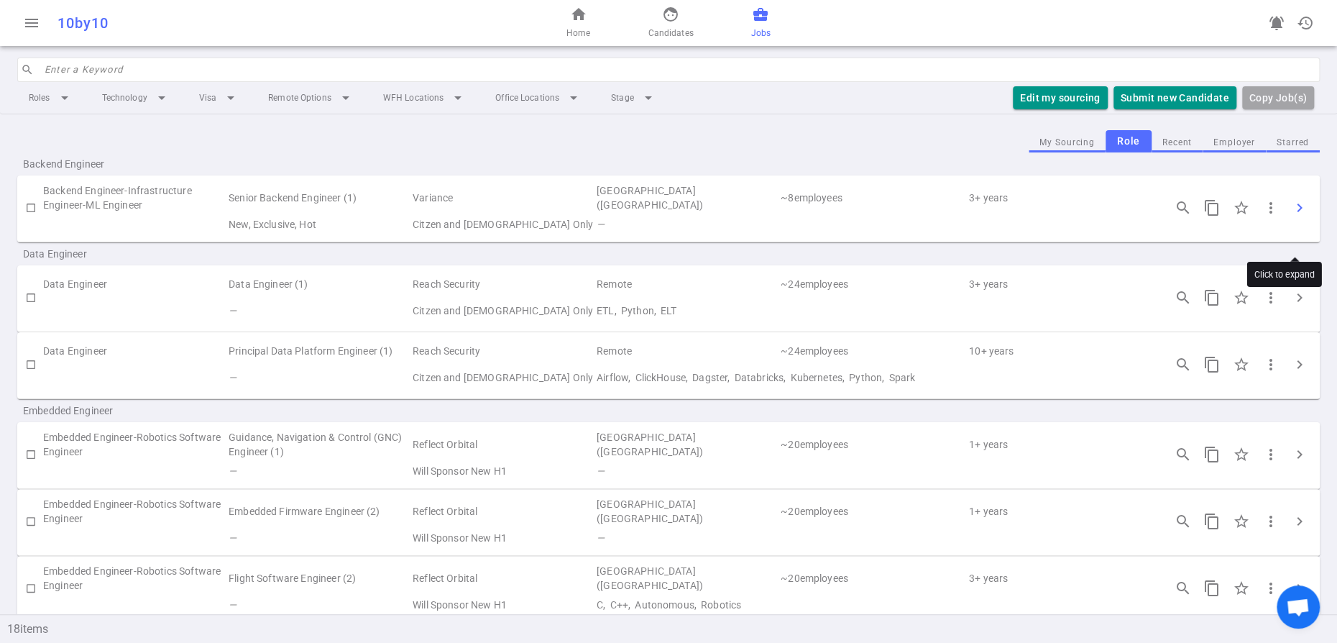
click at [1291, 216] on span "chevron_right" at bounding box center [1299, 207] width 17 height 17
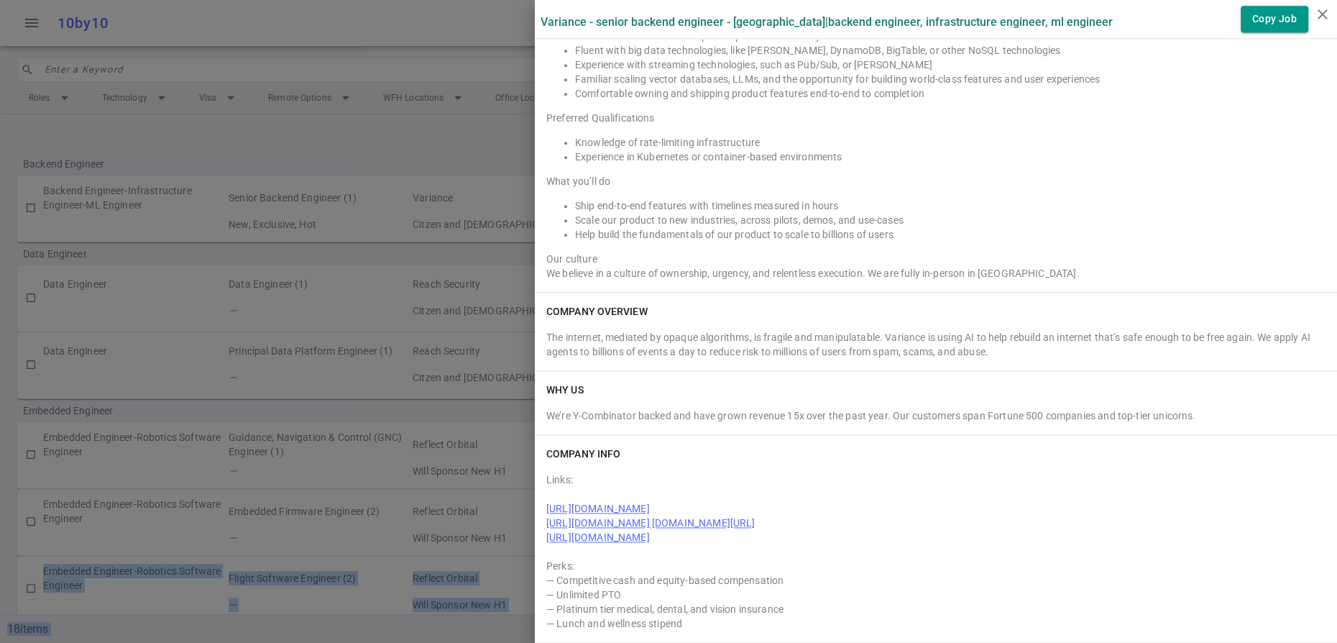
scroll to position [1451, 0]
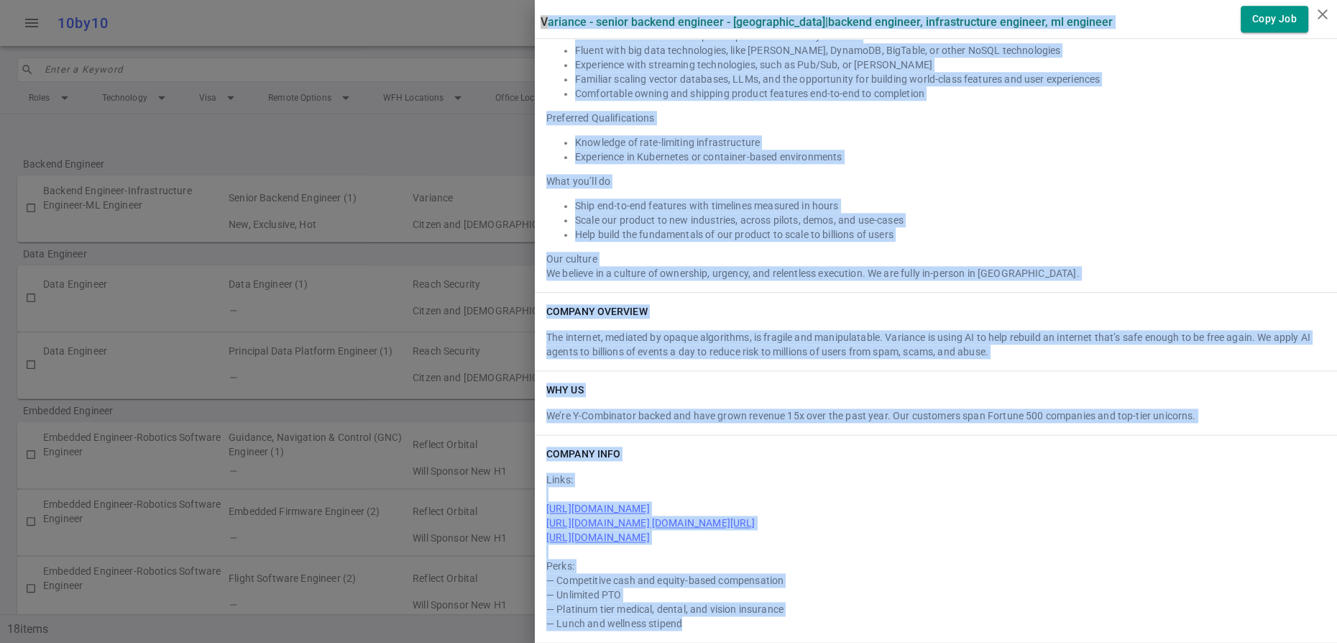
drag, startPoint x: 542, startPoint y: 19, endPoint x: 768, endPoint y: 625, distance: 646.2
copy div "Variance - Senior Backend Engineer - San Francisco | Backend Engineer, Infrastr…"
click at [1319, 16] on icon "close" at bounding box center [1322, 14] width 17 height 17
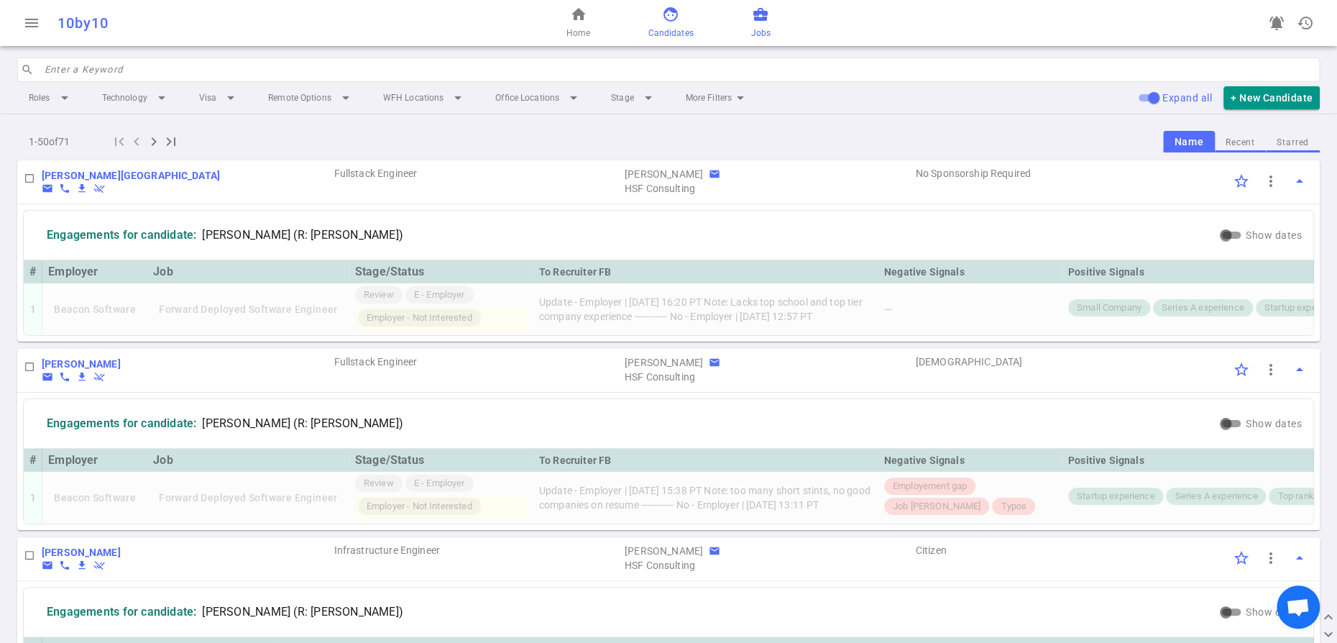
click at [769, 23] on span "business_center" at bounding box center [760, 14] width 17 height 17
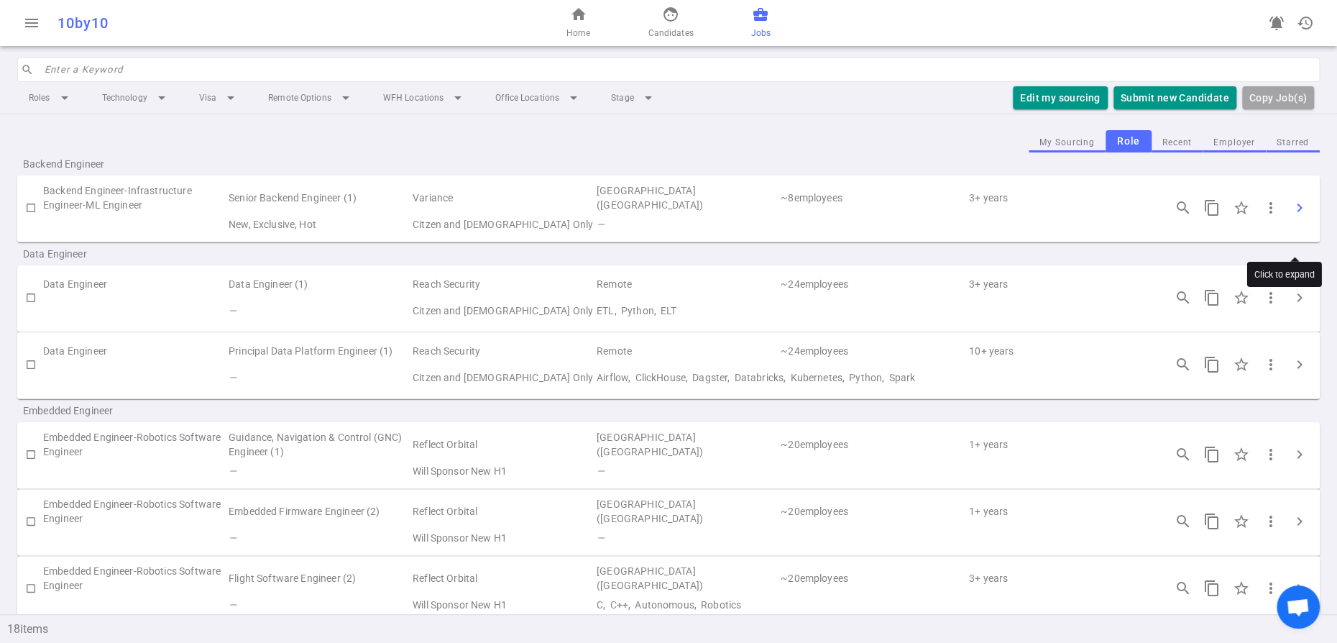
click at [1296, 216] on span "chevron_right" at bounding box center [1299, 207] width 17 height 17
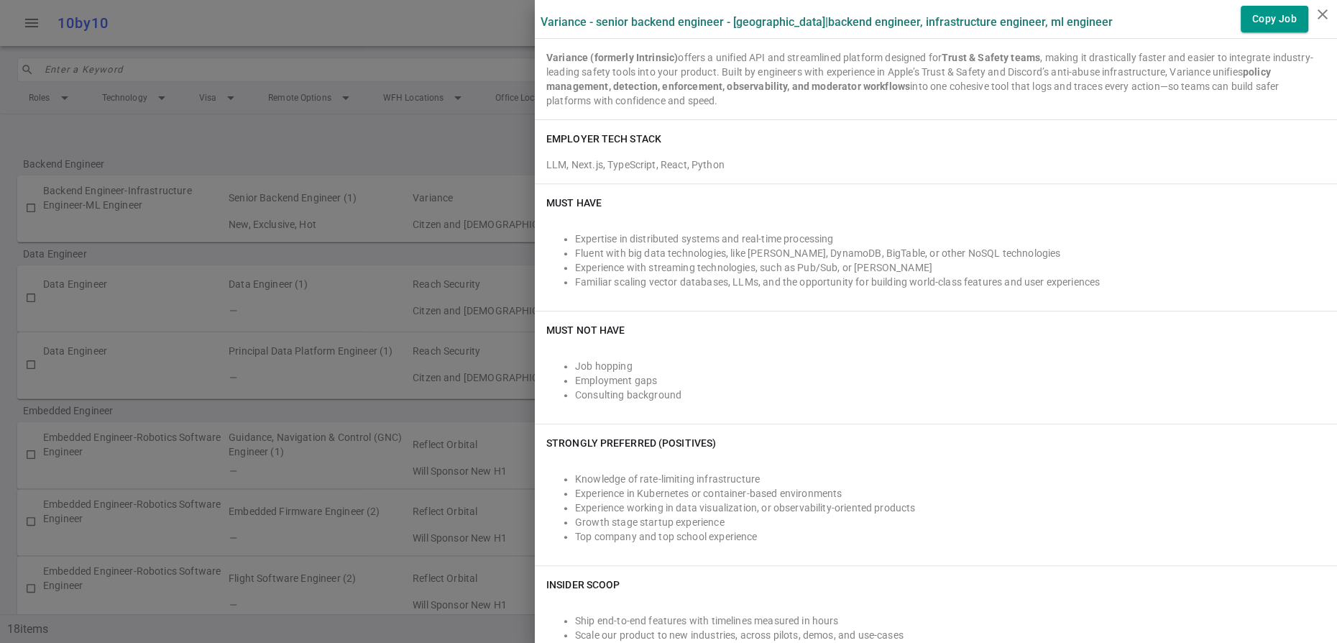
scroll to position [298, 0]
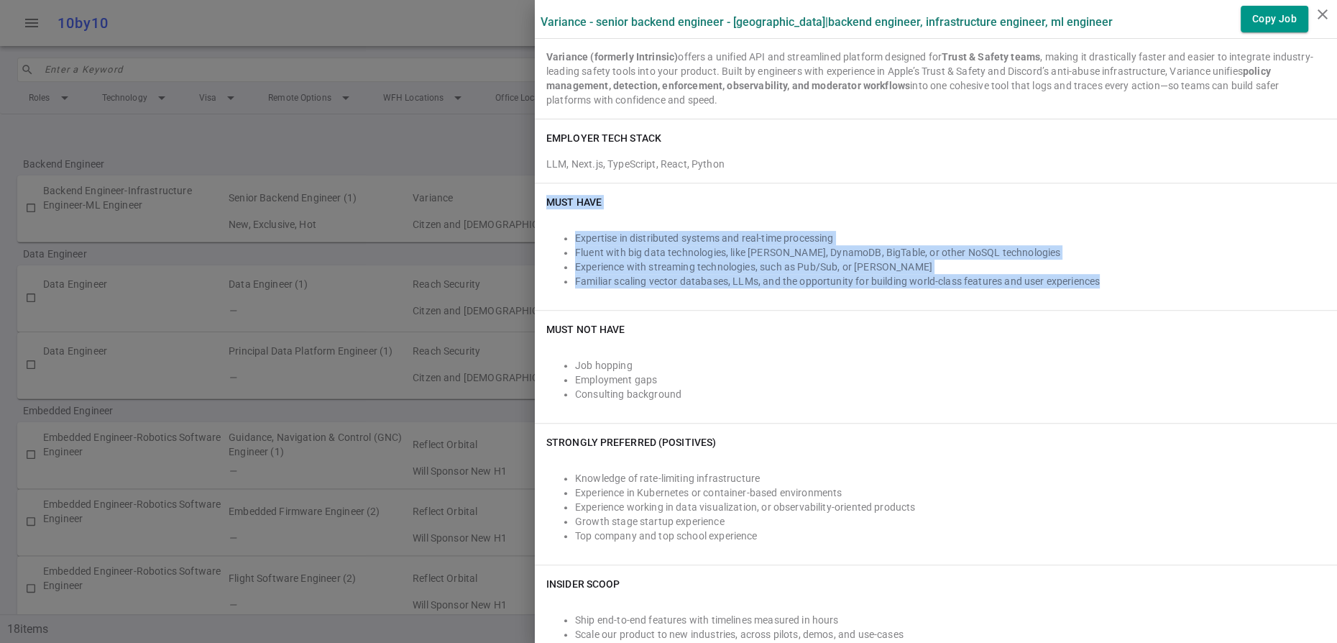
drag, startPoint x: 1251, startPoint y: 428, endPoint x: 550, endPoint y: 331, distance: 707.4
click at [550, 310] on div "Must Have Expertise in distributed systems and real-time processing Fluent with…" at bounding box center [936, 246] width 802 height 127
copy div "Must Have Expertise in distributed systems and real-time processing Fluent with…"
click at [1327, 14] on icon "close" at bounding box center [1322, 14] width 17 height 17
